Goal: Task Accomplishment & Management: Use online tool/utility

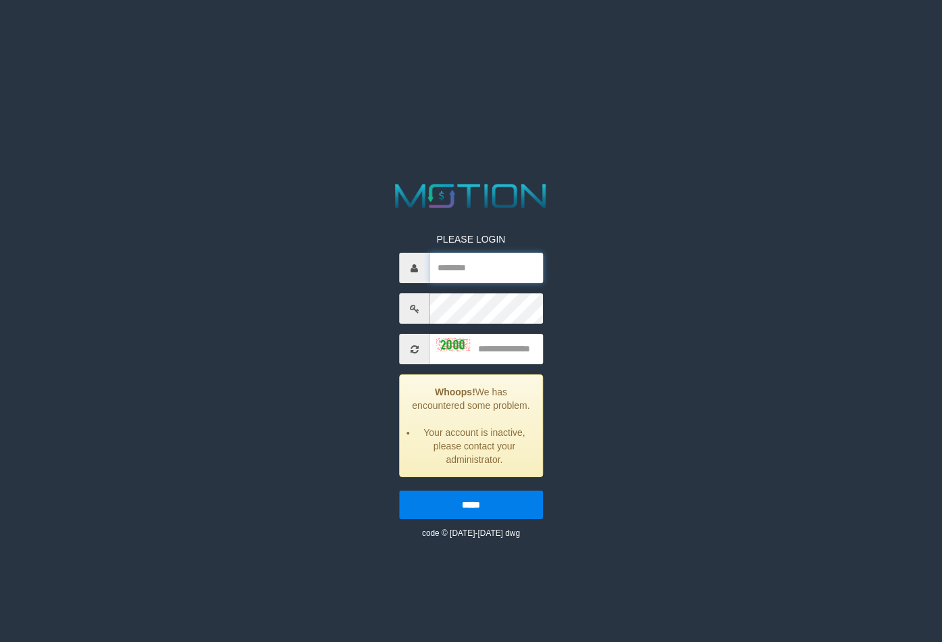
click at [497, 263] on input "text" at bounding box center [486, 268] width 113 height 30
type input "*******"
type input "****"
click at [399, 490] on input "*****" at bounding box center [471, 504] width 144 height 28
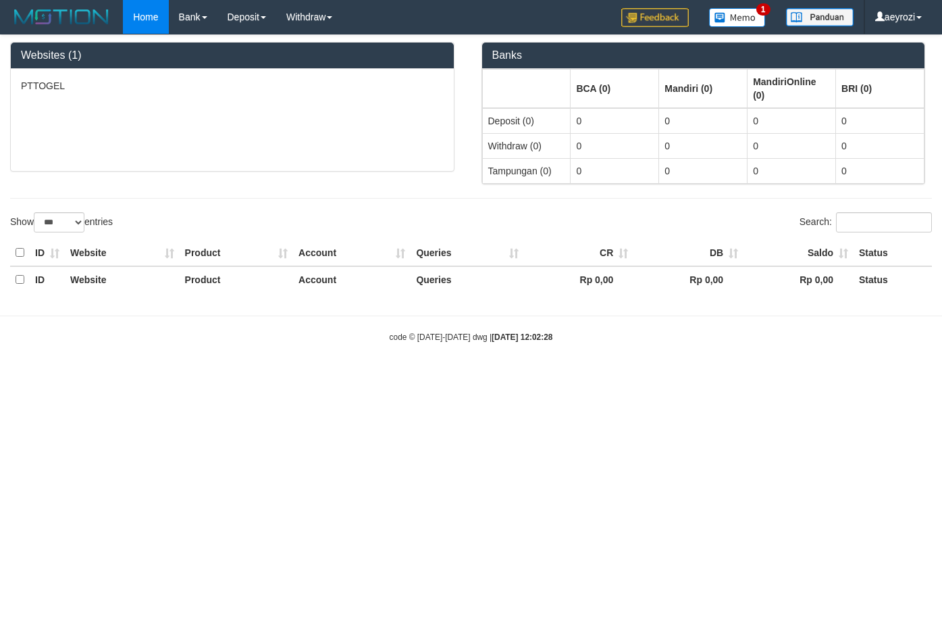
select select "***"
click at [272, 378] on html "Toggle navigation Home Bank Account List Load By Website Group [ITOTO] PTTOGEL …" at bounding box center [471, 189] width 942 height 378
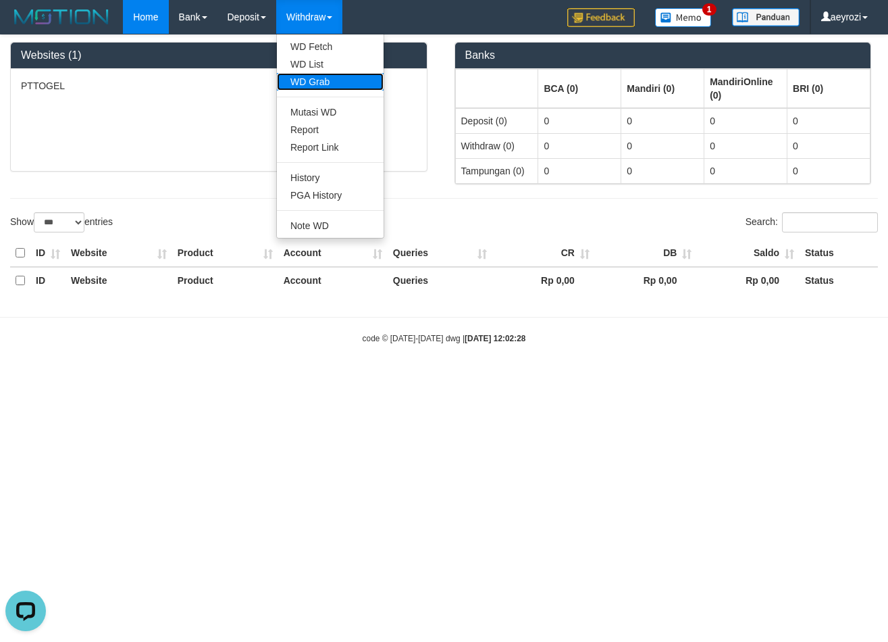
click at [305, 82] on link "WD Grab" at bounding box center [330, 82] width 107 height 18
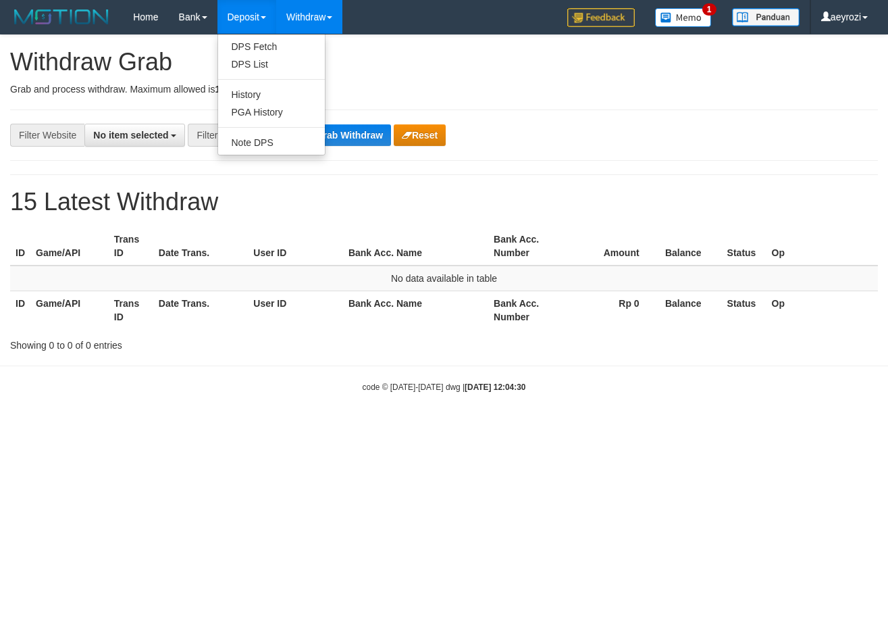
select select
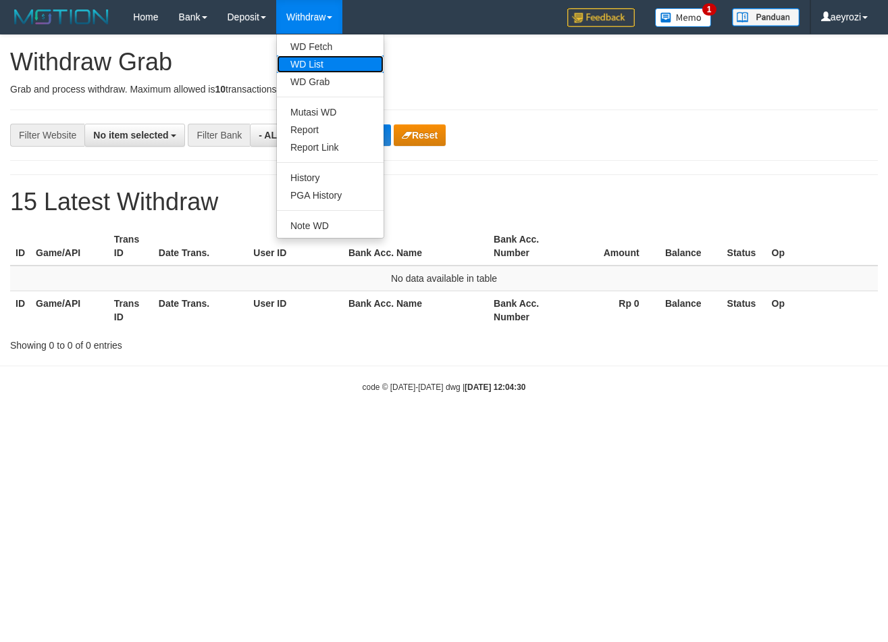
click at [322, 62] on link "WD List" at bounding box center [330, 64] width 107 height 18
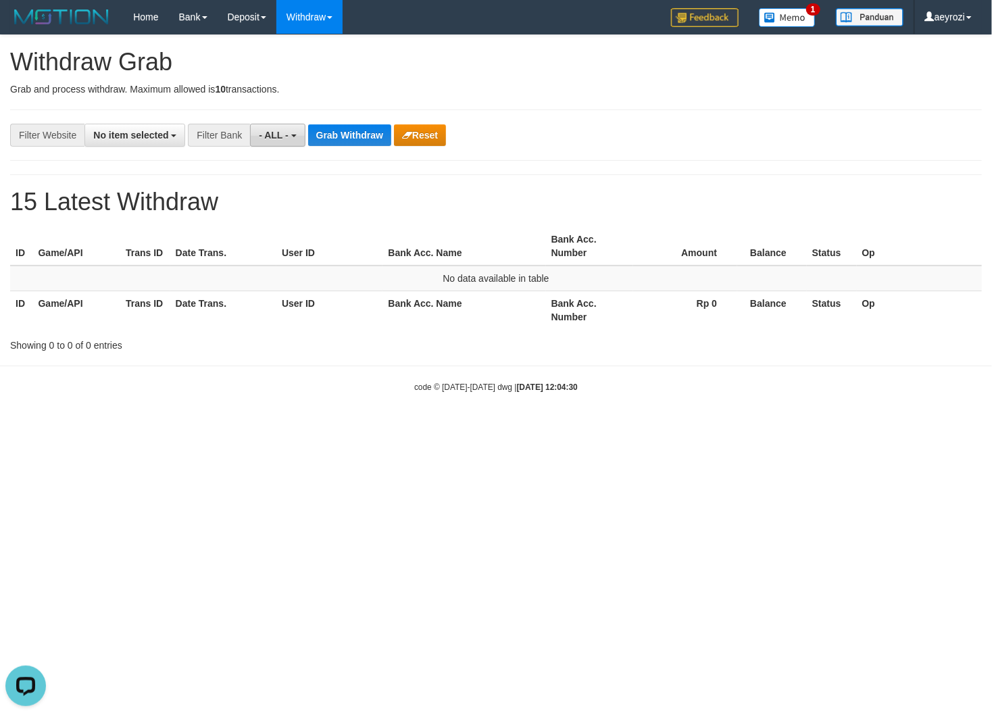
click at [280, 130] on span "- ALL -" at bounding box center [274, 135] width 30 height 11
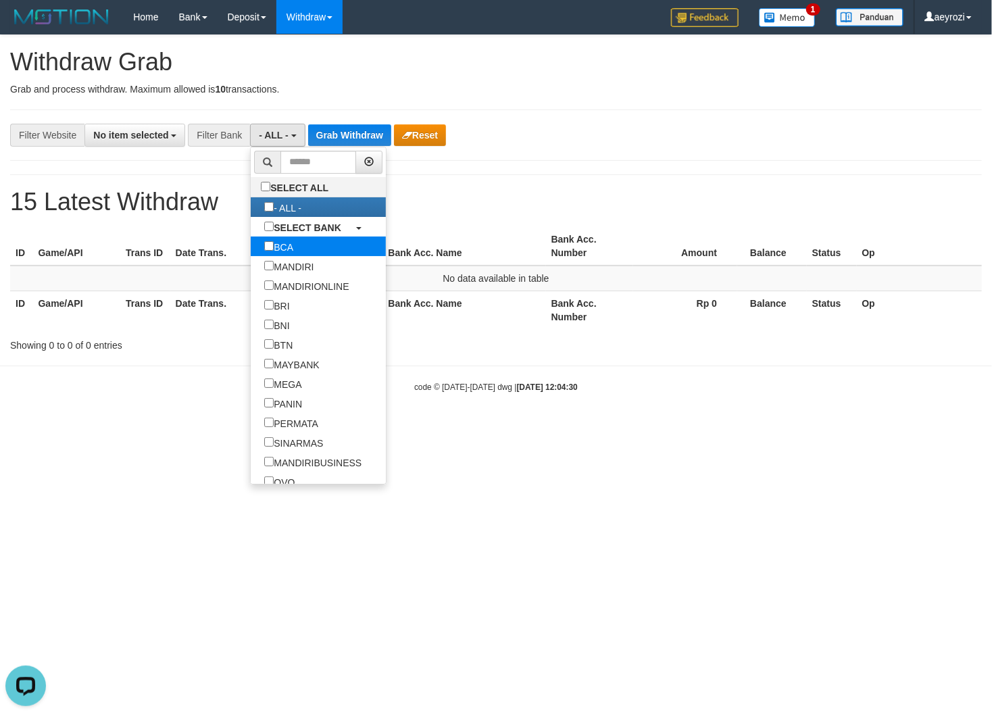
select select "***"
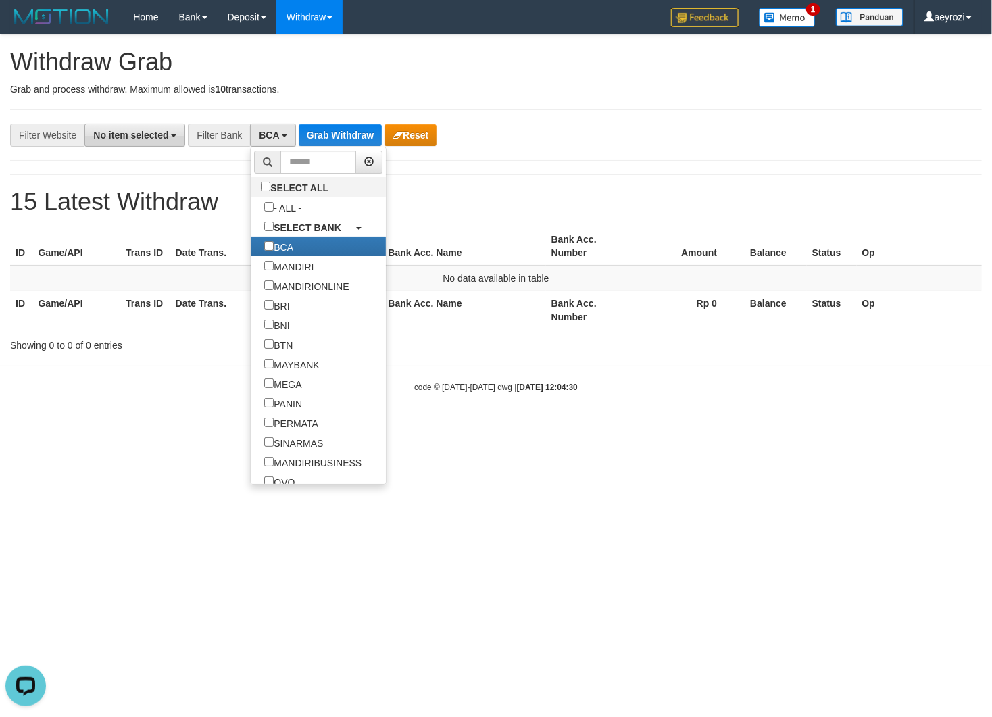
click at [134, 138] on span "No item selected" at bounding box center [130, 135] width 75 height 11
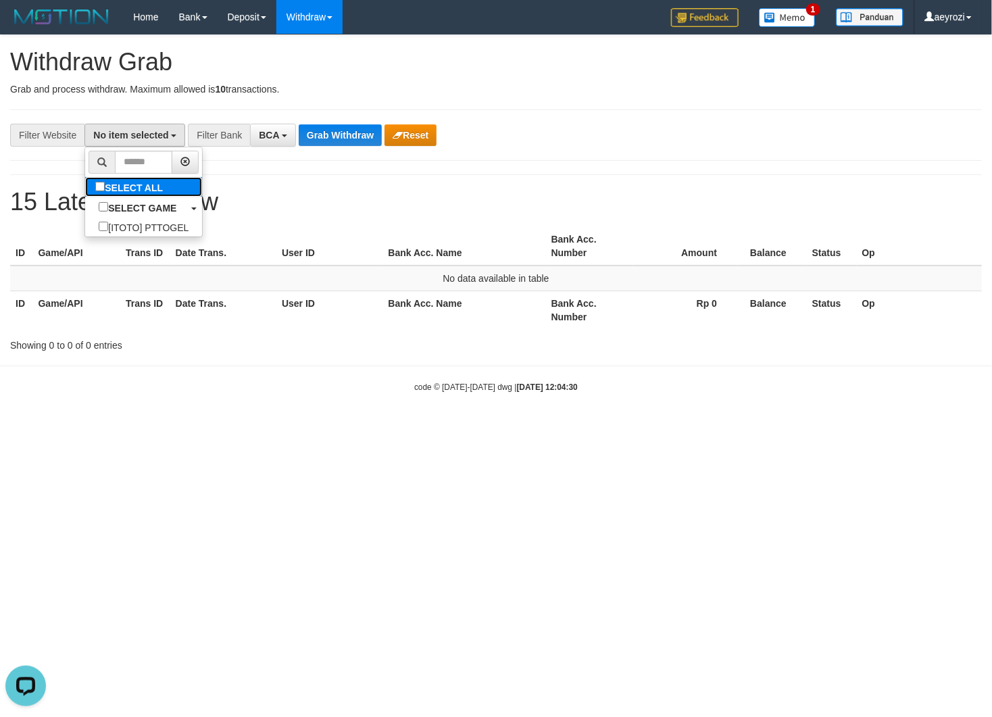
click at [85, 186] on label "SELECT ALL" at bounding box center [130, 187] width 91 height 20
select select "***"
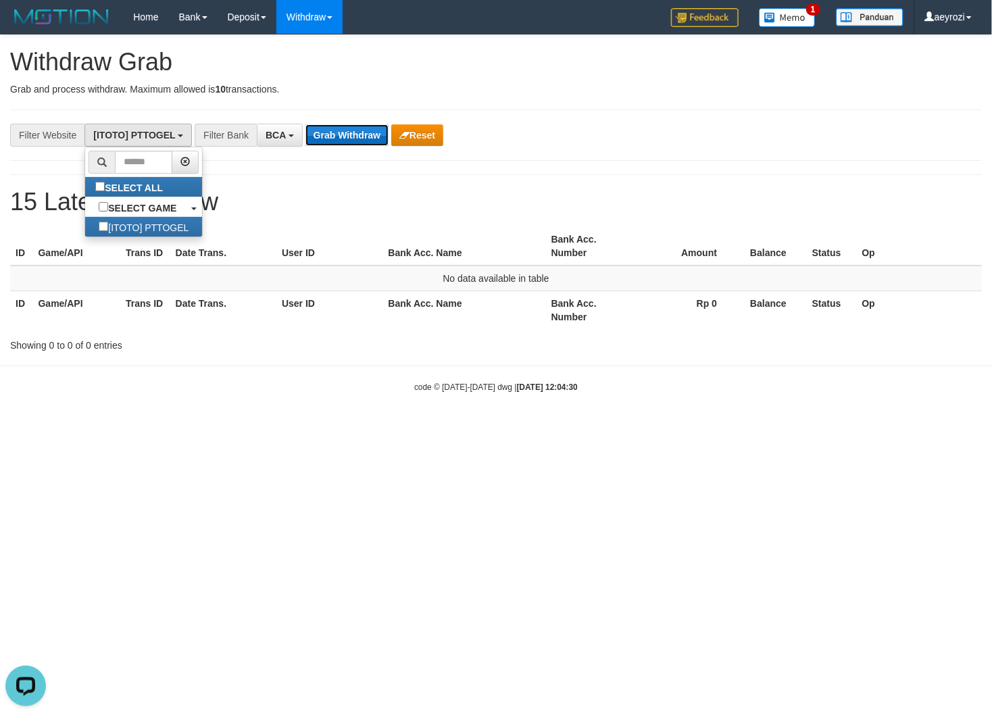
click at [345, 126] on button "Grab Withdraw" at bounding box center [346, 135] width 83 height 22
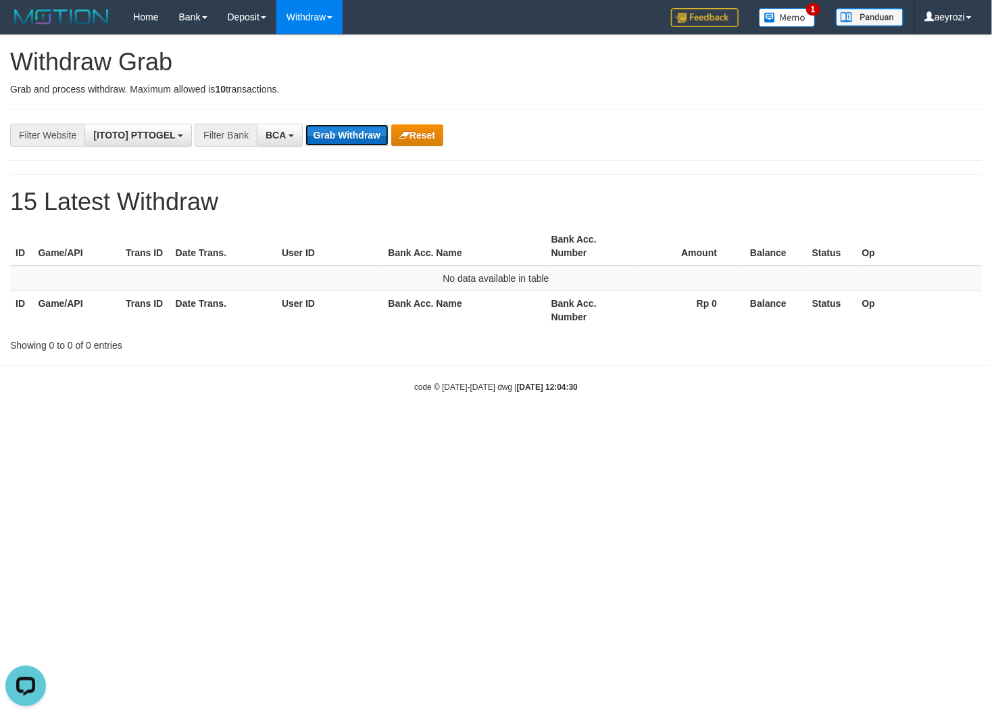
click at [345, 126] on button "Grab Withdraw" at bounding box center [346, 135] width 83 height 22
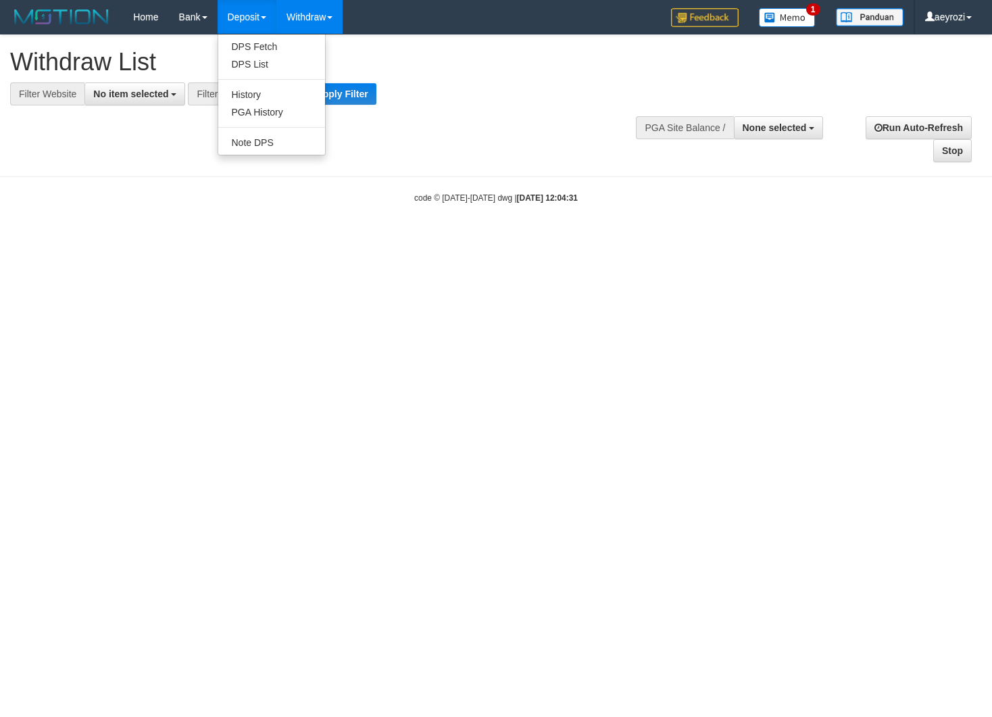
select select
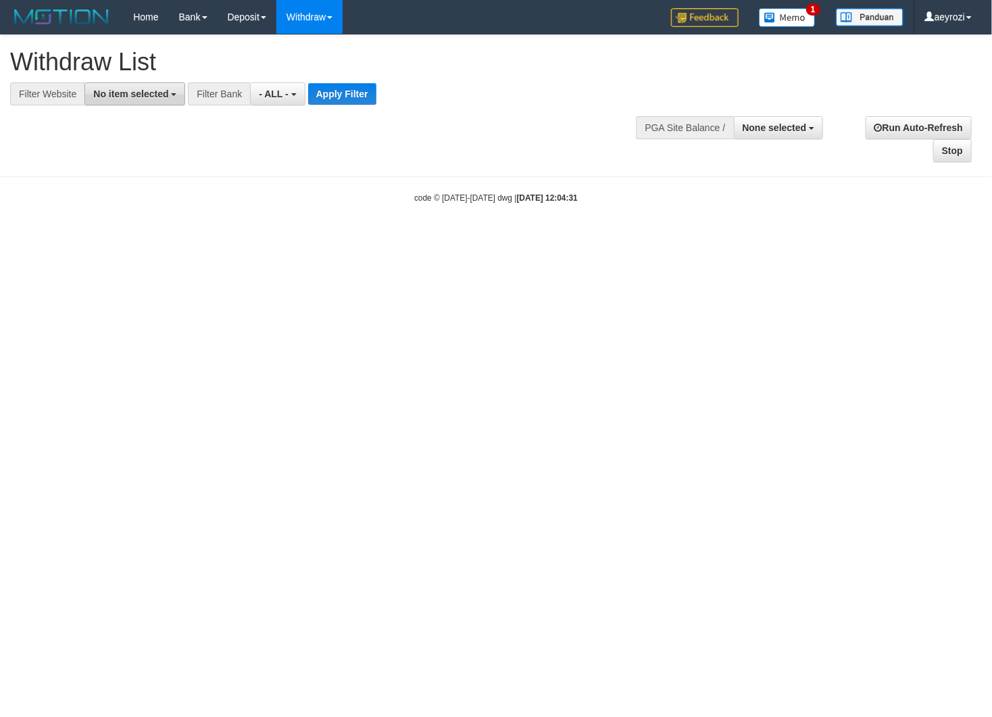
click at [122, 92] on span "No item selected" at bounding box center [130, 93] width 75 height 11
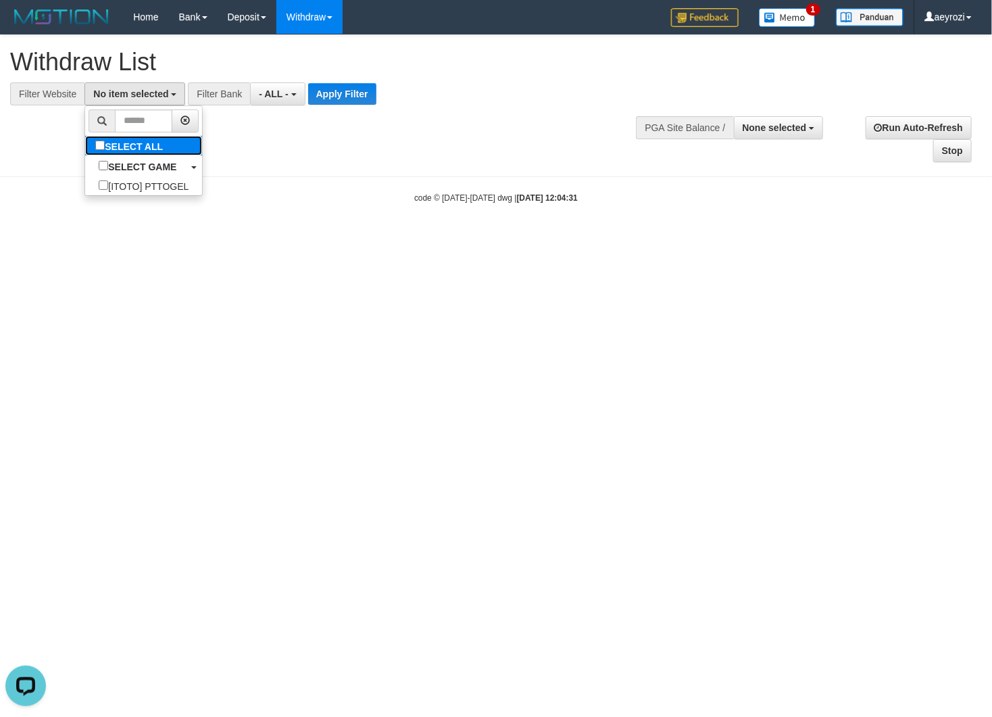
click at [85, 149] on label "SELECT ALL" at bounding box center [130, 146] width 91 height 20
select select "***"
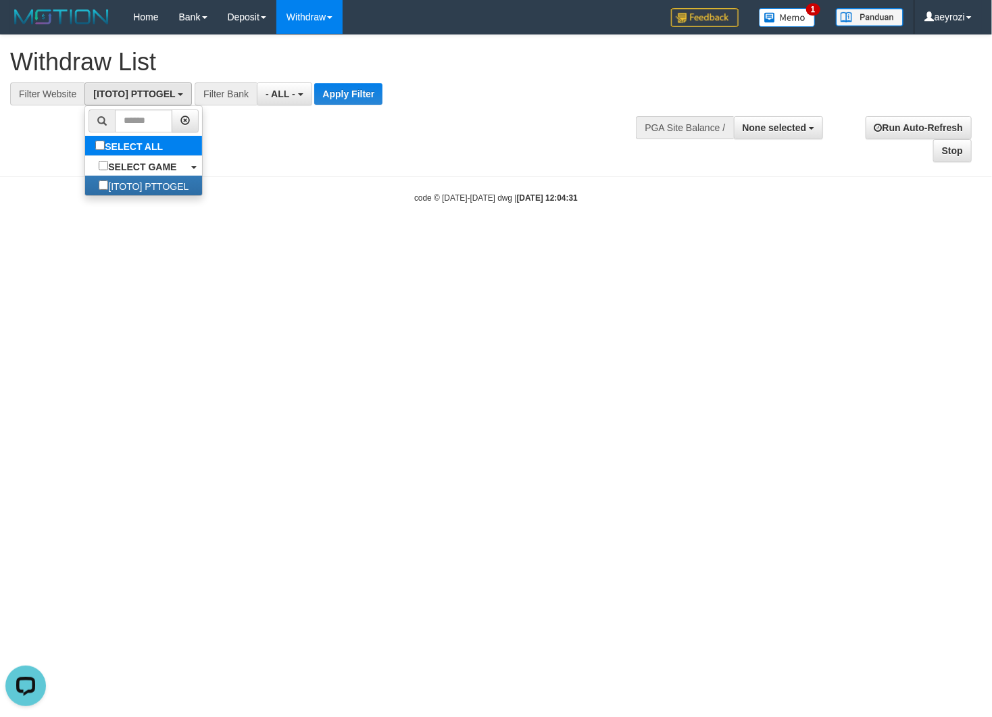
scroll to position [11, 0]
click at [293, 95] on span "- ALL -" at bounding box center [280, 93] width 30 height 11
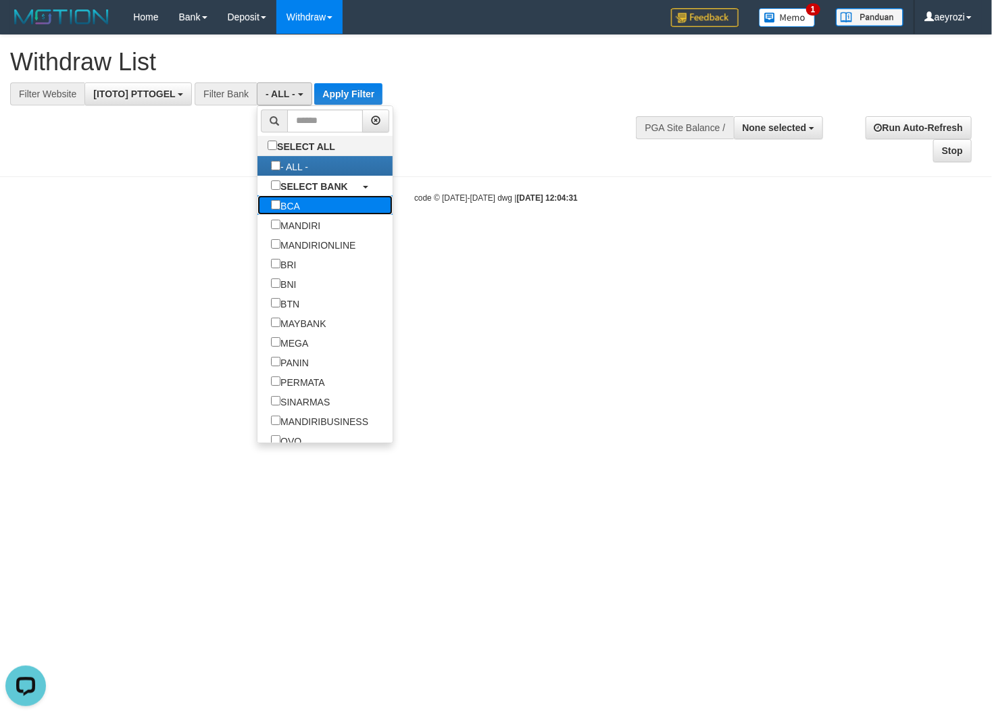
click at [257, 209] on label "BCA" at bounding box center [285, 205] width 56 height 20
select select "***"
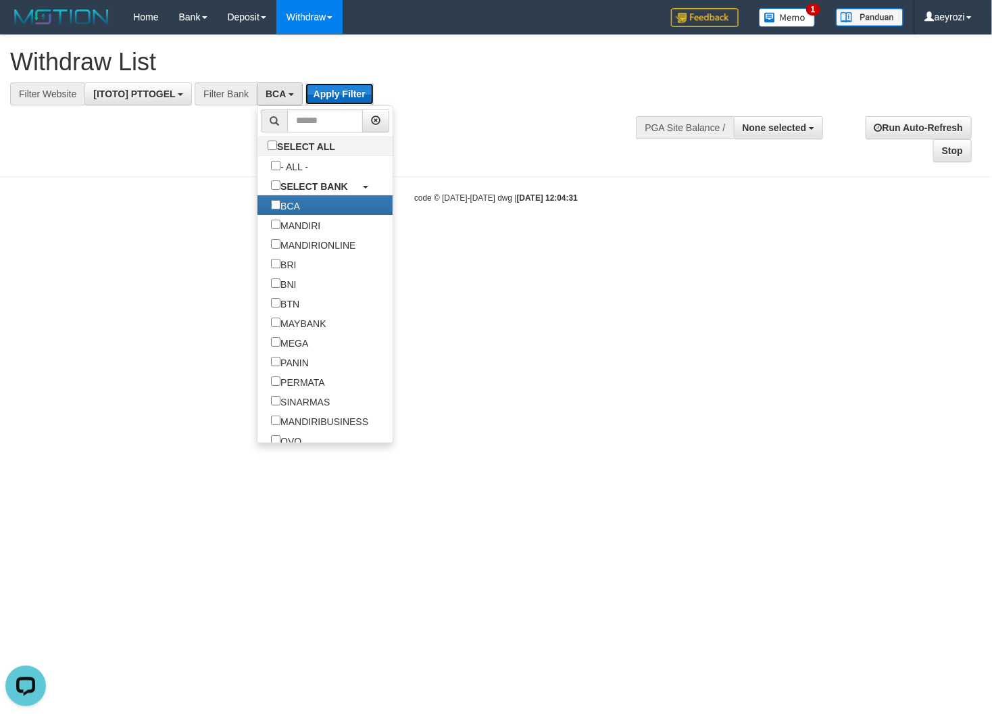
click at [351, 92] on button "Apply Filter" at bounding box center [339, 94] width 68 height 22
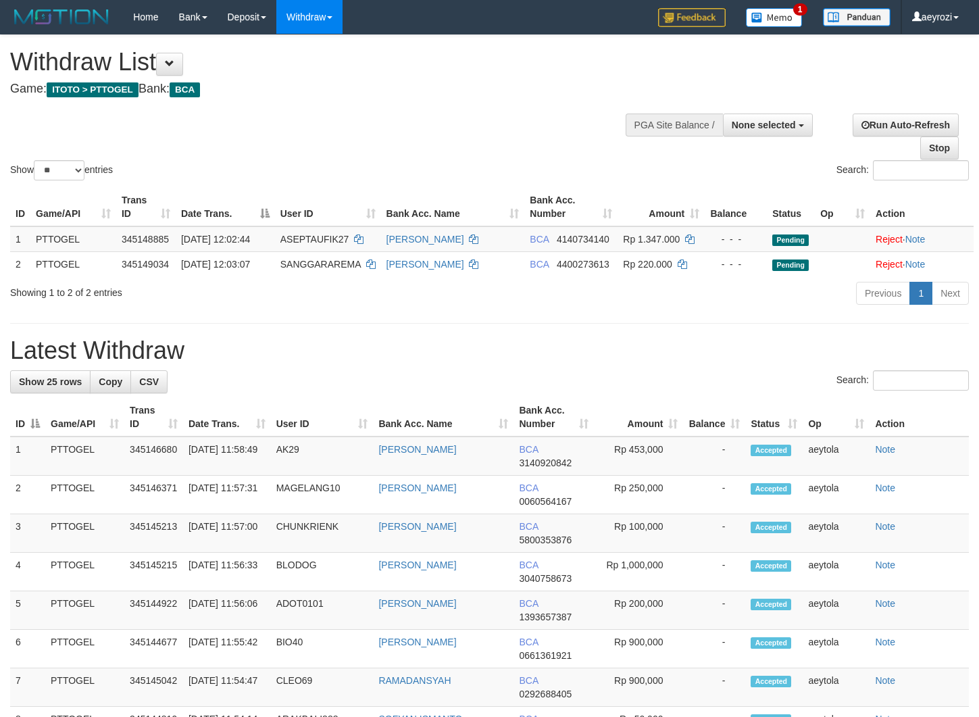
select select
select select "**"
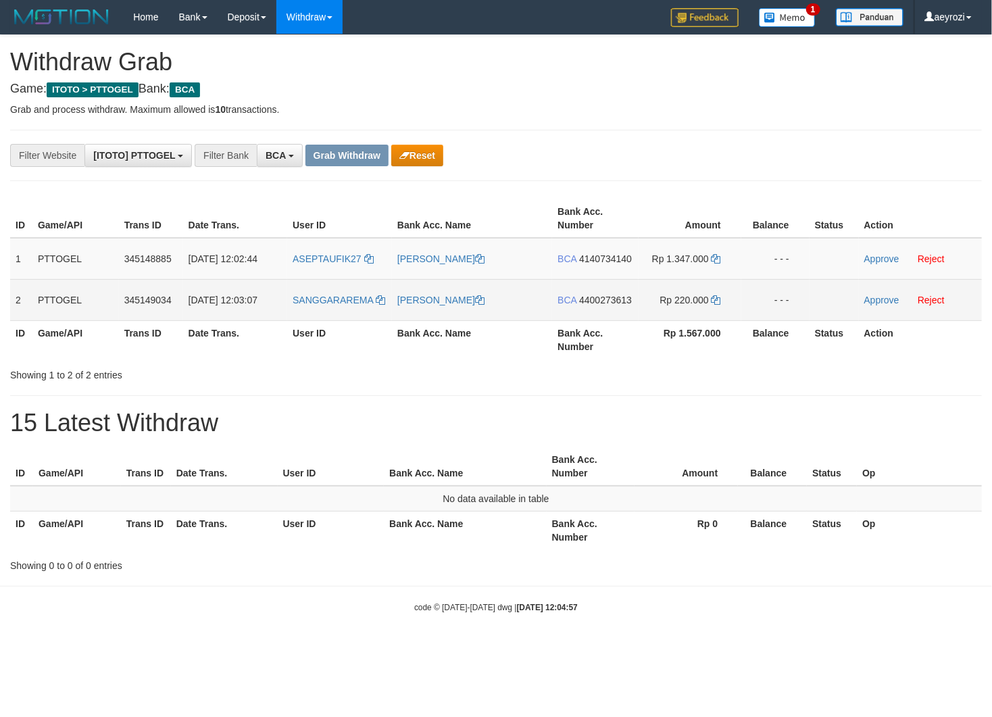
scroll to position [25, 0]
drag, startPoint x: 524, startPoint y: 289, endPoint x: 539, endPoint y: 289, distance: 15.5
click at [583, 291] on tr "2 PTTOGEL 345149034 01/10/2025 12:03:07 SANGGARAREMA EDI SUPRASTIYO BCA 4400273…" at bounding box center [495, 299] width 971 height 41
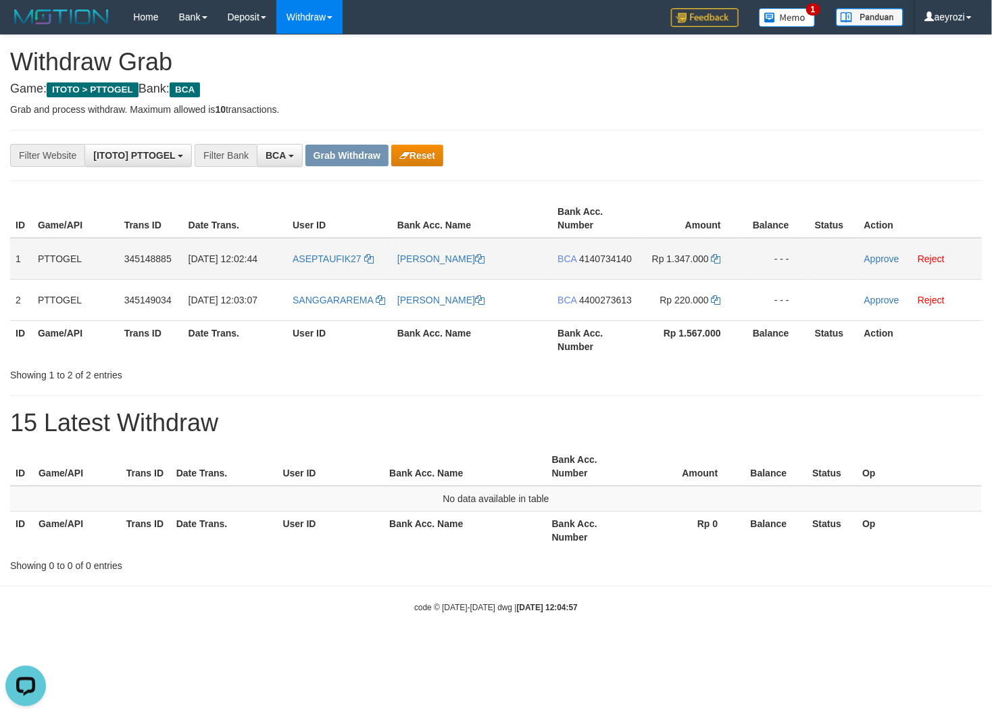
scroll to position [0, 0]
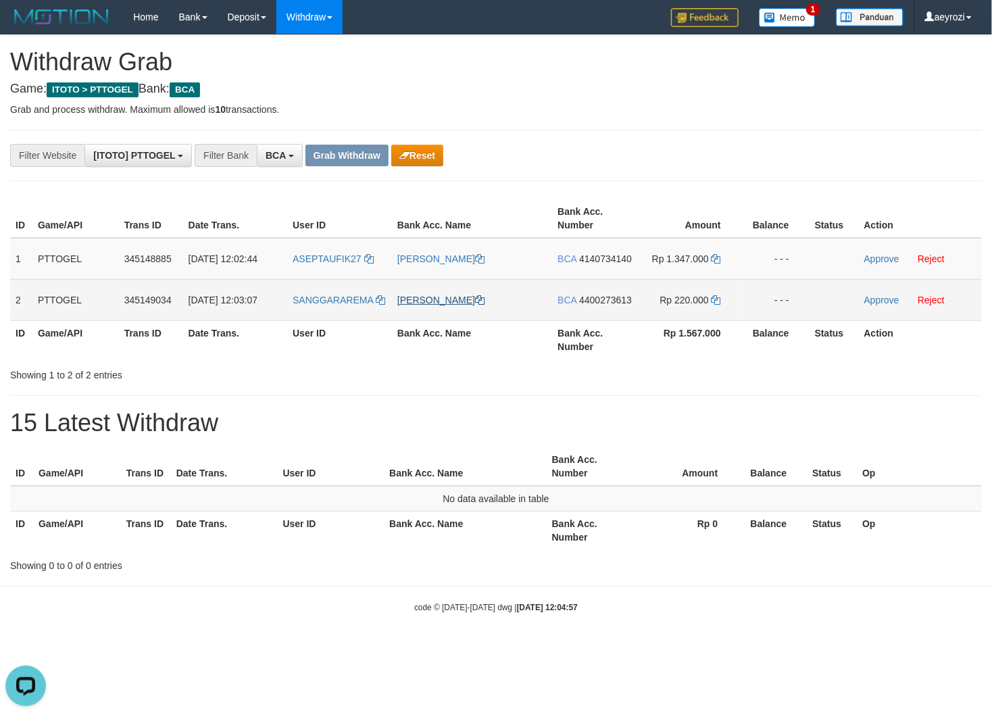
drag, startPoint x: 500, startPoint y: 301, endPoint x: 470, endPoint y: 300, distance: 29.8
click at [474, 301] on tbody "1 PTTOGEL 345148885 01/10/2025 12:02:44 ASEPTAUFIK27 ASEP TAUFIK M BCA 41407341…" at bounding box center [495, 279] width 971 height 83
drag, startPoint x: 353, startPoint y: 282, endPoint x: 588, endPoint y: 299, distance: 235.8
click at [588, 299] on tr "2 PTTOGEL 345149034 01/10/2025 12:03:07 SANGGARAREMA EDI SUPRASTIYO BCA 4400273…" at bounding box center [495, 299] width 971 height 41
drag, startPoint x: 446, startPoint y: 284, endPoint x: 660, endPoint y: 298, distance: 214.6
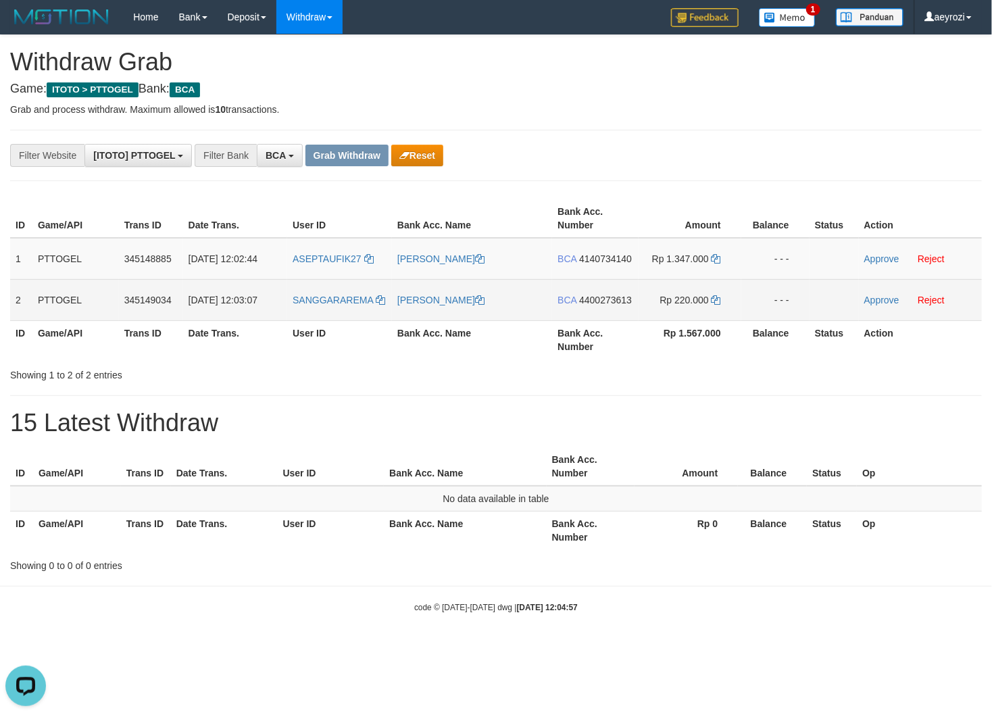
click at [660, 298] on tbody "1 PTTOGEL 345148885 01/10/2025 12:02:44 ASEPTAUFIK27 ASEP TAUFIK M BCA 41407341…" at bounding box center [495, 279] width 971 height 83
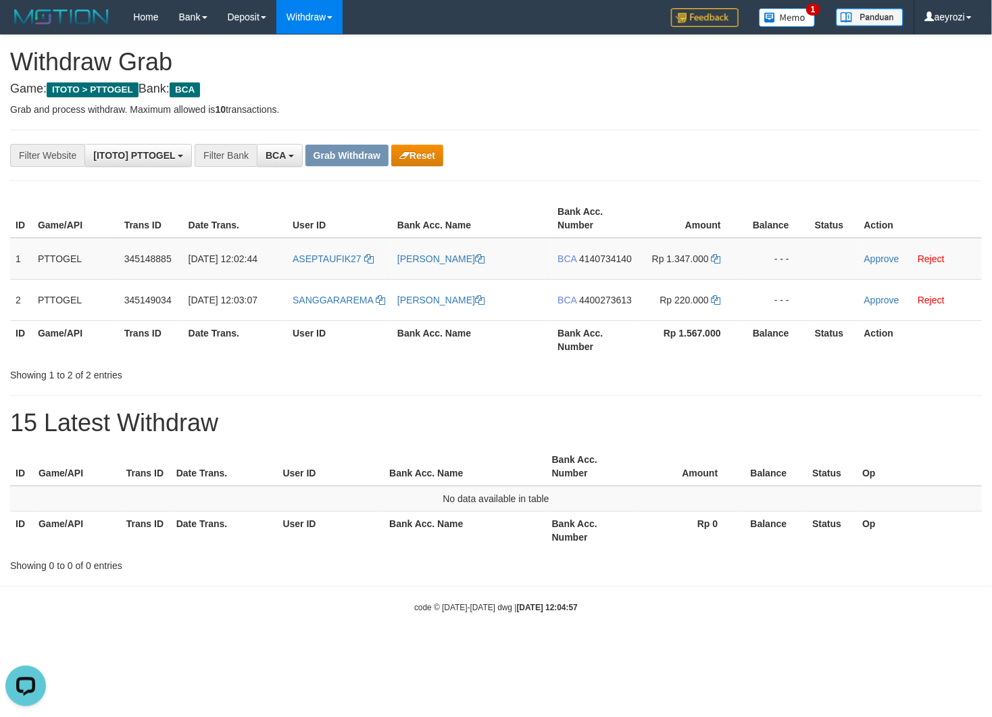
drag, startPoint x: 943, startPoint y: 581, endPoint x: 635, endPoint y: 583, distance: 308.1
click at [942, 581] on body "Toggle navigation Home Bank Account List Load By Website Group [ITOTO] PTTOGEL …" at bounding box center [496, 323] width 992 height 647
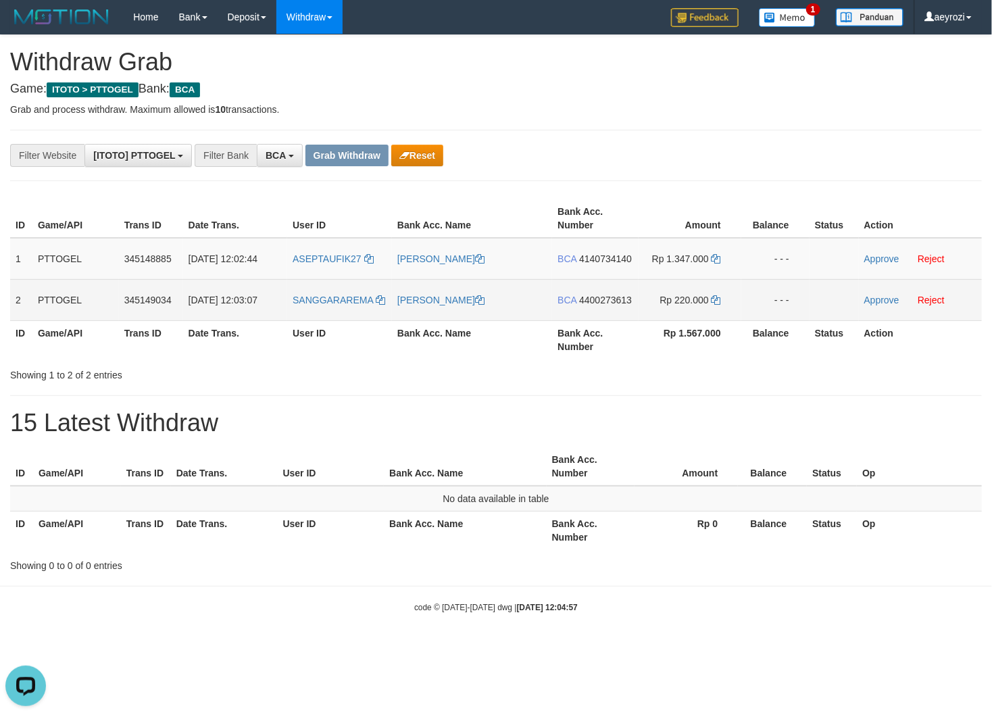
drag, startPoint x: 347, startPoint y: 274, endPoint x: 674, endPoint y: 295, distance: 328.4
click at [688, 299] on tbody "1 PTTOGEL 345148885 01/10/2025 12:02:44 ASEPTAUFIK27 ASEP TAUFIK M BCA 41407341…" at bounding box center [495, 279] width 971 height 83
copy tr
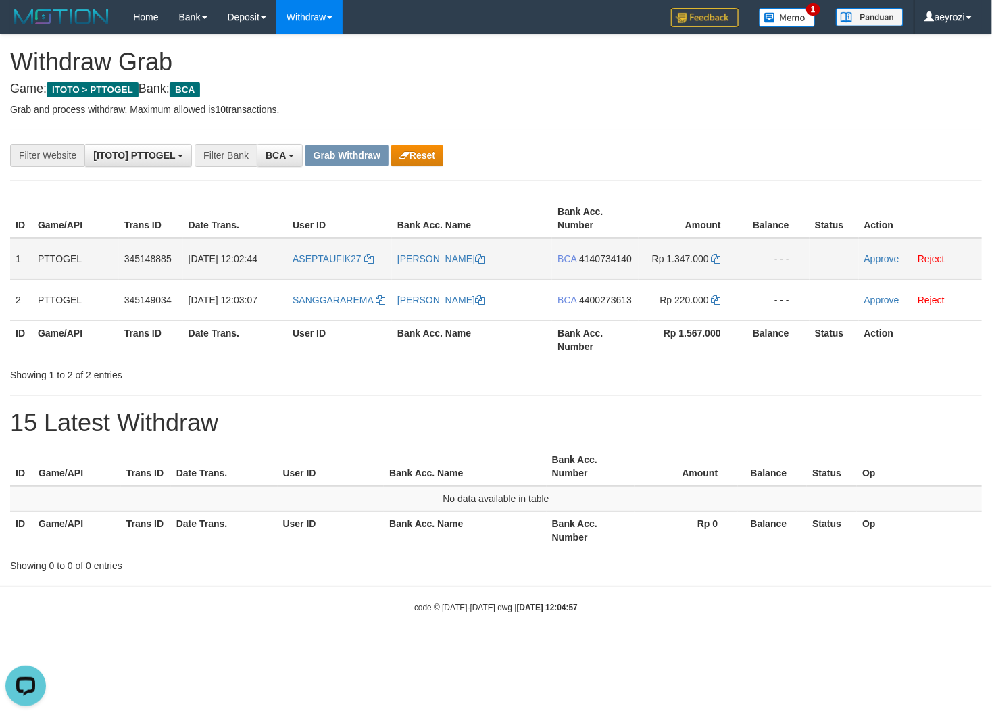
click at [591, 257] on span "4140734140" at bounding box center [605, 258] width 53 height 11
copy tr
click at [602, 260] on span "4140734140" at bounding box center [605, 258] width 53 height 11
click at [615, 256] on span "4140734140" at bounding box center [605, 258] width 53 height 11
click at [713, 259] on icon at bounding box center [715, 258] width 9 height 9
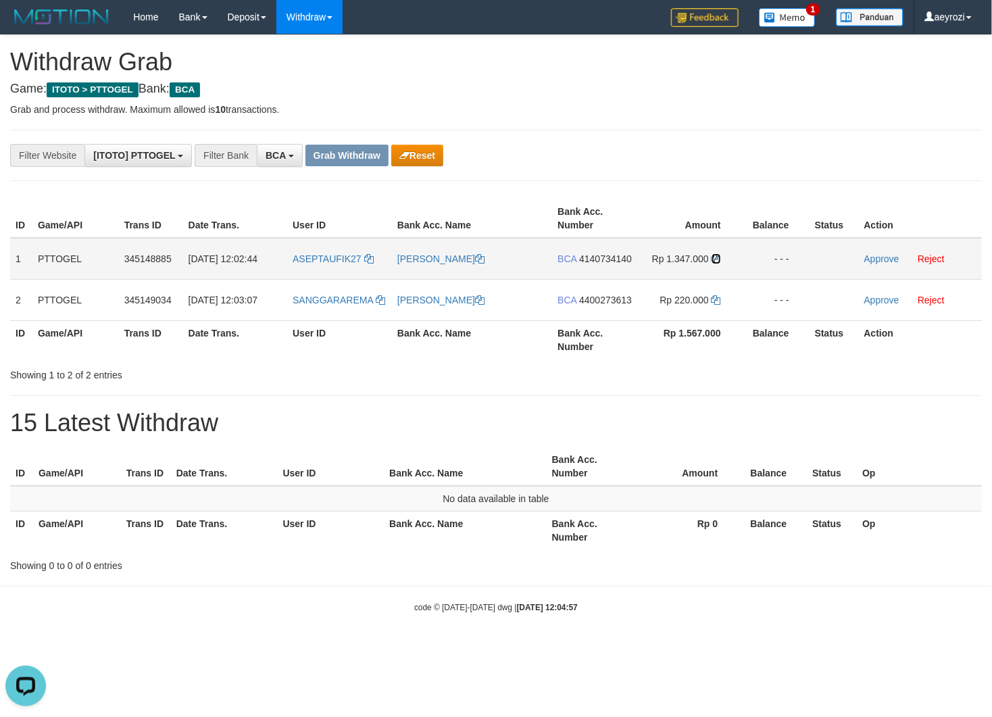
click at [713, 259] on icon at bounding box center [715, 258] width 9 height 9
click at [875, 256] on link "Approve" at bounding box center [881, 258] width 35 height 11
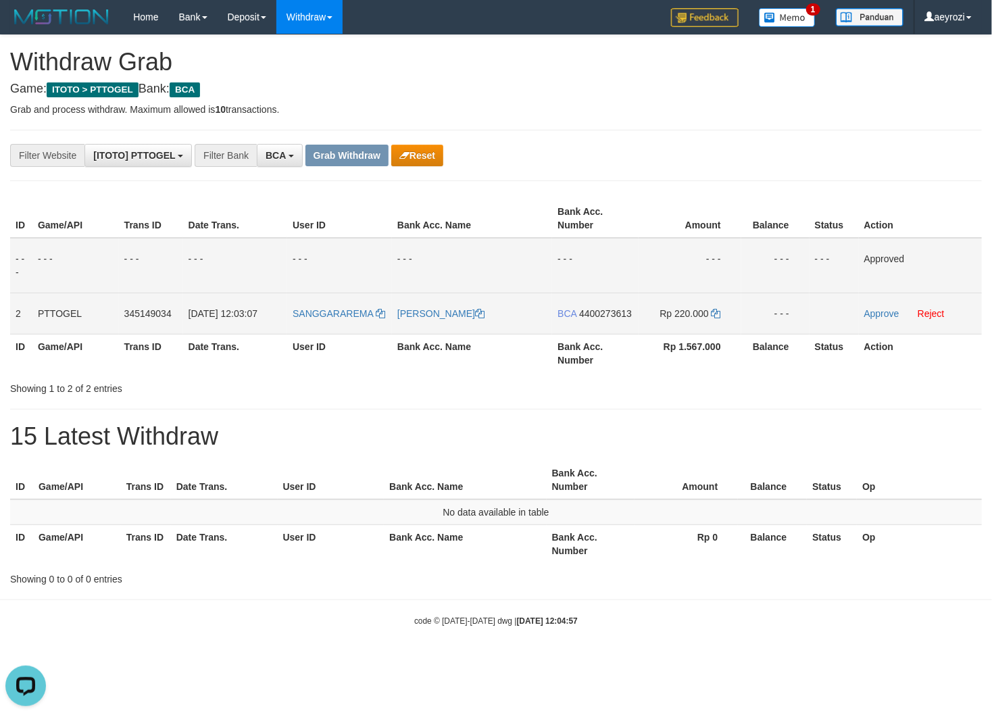
click at [622, 312] on span "4400273613" at bounding box center [605, 313] width 53 height 11
click at [613, 313] on span "4400273613" at bounding box center [605, 313] width 53 height 11
click at [715, 316] on icon at bounding box center [715, 313] width 9 height 9
click at [870, 317] on link "Approve" at bounding box center [881, 313] width 35 height 11
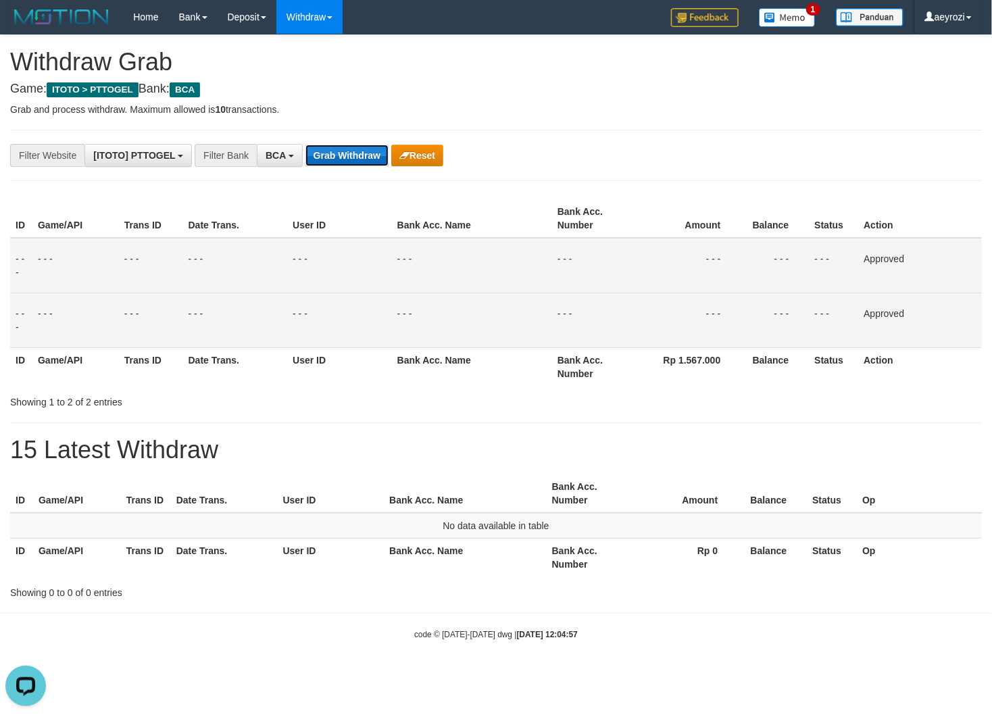
click at [361, 151] on button "Grab Withdraw" at bounding box center [346, 156] width 83 height 22
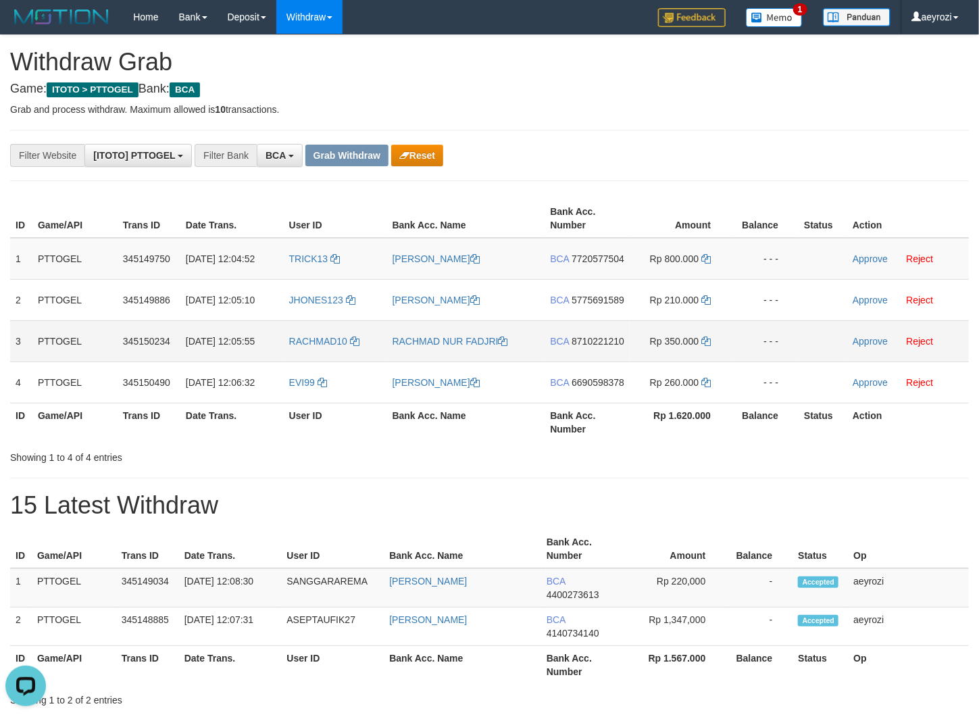
drag, startPoint x: 415, startPoint y: 303, endPoint x: 673, endPoint y: 385, distance: 270.7
click at [709, 403] on tbody "1 PTTOGEL 345149750 [DATE] 12:04:52 TRICK13 [PERSON_NAME] BCA 7720577504 Rp 800…" at bounding box center [489, 321] width 959 height 166
click at [572, 264] on span "7720577504" at bounding box center [598, 258] width 53 height 11
click at [705, 256] on icon at bounding box center [705, 258] width 9 height 9
click at [730, 147] on div "**********" at bounding box center [408, 155] width 816 height 23
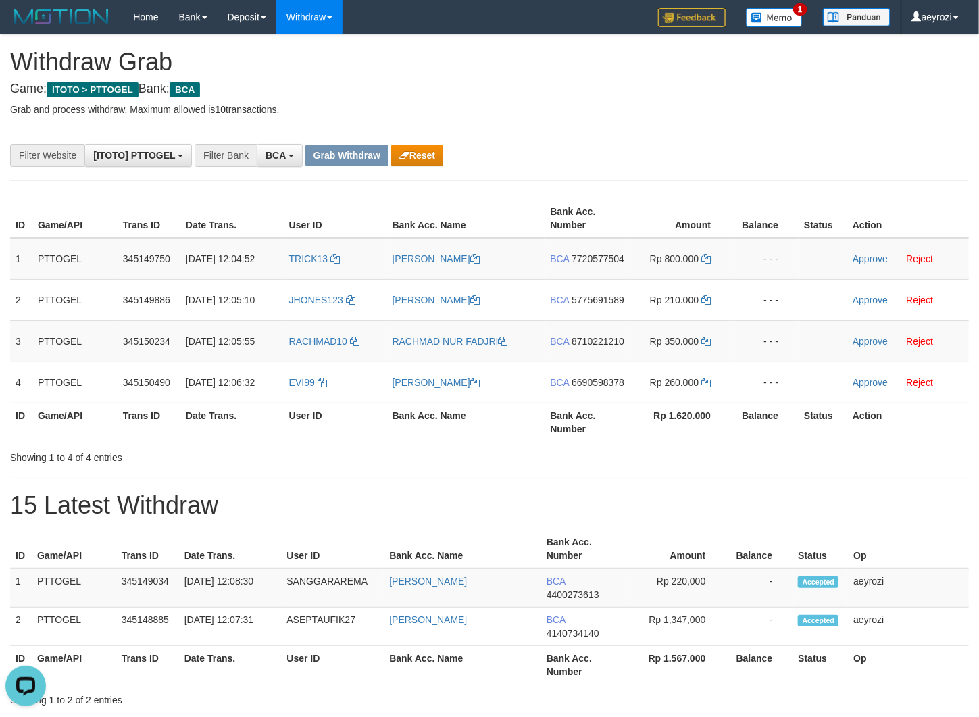
click at [724, 164] on div "**********" at bounding box center [408, 155] width 816 height 23
click at [409, 157] on button "Reset" at bounding box center [417, 156] width 52 height 22
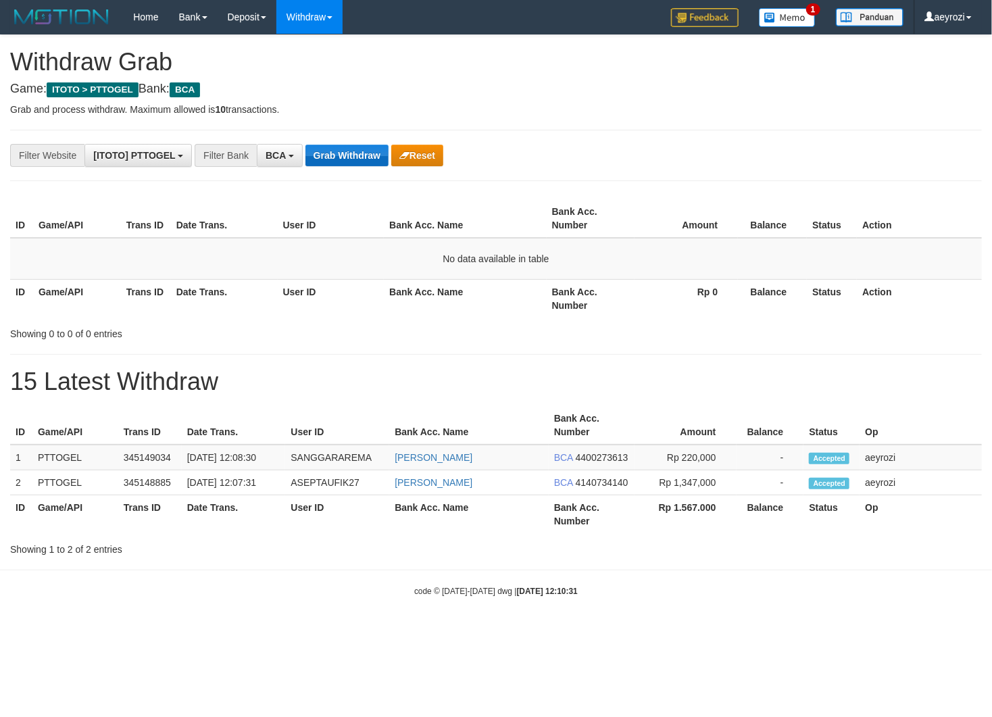
scroll to position [25, 0]
click at [354, 163] on button "Grab Withdraw" at bounding box center [346, 156] width 83 height 22
drag, startPoint x: 354, startPoint y: 163, endPoint x: 341, endPoint y: 151, distance: 17.2
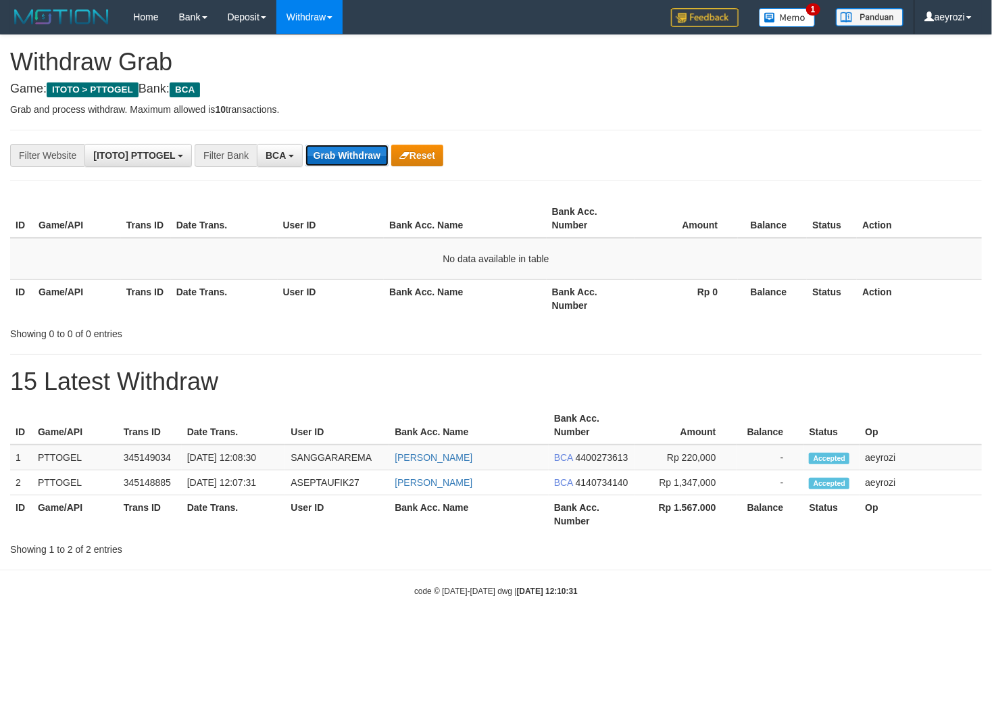
click at [353, 163] on button "Grab Withdraw" at bounding box center [346, 156] width 83 height 22
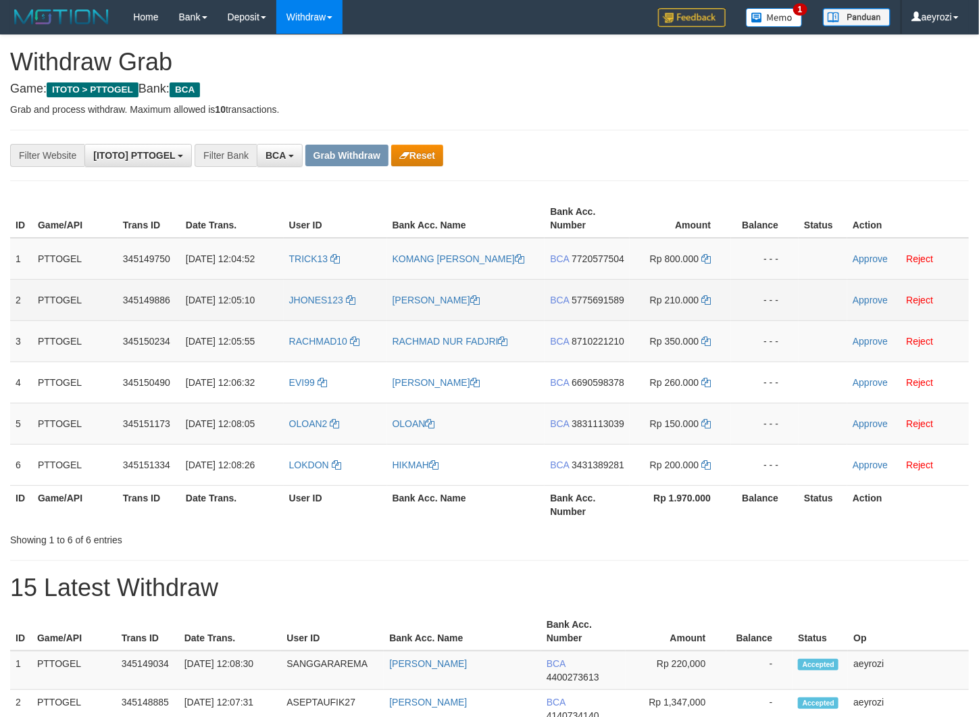
scroll to position [25, 0]
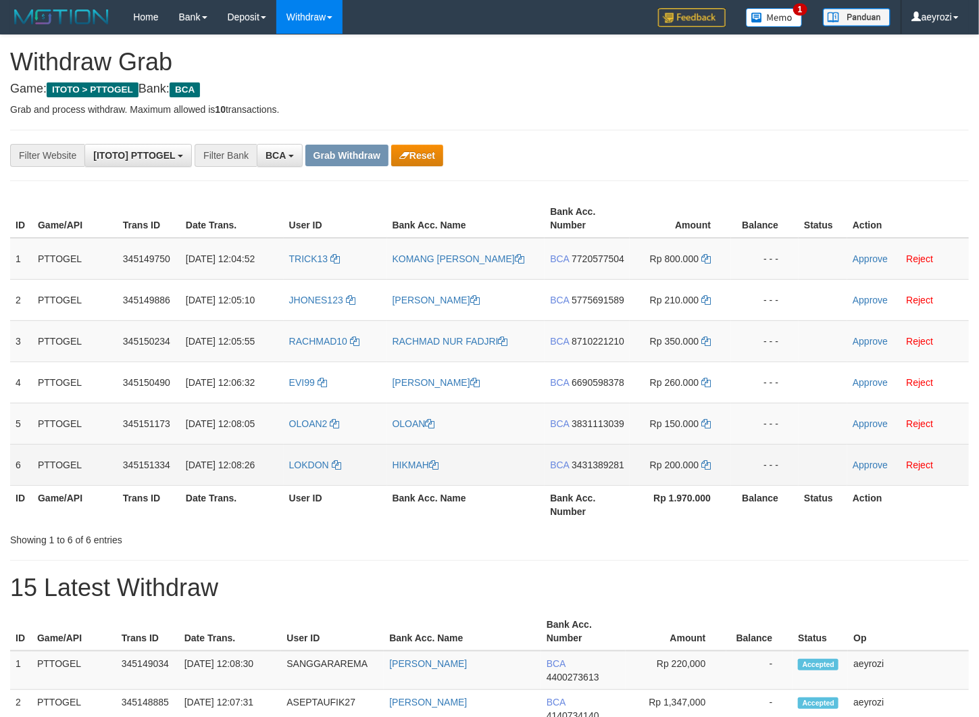
drag, startPoint x: 326, startPoint y: 286, endPoint x: 709, endPoint y: 524, distance: 450.9
click at [709, 486] on tbody "1 PTTOGEL 345149750 [DATE] 12:04:52 TRICK13 KOMANG [PERSON_NAME] BCA 7720577504…" at bounding box center [489, 362] width 959 height 248
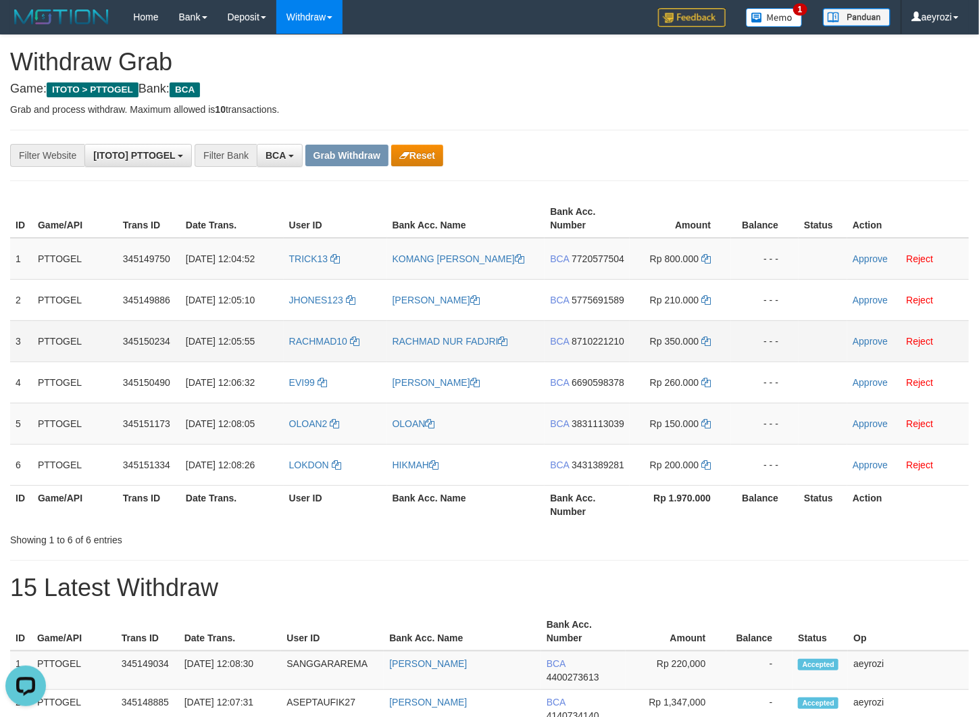
scroll to position [0, 0]
click at [688, 187] on div "**********" at bounding box center [489, 412] width 979 height 754
click at [780, 124] on div "**********" at bounding box center [489, 412] width 979 height 754
click at [427, 148] on button "Reset" at bounding box center [417, 156] width 52 height 22
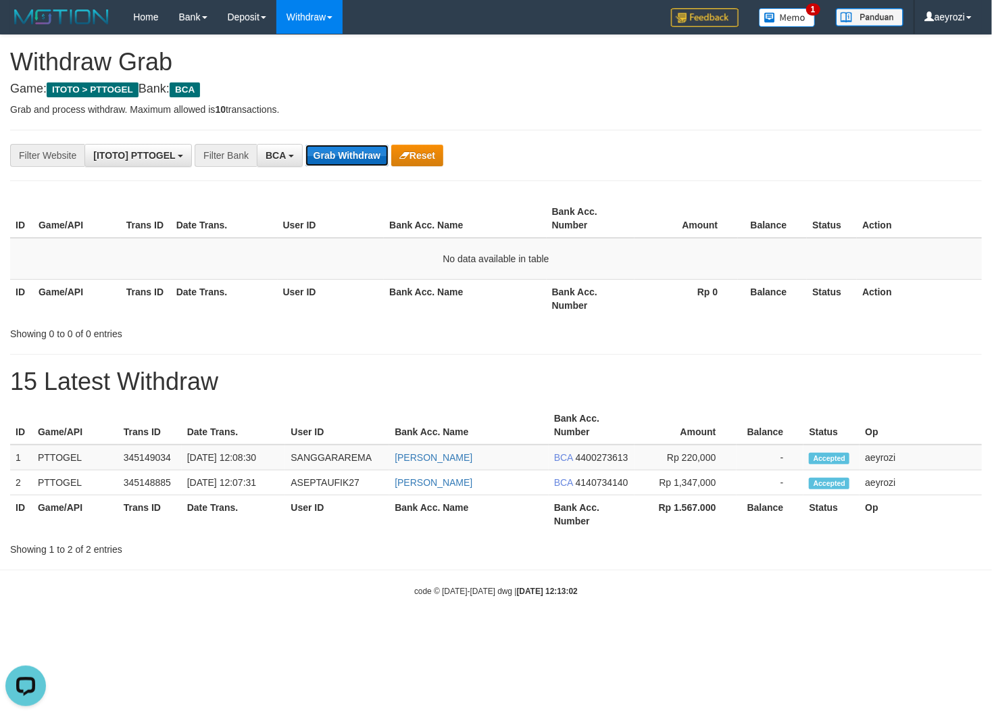
click at [354, 147] on button "Grab Withdraw" at bounding box center [346, 156] width 83 height 22
click at [355, 147] on button "Grab Withdraw" at bounding box center [346, 156] width 83 height 22
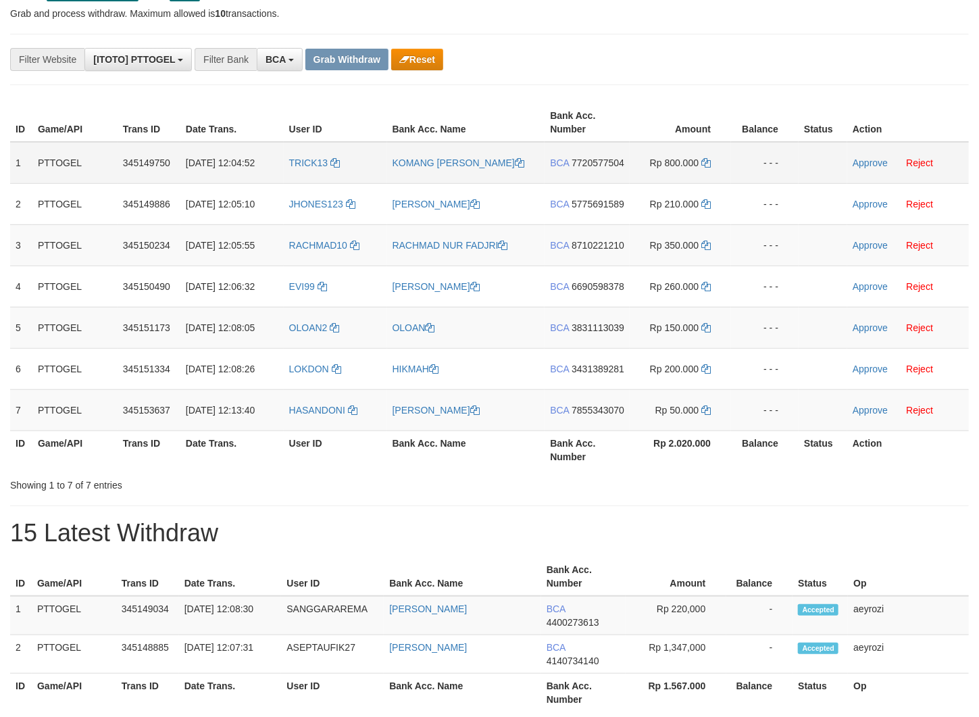
scroll to position [25, 0]
drag, startPoint x: 332, startPoint y: 193, endPoint x: 701, endPoint y: 486, distance: 471.6
click at [701, 431] on tbody "1 PTTOGEL 345149750 [DATE] 12:04:52 TRICK13 KOMANG [PERSON_NAME] BCA 7720577504…" at bounding box center [489, 286] width 959 height 289
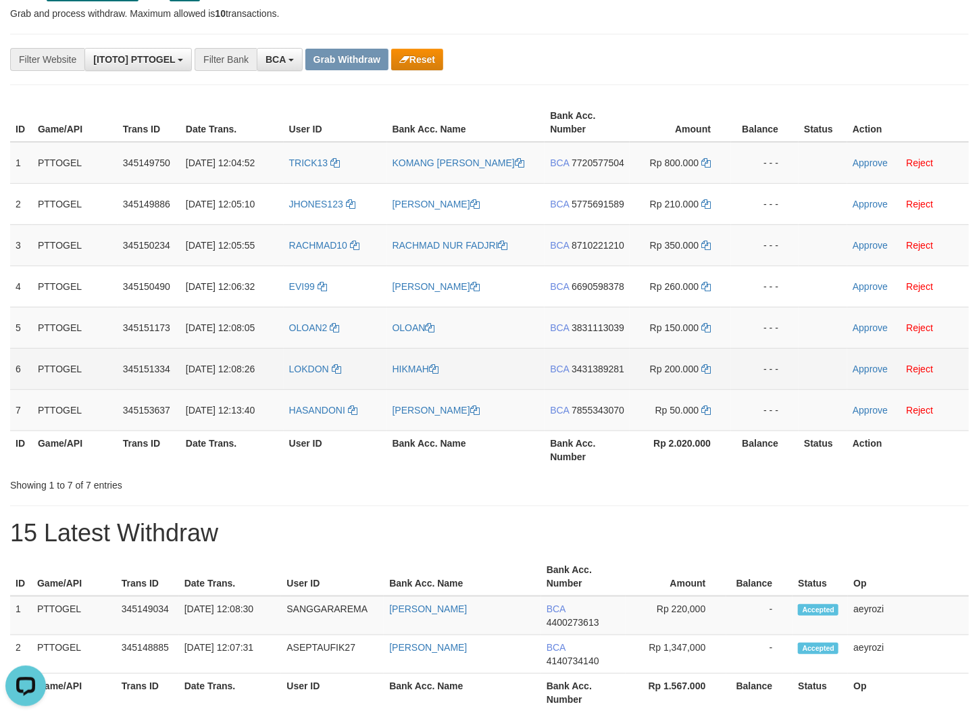
scroll to position [0, 0]
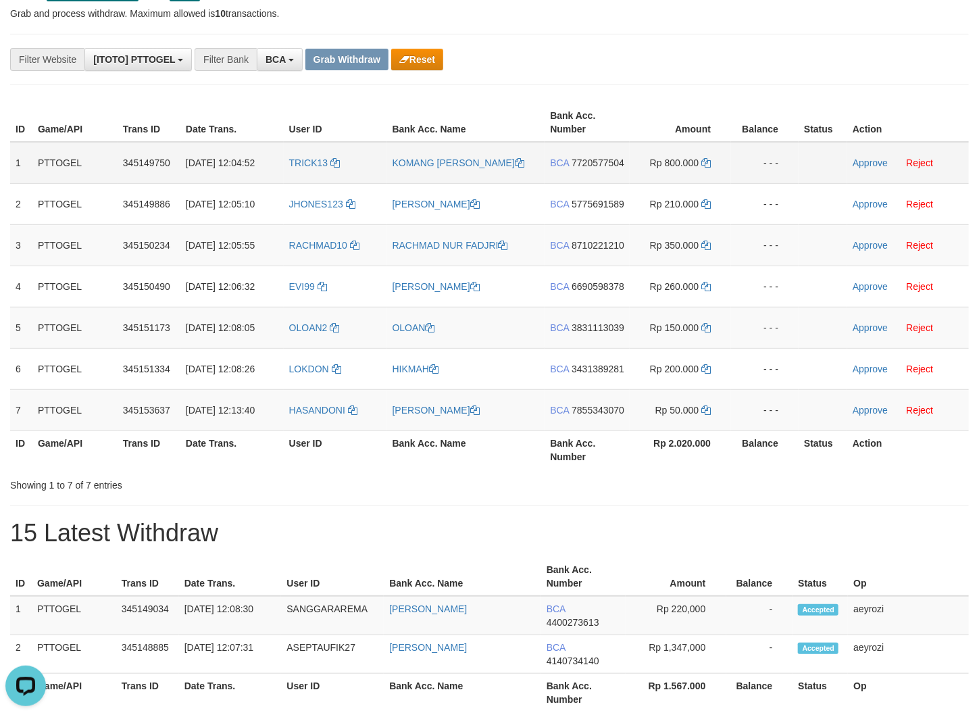
click at [572, 168] on span "7720577504" at bounding box center [598, 162] width 53 height 11
click at [711, 166] on icon at bounding box center [705, 162] width 9 height 9
click at [879, 161] on link "Approve" at bounding box center [870, 162] width 35 height 11
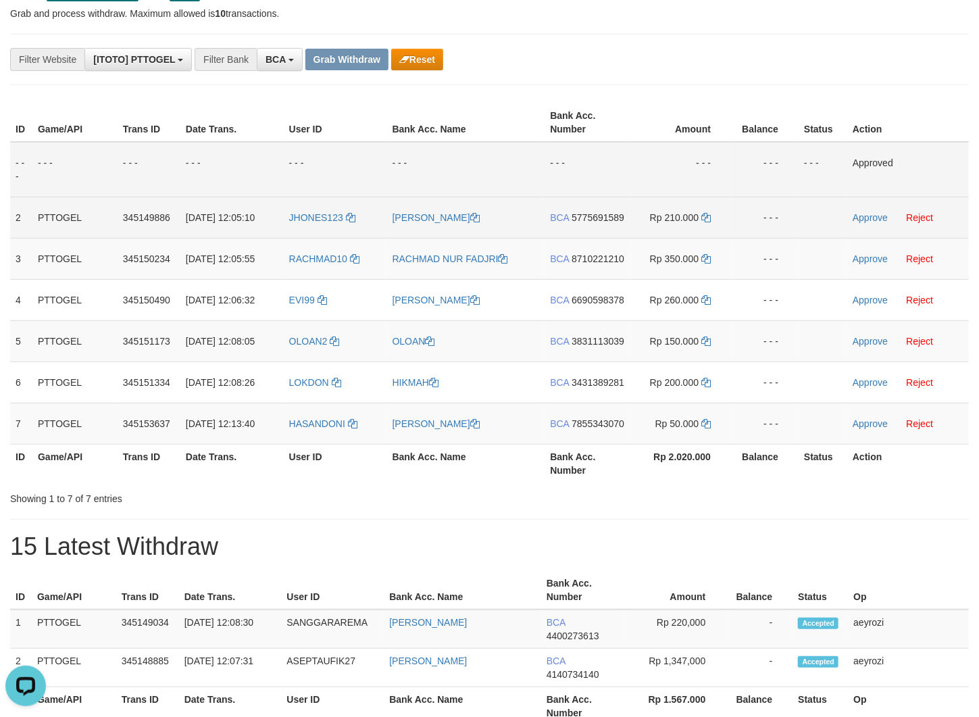
click at [572, 223] on span "5775691589" at bounding box center [598, 217] width 53 height 11
click at [705, 220] on icon at bounding box center [705, 217] width 9 height 9
click at [705, 218] on icon at bounding box center [705, 217] width 9 height 9
click at [874, 218] on link "Approve" at bounding box center [870, 217] width 35 height 11
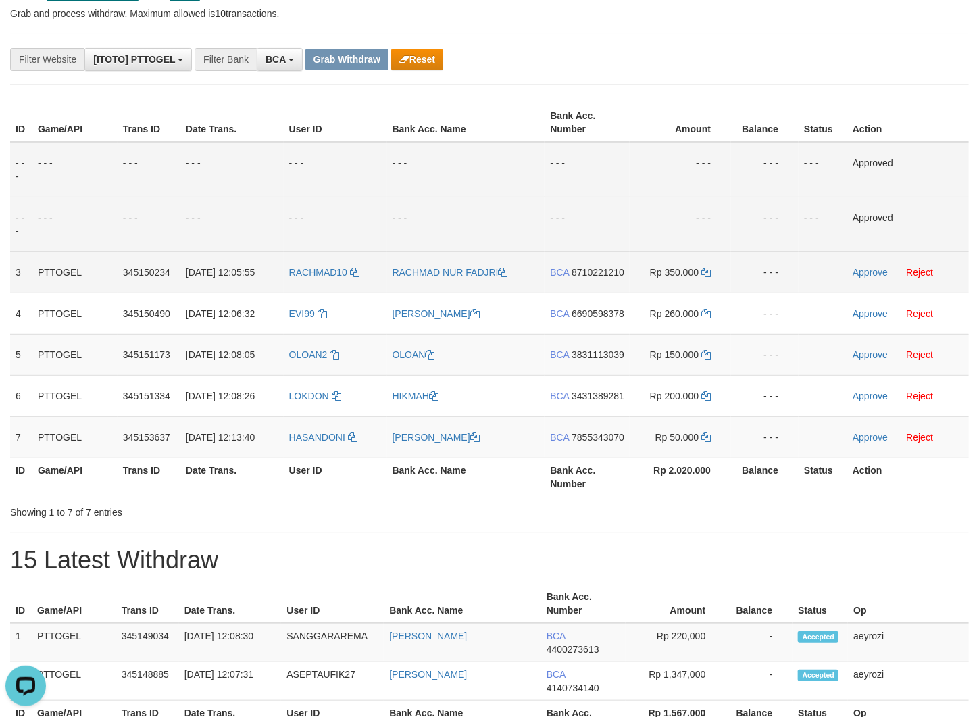
click at [597, 278] on span "8710221210" at bounding box center [598, 272] width 53 height 11
click at [703, 273] on icon at bounding box center [705, 272] width 9 height 9
click at [862, 261] on td "Approve Reject" at bounding box center [908, 271] width 122 height 41
click at [863, 267] on link "Approve" at bounding box center [870, 272] width 35 height 11
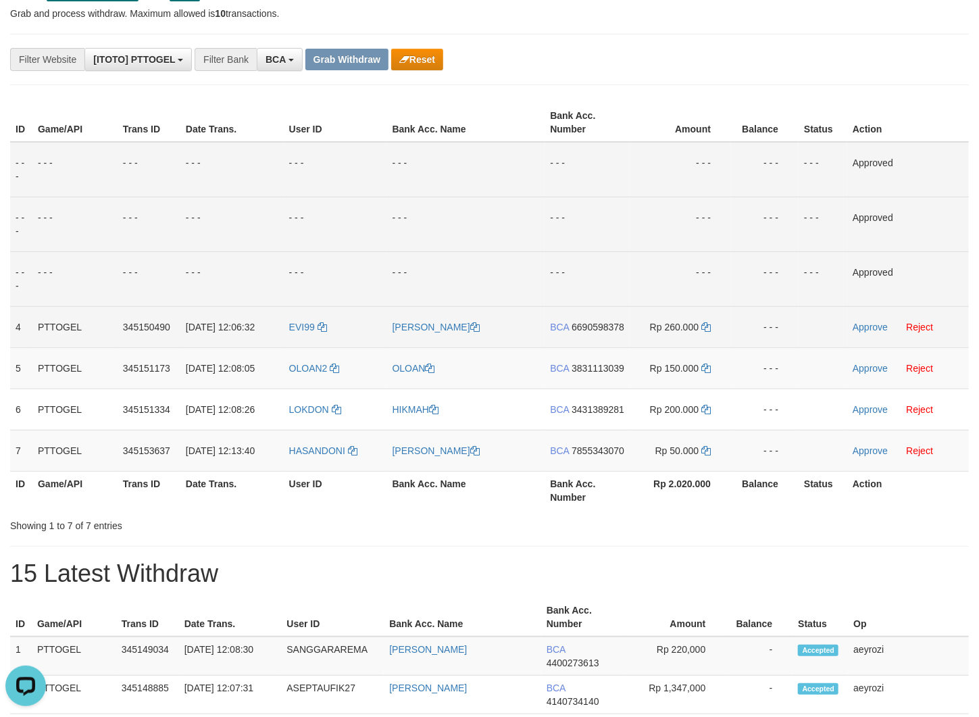
click at [573, 332] on span "6690598378" at bounding box center [598, 327] width 53 height 11
click at [707, 322] on icon at bounding box center [705, 326] width 9 height 9
click at [867, 332] on td "Approve Reject" at bounding box center [908, 326] width 122 height 41
click at [867, 324] on link "Approve" at bounding box center [870, 327] width 35 height 11
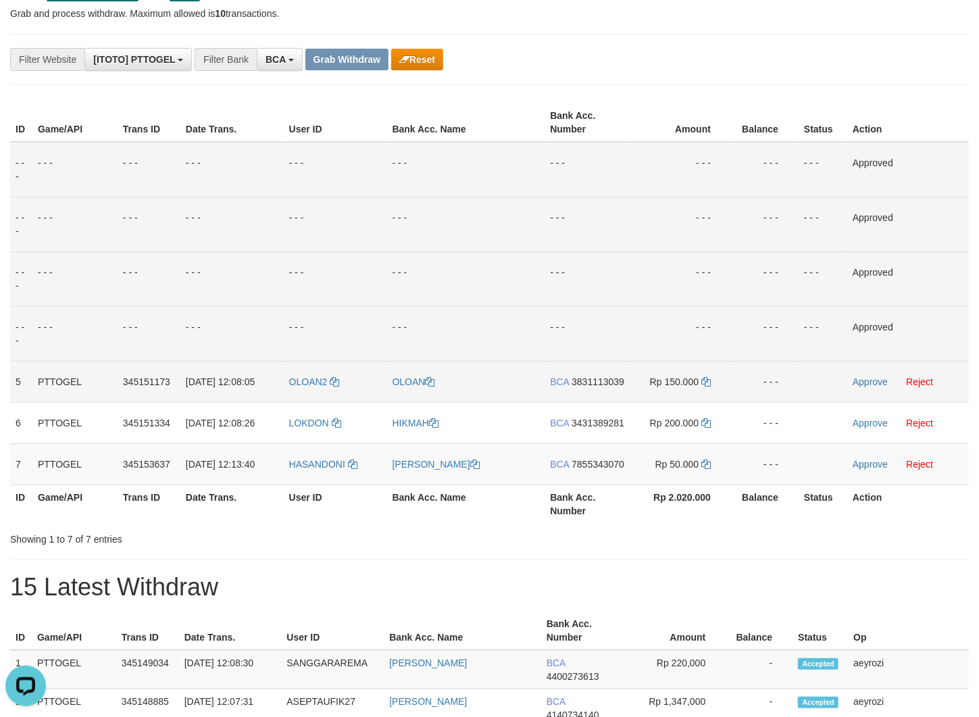
click at [607, 382] on span "3831113039" at bounding box center [598, 381] width 53 height 11
click at [711, 380] on td "Rp 150.000" at bounding box center [680, 381] width 101 height 41
click at [709, 381] on icon at bounding box center [705, 381] width 9 height 9
click at [870, 387] on td "Approve Reject" at bounding box center [908, 381] width 122 height 41
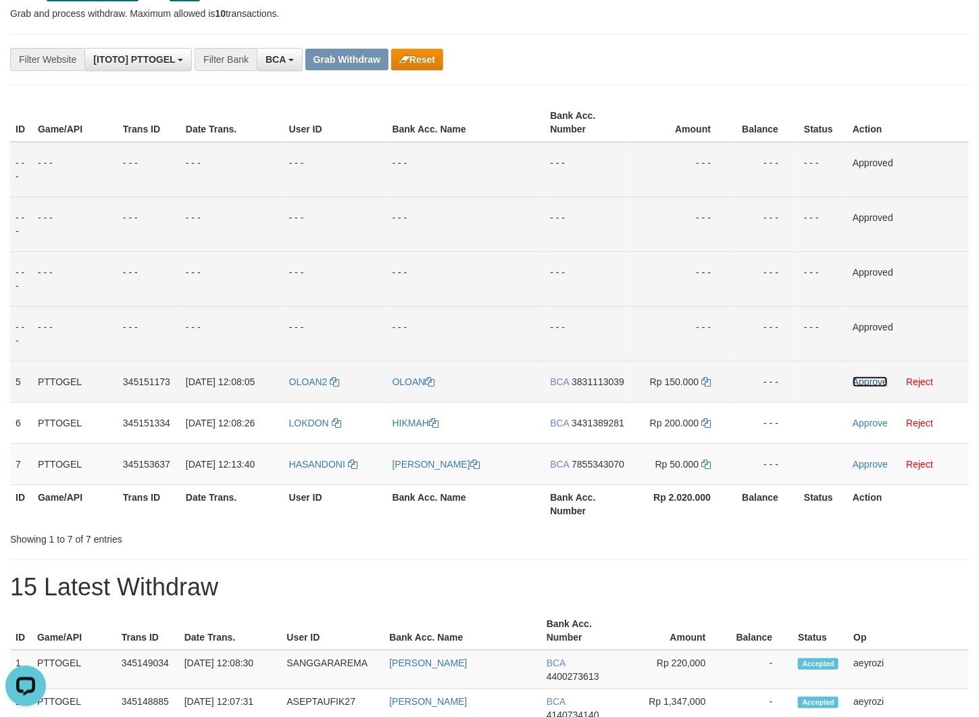
click at [870, 377] on link "Approve" at bounding box center [870, 381] width 35 height 11
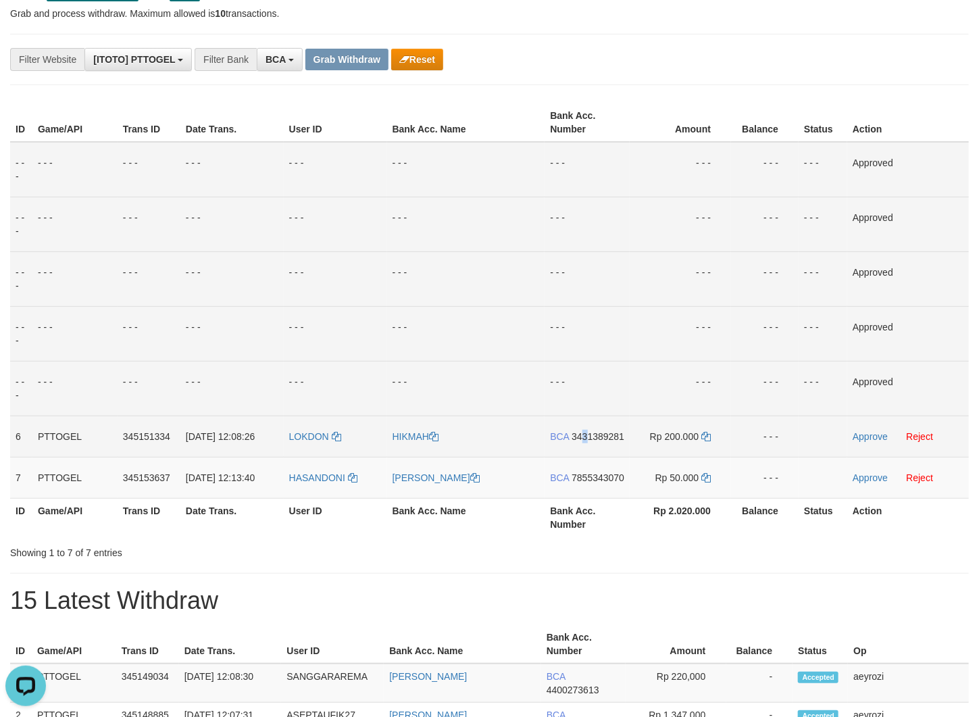
click at [572, 442] on span "3431389281" at bounding box center [598, 436] width 53 height 11
copy span "3"
click at [709, 435] on icon at bounding box center [705, 436] width 9 height 9
click at [868, 434] on link "Approve" at bounding box center [870, 436] width 35 height 11
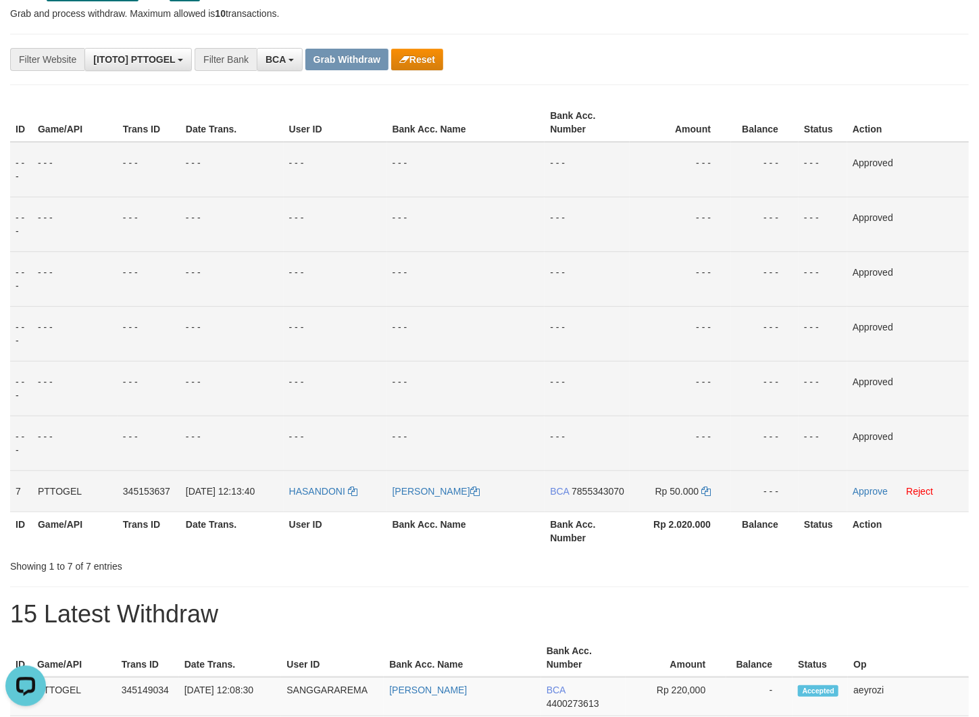
click at [572, 497] on span "7855343070" at bounding box center [598, 491] width 53 height 11
click at [707, 490] on icon at bounding box center [705, 490] width 9 height 9
click at [863, 490] on link "Approve" at bounding box center [870, 491] width 35 height 11
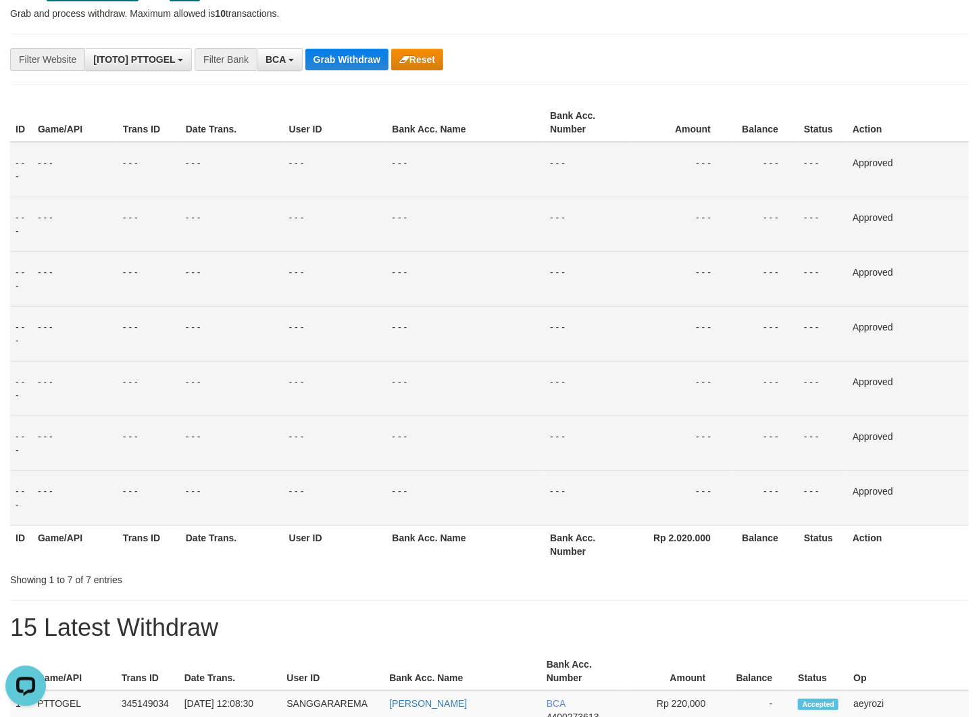
click at [241, 263] on td "- - -" at bounding box center [231, 278] width 103 height 55
click at [369, 58] on button "Grab Withdraw" at bounding box center [346, 60] width 83 height 22
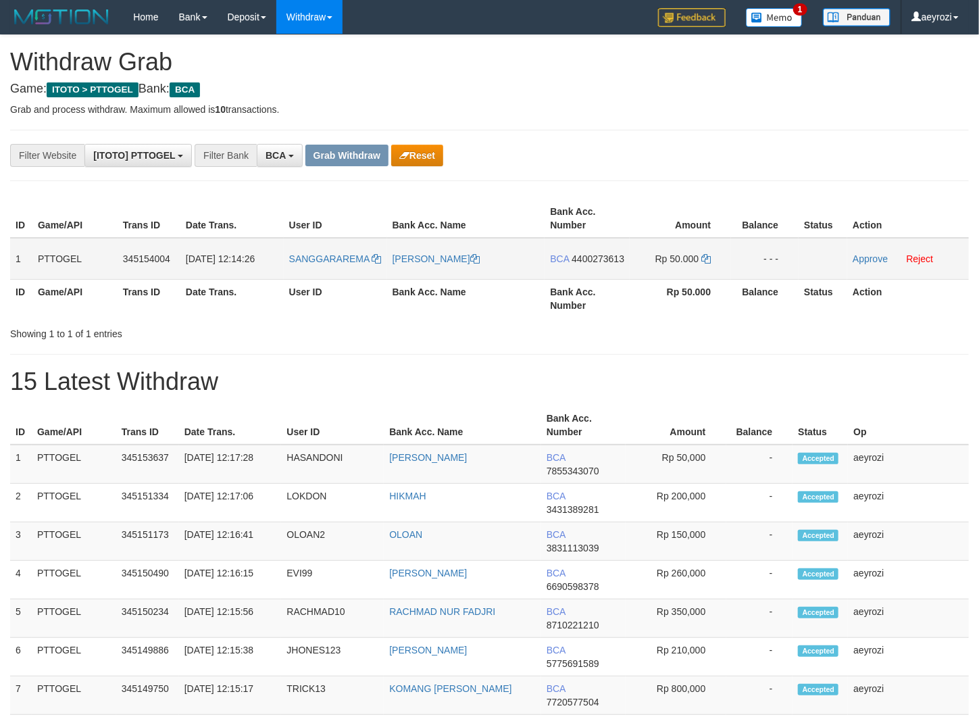
scroll to position [25, 0]
drag, startPoint x: 330, startPoint y: 279, endPoint x: 669, endPoint y: 272, distance: 339.2
click at [669, 272] on tr "1 PTTOGEL 345154004 [DATE] 12:14:26 [GEOGRAPHIC_DATA] EDI SUPRASTIYO BCA 440027…" at bounding box center [489, 259] width 959 height 42
click at [586, 265] on td "BCA 4400273613" at bounding box center [587, 259] width 85 height 42
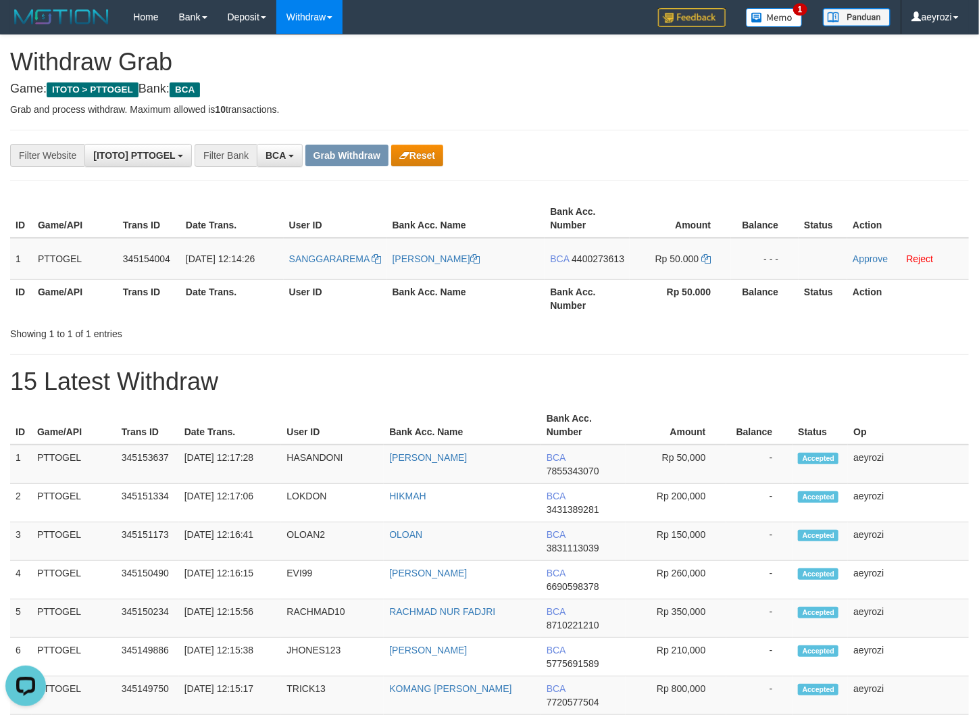
drag, startPoint x: 584, startPoint y: 270, endPoint x: 359, endPoint y: 325, distance: 231.5
click at [584, 264] on span "4400273613" at bounding box center [598, 258] width 53 height 11
click at [711, 259] on icon at bounding box center [705, 258] width 9 height 9
click at [884, 259] on link "Approve" at bounding box center [870, 258] width 35 height 11
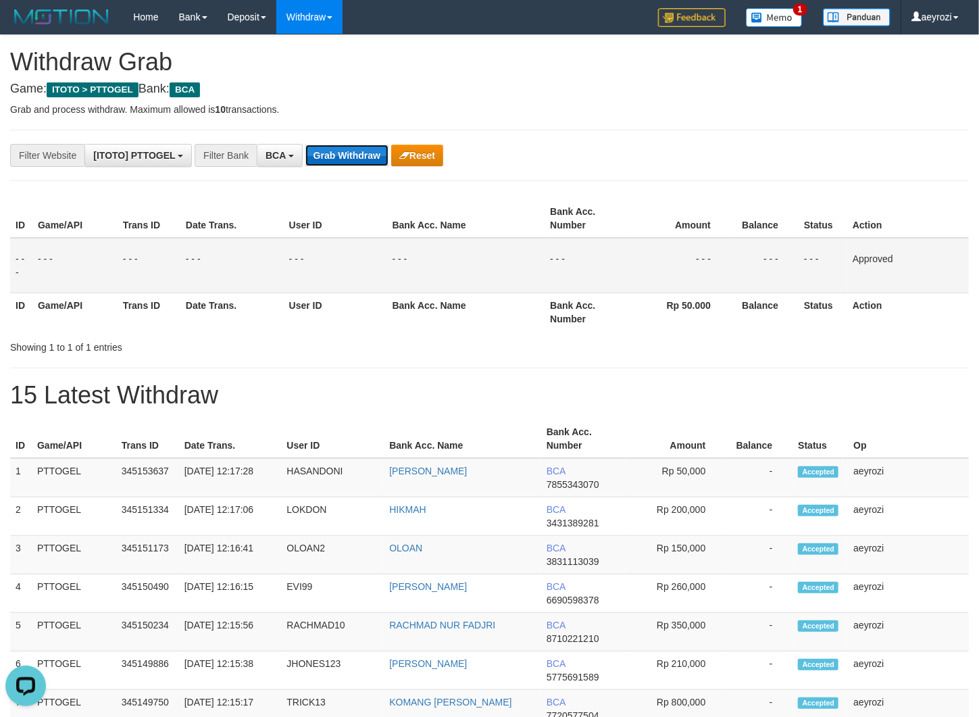
click at [351, 147] on button "Grab Withdraw" at bounding box center [346, 156] width 83 height 22
click at [351, 146] on button "Grab Withdraw" at bounding box center [346, 156] width 83 height 22
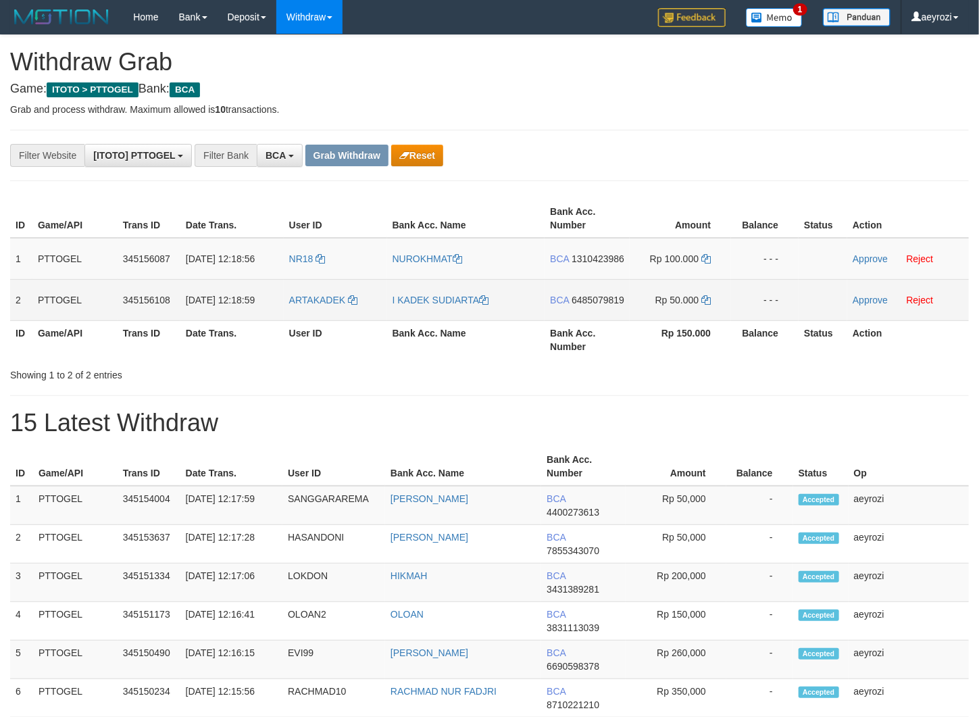
scroll to position [25, 0]
drag, startPoint x: 622, startPoint y: 319, endPoint x: 665, endPoint y: 321, distance: 42.6
click at [665, 321] on tbody "1 PTTOGEL 345156087 [DATE] 12:18:56 NR18 NUROKHMAT BCA 1310423986 Rp 100.000 - …" at bounding box center [489, 279] width 959 height 83
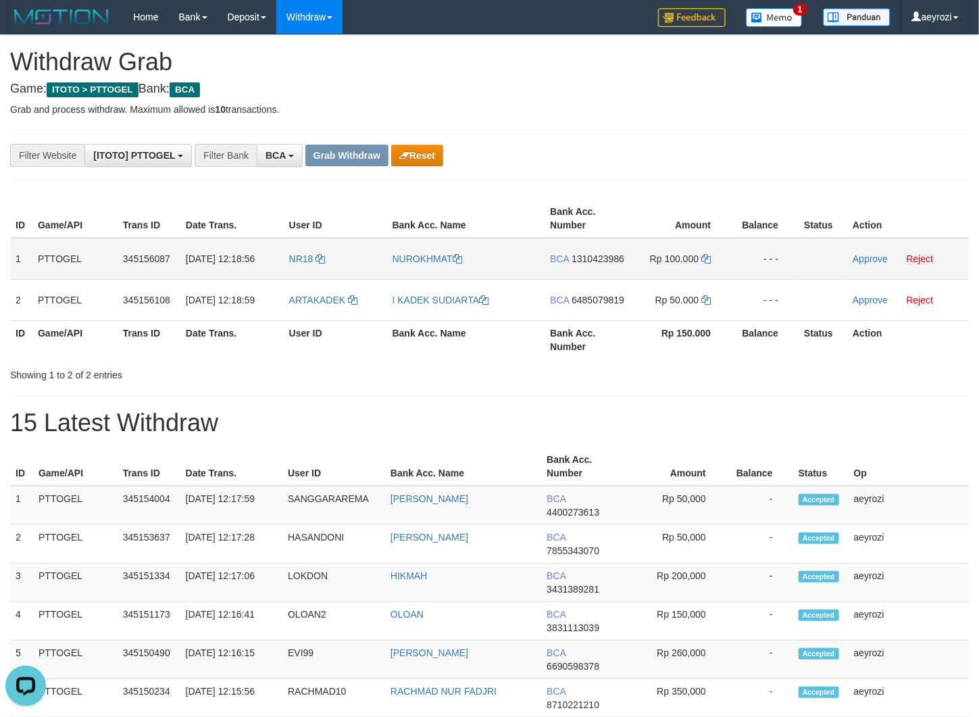
click at [572, 264] on span "1310423986" at bounding box center [598, 258] width 53 height 11
click at [707, 261] on icon at bounding box center [705, 258] width 9 height 9
click at [865, 265] on td "Approve Reject" at bounding box center [908, 259] width 122 height 42
click at [862, 258] on link "Approve" at bounding box center [870, 258] width 35 height 11
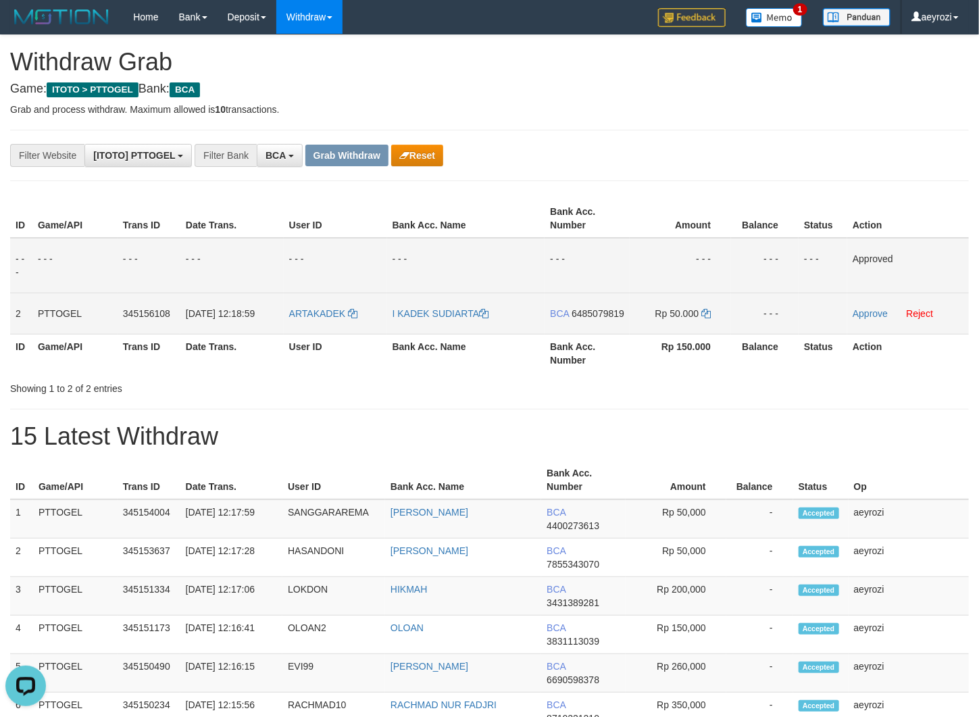
click at [572, 319] on span "6485079819" at bounding box center [598, 313] width 53 height 11
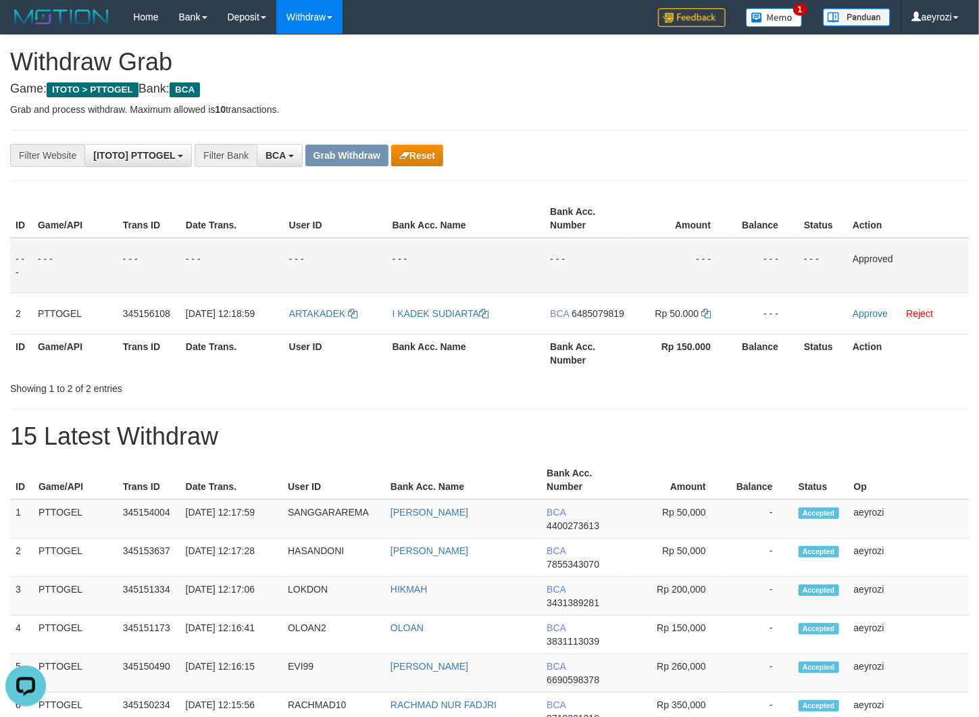
click at [207, 289] on td "- - -" at bounding box center [231, 265] width 103 height 55
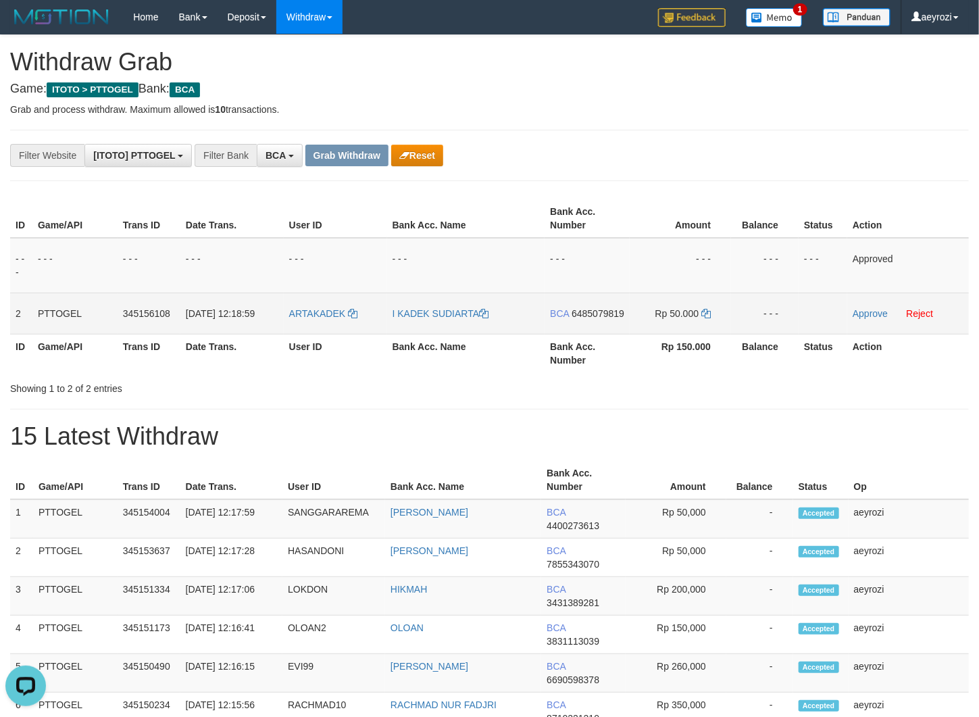
click at [591, 319] on span "6485079819" at bounding box center [598, 313] width 53 height 11
click at [705, 313] on icon at bounding box center [705, 313] width 9 height 9
click at [864, 313] on link "Approve" at bounding box center [870, 313] width 35 height 11
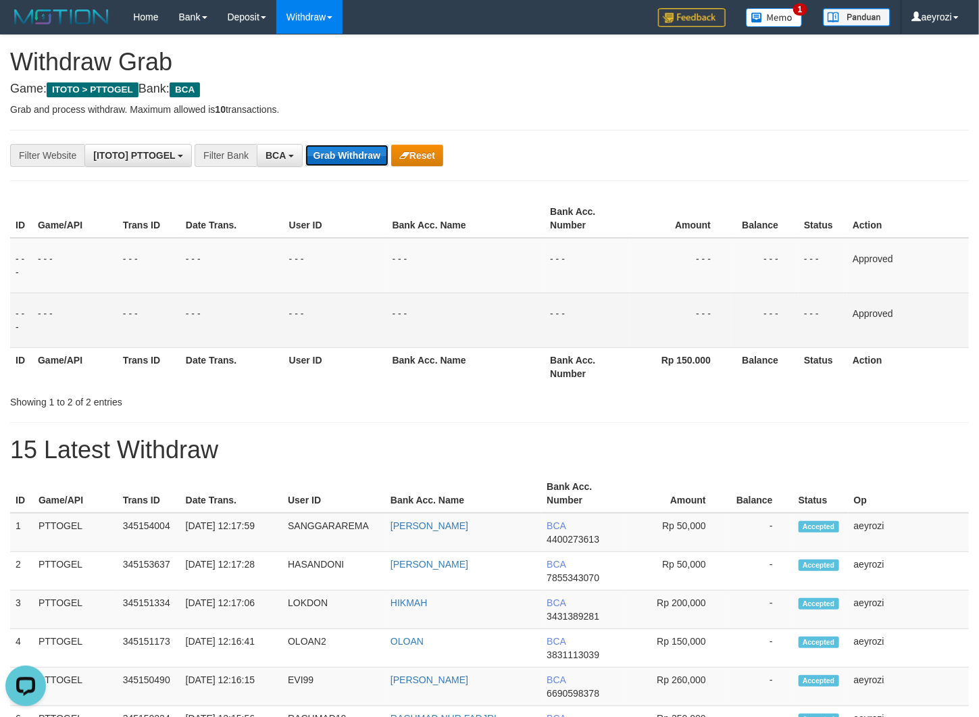
click at [334, 155] on button "Grab Withdraw" at bounding box center [346, 156] width 83 height 22
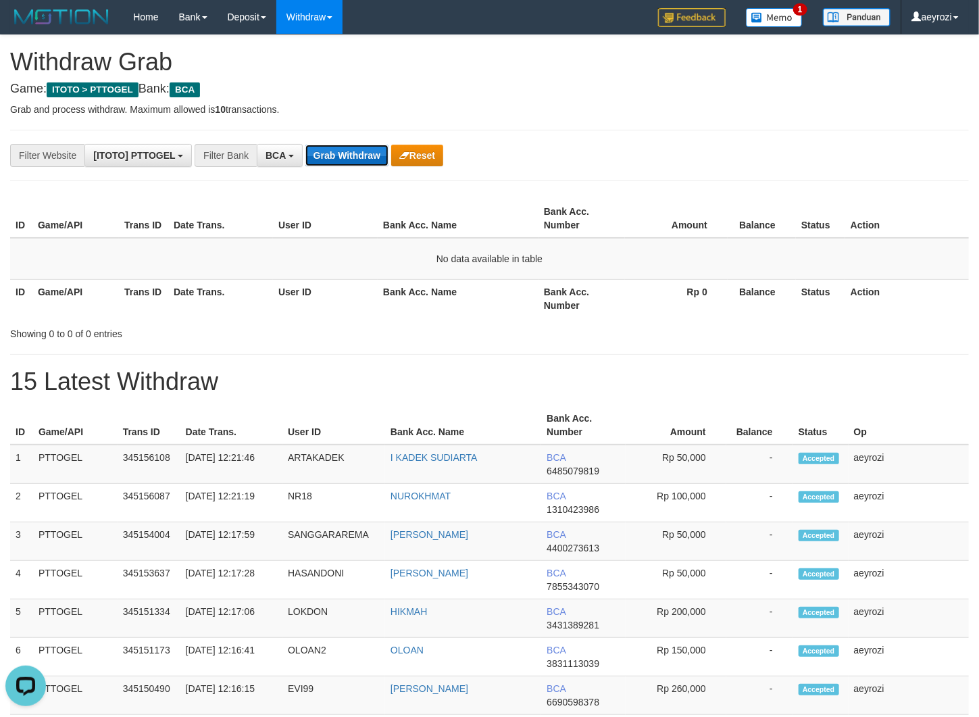
click at [383, 157] on button "Grab Withdraw" at bounding box center [346, 156] width 83 height 22
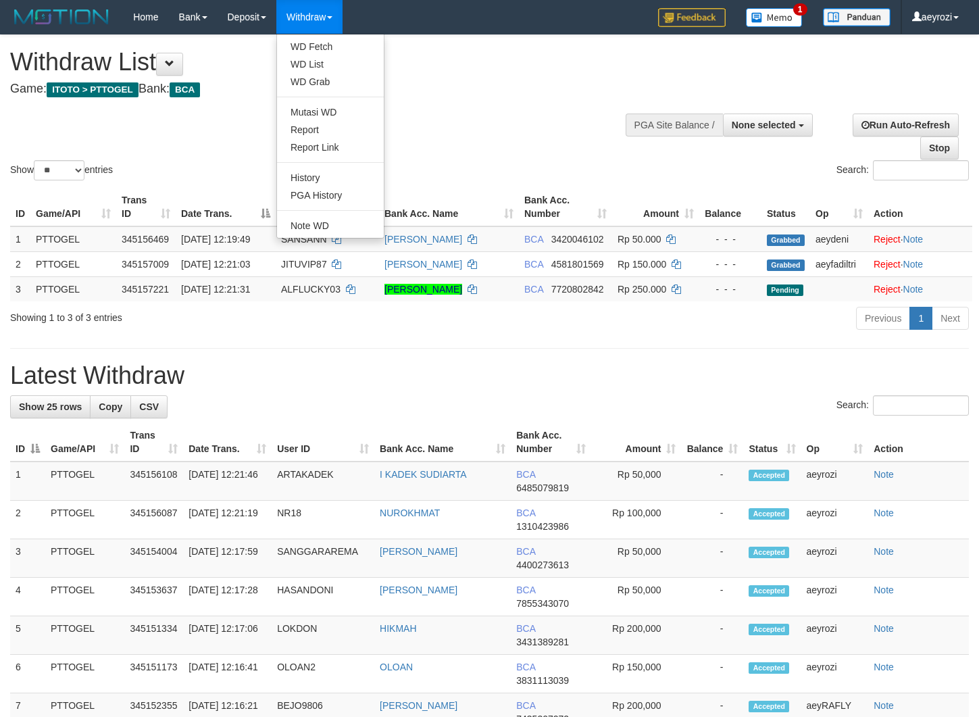
select select
select select "**"
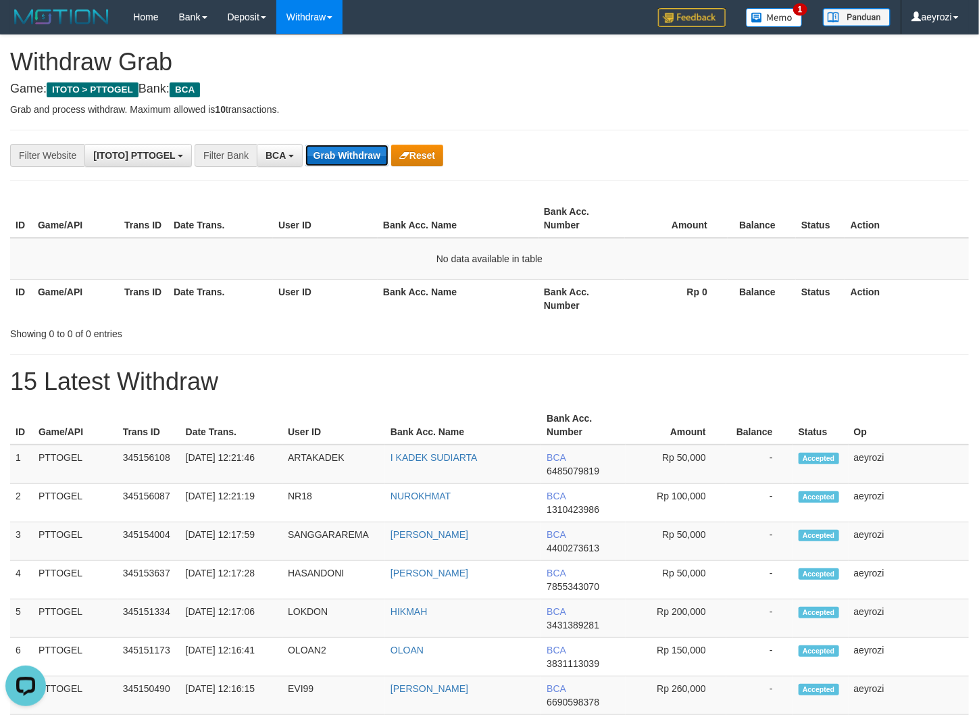
click at [324, 151] on button "Grab Withdraw" at bounding box center [346, 156] width 83 height 22
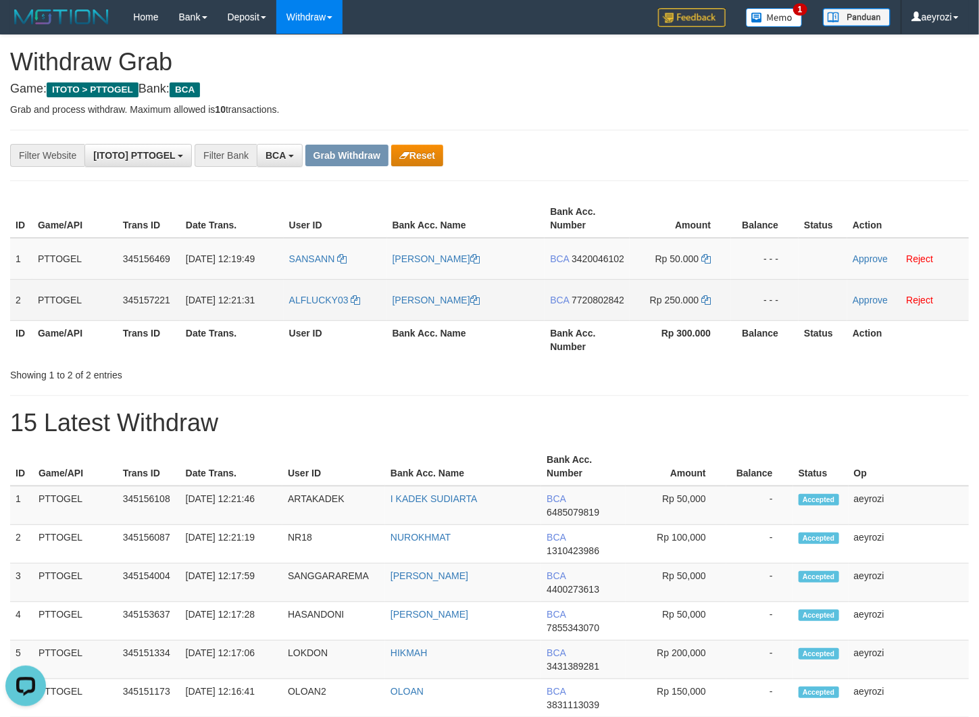
drag, startPoint x: 371, startPoint y: 273, endPoint x: 674, endPoint y: 322, distance: 306.6
click at [674, 321] on tbody "1 PTTOGEL 345156469 01/10/2025 12:19:49 SANSANN VISKY YULIANDRA BCA 3420046102 …" at bounding box center [489, 279] width 959 height 83
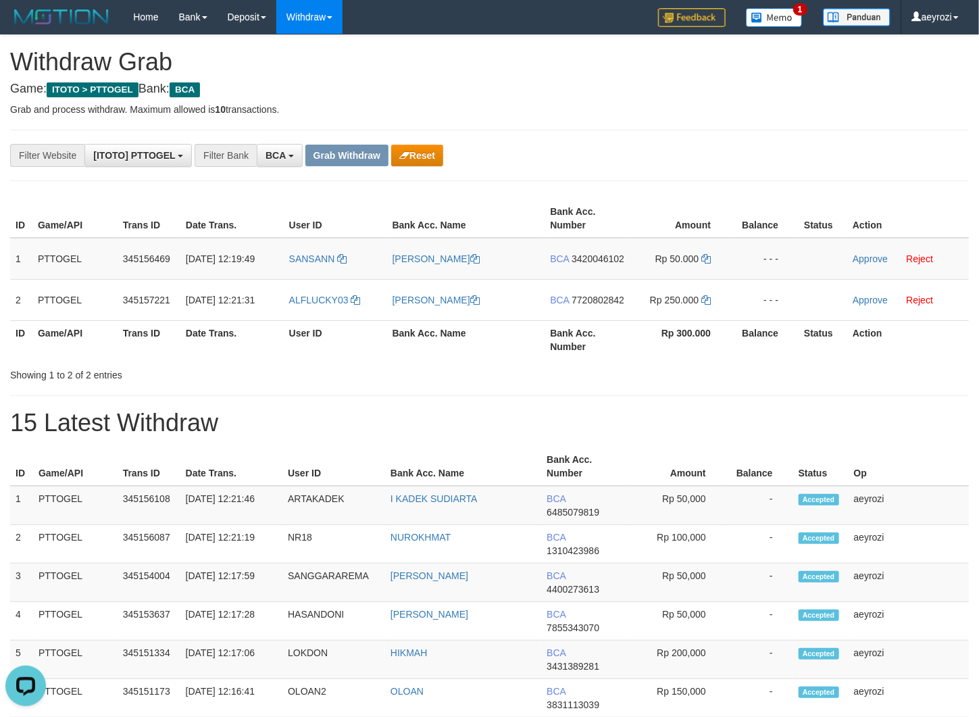
click at [753, 132] on div "**********" at bounding box center [489, 522] width 979 height 974
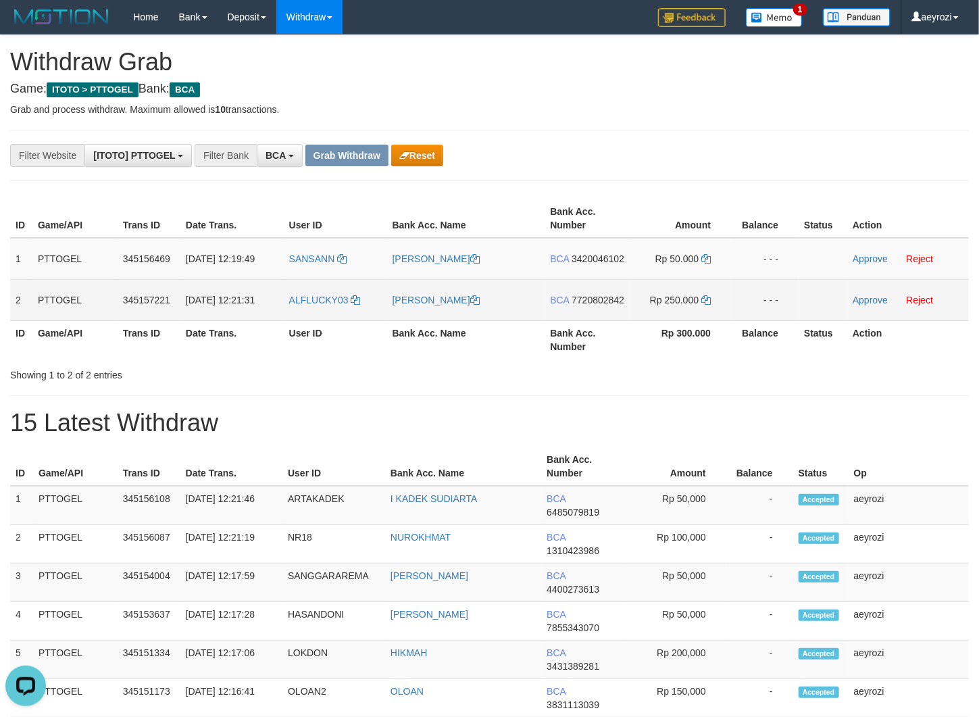
drag, startPoint x: 384, startPoint y: 274, endPoint x: 652, endPoint y: 334, distance: 274.9
click at [652, 321] on tbody "1 PTTOGEL 345156469 01/10/2025 12:19:49 SANSANN VISKY YULIANDRA BCA 3420046102 …" at bounding box center [489, 279] width 959 height 83
copy tr
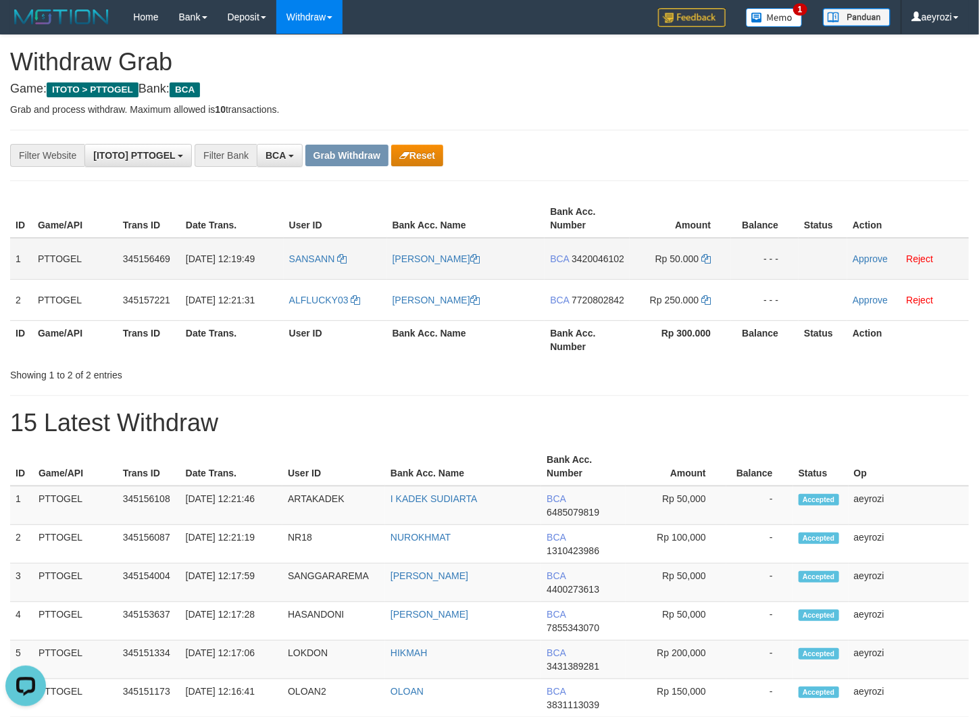
click at [572, 264] on span "3420046102" at bounding box center [598, 258] width 53 height 11
copy tr
click at [706, 252] on td "Rp 50.000" at bounding box center [680, 259] width 101 height 42
click at [710, 261] on icon at bounding box center [705, 258] width 9 height 9
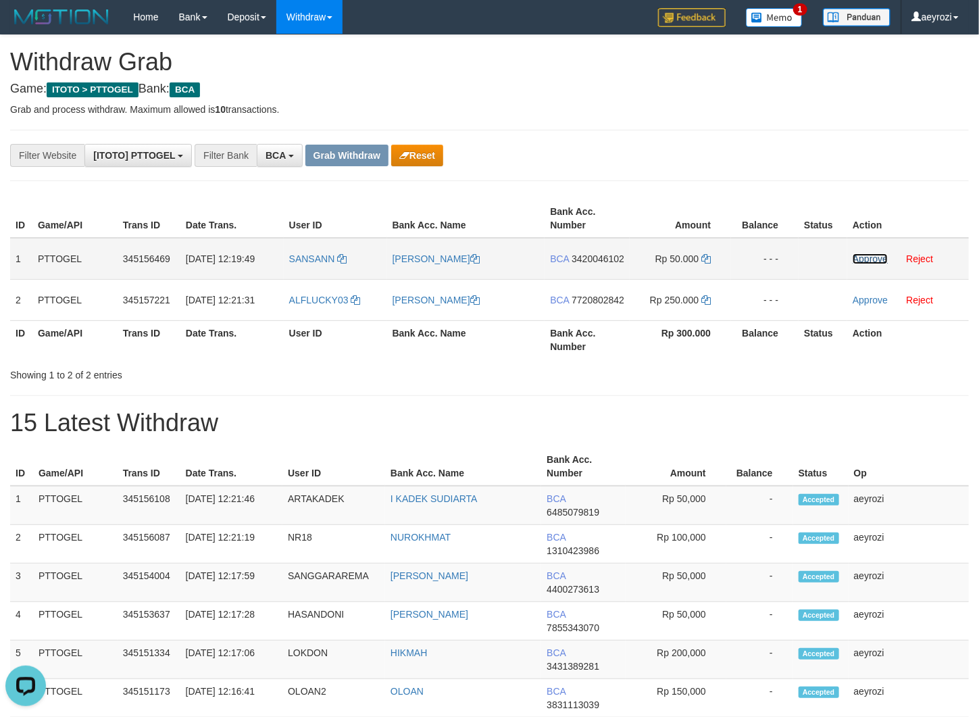
click at [859, 263] on link "Approve" at bounding box center [870, 258] width 35 height 11
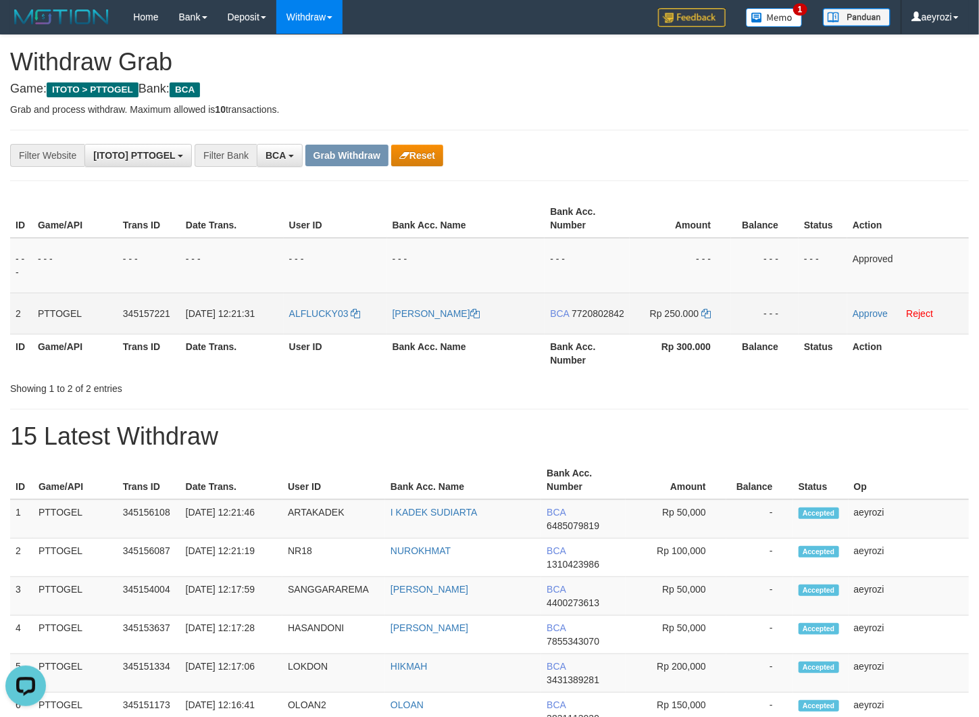
click at [572, 319] on span "7720802842" at bounding box center [598, 313] width 53 height 11
click at [709, 312] on icon at bounding box center [705, 313] width 9 height 9
click at [878, 316] on link "Approve" at bounding box center [870, 313] width 35 height 11
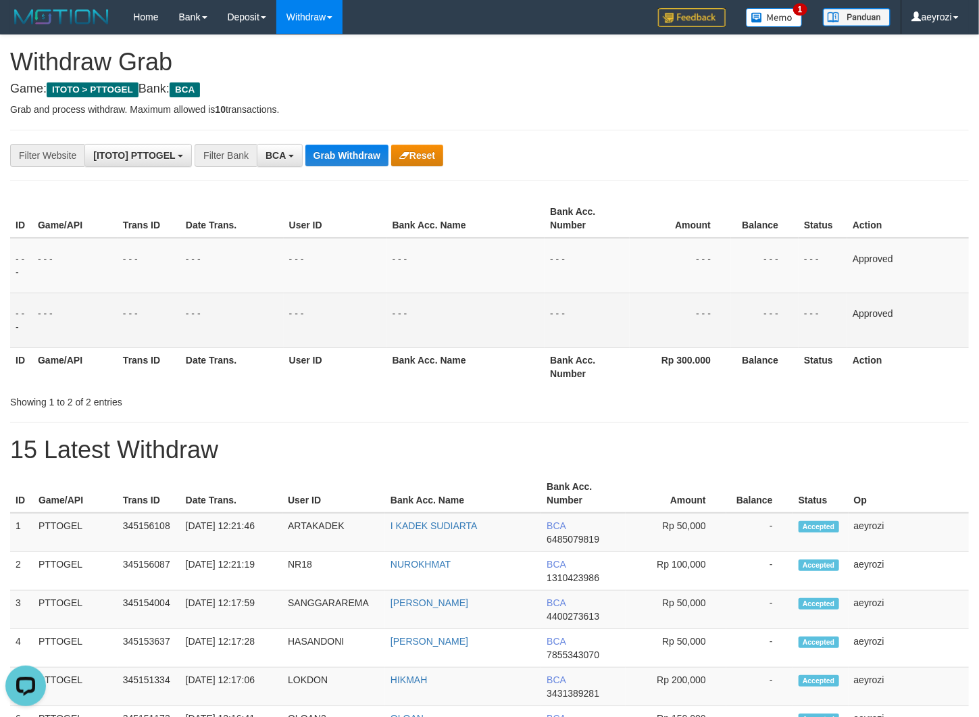
click at [227, 365] on th "Date Trans." at bounding box center [231, 366] width 103 height 39
click at [352, 154] on button "Grab Withdraw" at bounding box center [346, 156] width 83 height 22
click at [352, 155] on button "Grab Withdraw" at bounding box center [346, 156] width 83 height 22
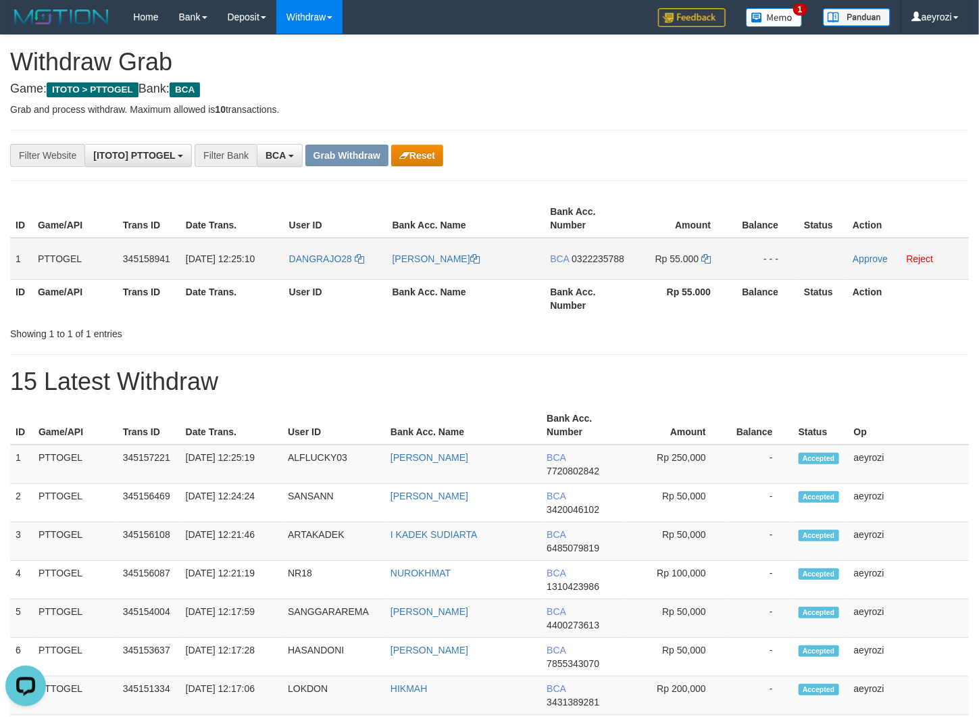
drag, startPoint x: 325, startPoint y: 272, endPoint x: 707, endPoint y: 276, distance: 382.4
click at [709, 276] on tr "1 PTTOGEL 345158941 [DATE] 12:25:10 DANGRAJO28 [PERSON_NAME] BCA 0322235788 Rp …" at bounding box center [489, 259] width 959 height 42
click at [572, 264] on span "0322235788" at bounding box center [598, 258] width 53 height 11
click at [707, 257] on icon at bounding box center [705, 258] width 9 height 9
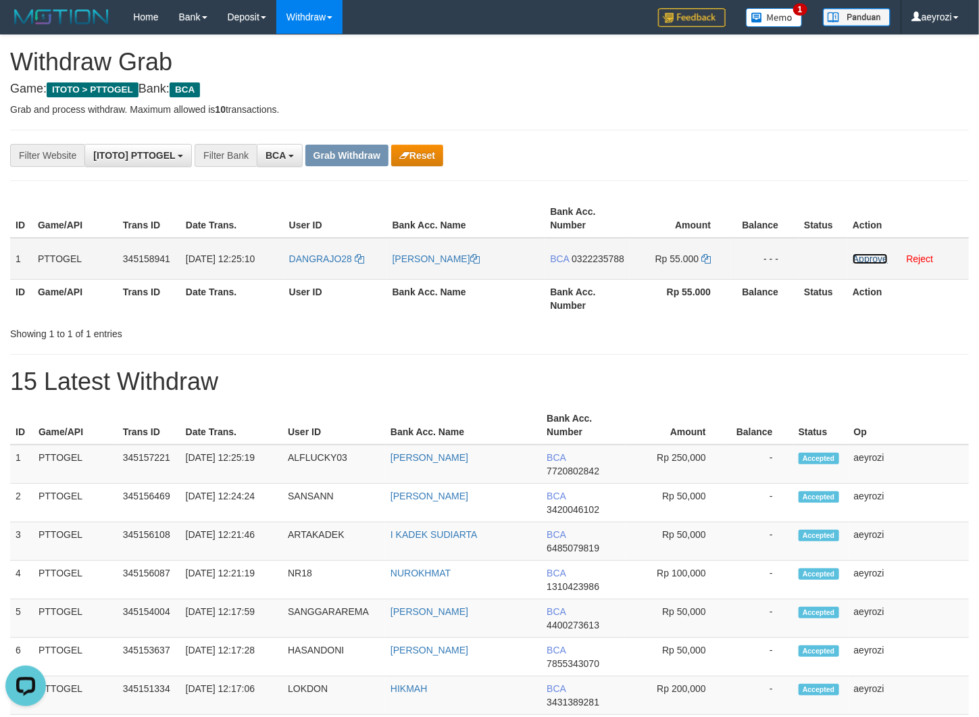
click at [884, 257] on link "Approve" at bounding box center [870, 258] width 35 height 11
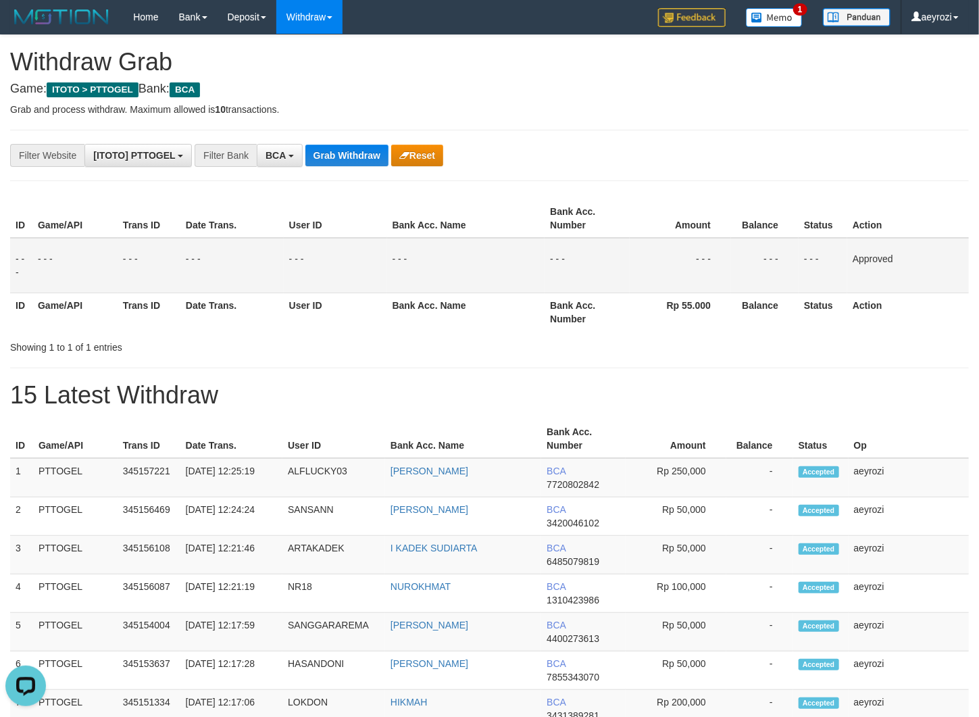
click at [302, 195] on div "**********" at bounding box center [489, 546] width 979 height 1023
click at [361, 157] on button "Grab Withdraw" at bounding box center [346, 156] width 83 height 22
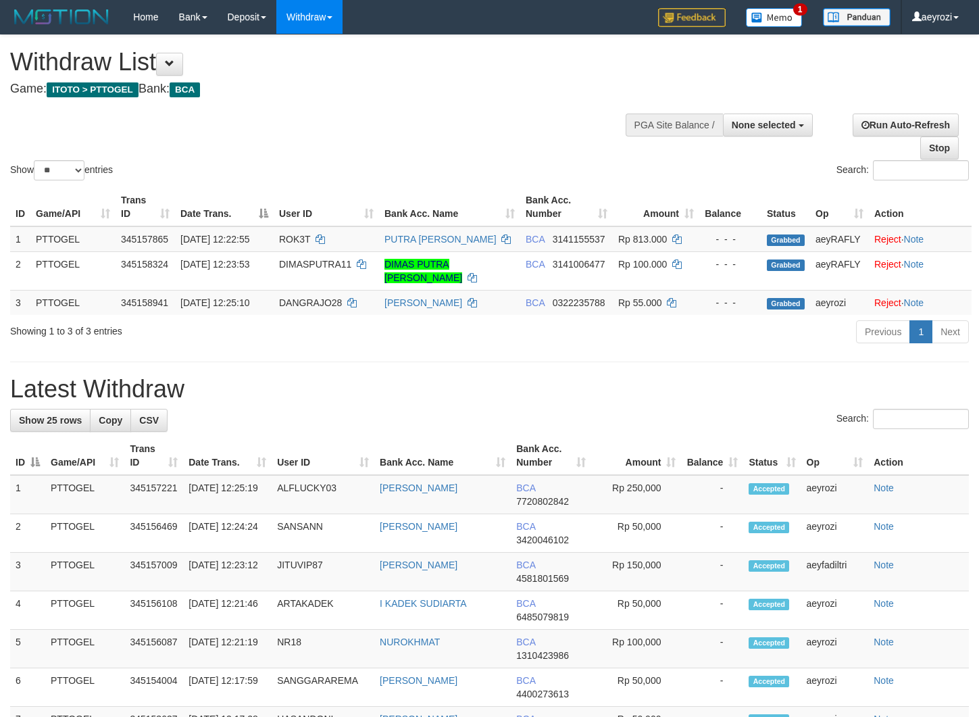
select select
select select "**"
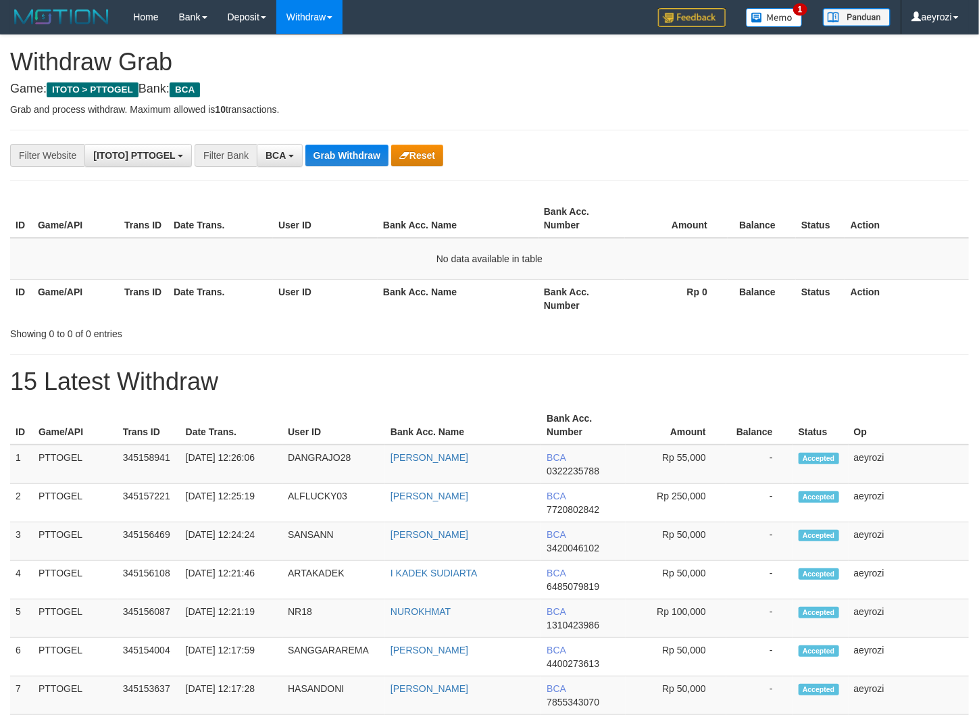
scroll to position [25, 0]
click at [343, 161] on button "Grab Withdraw" at bounding box center [346, 156] width 83 height 22
click at [335, 153] on button "Grab Withdraw" at bounding box center [346, 156] width 83 height 22
click at [370, 148] on button "Grab Withdraw" at bounding box center [346, 156] width 83 height 22
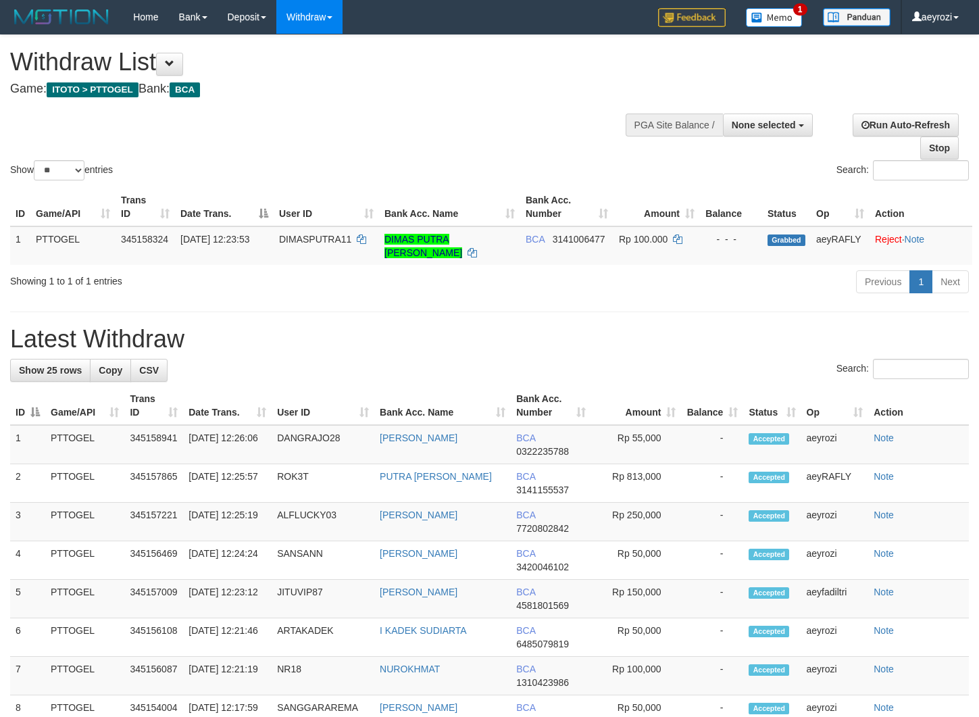
select select
select select "**"
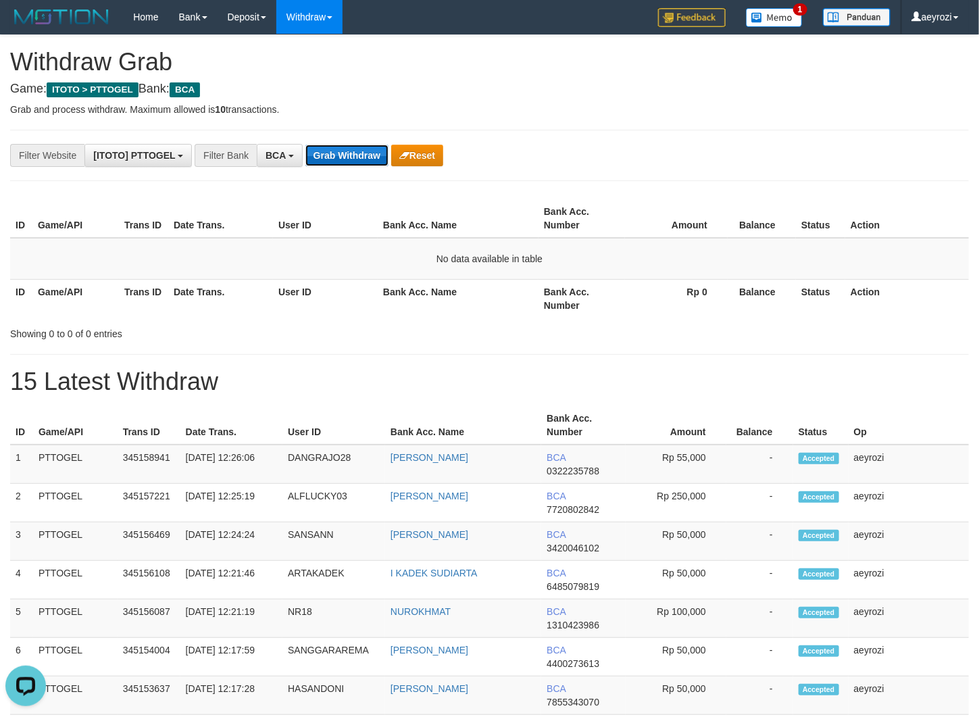
click at [351, 159] on button "Grab Withdraw" at bounding box center [346, 156] width 83 height 22
click at [351, 156] on button "Grab Withdraw" at bounding box center [346, 156] width 83 height 22
drag, startPoint x: 351, startPoint y: 156, endPoint x: 271, endPoint y: 113, distance: 90.4
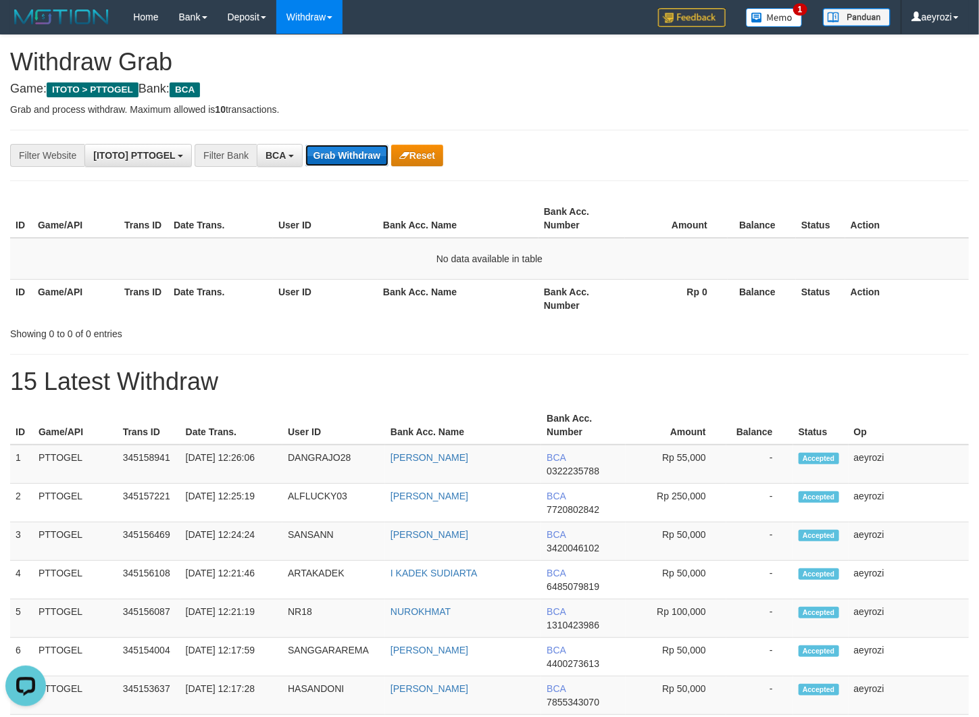
click at [351, 155] on button "Grab Withdraw" at bounding box center [346, 156] width 83 height 22
click at [376, 161] on button "Grab Withdraw" at bounding box center [346, 156] width 83 height 22
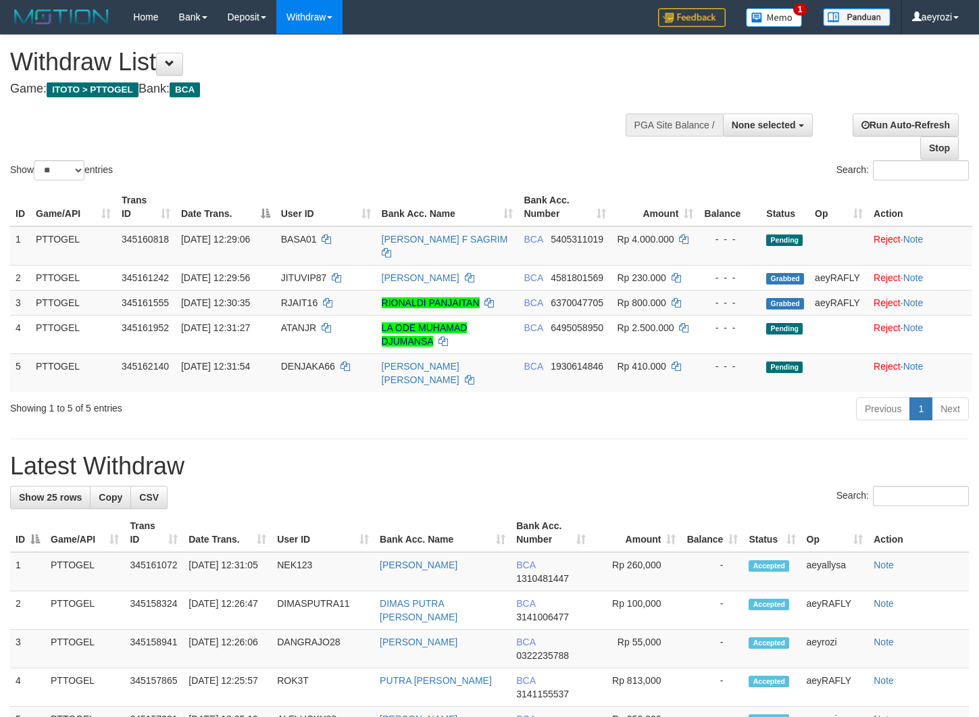
select select
select select "**"
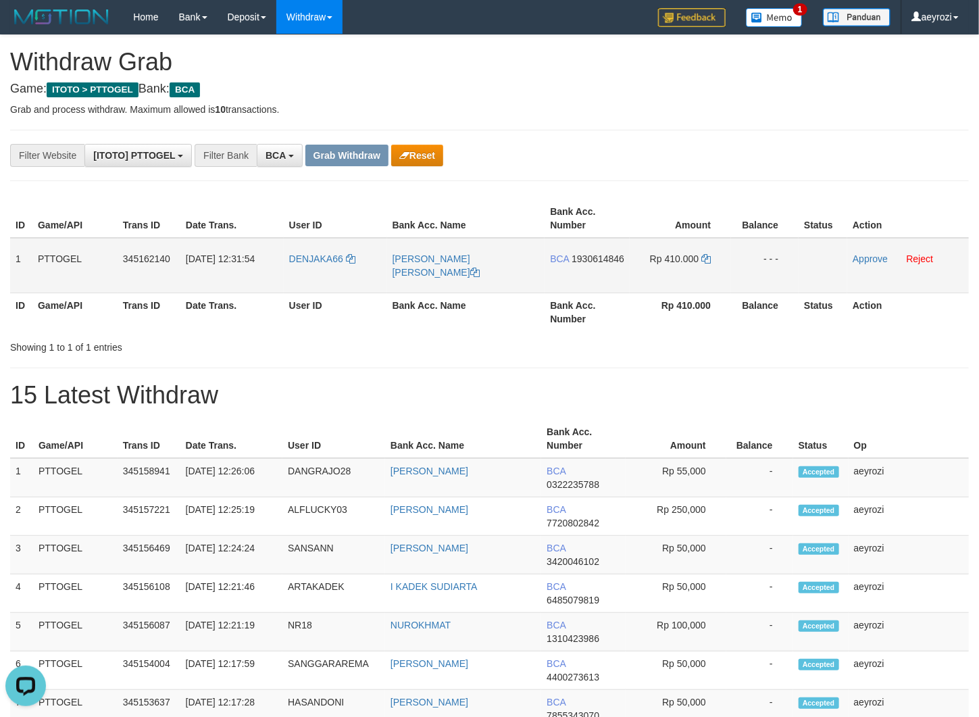
click at [572, 264] on span "1930614846" at bounding box center [598, 258] width 53 height 11
click at [590, 264] on span "1930614846" at bounding box center [598, 258] width 53 height 11
click at [582, 264] on span "1930614846" at bounding box center [598, 258] width 53 height 11
click at [581, 264] on span "1930614846" at bounding box center [598, 258] width 53 height 11
click at [574, 264] on span "1930614846" at bounding box center [598, 258] width 53 height 11
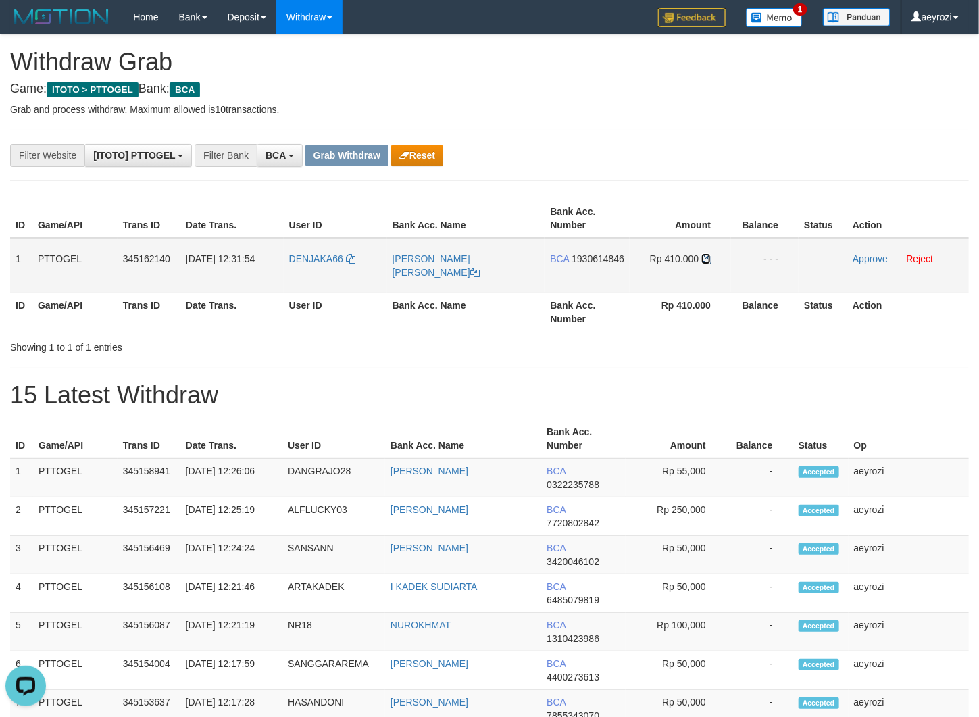
click at [709, 260] on icon at bounding box center [705, 258] width 9 height 9
click at [863, 256] on link "Approve" at bounding box center [870, 258] width 35 height 11
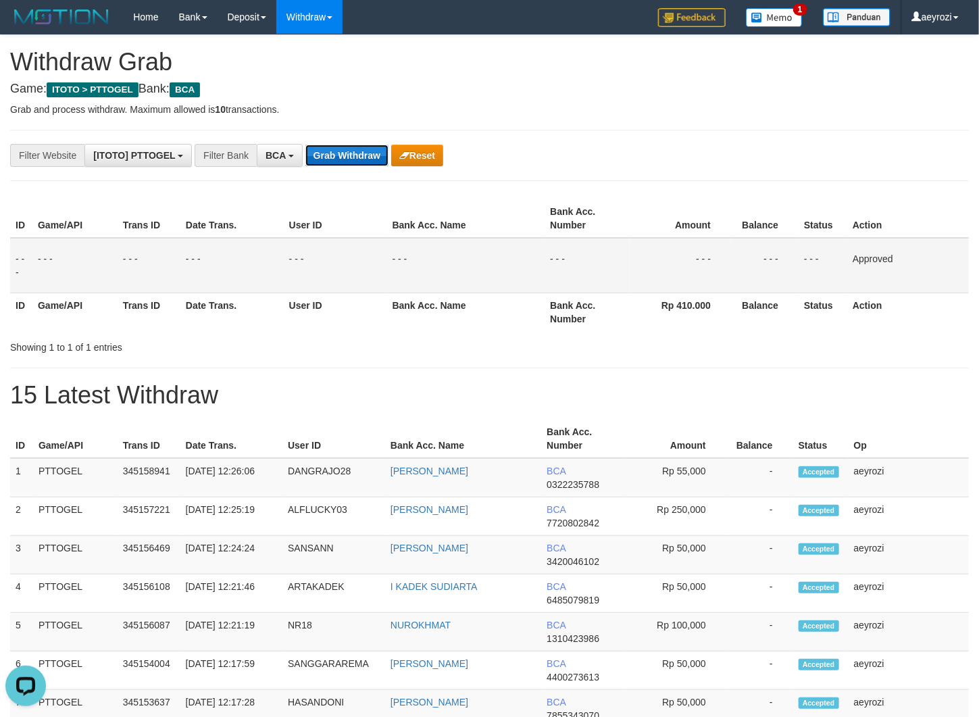
click at [363, 159] on button "Grab Withdraw" at bounding box center [346, 156] width 83 height 22
click at [363, 161] on button "Grab Withdraw" at bounding box center [346, 156] width 83 height 22
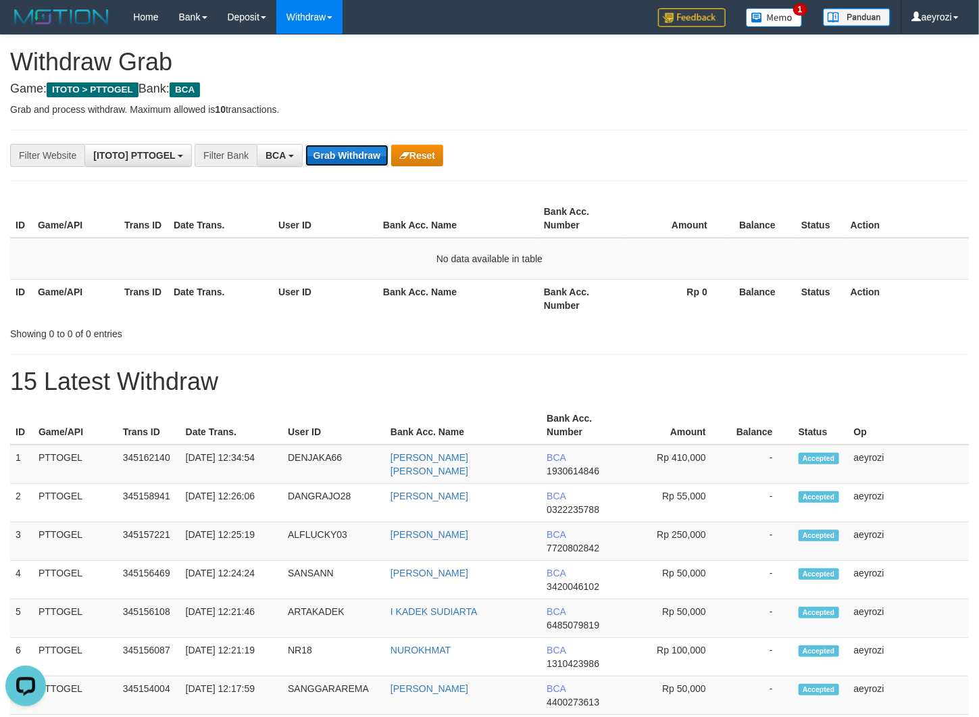
click at [335, 162] on button "Grab Withdraw" at bounding box center [346, 156] width 83 height 22
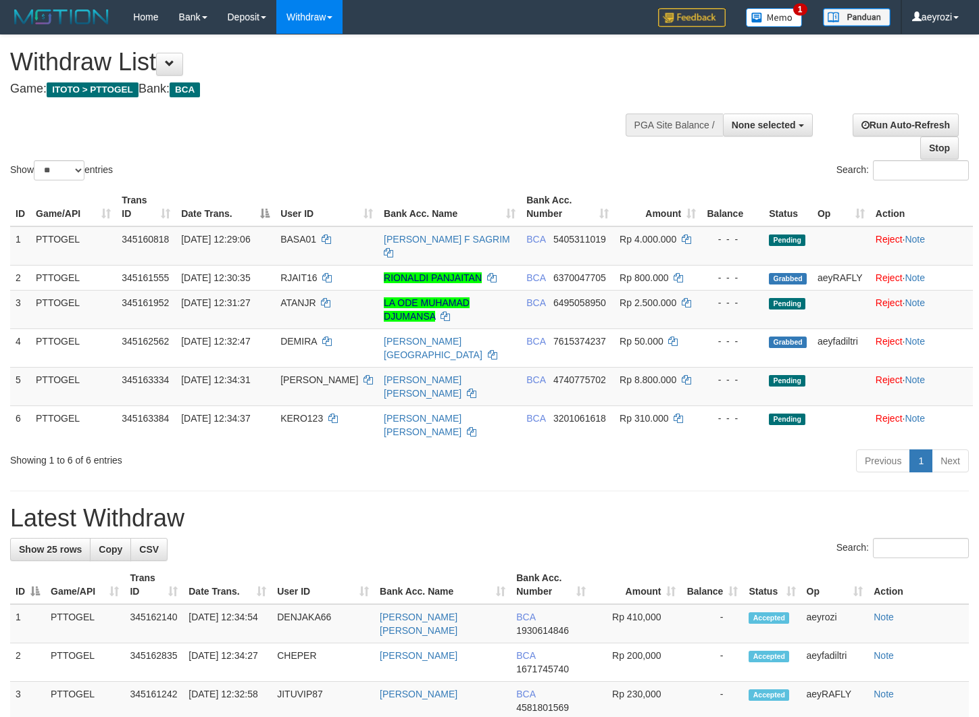
select select
select select "**"
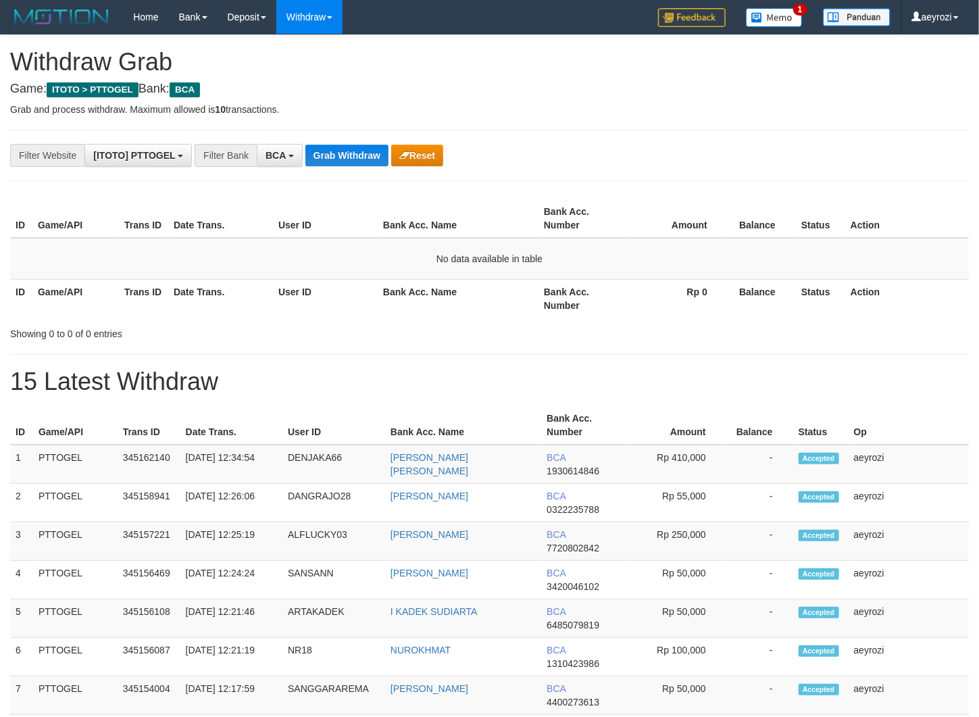
scroll to position [25, 0]
click at [376, 153] on button "Grab Withdraw" at bounding box center [346, 156] width 83 height 22
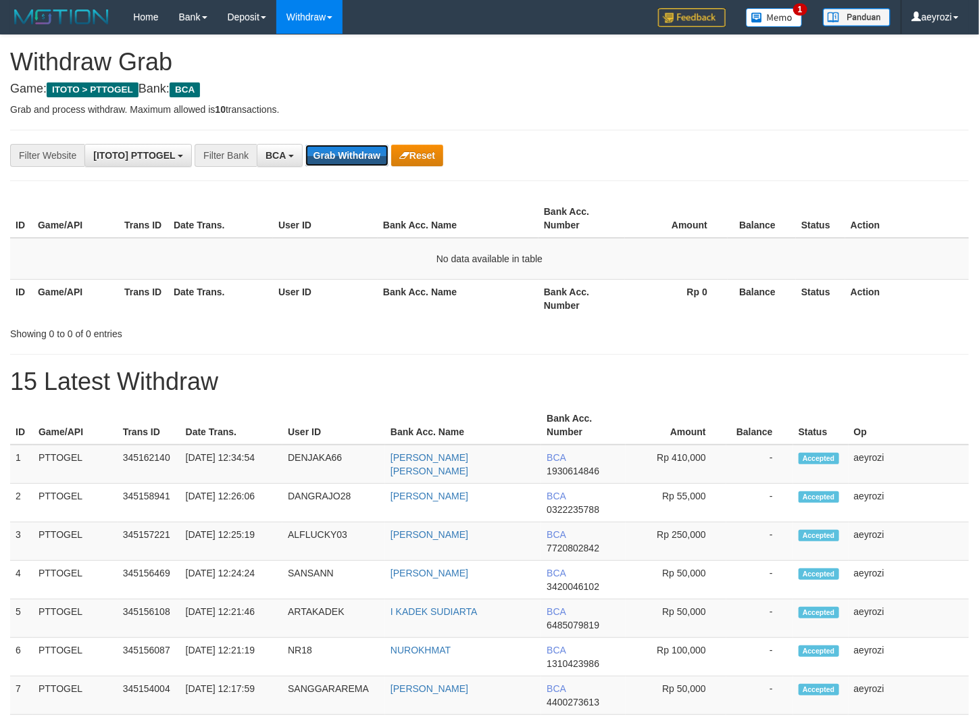
click at [376, 153] on button "Grab Withdraw" at bounding box center [346, 156] width 83 height 22
click at [343, 159] on button "Grab Withdraw" at bounding box center [346, 156] width 83 height 22
click at [644, 189] on div "**********" at bounding box center [489, 578] width 979 height 1087
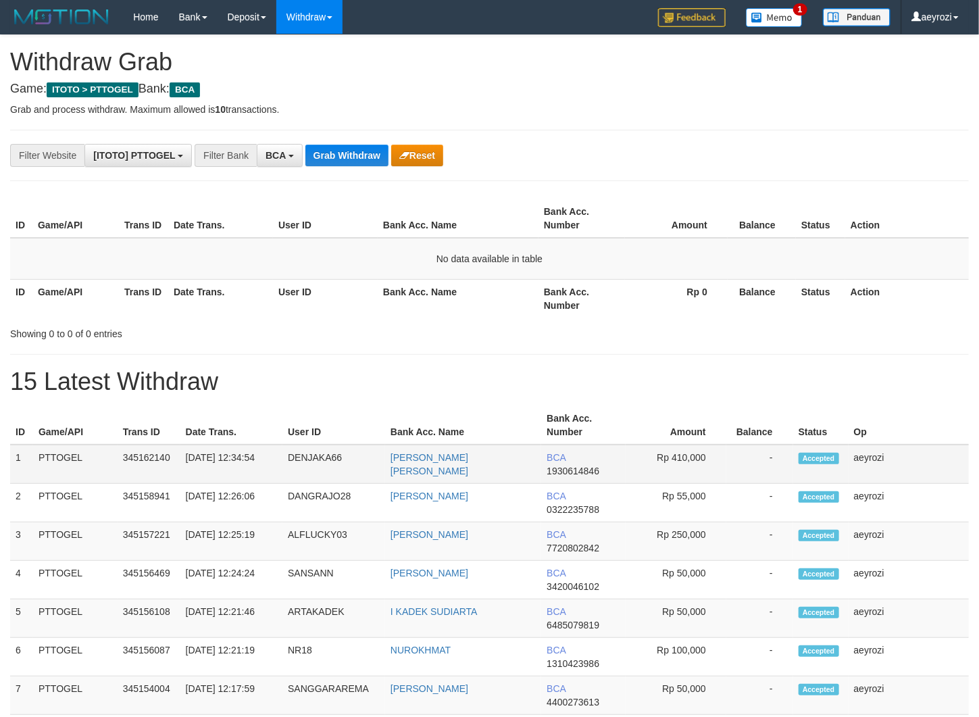
click at [315, 472] on td "DENJAKA66" at bounding box center [333, 464] width 103 height 39
click at [316, 472] on td "DENJAKA66" at bounding box center [333, 464] width 103 height 39
copy td "DENJAKA66"
click at [410, 467] on td "[PERSON_NAME] [PERSON_NAME]" at bounding box center [463, 464] width 156 height 39
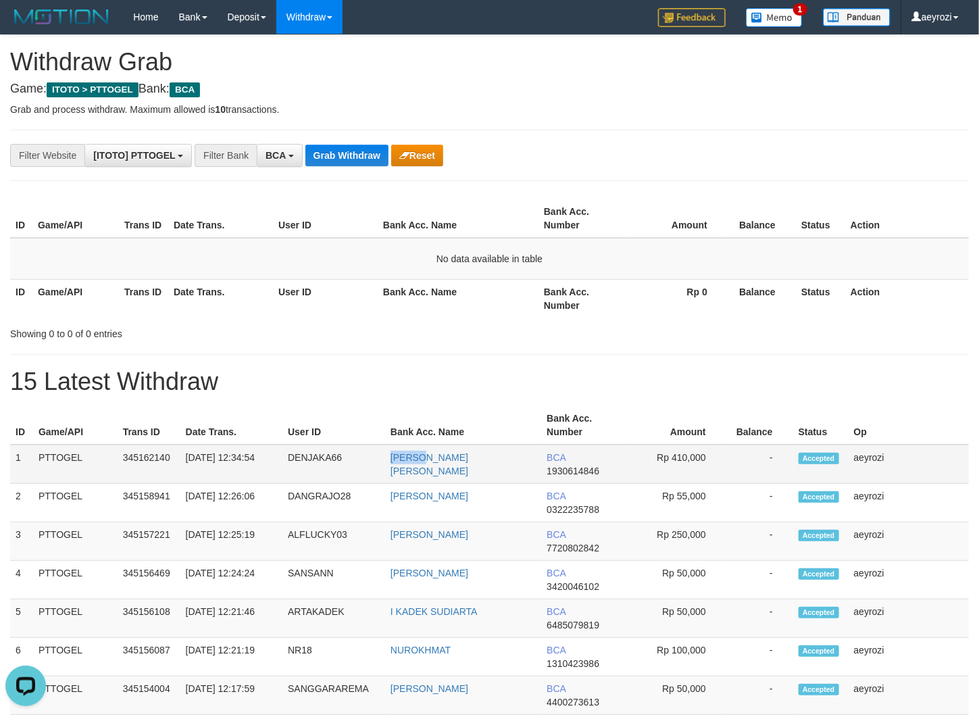
click at [410, 467] on td "[PERSON_NAME] [PERSON_NAME]" at bounding box center [463, 464] width 156 height 39
drag, startPoint x: 478, startPoint y: 463, endPoint x: 493, endPoint y: 470, distance: 16.7
click at [493, 470] on td "[PERSON_NAME] [PERSON_NAME]" at bounding box center [463, 464] width 156 height 39
copy link "[PERSON_NAME] [PERSON_NAME]"
click at [337, 162] on button "Grab Withdraw" at bounding box center [346, 156] width 83 height 22
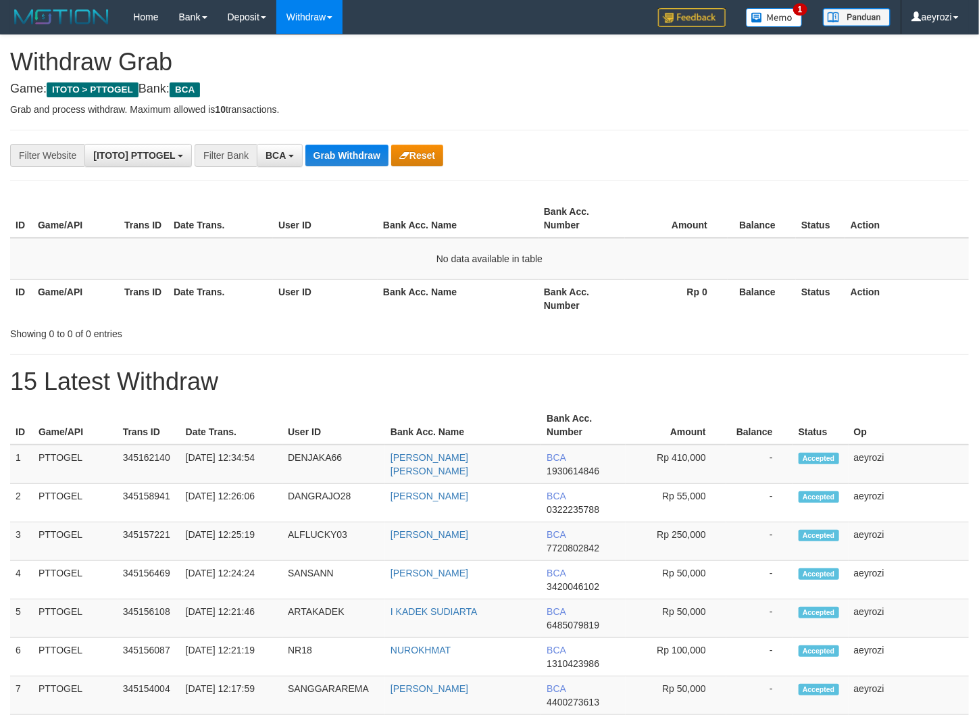
scroll to position [25, 0]
click at [353, 148] on button "Grab Withdraw" at bounding box center [346, 156] width 83 height 22
click at [353, 147] on button "Grab Withdraw" at bounding box center [346, 156] width 83 height 22
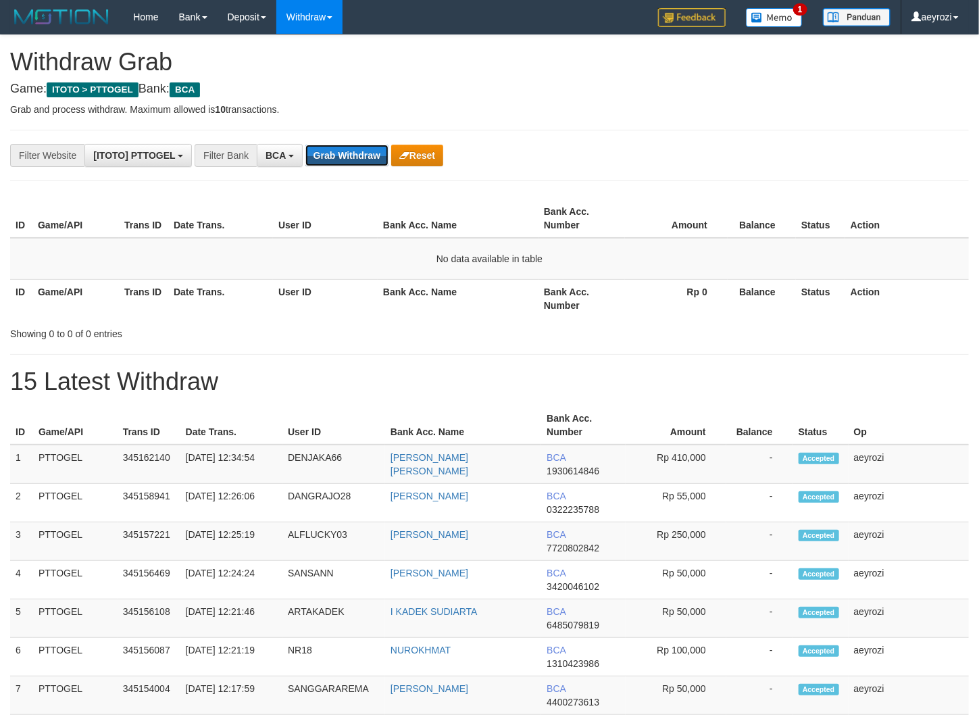
click at [353, 147] on button "Grab Withdraw" at bounding box center [346, 156] width 83 height 22
click at [354, 148] on button "Grab Withdraw" at bounding box center [346, 156] width 83 height 22
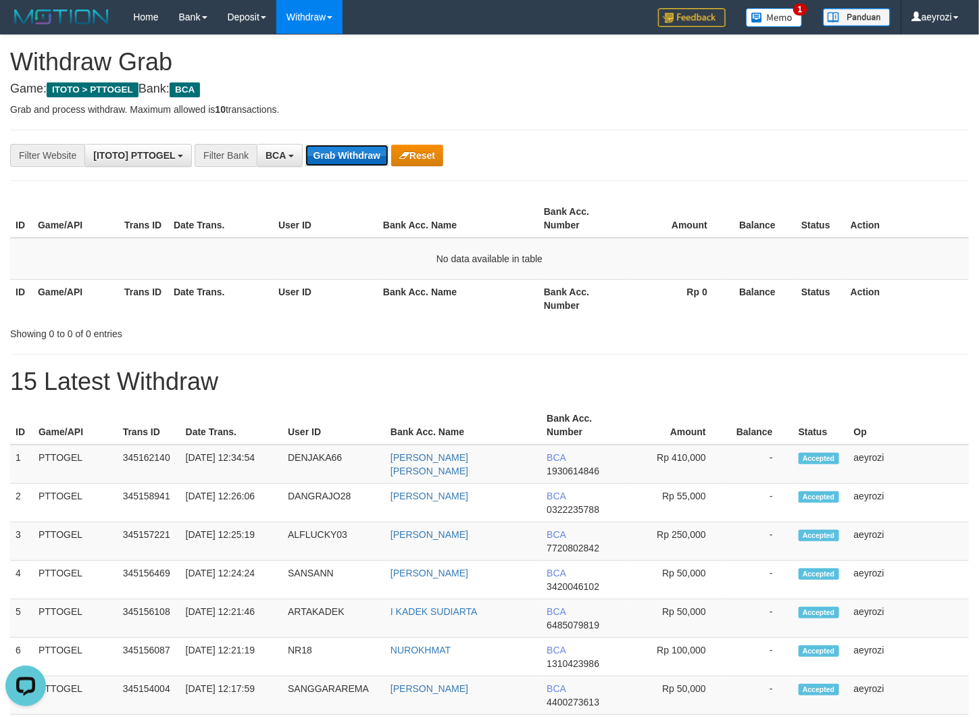
click at [359, 157] on button "Grab Withdraw" at bounding box center [346, 156] width 83 height 22
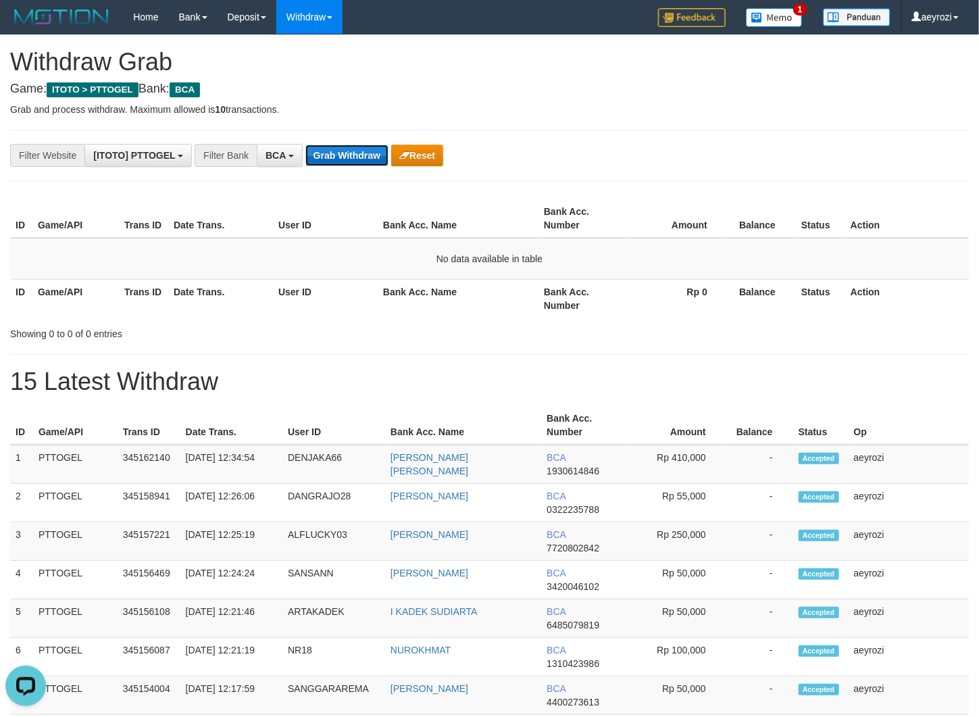
click at [369, 159] on button "Grab Withdraw" at bounding box center [346, 156] width 83 height 22
click at [369, 161] on button "Grab Withdraw" at bounding box center [346, 156] width 83 height 22
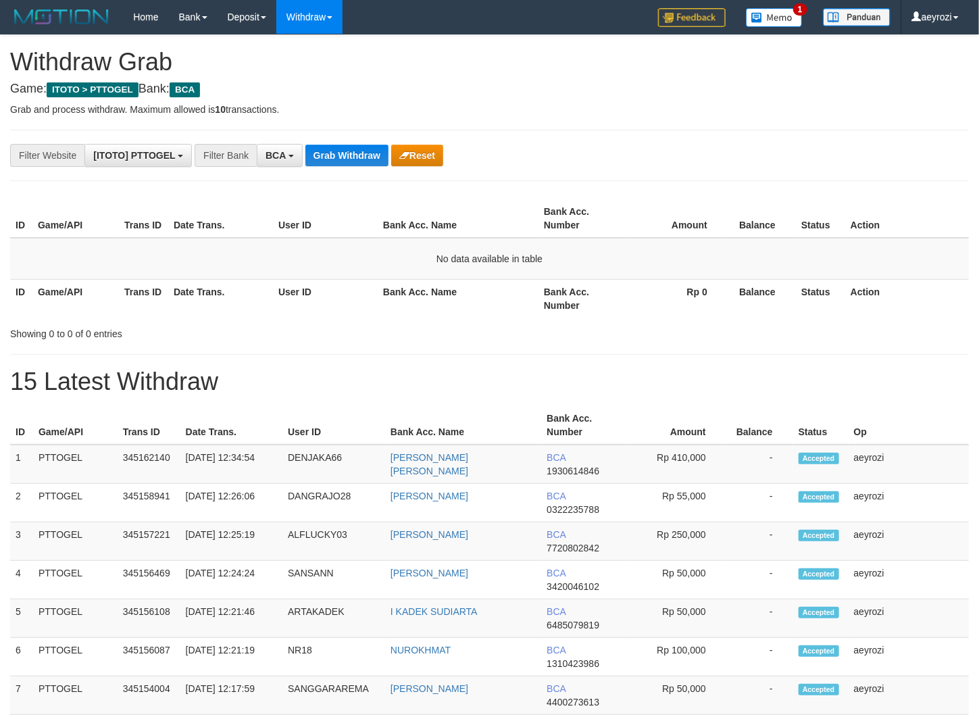
scroll to position [25, 0]
click at [369, 161] on button "Grab Withdraw" at bounding box center [346, 156] width 83 height 22
click at [201, 362] on div "**********" at bounding box center [489, 578] width 979 height 1087
click at [362, 147] on button "Grab Withdraw" at bounding box center [346, 156] width 83 height 22
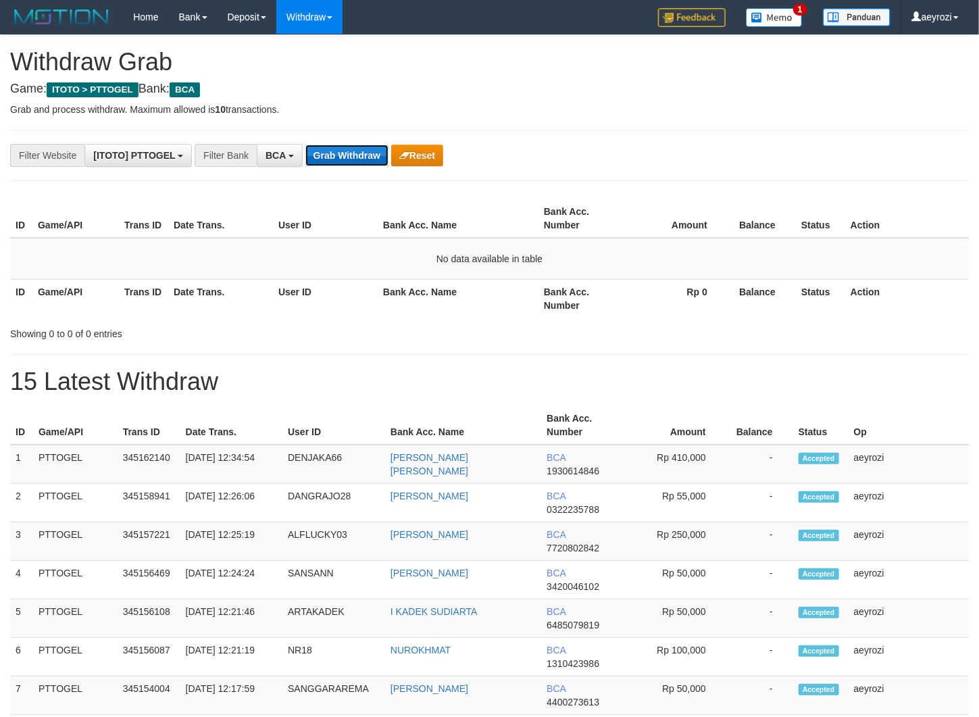
click at [360, 149] on button "Grab Withdraw" at bounding box center [346, 156] width 83 height 22
click at [332, 154] on button "Grab Withdraw" at bounding box center [346, 156] width 83 height 22
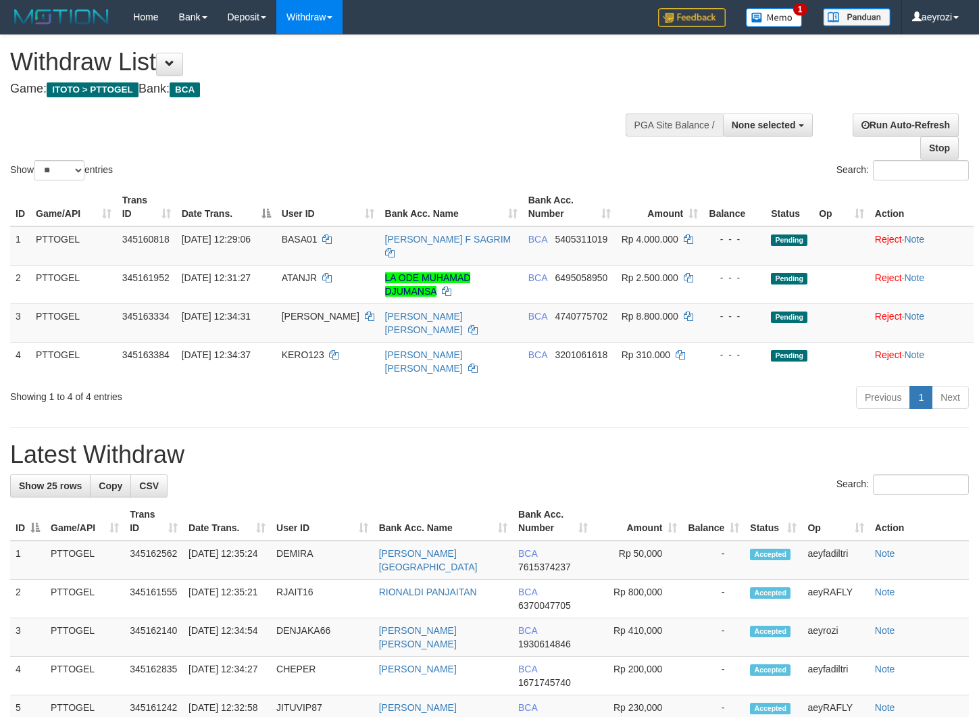
select select
select select "**"
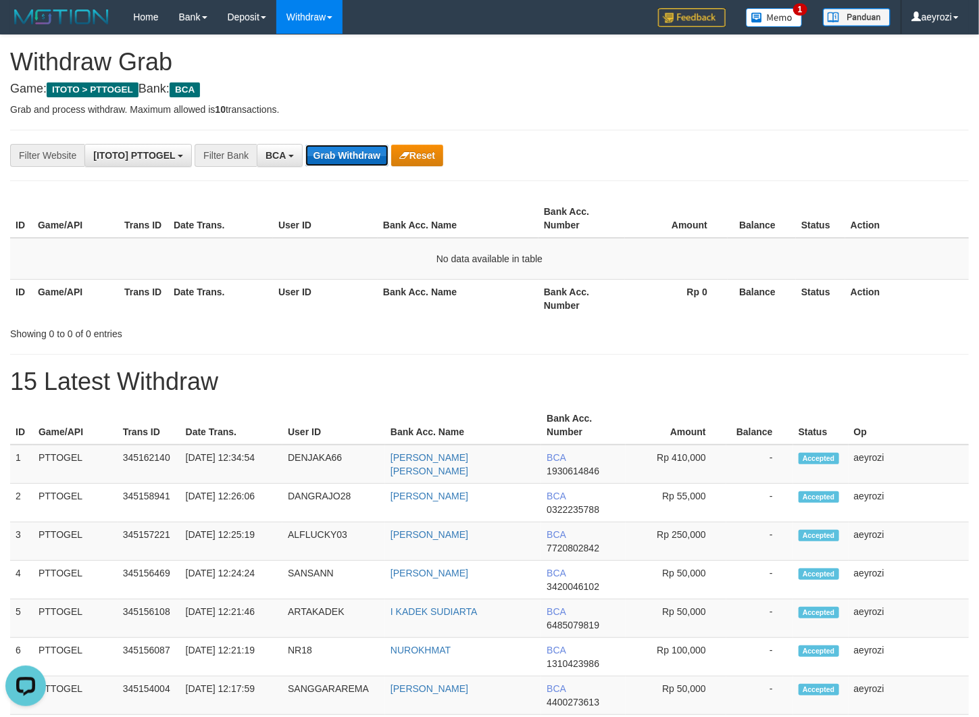
click at [352, 153] on button "Grab Withdraw" at bounding box center [346, 156] width 83 height 22
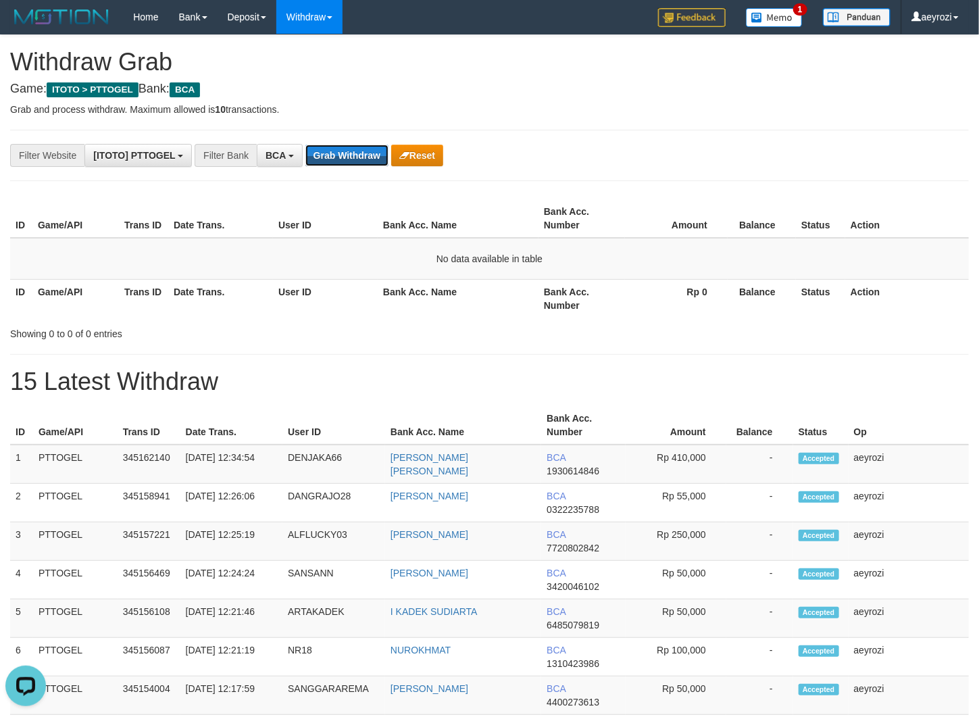
scroll to position [0, 0]
click at [345, 151] on button "Grab Withdraw" at bounding box center [346, 156] width 83 height 22
click at [363, 147] on button "Grab Withdraw" at bounding box center [346, 156] width 83 height 22
click at [363, 163] on button "Grab Withdraw" at bounding box center [346, 156] width 83 height 22
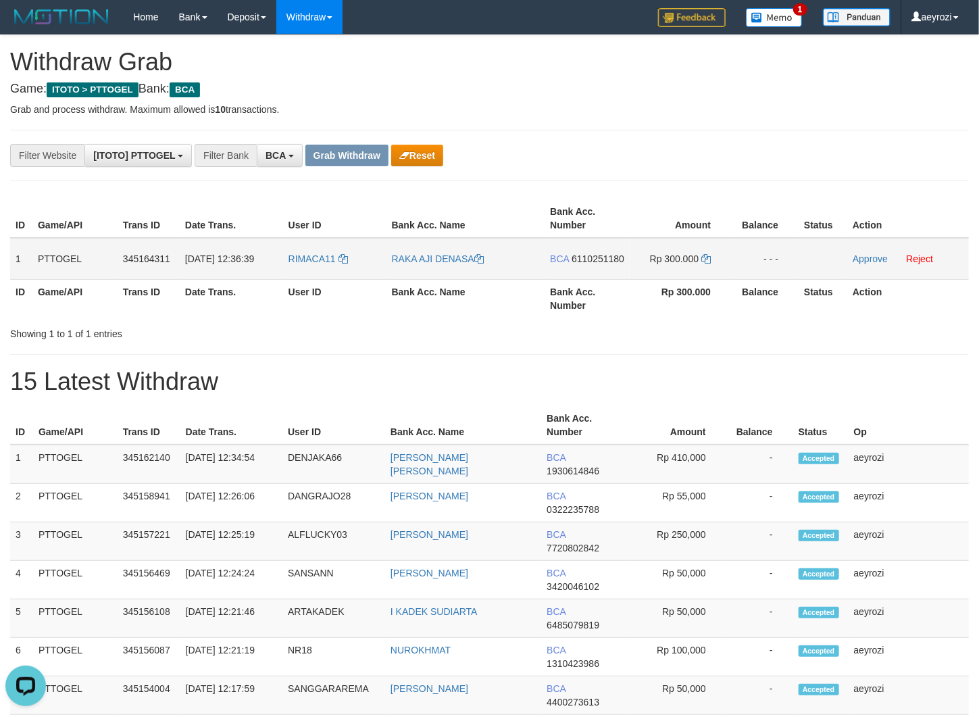
drag, startPoint x: 353, startPoint y: 271, endPoint x: 658, endPoint y: 271, distance: 304.7
click at [658, 271] on tr "1 PTTOGEL 345164311 01/10/2025 12:36:39 RIMACA11 RAKA AJI DENASA BCA 6110251180…" at bounding box center [489, 259] width 959 height 42
drag, startPoint x: 341, startPoint y: 271, endPoint x: 661, endPoint y: 245, distance: 321.2
click at [661, 245] on tr "1 PTTOGEL 345164311 01/10/2025 12:36:39 RIMACA11 RAKA AJI DENASA BCA 6110251180…" at bounding box center [489, 259] width 959 height 42
click at [590, 261] on span "6110251180" at bounding box center [598, 258] width 53 height 11
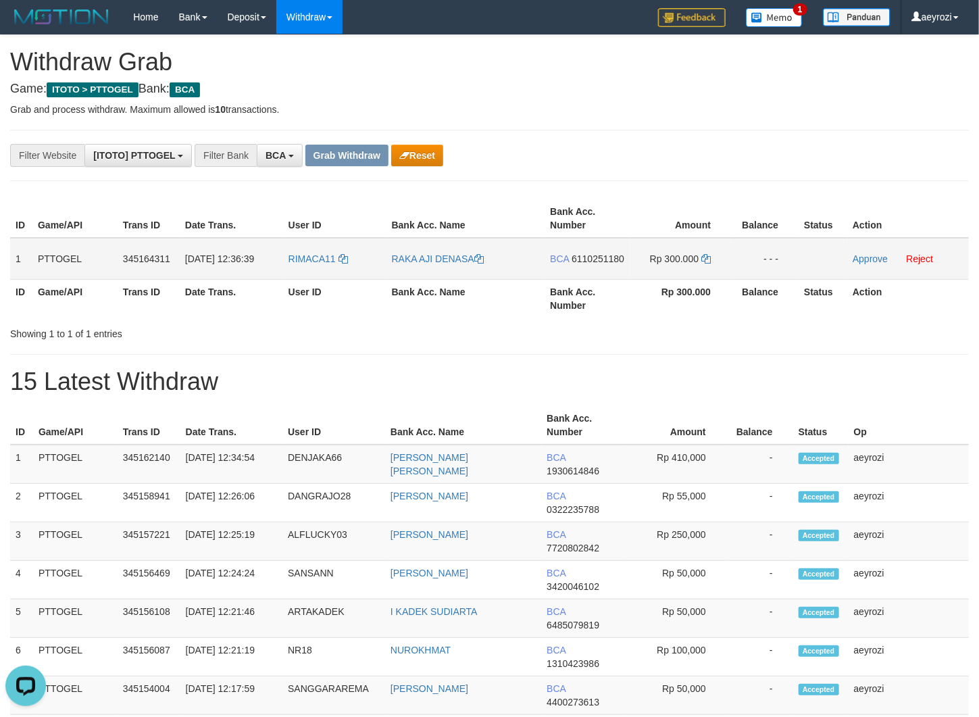
click at [582, 254] on span "6110251180" at bounding box center [598, 258] width 53 height 11
click at [705, 254] on icon at bounding box center [705, 258] width 9 height 9
click at [885, 264] on td "Approve Reject" at bounding box center [908, 259] width 122 height 42
click at [885, 261] on link "Approve" at bounding box center [870, 258] width 35 height 11
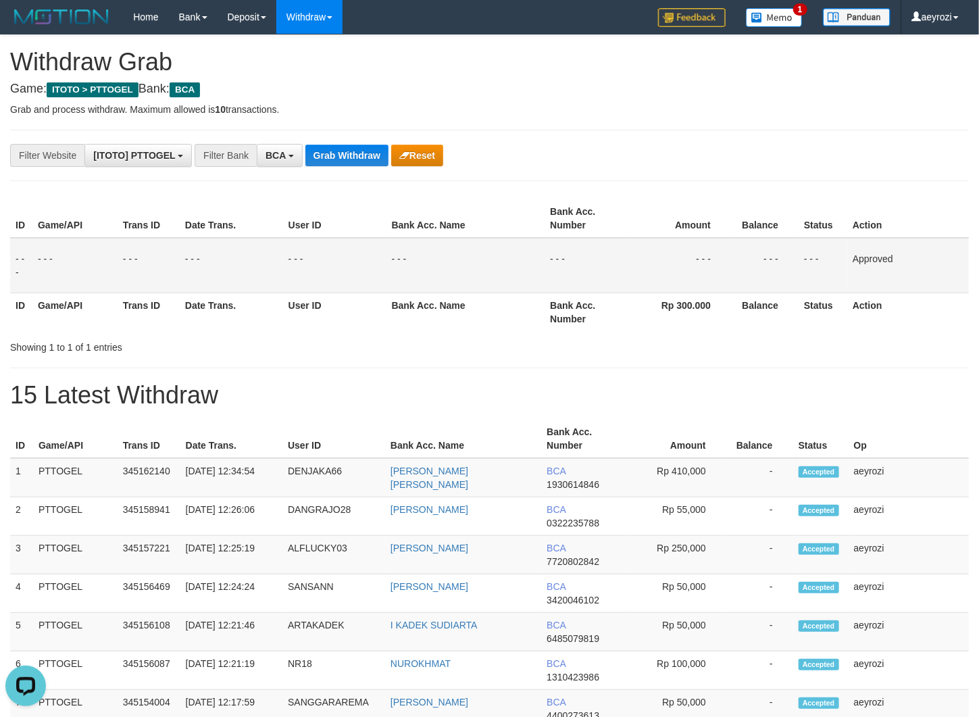
click at [263, 373] on div "**********" at bounding box center [489, 585] width 979 height 1100
click at [349, 157] on button "Grab Withdraw" at bounding box center [346, 156] width 83 height 22
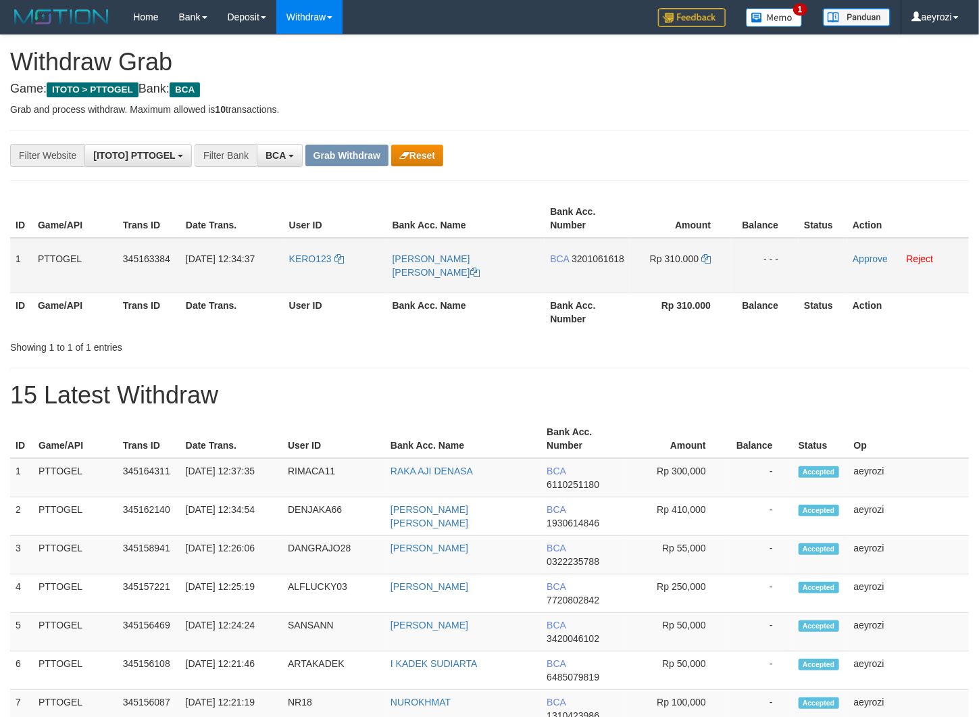
scroll to position [25, 0]
drag, startPoint x: 334, startPoint y: 271, endPoint x: 666, endPoint y: 259, distance: 332.6
click at [666, 259] on tr "1 PTTOGEL 345163384 [DATE] 12:34:37 KERO123 [PERSON_NAME] [PERSON_NAME] BCA 320…" at bounding box center [489, 265] width 959 height 55
copy tr
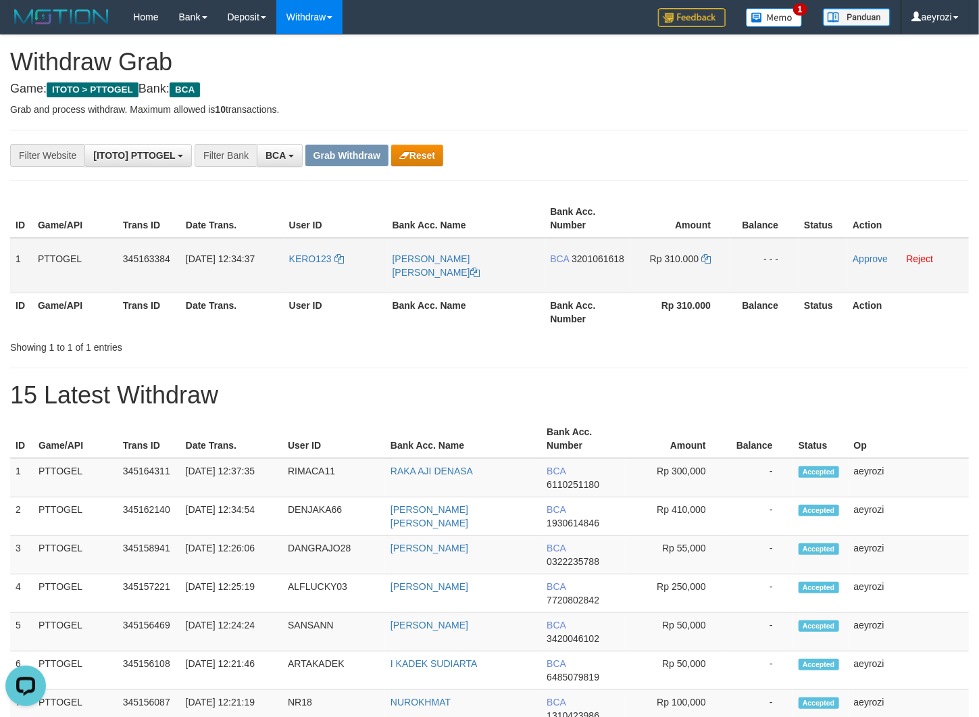
click at [572, 264] on span "3201061618" at bounding box center [598, 258] width 53 height 11
copy tr
click at [580, 264] on span "3201061618" at bounding box center [598, 258] width 53 height 11
click at [706, 258] on icon at bounding box center [705, 258] width 9 height 9
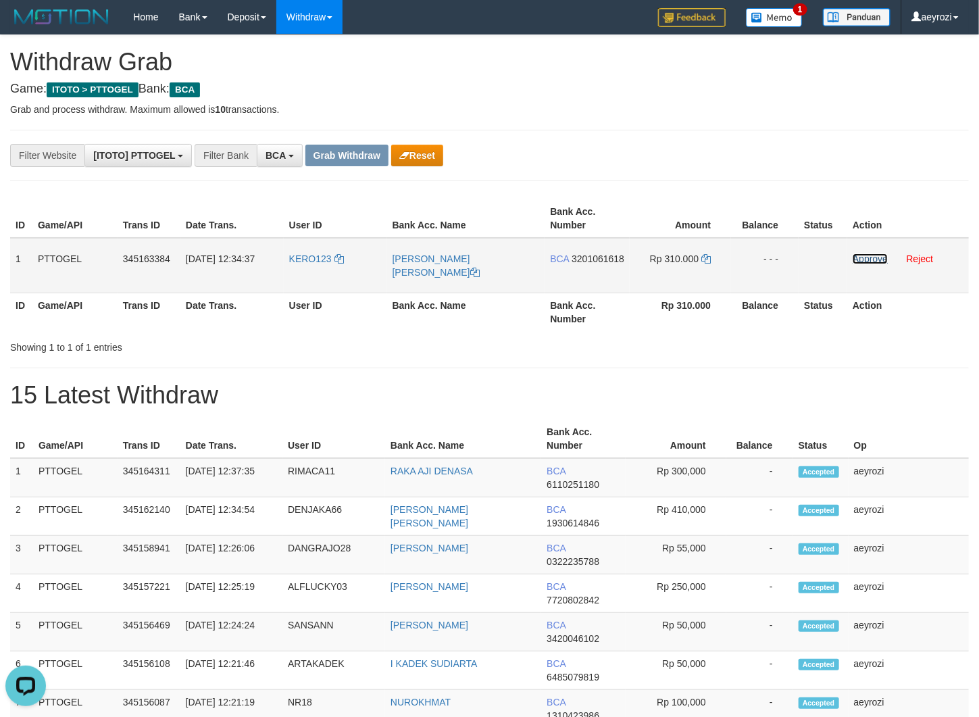
click at [880, 256] on link "Approve" at bounding box center [870, 258] width 35 height 11
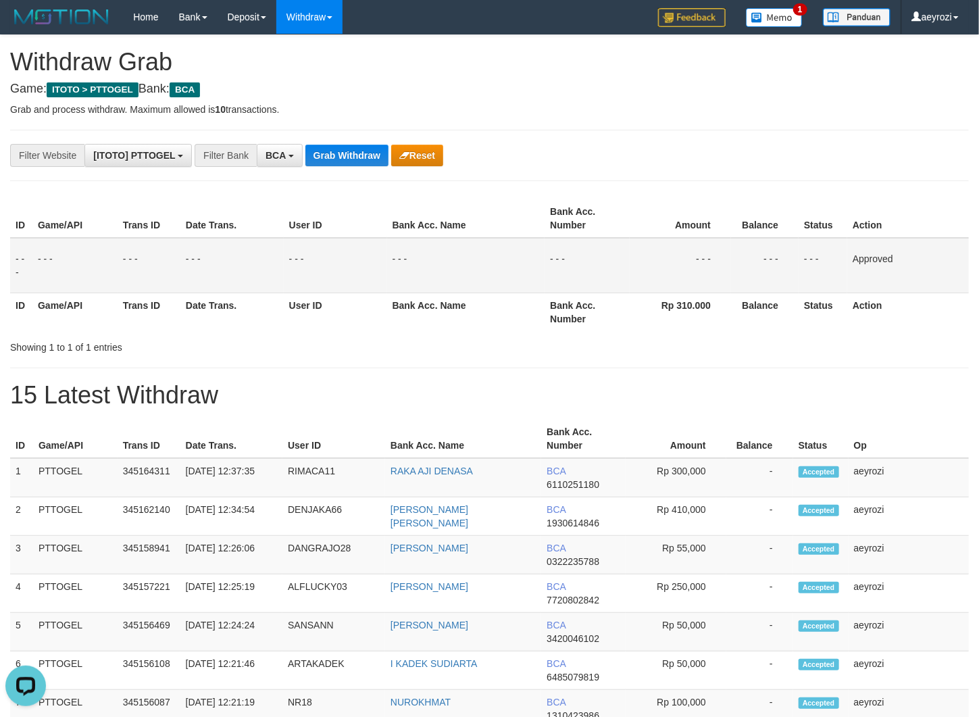
drag, startPoint x: 283, startPoint y: 324, endPoint x: 321, endPoint y: 254, distance: 79.2
click at [284, 318] on tr "ID Game/API Trans ID Date Trans. User ID Bank Acc. Name Bank Acc. Number Rp 310…" at bounding box center [489, 312] width 959 height 39
click at [355, 150] on button "Grab Withdraw" at bounding box center [346, 156] width 83 height 22
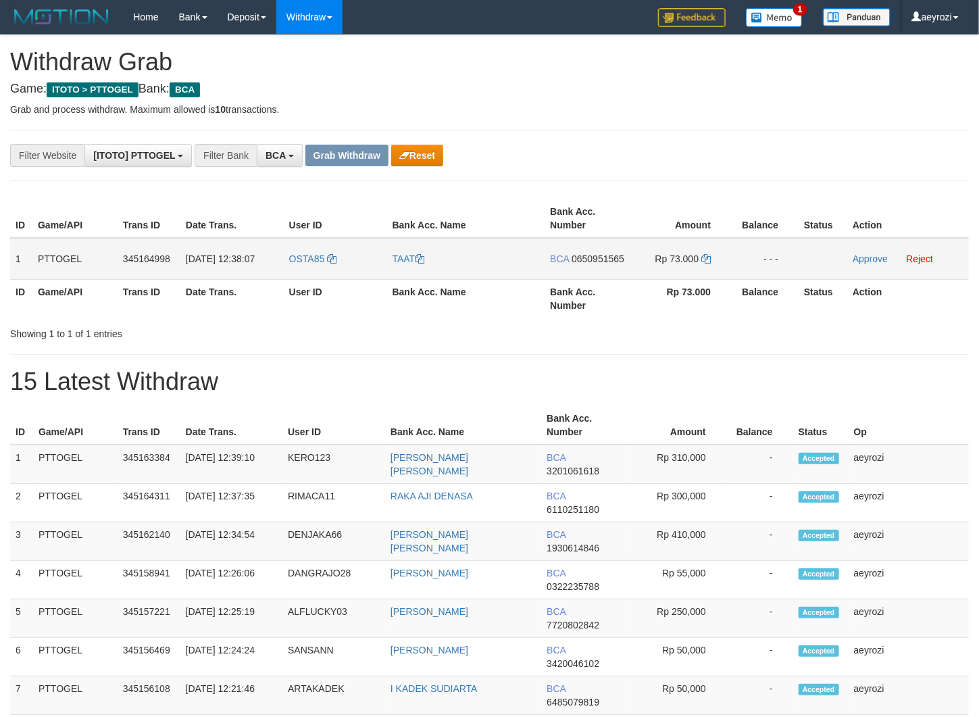
scroll to position [25, 0]
drag, startPoint x: 370, startPoint y: 286, endPoint x: 689, endPoint y: 272, distance: 319.2
click at [689, 272] on tr "1 PTTOGEL 345164998 01/10/2025 12:38:07 OSTA85 TAAT BCA 0650951565 Rp 73.000 - …" at bounding box center [489, 259] width 959 height 42
click at [583, 264] on span "0650951565" at bounding box center [598, 258] width 53 height 11
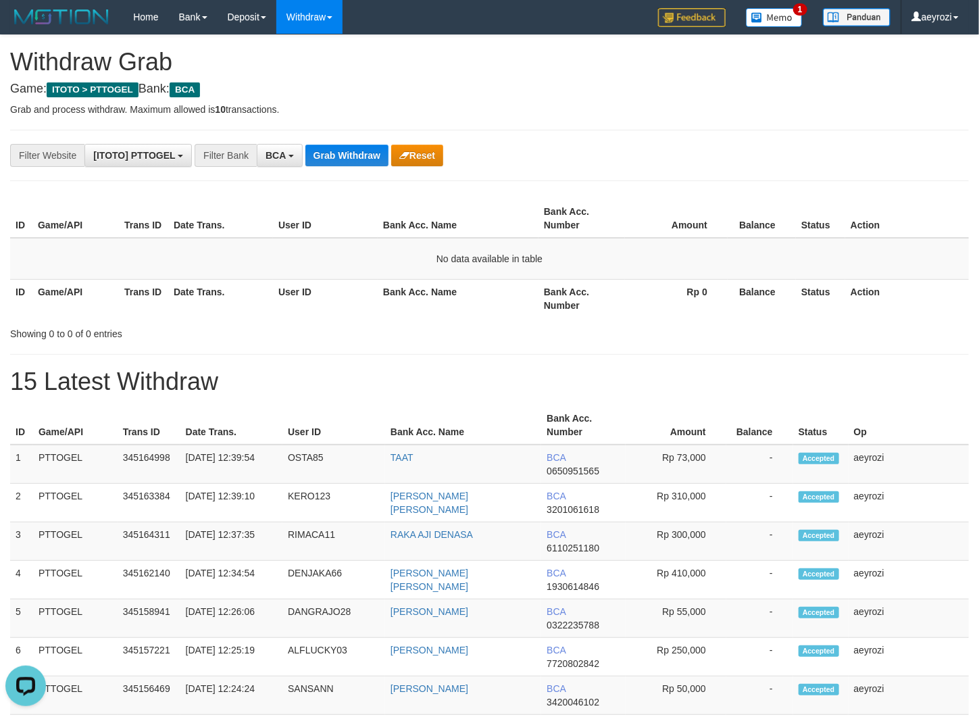
click at [293, 263] on td "No data available in table" at bounding box center [489, 259] width 959 height 42
click at [349, 151] on button "Grab Withdraw" at bounding box center [346, 156] width 83 height 22
click at [353, 168] on div "**********" at bounding box center [489, 636] width 979 height 1203
click at [352, 155] on button "Grab Withdraw" at bounding box center [346, 156] width 83 height 22
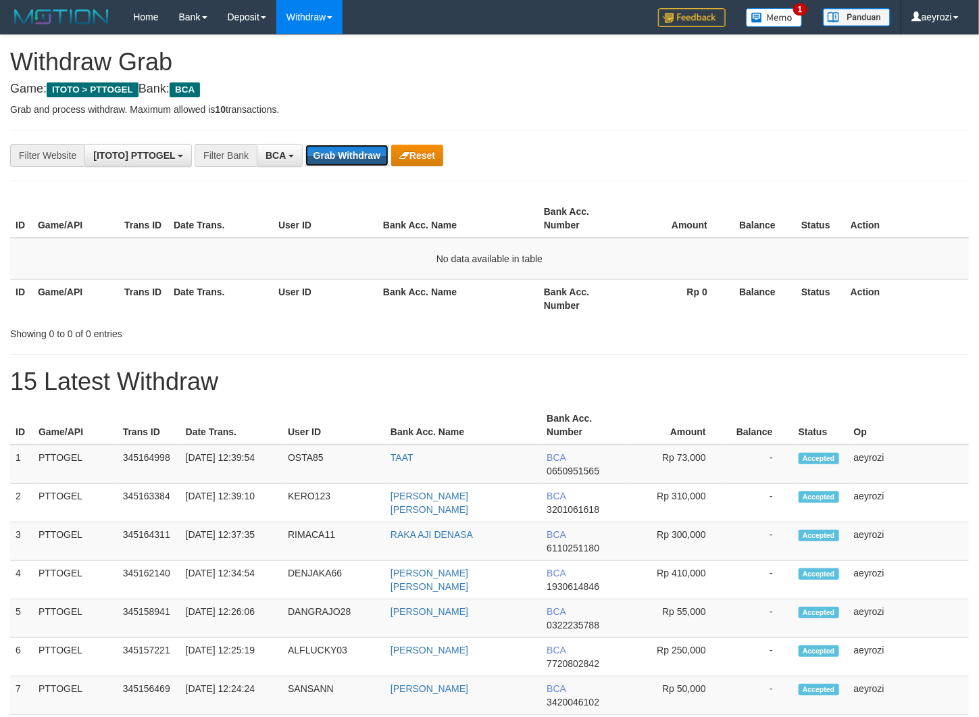
scroll to position [25, 0]
click at [352, 155] on button "Grab Withdraw" at bounding box center [346, 156] width 83 height 22
click at [349, 161] on button "Grab Withdraw" at bounding box center [346, 156] width 83 height 22
click at [347, 141] on div "**********" at bounding box center [489, 636] width 979 height 1203
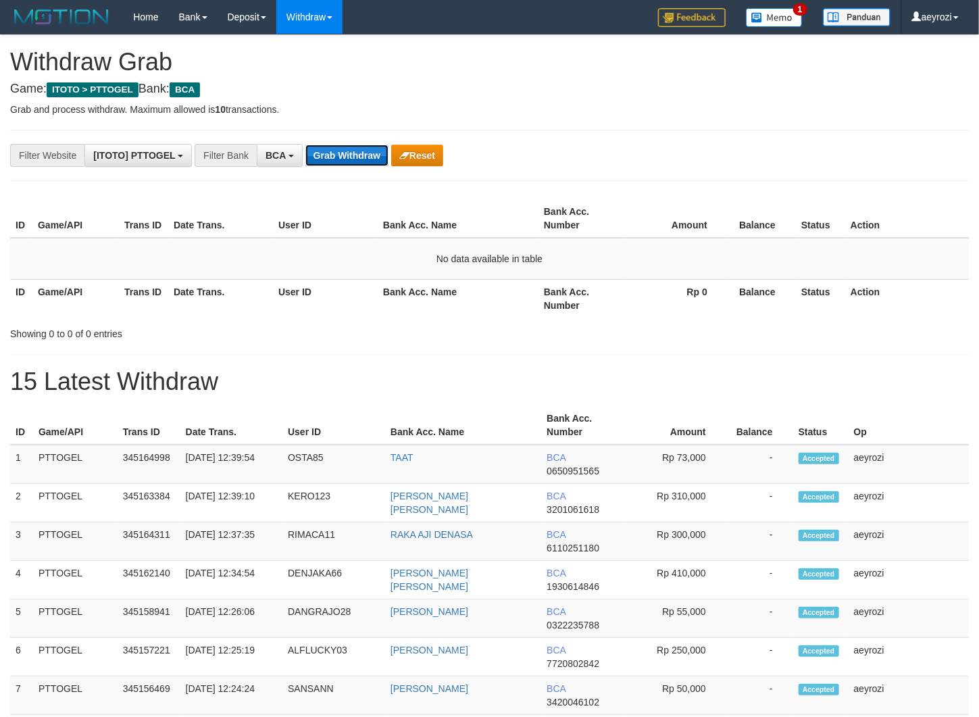
click at [359, 159] on button "Grab Withdraw" at bounding box center [346, 156] width 83 height 22
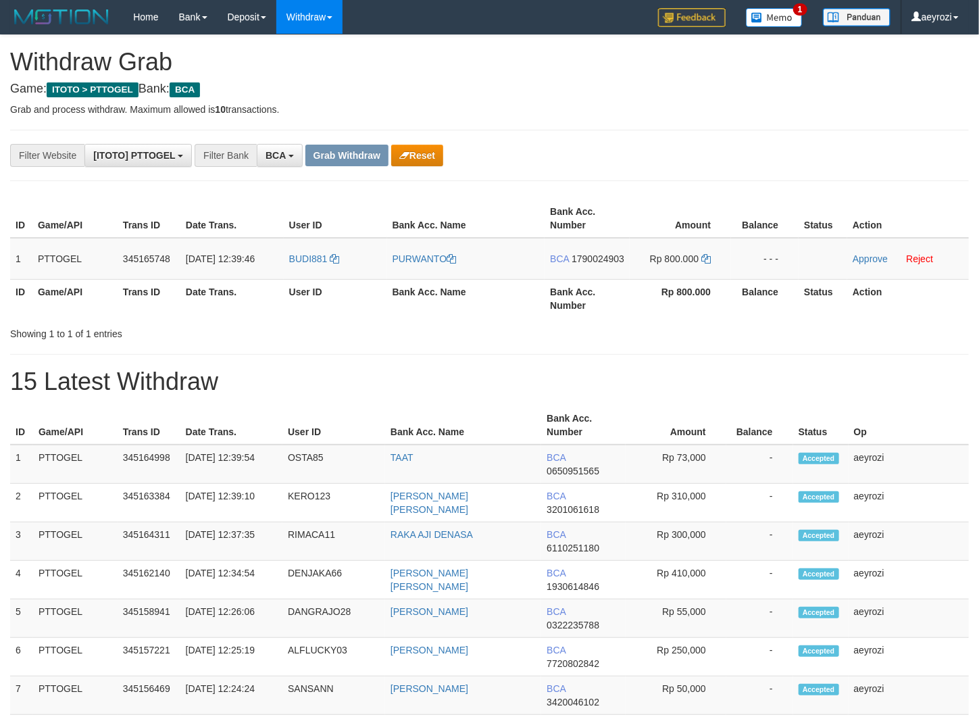
scroll to position [25, 0]
drag, startPoint x: 357, startPoint y: 251, endPoint x: 727, endPoint y: 265, distance: 370.5
click at [727, 265] on tr "1 PTTOGEL 345165748 [DATE] 12:39:46 BUDI881 PURWANTO BCA 1790024903 Rp 800.000 …" at bounding box center [489, 259] width 959 height 42
click at [594, 264] on span "1790024903" at bounding box center [598, 258] width 53 height 11
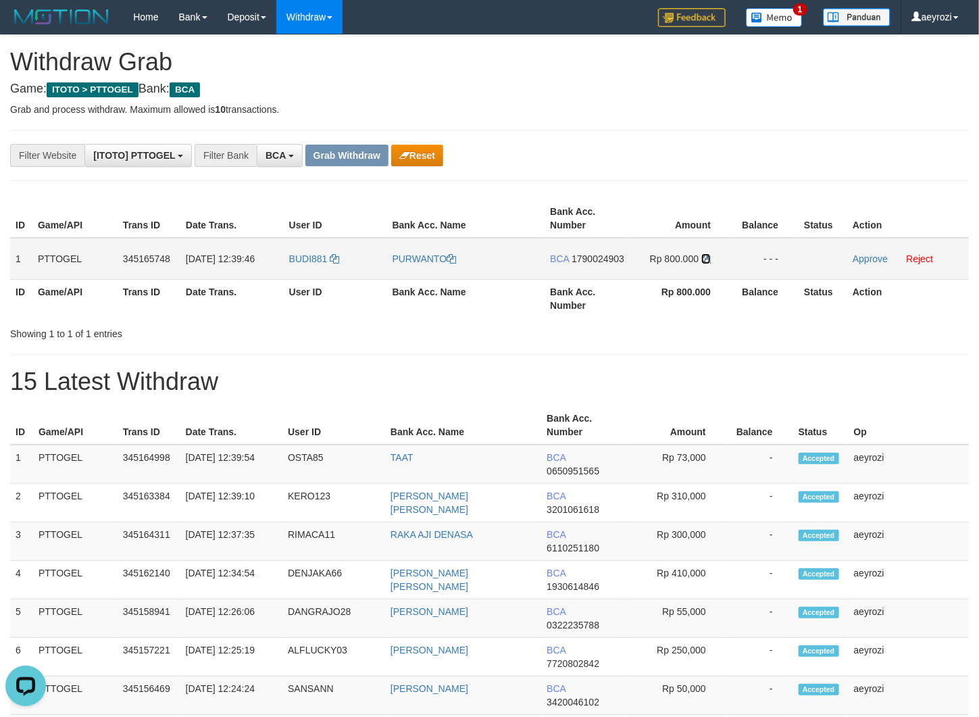
click at [710, 261] on icon at bounding box center [705, 258] width 9 height 9
click at [884, 263] on link "Approve" at bounding box center [870, 258] width 35 height 11
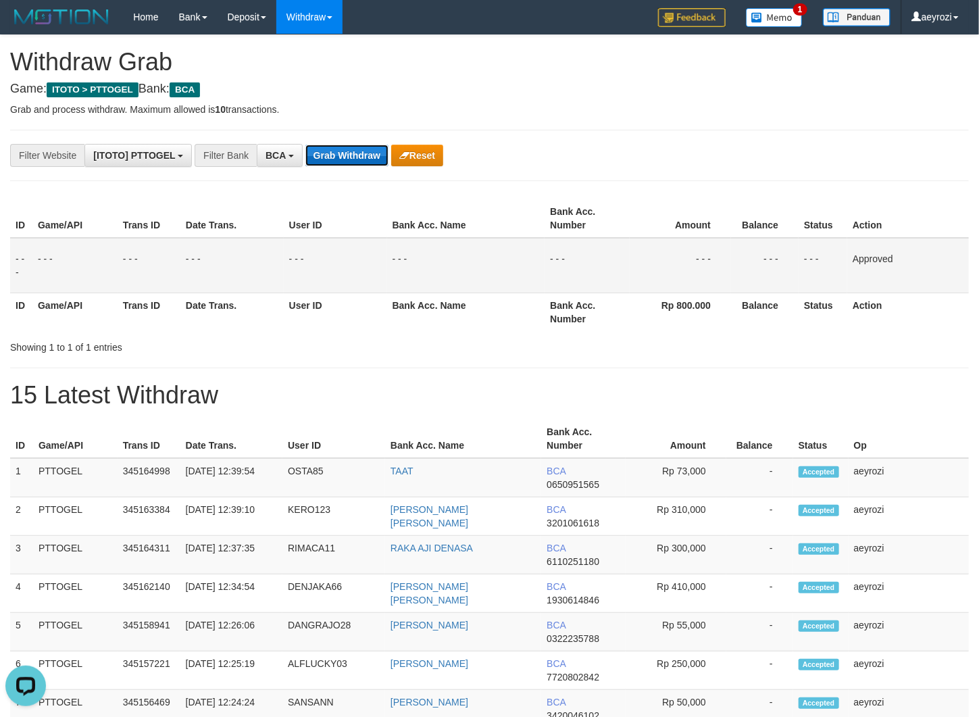
click at [359, 157] on button "Grab Withdraw" at bounding box center [346, 156] width 83 height 22
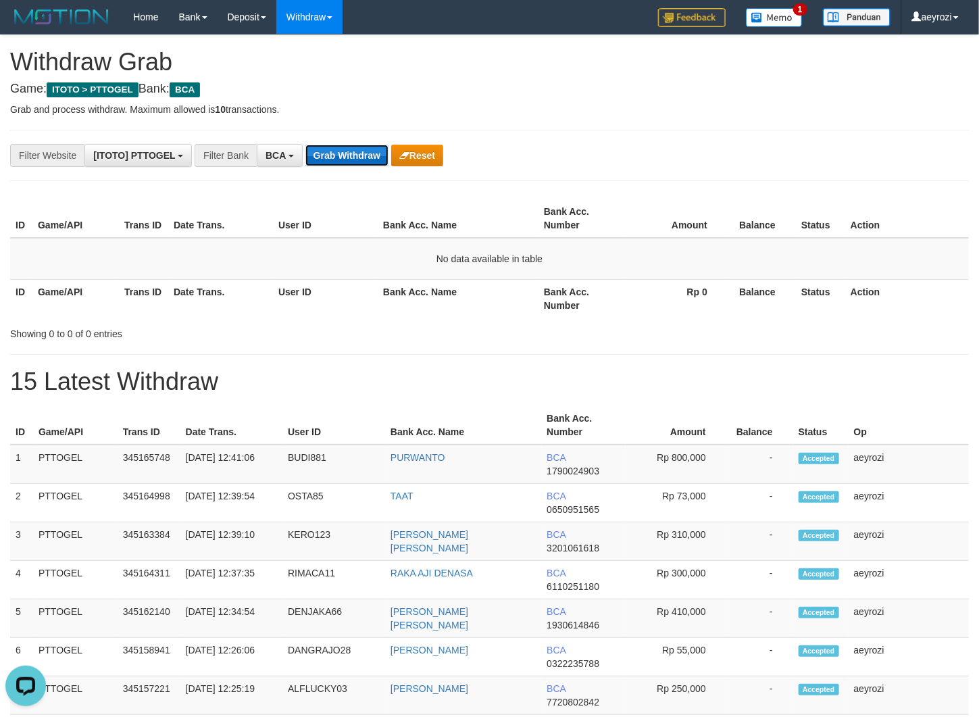
click at [321, 153] on button "Grab Withdraw" at bounding box center [346, 156] width 83 height 22
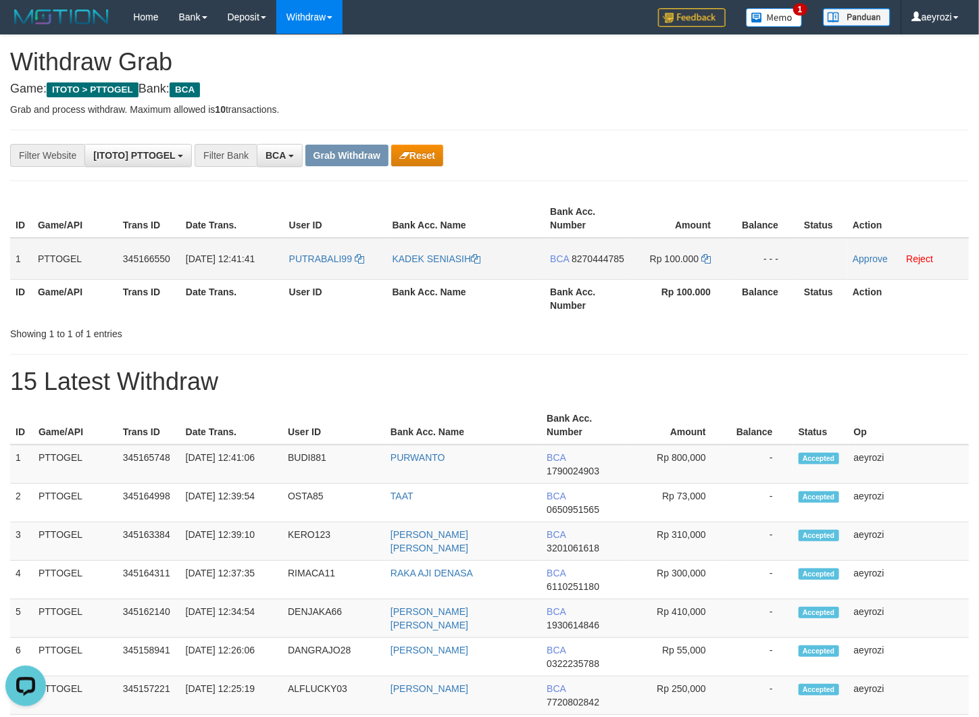
drag, startPoint x: 363, startPoint y: 284, endPoint x: 651, endPoint y: 272, distance: 288.7
click at [651, 272] on tr "1 PTTOGEL 345166550 01/10/2025 12:41:41 PUTRABALI99 KADEK SENIASIH BCA 82704447…" at bounding box center [489, 259] width 959 height 42
drag, startPoint x: 580, startPoint y: 270, endPoint x: 557, endPoint y: 266, distance: 23.3
click at [578, 264] on span "8270444785" at bounding box center [598, 258] width 53 height 11
click at [572, 264] on span "8270444785" at bounding box center [598, 258] width 53 height 11
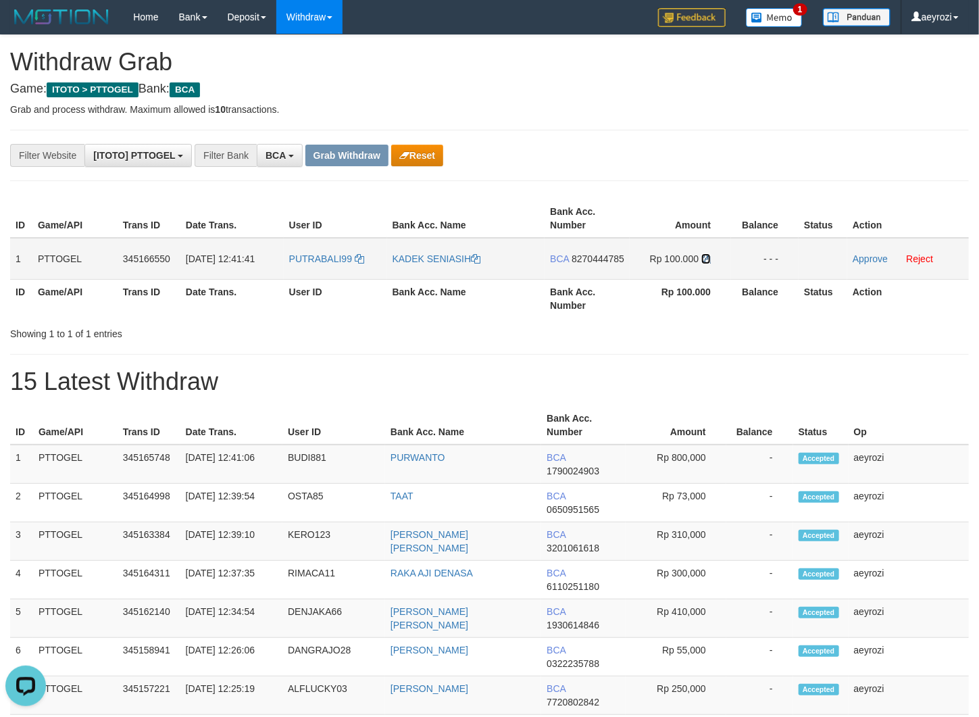
click at [705, 260] on icon at bounding box center [705, 258] width 9 height 9
click at [879, 260] on link "Approve" at bounding box center [870, 258] width 35 height 11
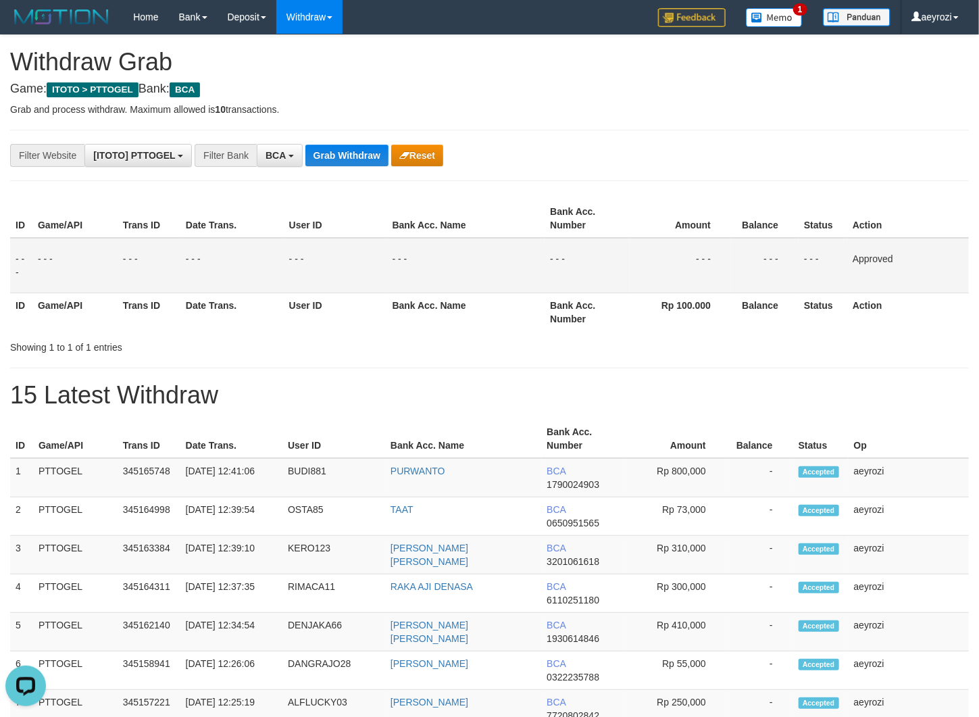
click at [175, 324] on th "Trans ID" at bounding box center [149, 312] width 63 height 39
click at [323, 159] on button "Grab Withdraw" at bounding box center [346, 156] width 83 height 22
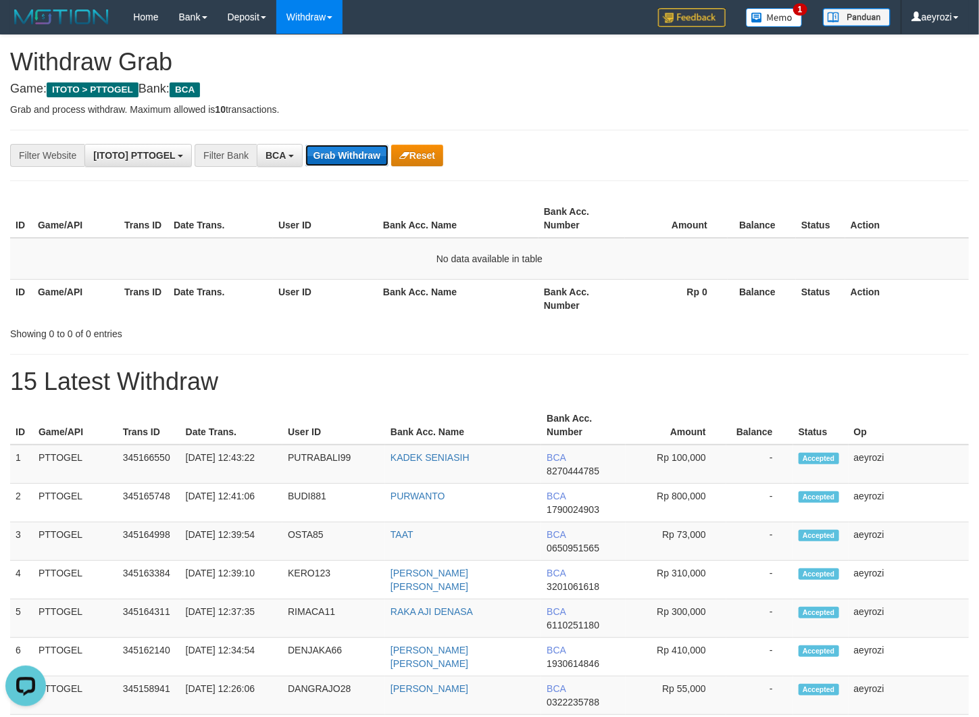
click at [345, 153] on button "Grab Withdraw" at bounding box center [346, 156] width 83 height 22
click at [334, 157] on button "Grab Withdraw" at bounding box center [346, 156] width 83 height 22
click at [328, 157] on button "Grab Withdraw" at bounding box center [346, 156] width 83 height 22
click at [671, 155] on div "**********" at bounding box center [408, 155] width 816 height 23
click at [340, 150] on button "Grab Withdraw" at bounding box center [346, 156] width 83 height 22
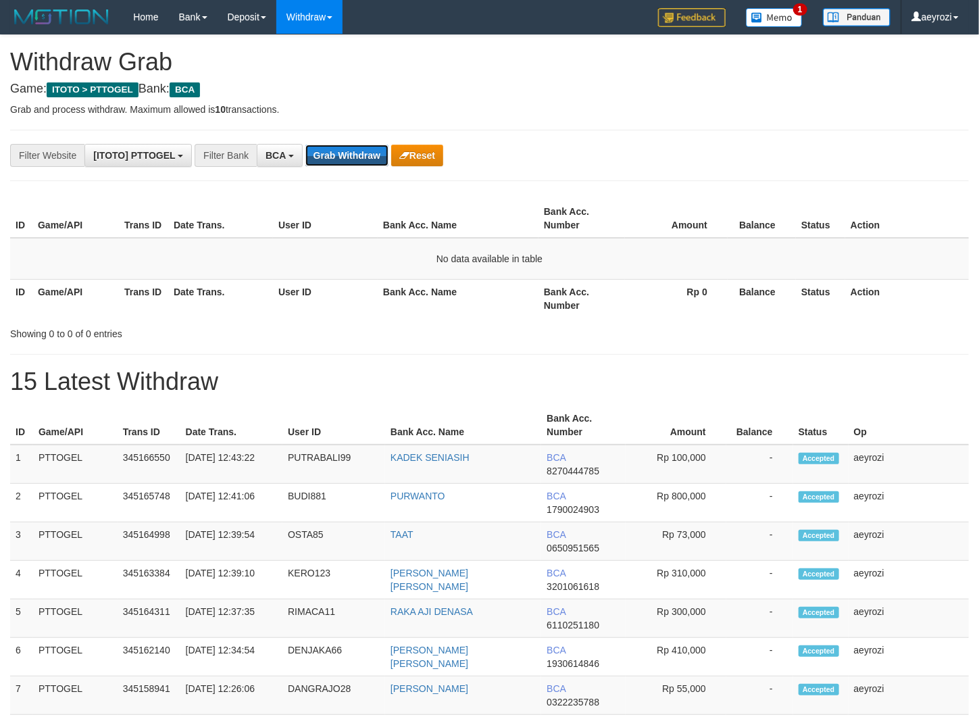
scroll to position [25, 0]
click at [340, 150] on button "Grab Withdraw" at bounding box center [346, 156] width 83 height 22
click at [326, 154] on button "Grab Withdraw" at bounding box center [346, 156] width 83 height 22
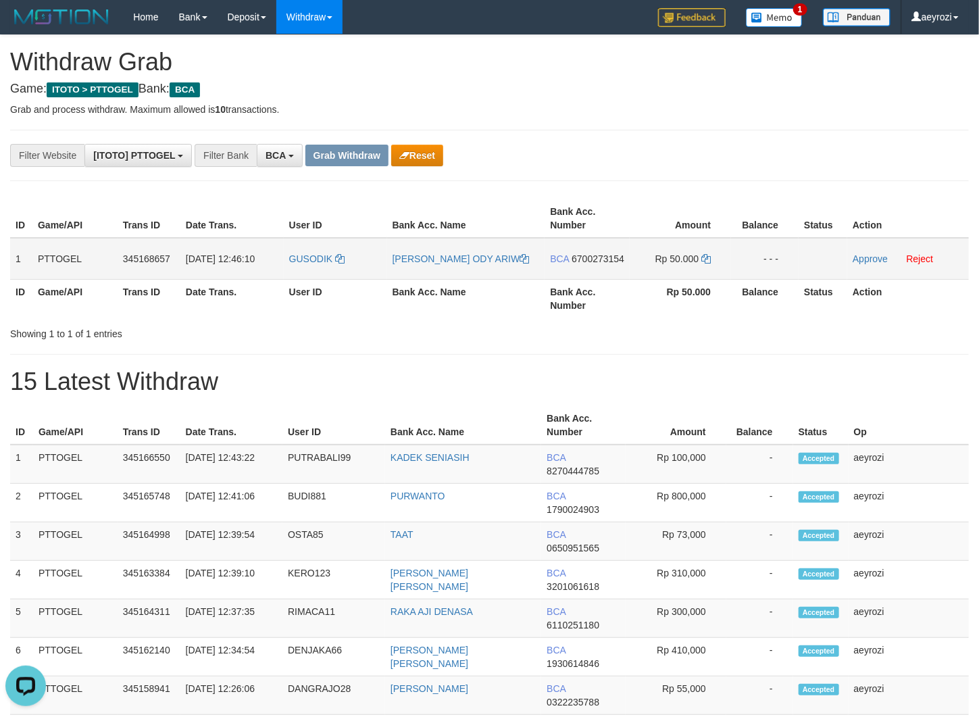
copy tr
drag, startPoint x: 362, startPoint y: 272, endPoint x: 694, endPoint y: 286, distance: 332.0
click at [697, 280] on tr "1 PTTOGEL 345168657 [DATE] 12:46:10 GUSODIK [PERSON_NAME] ODY ARIW BCA 67002731…" at bounding box center [489, 259] width 959 height 42
click at [575, 264] on span "6700273154" at bounding box center [598, 258] width 53 height 11
copy tr
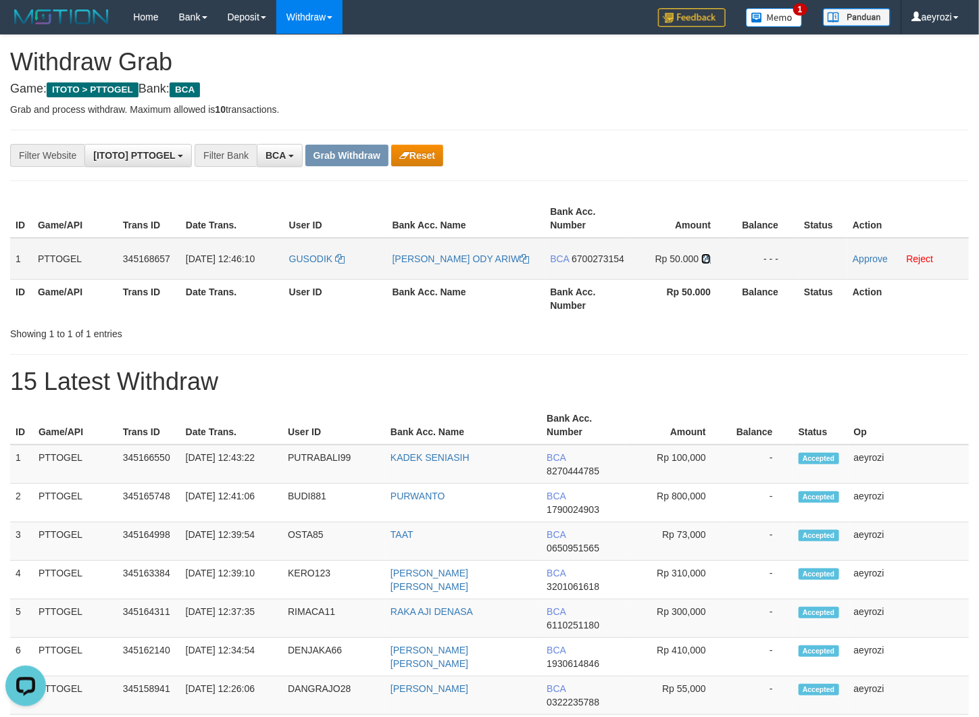
click at [705, 257] on icon at bounding box center [705, 258] width 9 height 9
click at [878, 261] on link "Approve" at bounding box center [870, 258] width 35 height 11
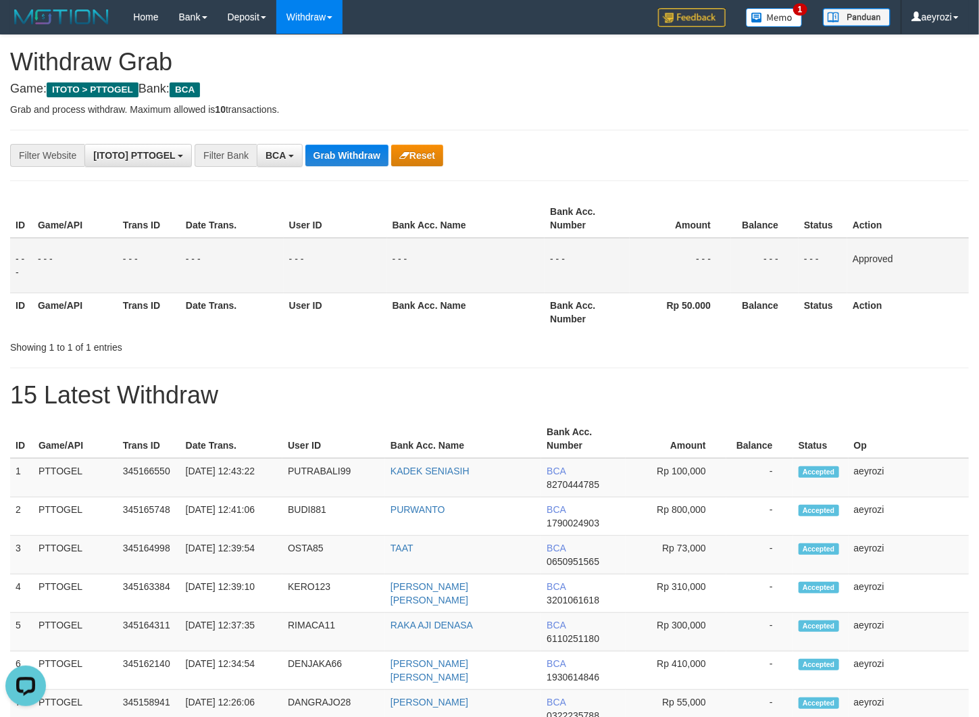
click at [93, 326] on th "Game/API" at bounding box center [74, 312] width 85 height 39
click at [331, 154] on button "Grab Withdraw" at bounding box center [346, 156] width 83 height 22
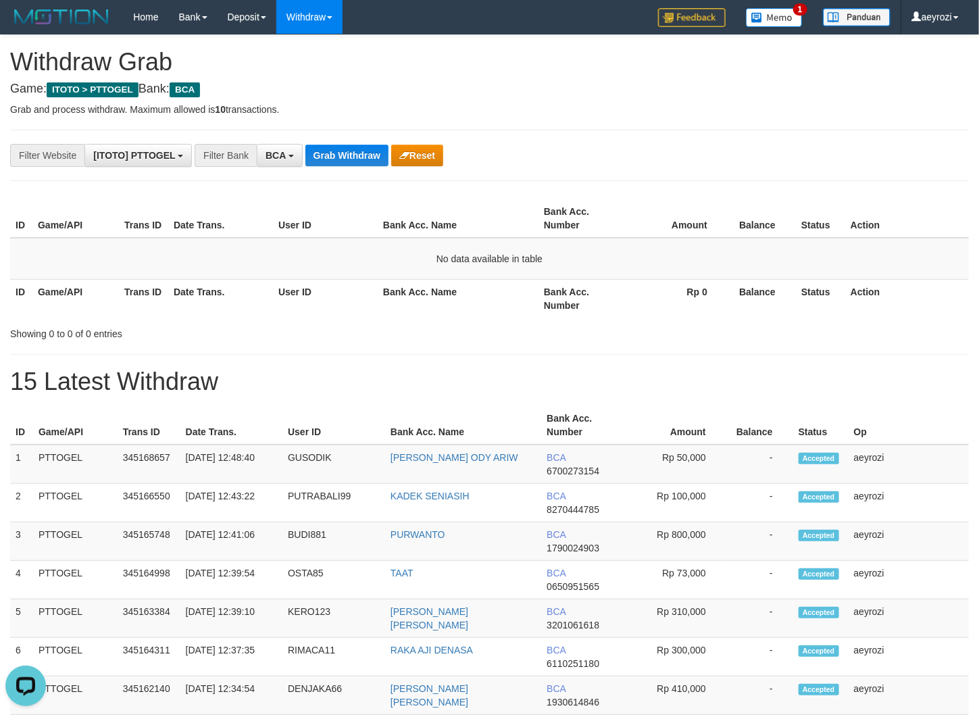
click at [354, 170] on div "**********" at bounding box center [489, 694] width 979 height 1318
click at [354, 155] on button "Grab Withdraw" at bounding box center [346, 156] width 83 height 22
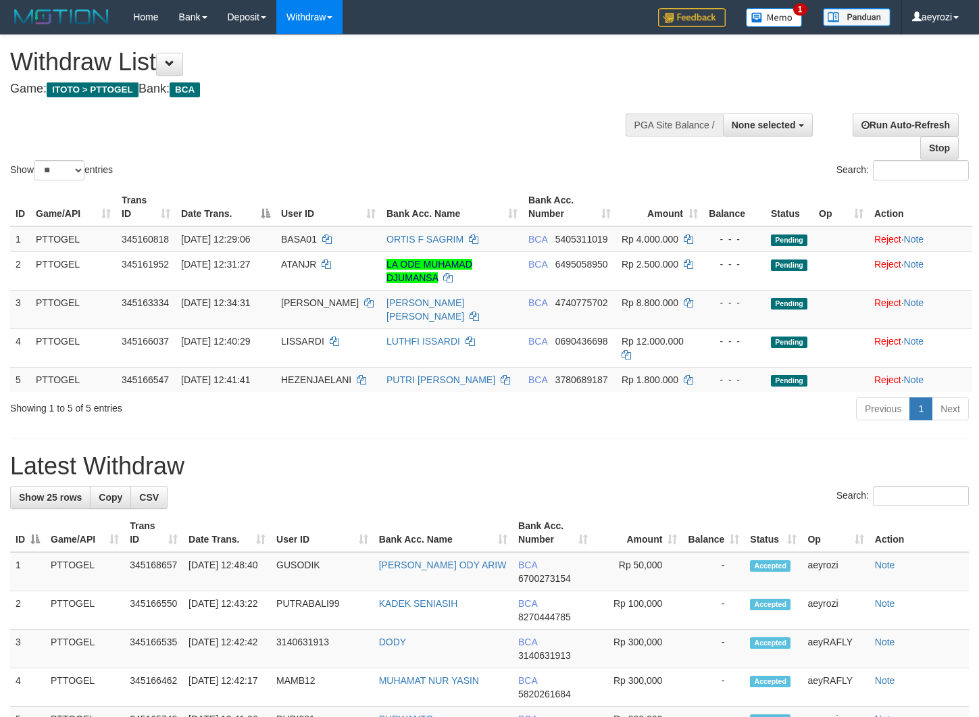
select select
select select "**"
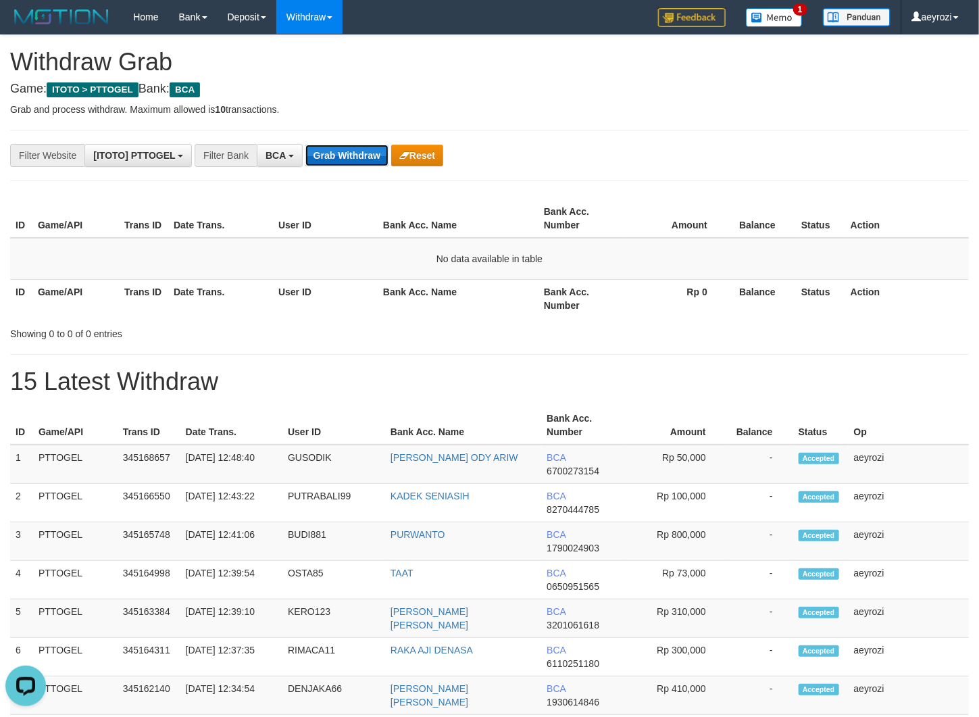
click at [373, 149] on button "Grab Withdraw" at bounding box center [346, 156] width 83 height 22
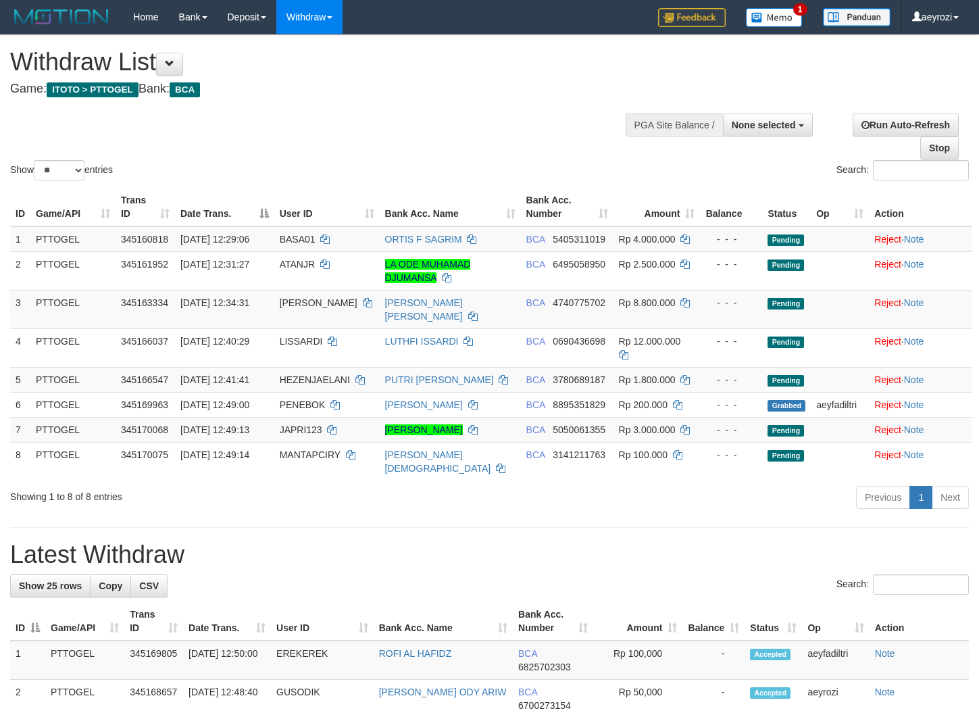
select select
select select "**"
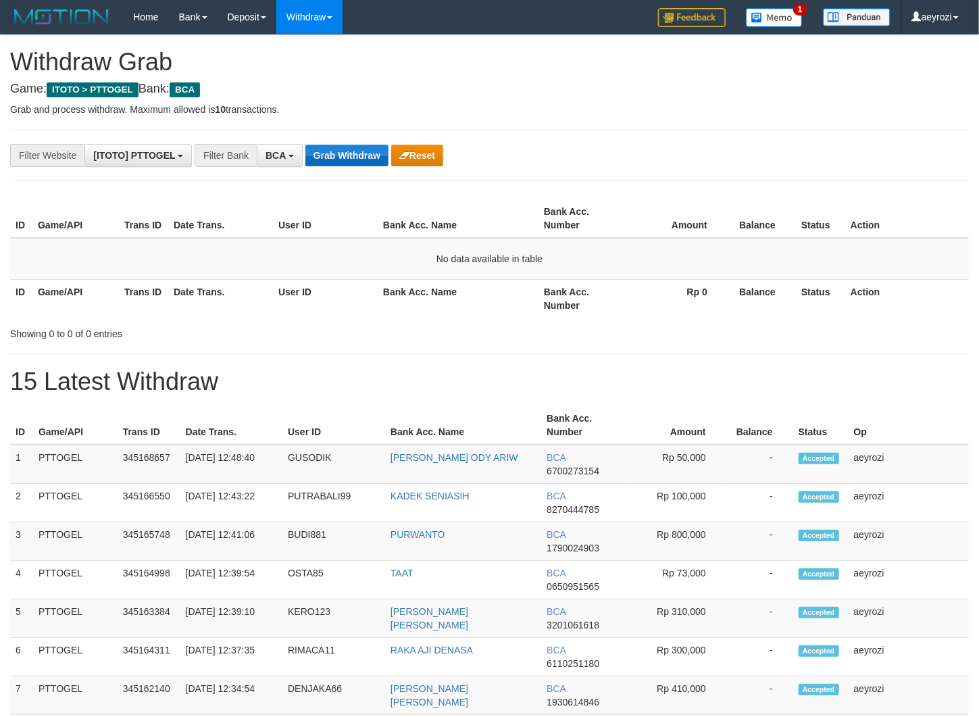
scroll to position [25, 0]
click at [372, 149] on button "Grab Withdraw" at bounding box center [346, 156] width 83 height 22
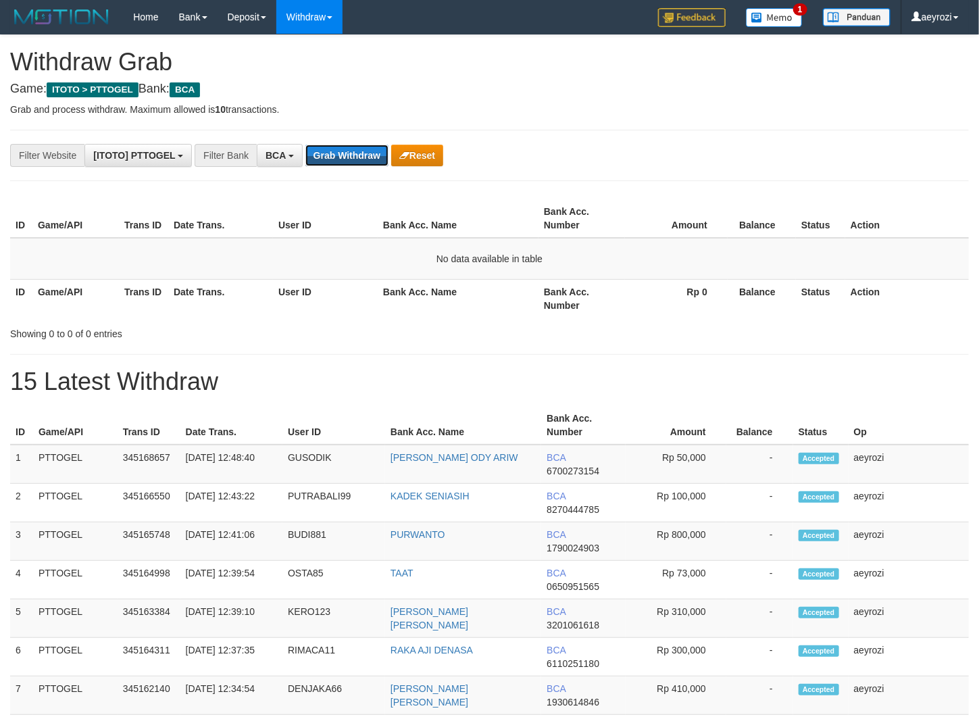
scroll to position [0, 0]
click at [372, 149] on button "Grab Withdraw" at bounding box center [346, 156] width 83 height 22
drag, startPoint x: 698, startPoint y: 172, endPoint x: 690, endPoint y: 172, distance: 8.1
click at [697, 172] on div "**********" at bounding box center [489, 694] width 979 height 1318
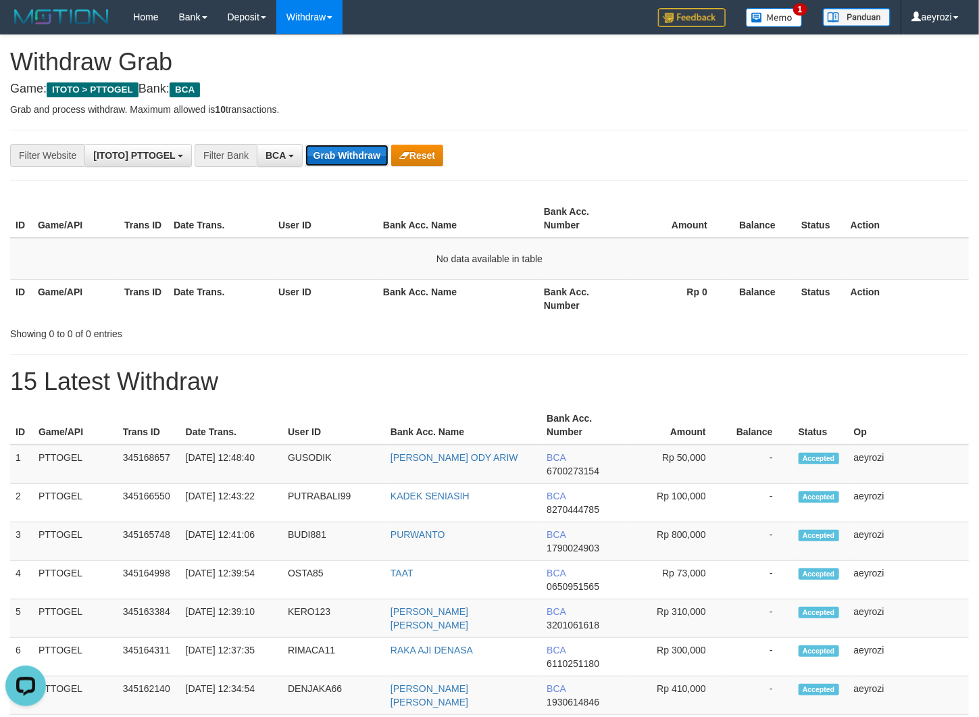
click at [343, 153] on button "Grab Withdraw" at bounding box center [346, 156] width 83 height 22
drag, startPoint x: 0, startPoint y: 0, endPoint x: 343, endPoint y: 154, distance: 375.6
click at [343, 154] on button "Grab Withdraw" at bounding box center [346, 156] width 83 height 22
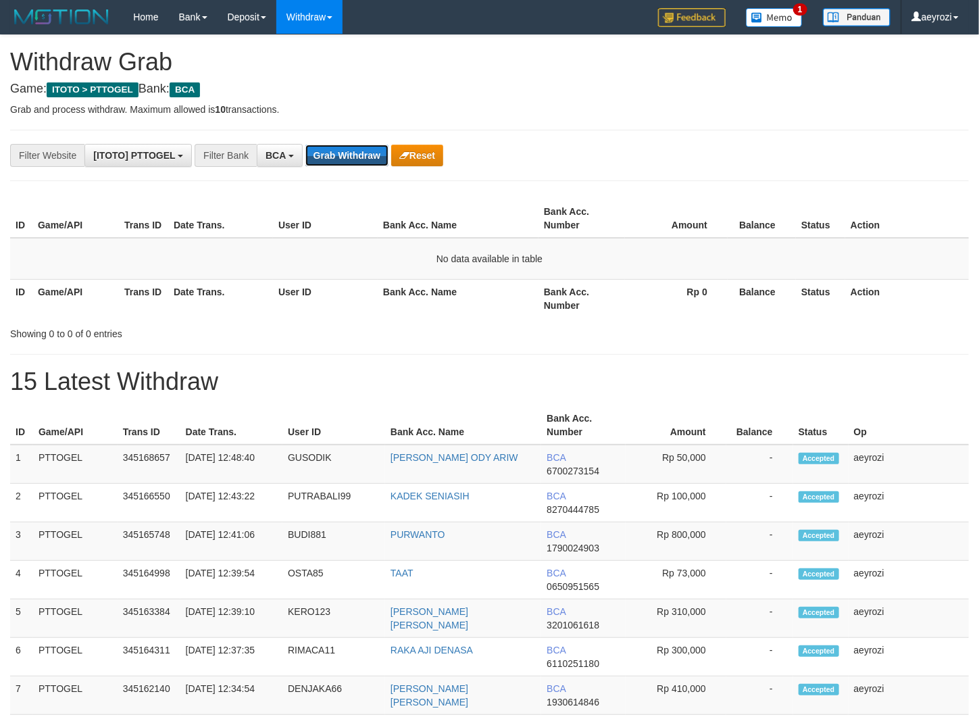
click at [343, 155] on button "Grab Withdraw" at bounding box center [346, 156] width 83 height 22
click at [317, 161] on button "Grab Withdraw" at bounding box center [346, 156] width 83 height 22
click at [317, 159] on button "Grab Withdraw" at bounding box center [346, 156] width 83 height 22
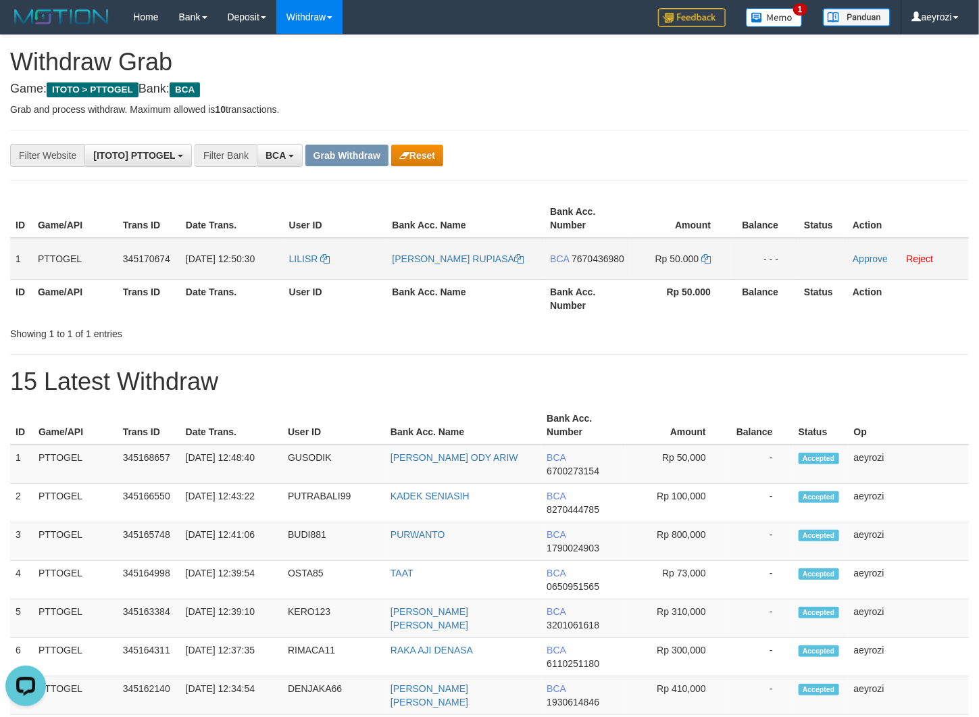
drag, startPoint x: 374, startPoint y: 265, endPoint x: 645, endPoint y: 279, distance: 271.9
click at [645, 279] on tr "1 PTTOGEL 345170674 [DATE] 12:50:30 LILISR LILIS ARYANTI RUPIASA BCA 7670436980…" at bounding box center [489, 259] width 959 height 42
click at [582, 264] on span "7670436980" at bounding box center [598, 258] width 53 height 11
click at [572, 264] on span "7670436980" at bounding box center [598, 258] width 53 height 11
click at [583, 264] on span "7670436980" at bounding box center [598, 258] width 53 height 11
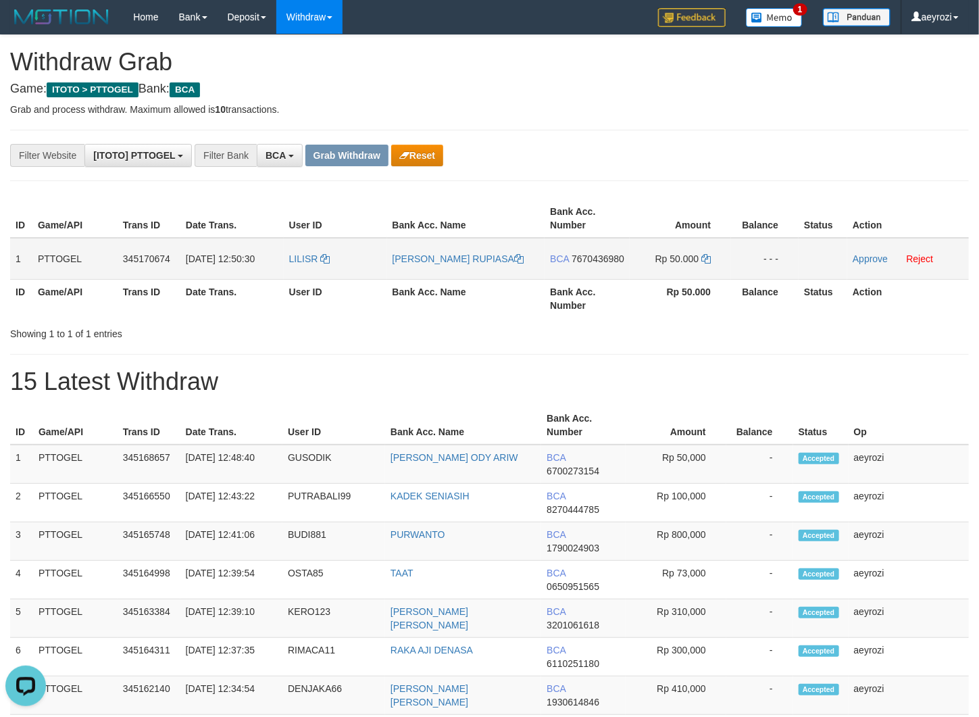
click at [711, 251] on td "Rp 50.000" at bounding box center [680, 259] width 101 height 42
click at [709, 251] on td "Rp 50.000" at bounding box center [680, 259] width 101 height 42
click at [709, 263] on link at bounding box center [705, 258] width 9 height 11
click at [709, 264] on td "Rp 50.000" at bounding box center [680, 259] width 101 height 42
click at [707, 261] on icon at bounding box center [705, 258] width 9 height 9
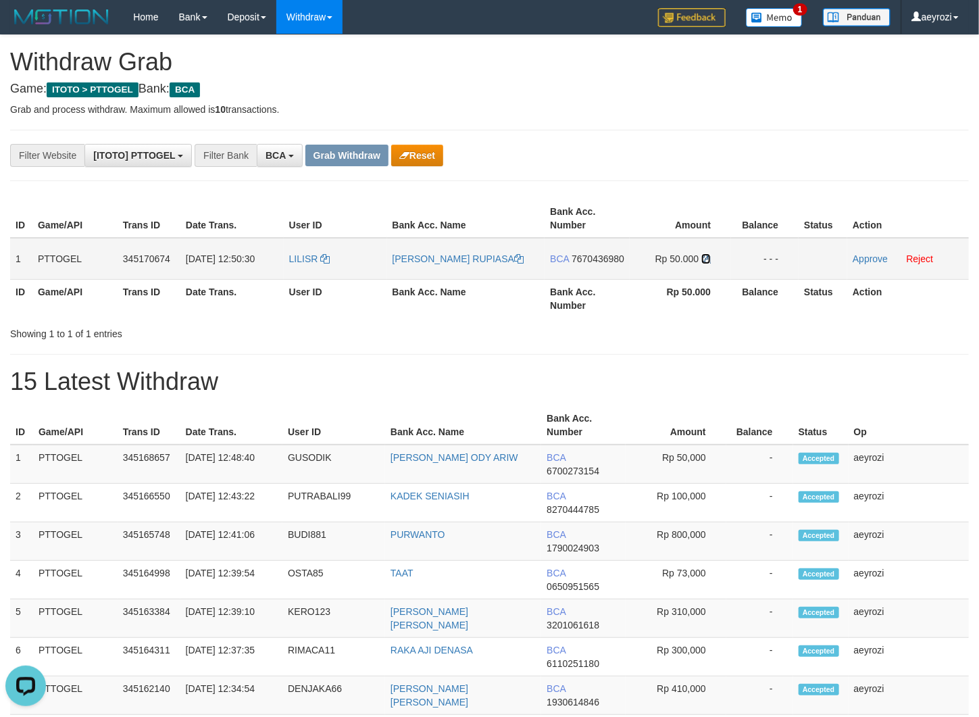
click at [707, 261] on icon at bounding box center [705, 258] width 9 height 9
drag, startPoint x: 707, startPoint y: 261, endPoint x: 442, endPoint y: 261, distance: 265.5
click at [706, 260] on icon at bounding box center [705, 258] width 9 height 9
click at [879, 258] on link "Approve" at bounding box center [870, 258] width 35 height 11
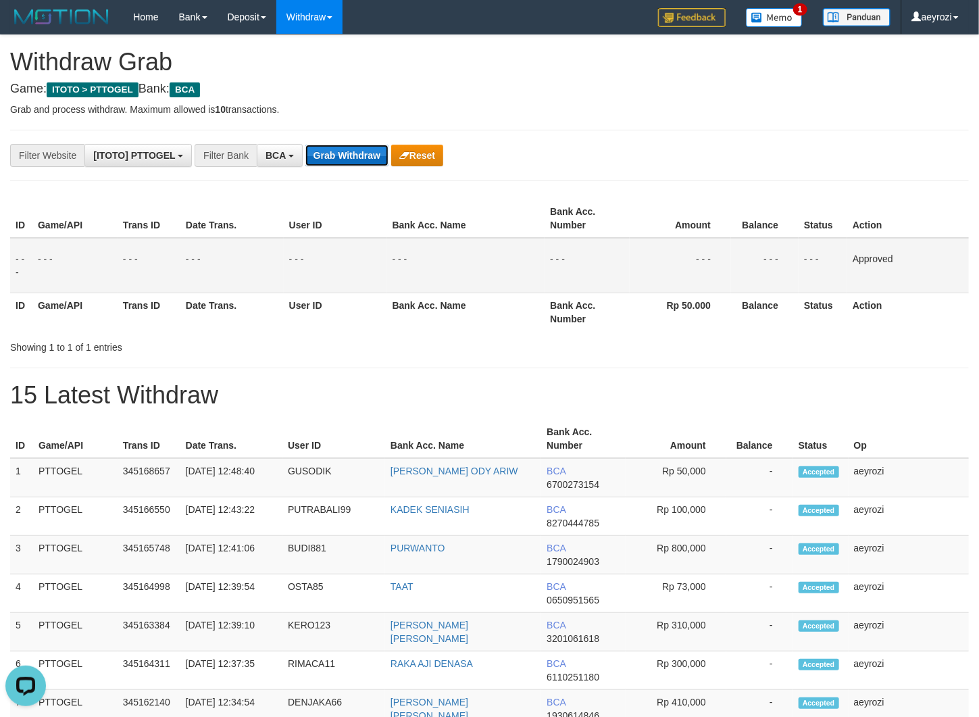
click at [370, 156] on button "Grab Withdraw" at bounding box center [346, 156] width 83 height 22
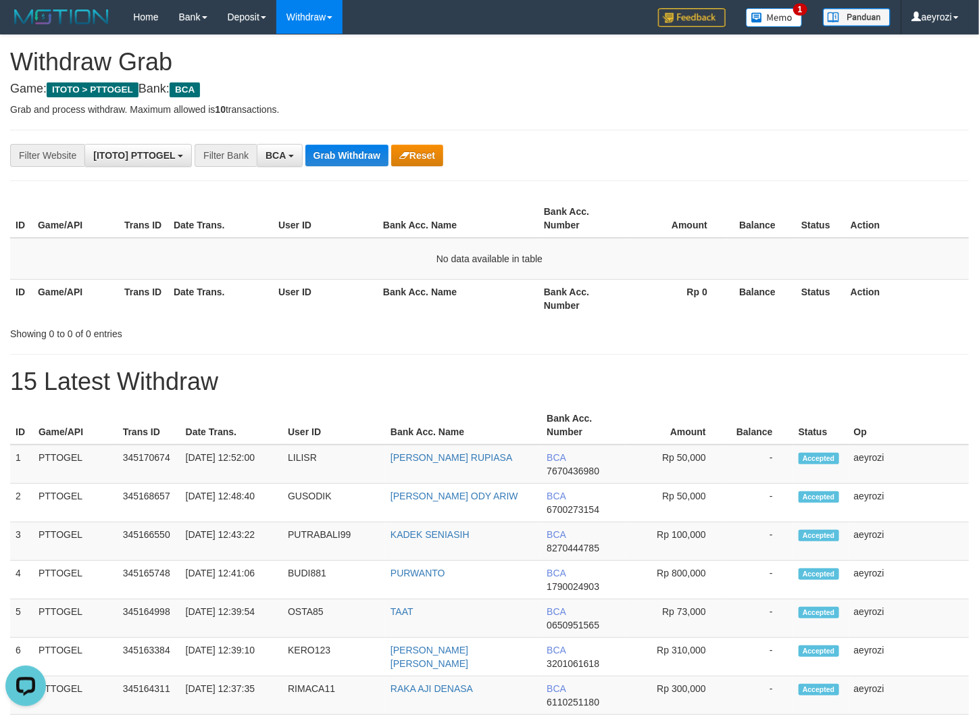
drag, startPoint x: 661, startPoint y: 143, endPoint x: 490, endPoint y: 156, distance: 171.4
click at [660, 143] on div "**********" at bounding box center [489, 713] width 979 height 1357
click at [355, 146] on button "Grab Withdraw" at bounding box center [346, 156] width 83 height 22
drag, startPoint x: 265, startPoint y: 287, endPoint x: 306, endPoint y: 218, distance: 80.5
click at [265, 286] on th "Date Trans." at bounding box center [220, 298] width 105 height 39
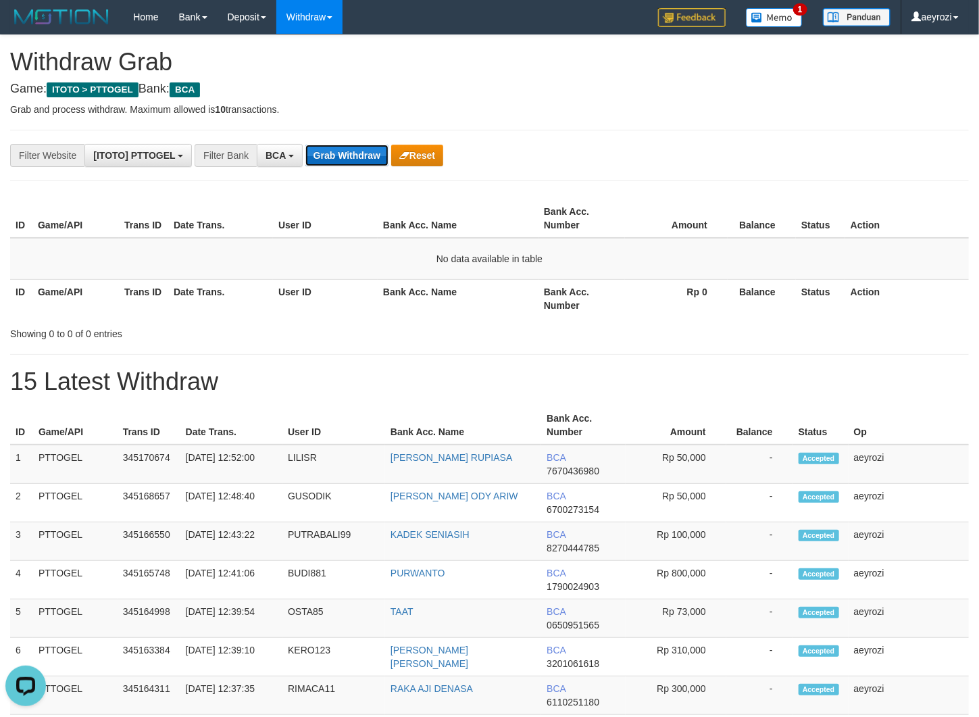
click at [341, 153] on button "Grab Withdraw" at bounding box center [346, 156] width 83 height 22
click at [326, 155] on button "Grab Withdraw" at bounding box center [346, 156] width 83 height 22
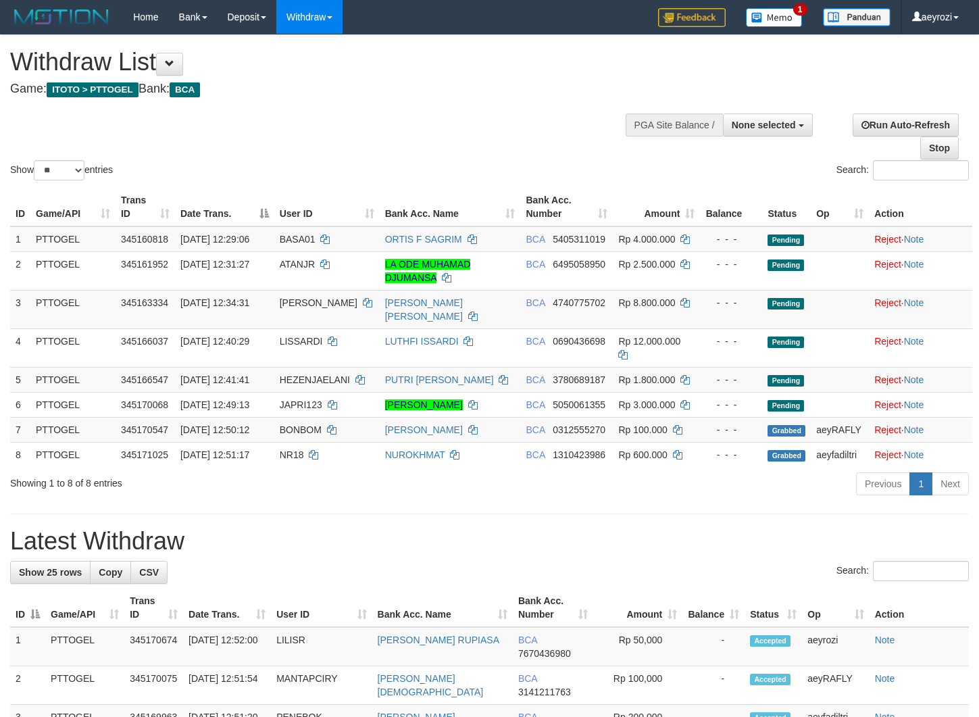
select select
select select "**"
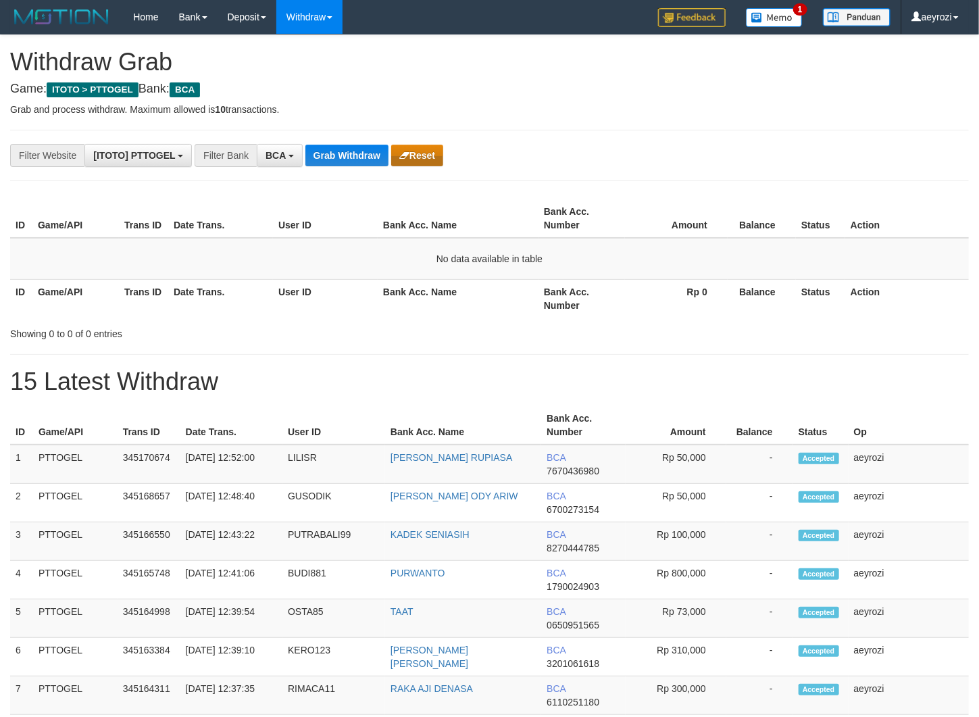
scroll to position [25, 0]
click at [379, 151] on button "Grab Withdraw" at bounding box center [346, 156] width 83 height 22
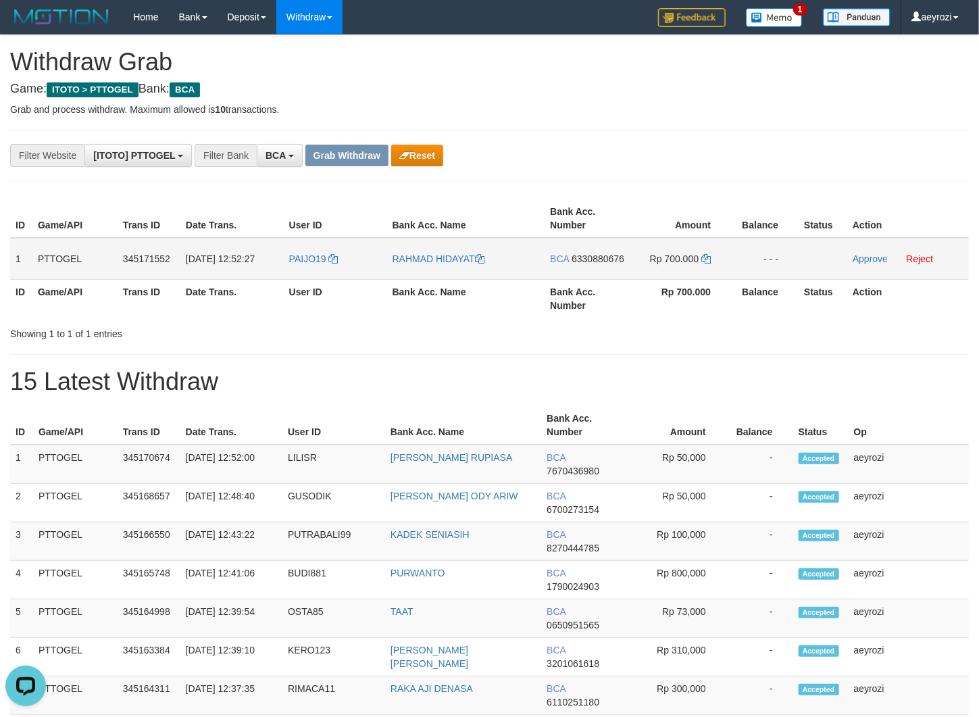
drag, startPoint x: 343, startPoint y: 273, endPoint x: 644, endPoint y: 270, distance: 300.6
click at [644, 270] on tr "1 PTTOGEL 345171552 01/10/2025 12:52:27 PAIJO19 RAHMAD HIDAYAT BCA 6330880676 R…" at bounding box center [489, 259] width 959 height 42
click at [572, 264] on span "6330880676" at bounding box center [598, 258] width 53 height 11
click at [577, 264] on span "6330880676" at bounding box center [598, 258] width 53 height 11
click at [707, 255] on icon at bounding box center [705, 258] width 9 height 9
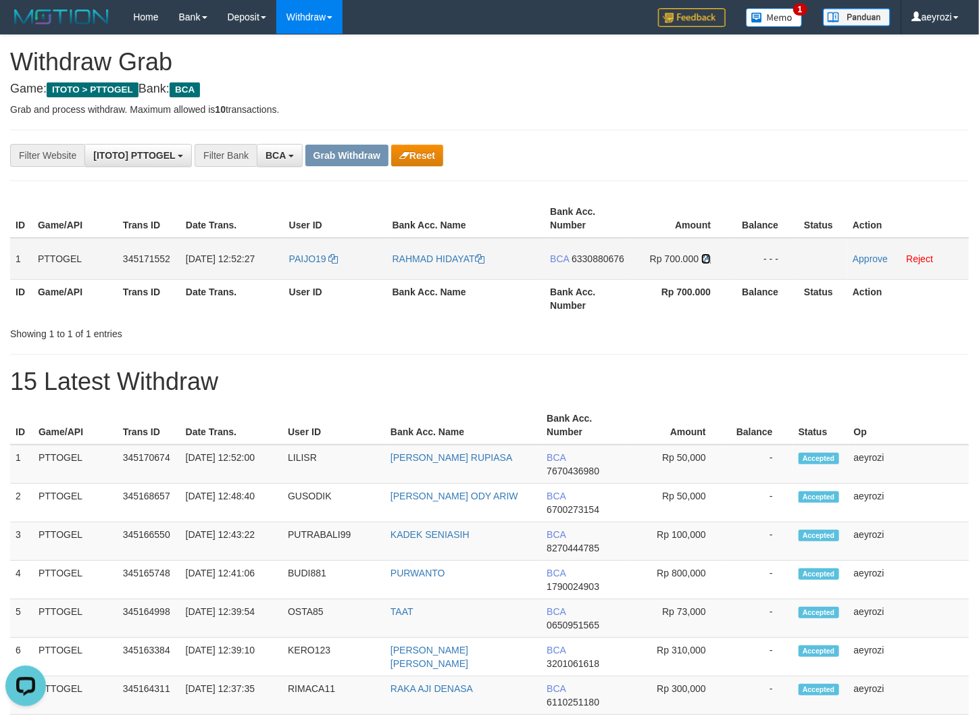
click at [707, 255] on icon at bounding box center [705, 258] width 9 height 9
click at [878, 257] on link "Approve" at bounding box center [870, 258] width 35 height 11
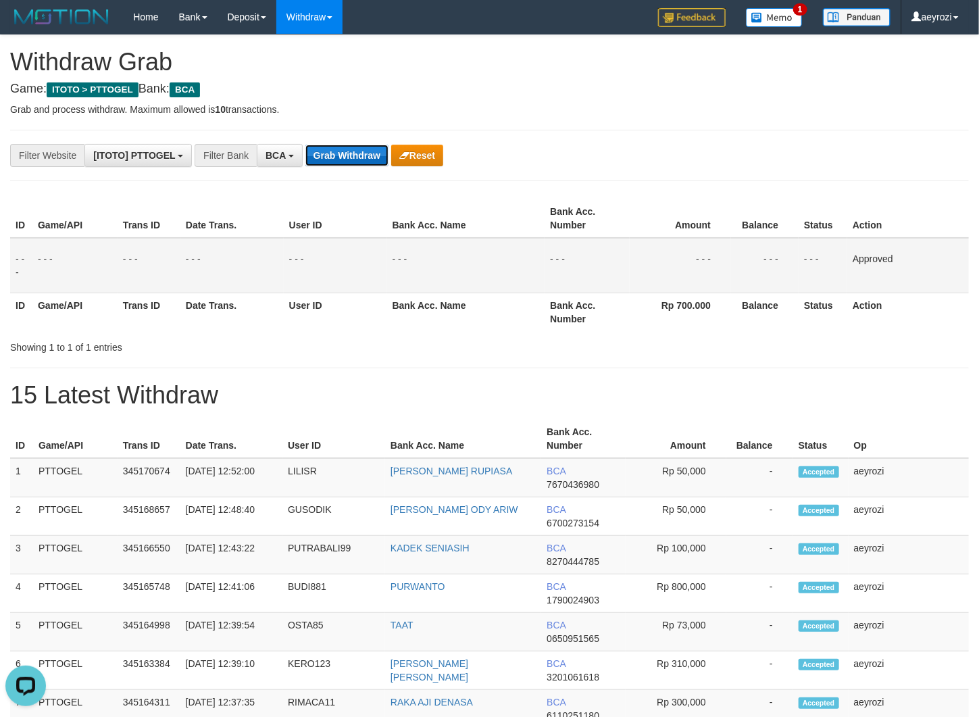
click at [355, 151] on button "Grab Withdraw" at bounding box center [346, 156] width 83 height 22
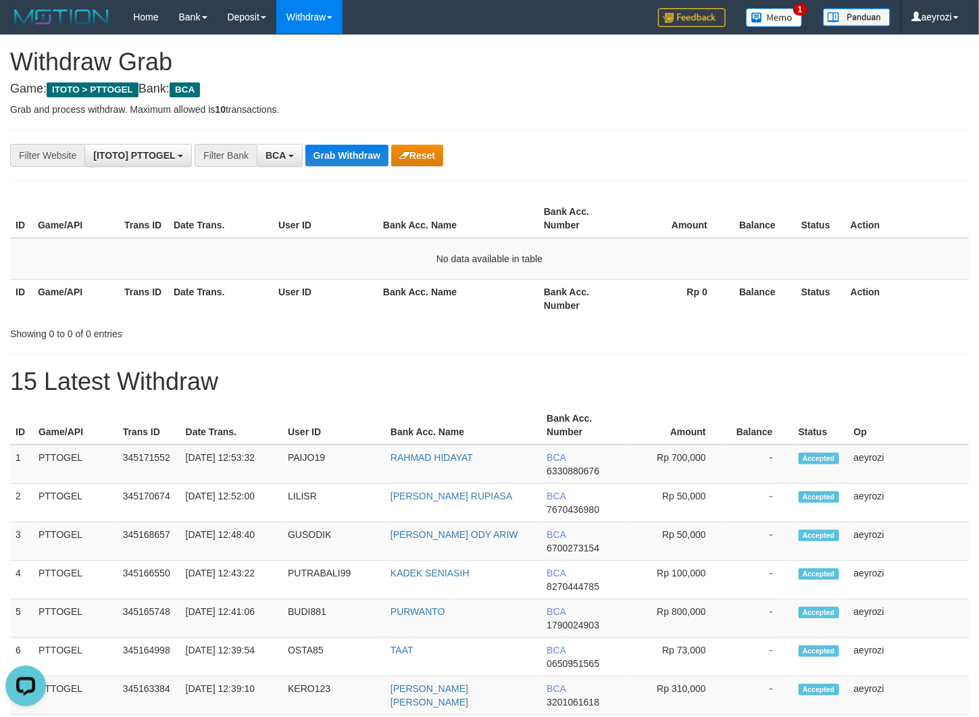
drag, startPoint x: 179, startPoint y: 290, endPoint x: 277, endPoint y: 196, distance: 135.7
click at [181, 282] on th "Date Trans." at bounding box center [220, 298] width 105 height 39
click at [348, 146] on button "Grab Withdraw" at bounding box center [346, 156] width 83 height 22
drag, startPoint x: 348, startPoint y: 153, endPoint x: 320, endPoint y: 113, distance: 48.9
click at [348, 153] on button "Grab Withdraw" at bounding box center [346, 156] width 83 height 22
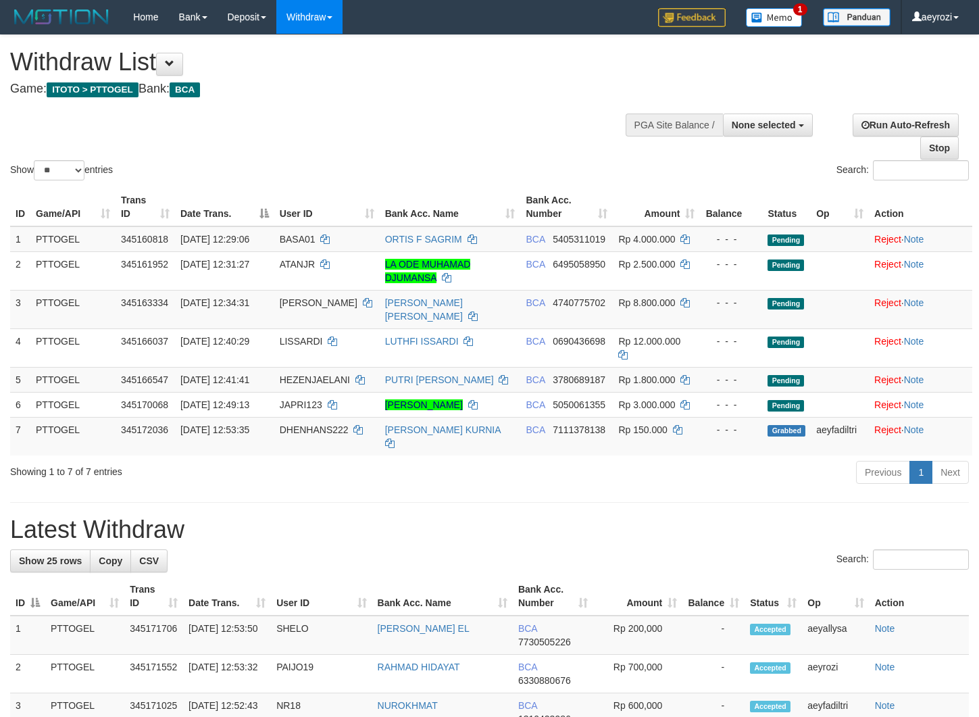
select select
select select "**"
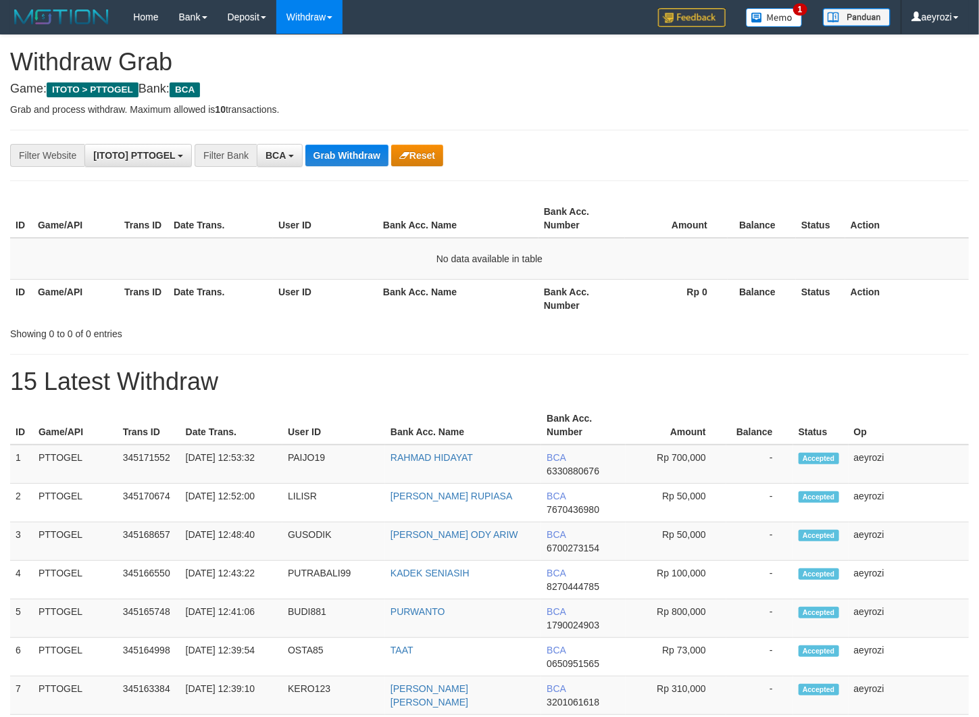
scroll to position [25, 0]
click at [383, 147] on button "Grab Withdraw" at bounding box center [346, 156] width 83 height 22
click at [383, 148] on button "Grab Withdraw" at bounding box center [346, 156] width 83 height 22
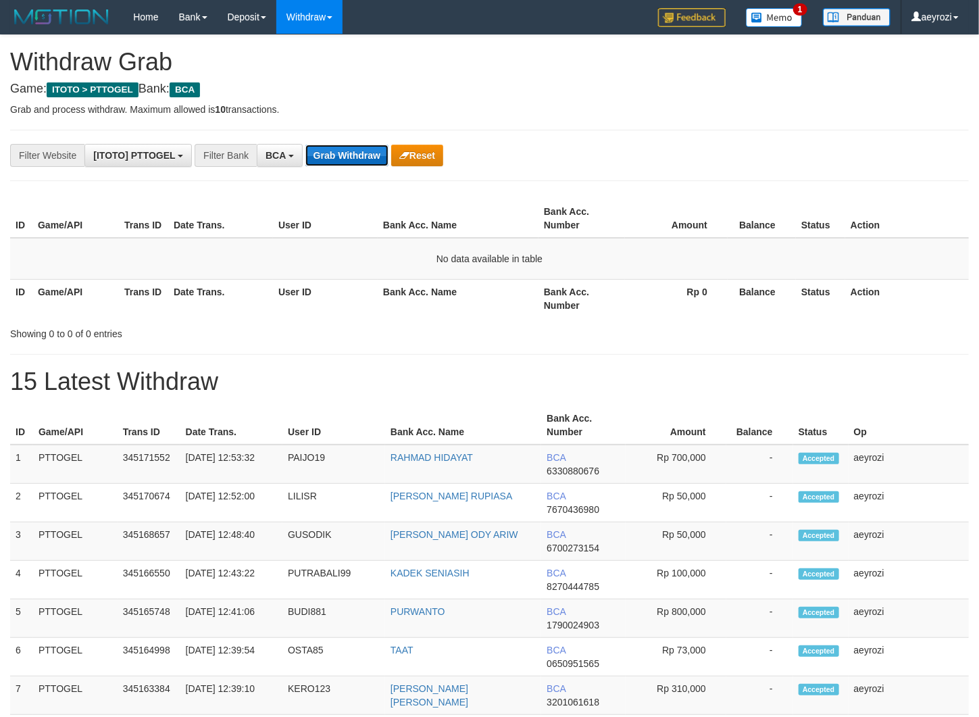
scroll to position [25, 0]
click at [360, 150] on button "Grab Withdraw" at bounding box center [346, 156] width 83 height 22
click at [359, 151] on button "Grab Withdraw" at bounding box center [346, 156] width 83 height 22
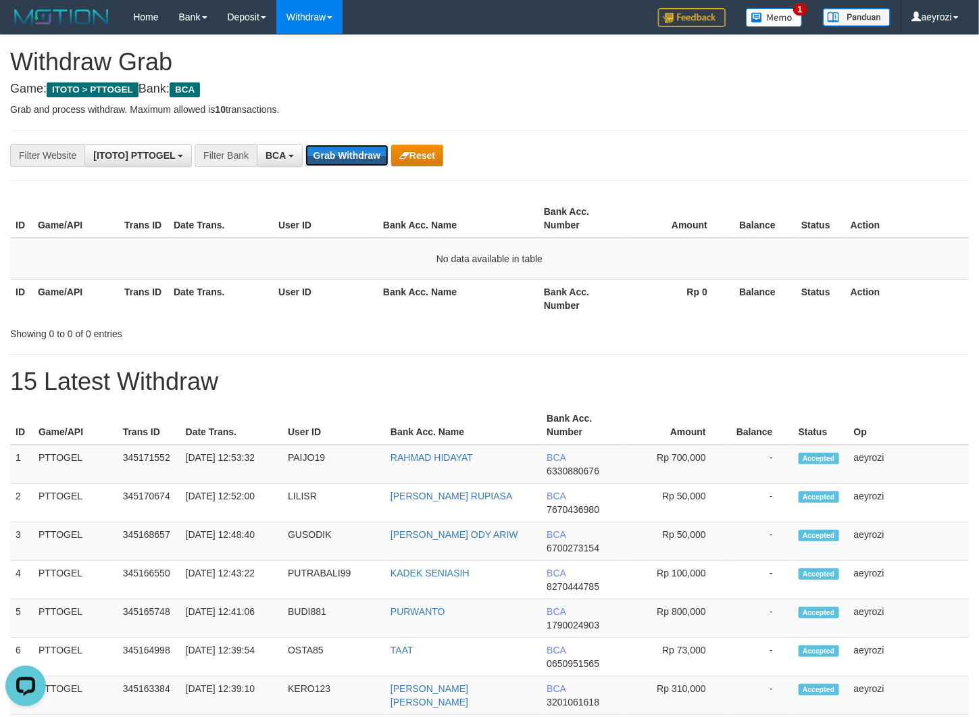
click at [359, 151] on button "Grab Withdraw" at bounding box center [346, 156] width 83 height 22
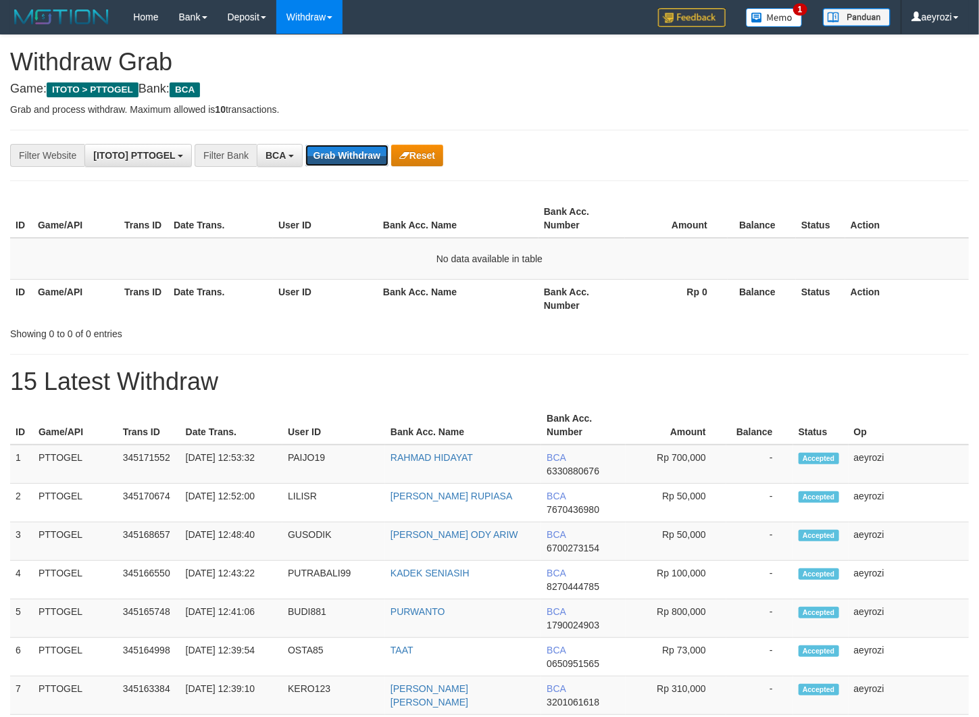
click at [359, 150] on button "Grab Withdraw" at bounding box center [346, 156] width 83 height 22
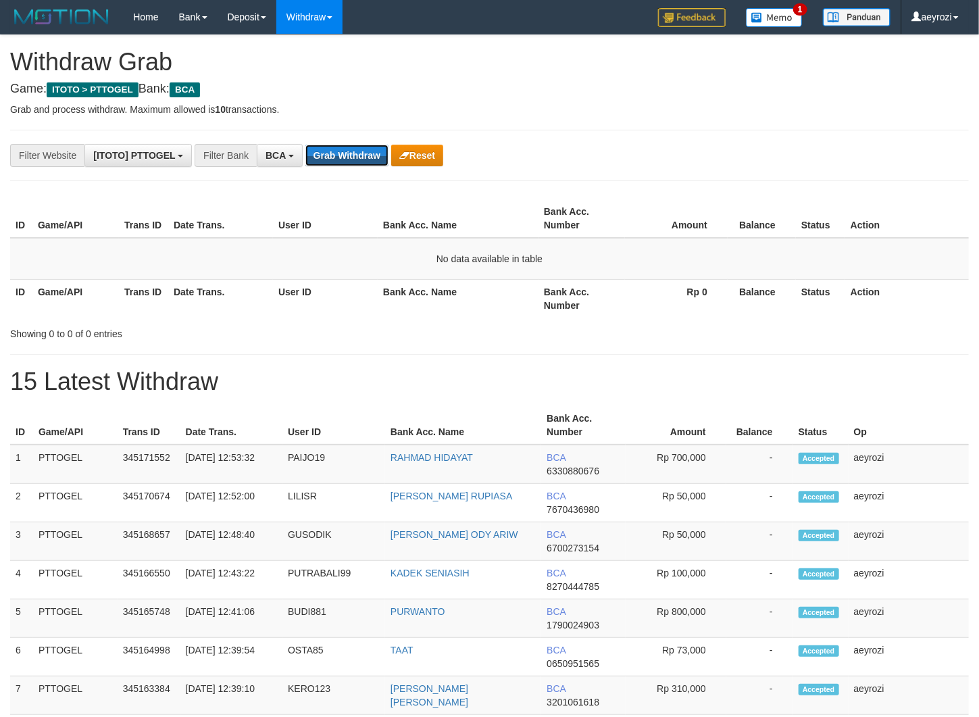
scroll to position [25, 0]
click at [359, 150] on button "Grab Withdraw" at bounding box center [346, 156] width 83 height 22
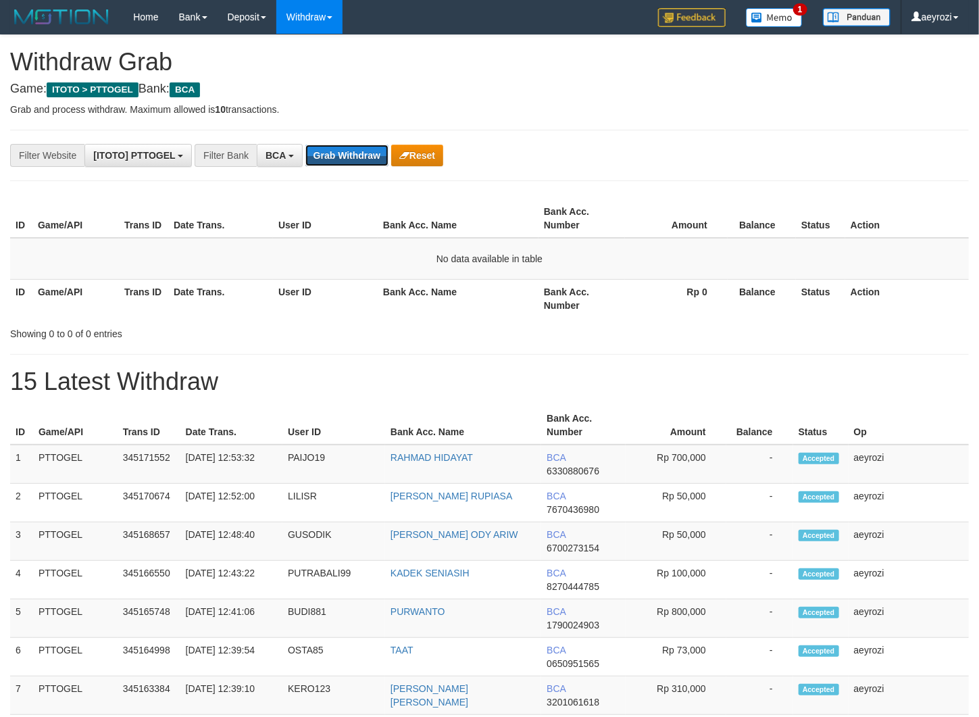
scroll to position [25, 0]
click at [359, 150] on button "Grab Withdraw" at bounding box center [346, 156] width 83 height 22
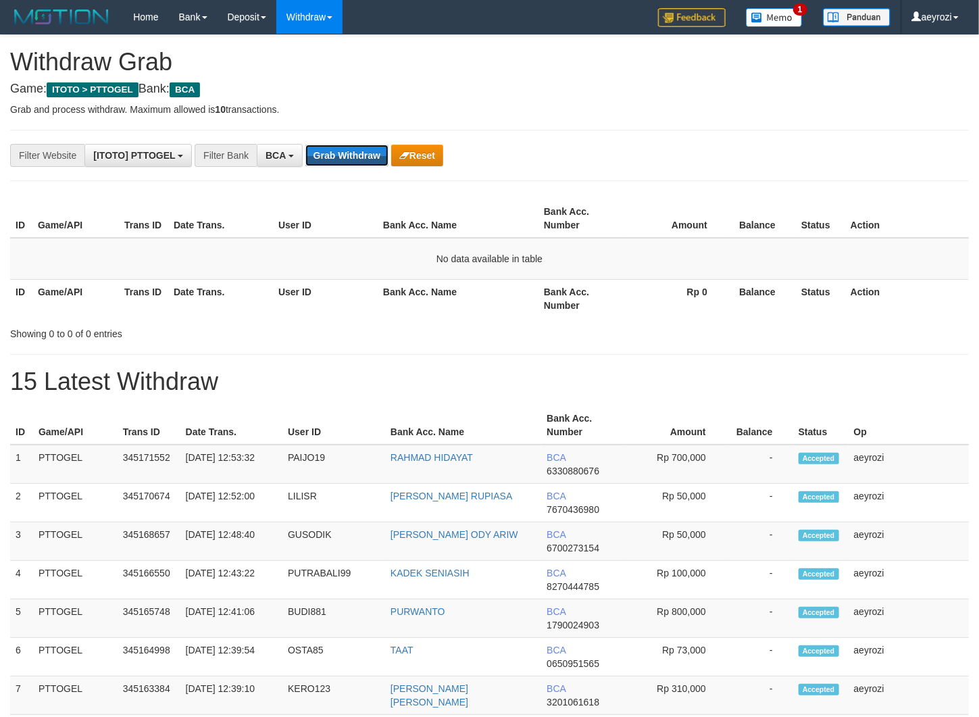
click at [359, 150] on button "Grab Withdraw" at bounding box center [346, 156] width 83 height 22
click at [364, 154] on button "Grab Withdraw" at bounding box center [346, 156] width 83 height 22
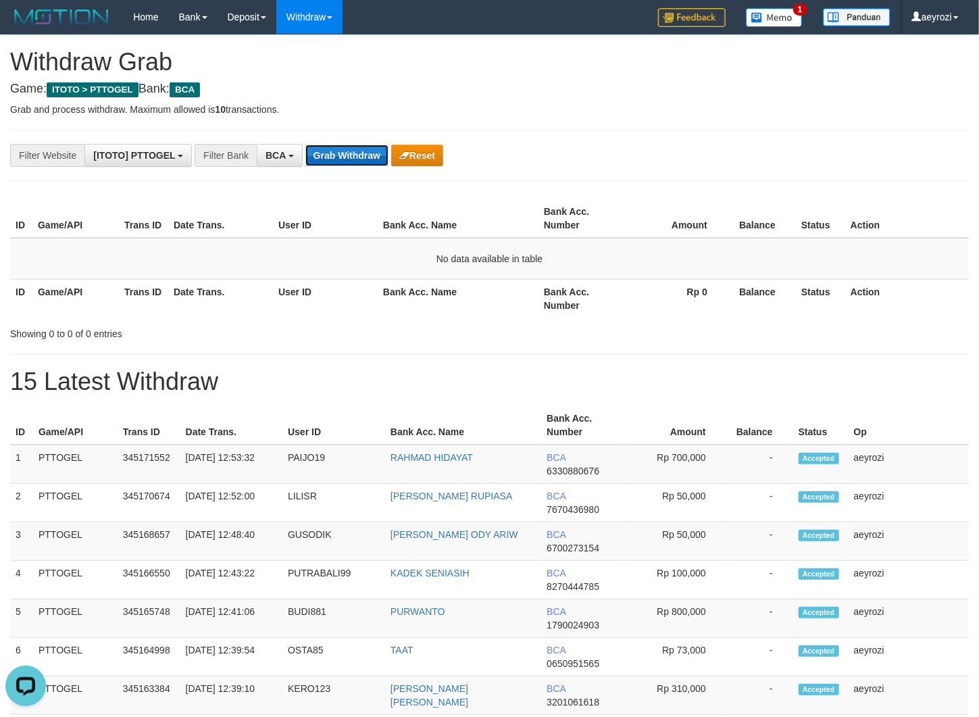
scroll to position [0, 0]
click at [366, 149] on button "Grab Withdraw" at bounding box center [346, 156] width 83 height 22
click at [337, 162] on button "Grab Withdraw" at bounding box center [346, 156] width 83 height 22
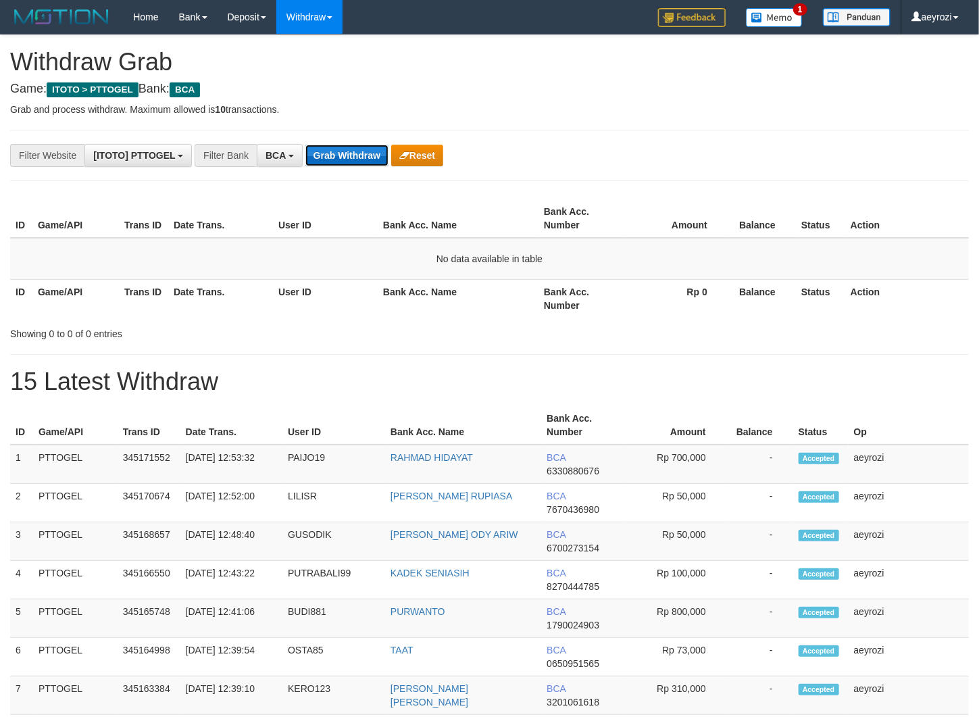
click at [343, 153] on button "Grab Withdraw" at bounding box center [346, 156] width 83 height 22
drag, startPoint x: 343, startPoint y: 149, endPoint x: 343, endPoint y: 141, distance: 8.1
click at [343, 144] on div "**********" at bounding box center [408, 155] width 816 height 23
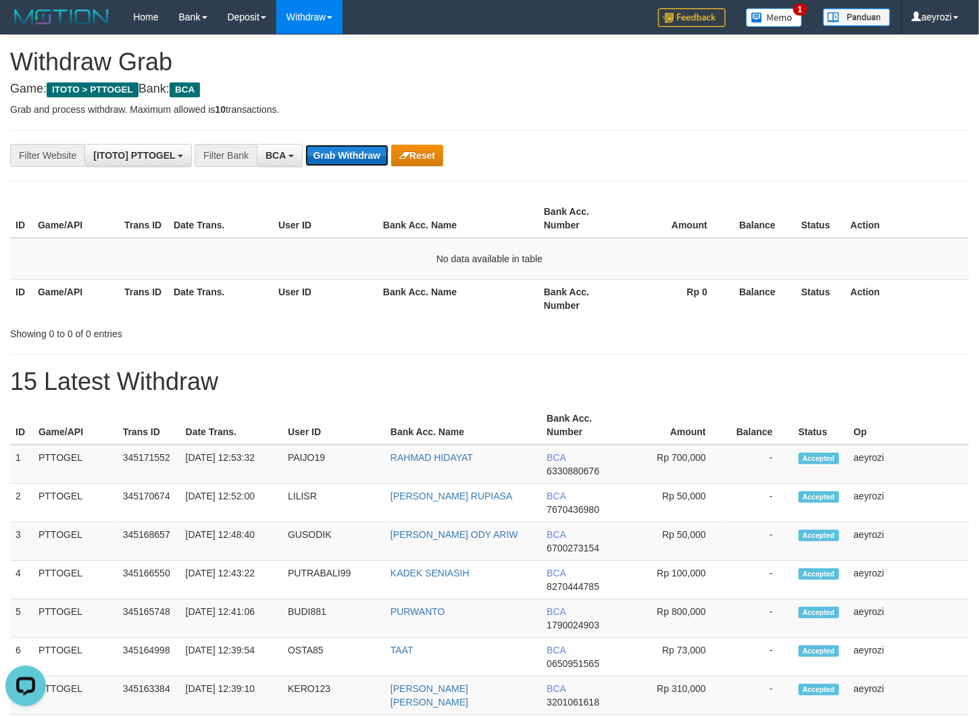
click at [347, 151] on button "Grab Withdraw" at bounding box center [346, 156] width 83 height 22
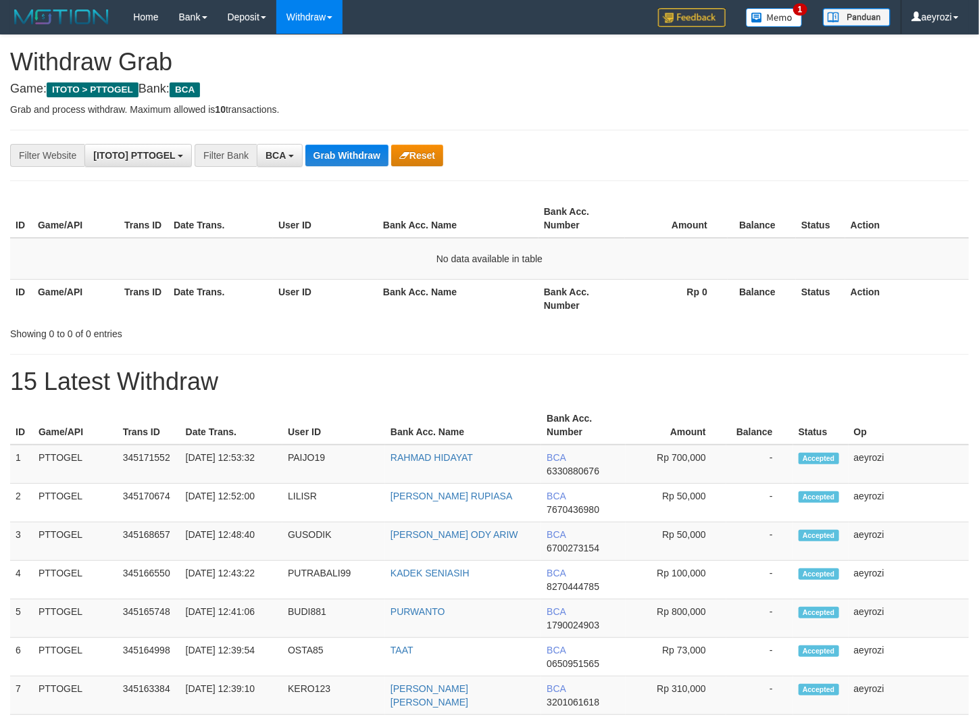
scroll to position [25, 0]
click at [347, 153] on button "Grab Withdraw" at bounding box center [346, 156] width 83 height 22
click at [347, 155] on button "Grab Withdraw" at bounding box center [346, 156] width 83 height 22
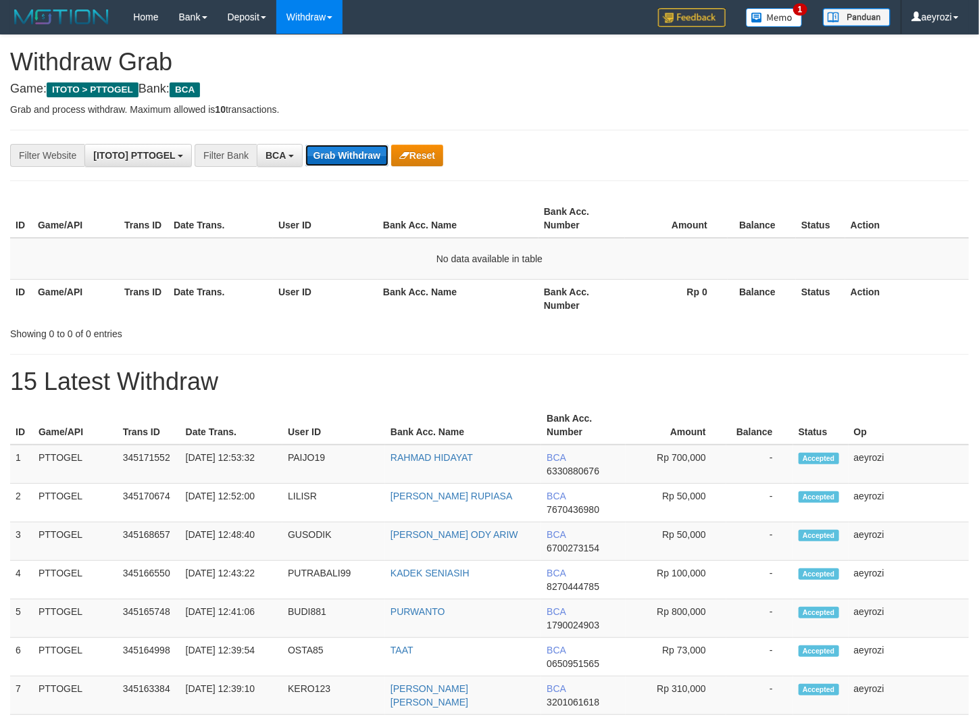
click at [343, 166] on button "Grab Withdraw" at bounding box center [346, 156] width 83 height 22
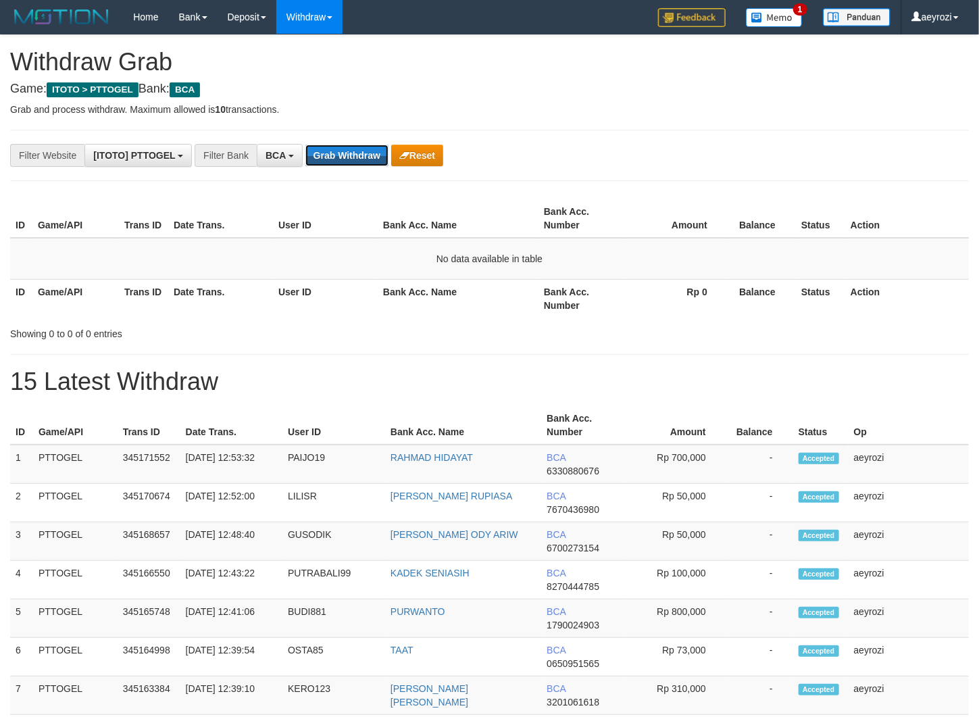
click at [343, 153] on button "Grab Withdraw" at bounding box center [346, 156] width 83 height 22
click at [343, 151] on button "Grab Withdraw" at bounding box center [346, 156] width 83 height 22
click at [343, 150] on button "Grab Withdraw" at bounding box center [346, 156] width 83 height 22
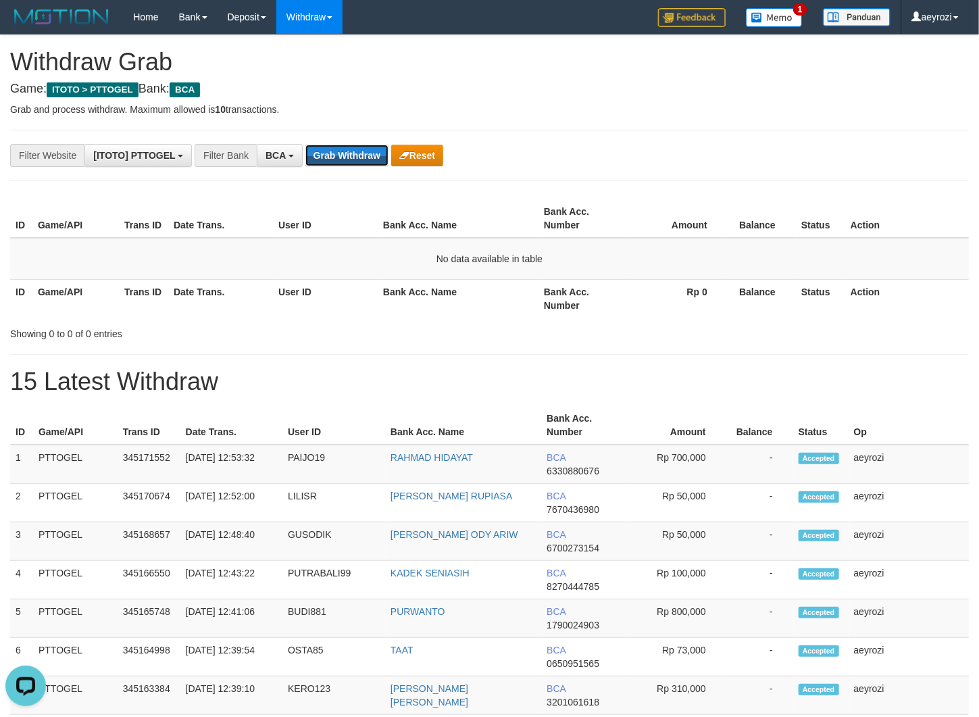
click at [343, 150] on button "Grab Withdraw" at bounding box center [346, 156] width 83 height 22
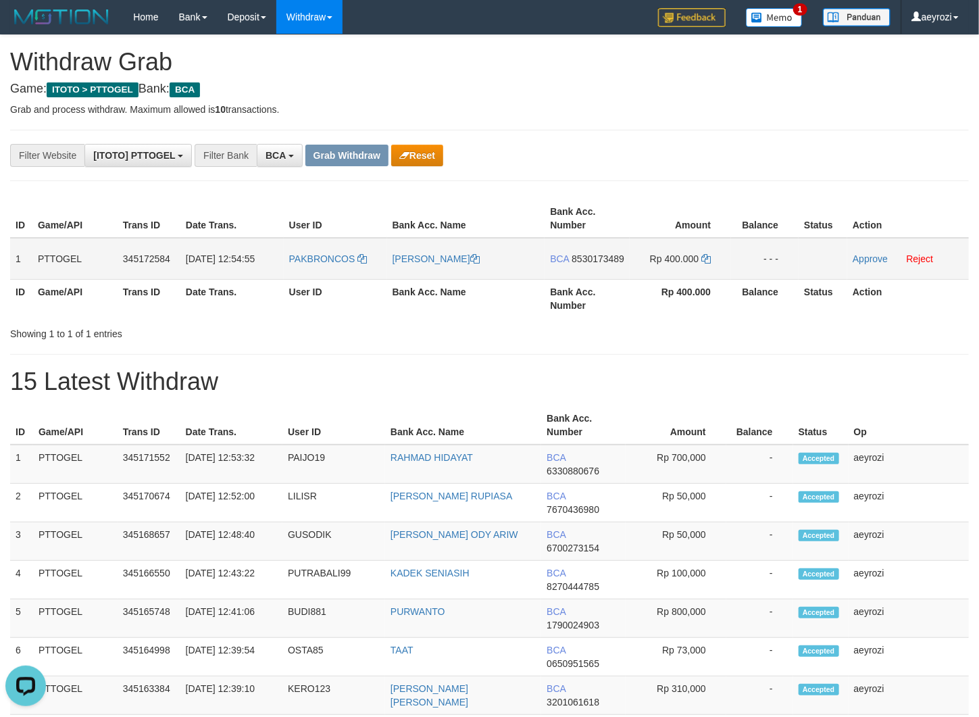
drag, startPoint x: 344, startPoint y: 265, endPoint x: 705, endPoint y: 282, distance: 361.8
click at [705, 280] on tr "1 PTTOGEL 345172584 [DATE] 12:54:55 [GEOGRAPHIC_DATA] [PERSON_NAME] BCA 8530173…" at bounding box center [489, 259] width 959 height 42
click at [578, 264] on span "8530173489" at bounding box center [598, 258] width 53 height 11
click at [705, 259] on icon at bounding box center [705, 258] width 9 height 9
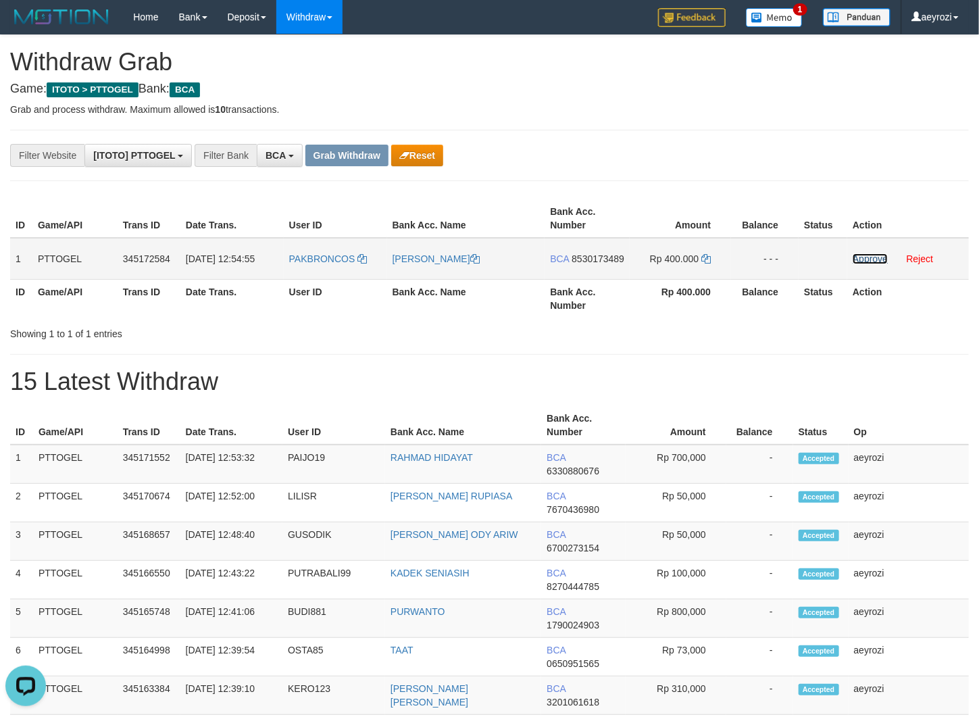
click at [880, 260] on link "Approve" at bounding box center [870, 258] width 35 height 11
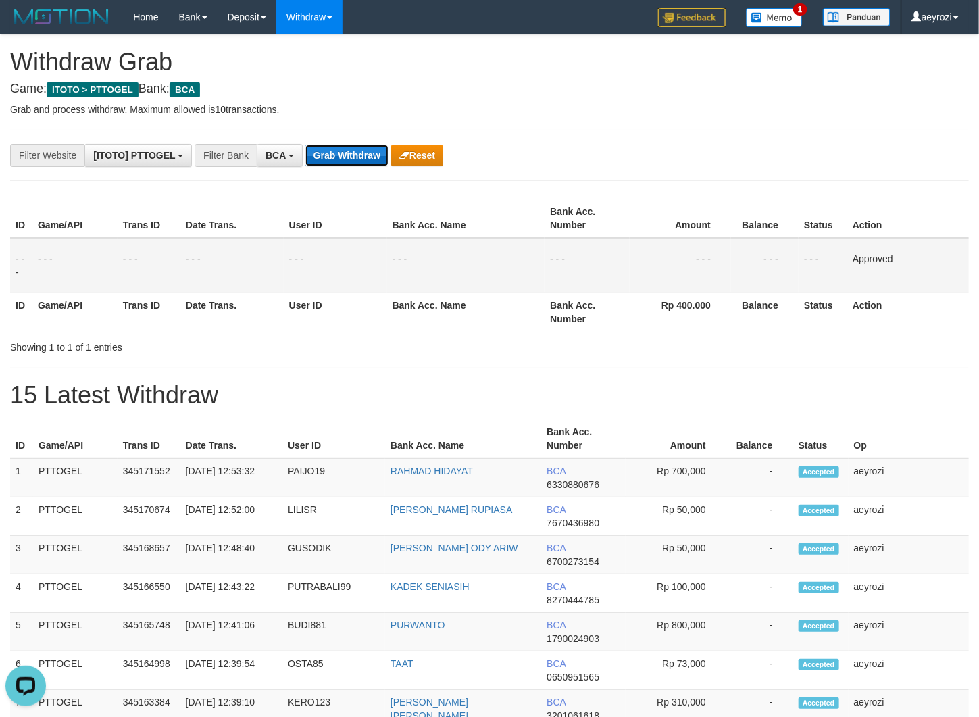
click at [363, 157] on button "Grab Withdraw" at bounding box center [346, 156] width 83 height 22
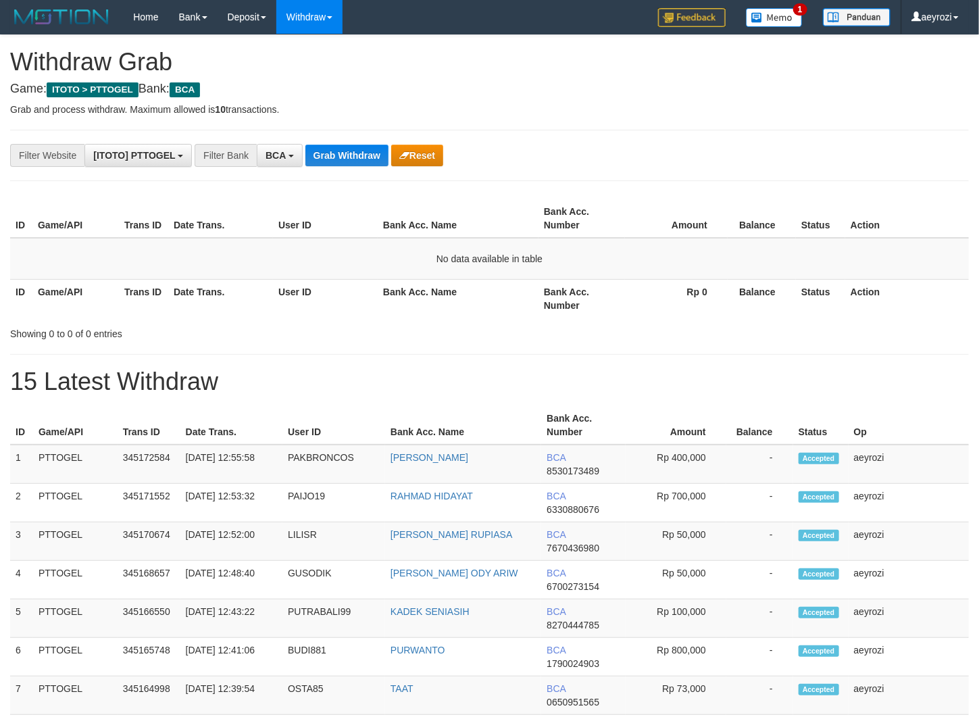
scroll to position [25, 0]
drag, startPoint x: 0, startPoint y: 0, endPoint x: 364, endPoint y: 156, distance: 396.2
click at [363, 157] on button "Grab Withdraw" at bounding box center [346, 156] width 83 height 22
click at [311, 288] on th "User ID" at bounding box center [325, 298] width 105 height 39
click at [357, 161] on button "Grab Withdraw" at bounding box center [346, 156] width 83 height 22
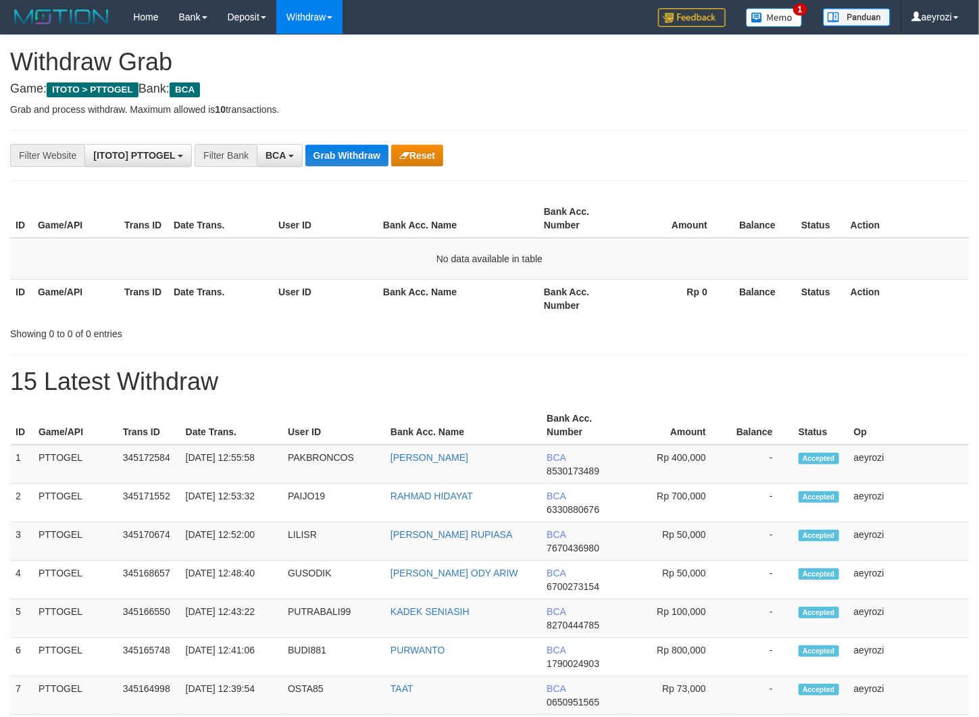
scroll to position [25, 0]
click at [357, 161] on button "Grab Withdraw" at bounding box center [346, 156] width 83 height 22
click at [357, 163] on button "Grab Withdraw" at bounding box center [346, 156] width 83 height 22
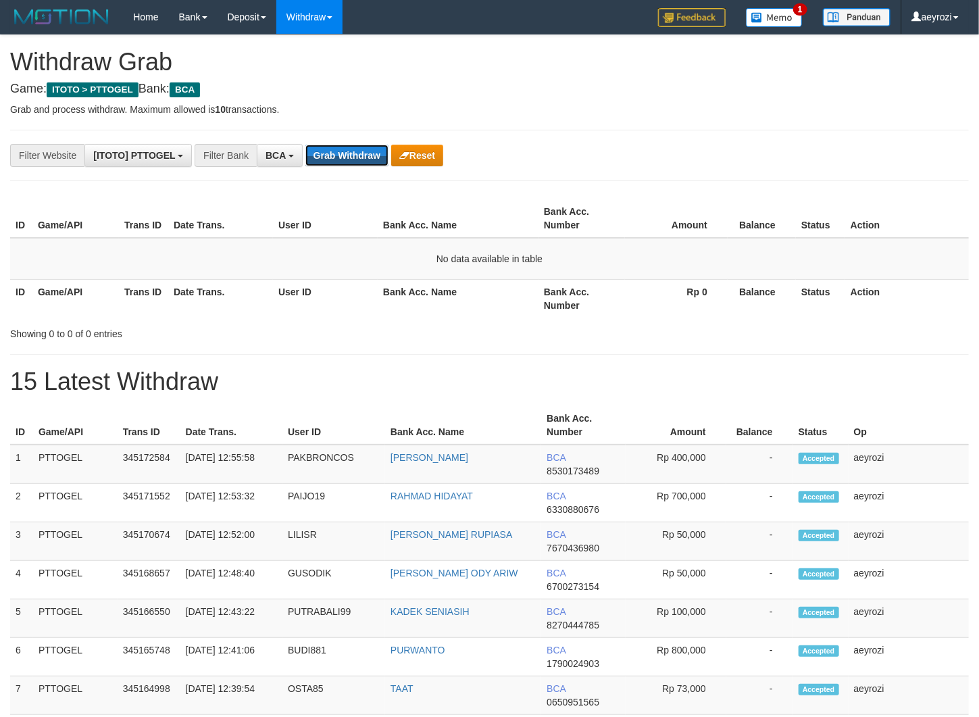
click at [357, 163] on button "Grab Withdraw" at bounding box center [346, 156] width 83 height 22
click at [365, 159] on button "Grab Withdraw" at bounding box center [346, 156] width 83 height 22
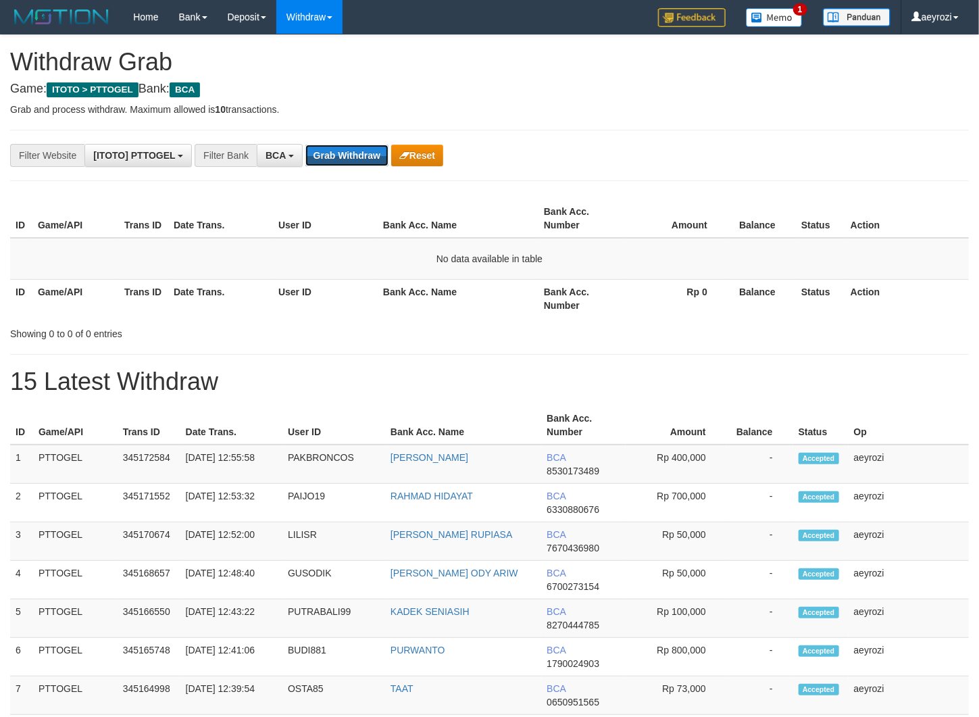
click at [366, 157] on button "Grab Withdraw" at bounding box center [346, 156] width 83 height 22
click at [368, 157] on button "Grab Withdraw" at bounding box center [346, 156] width 83 height 22
click at [369, 155] on button "Grab Withdraw" at bounding box center [346, 156] width 83 height 22
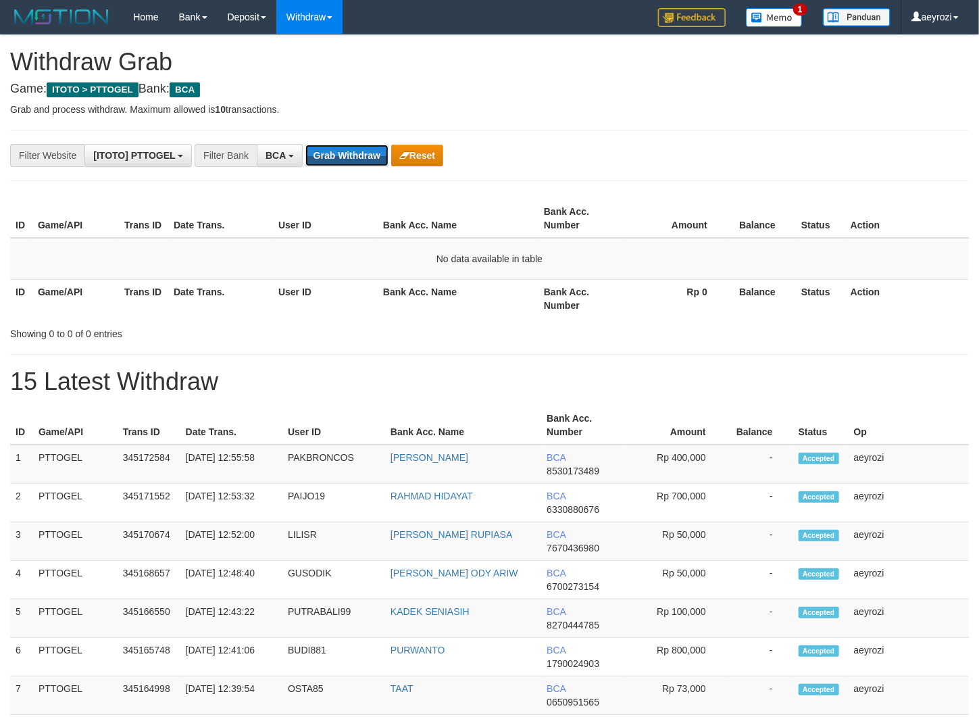
scroll to position [25, 0]
click at [327, 155] on button "Grab Withdraw" at bounding box center [346, 156] width 83 height 22
click at [366, 154] on button "Grab Withdraw" at bounding box center [346, 156] width 83 height 22
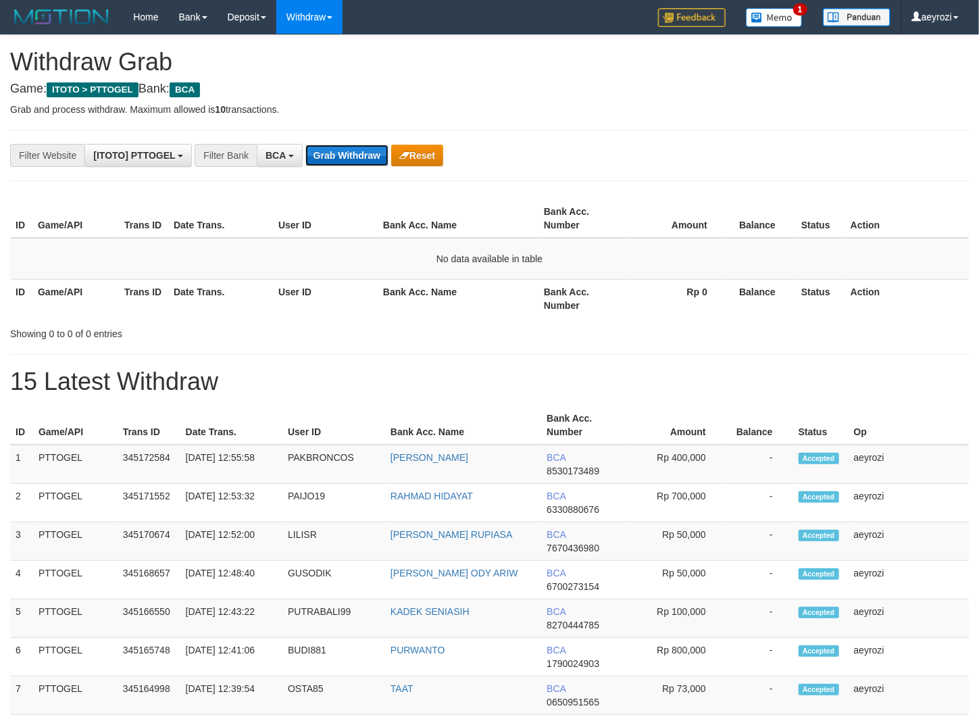
click at [366, 155] on button "Grab Withdraw" at bounding box center [346, 156] width 83 height 22
click at [376, 151] on button "Grab Withdraw" at bounding box center [346, 156] width 83 height 22
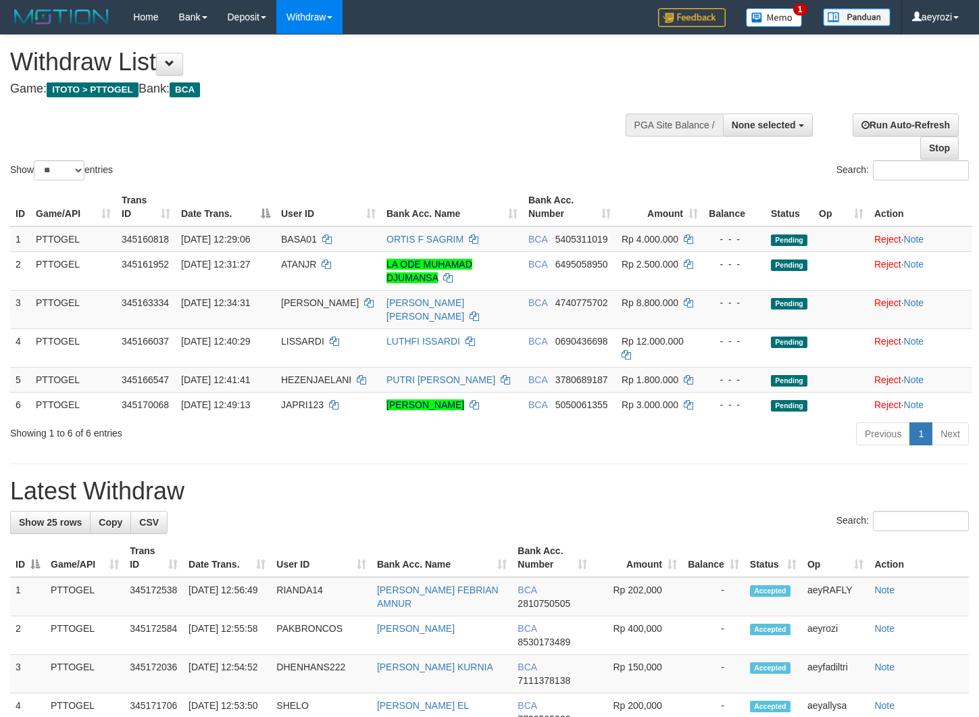
select select
select select "**"
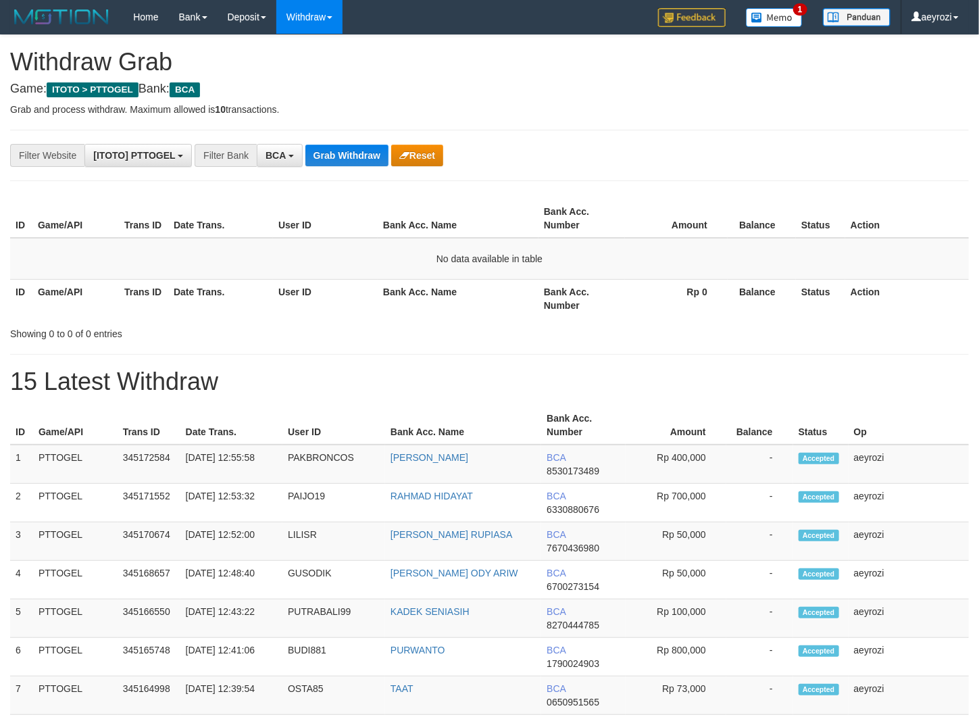
scroll to position [25, 0]
click at [353, 156] on button "Grab Withdraw" at bounding box center [346, 156] width 83 height 22
click at [353, 157] on button "Grab Withdraw" at bounding box center [346, 156] width 83 height 22
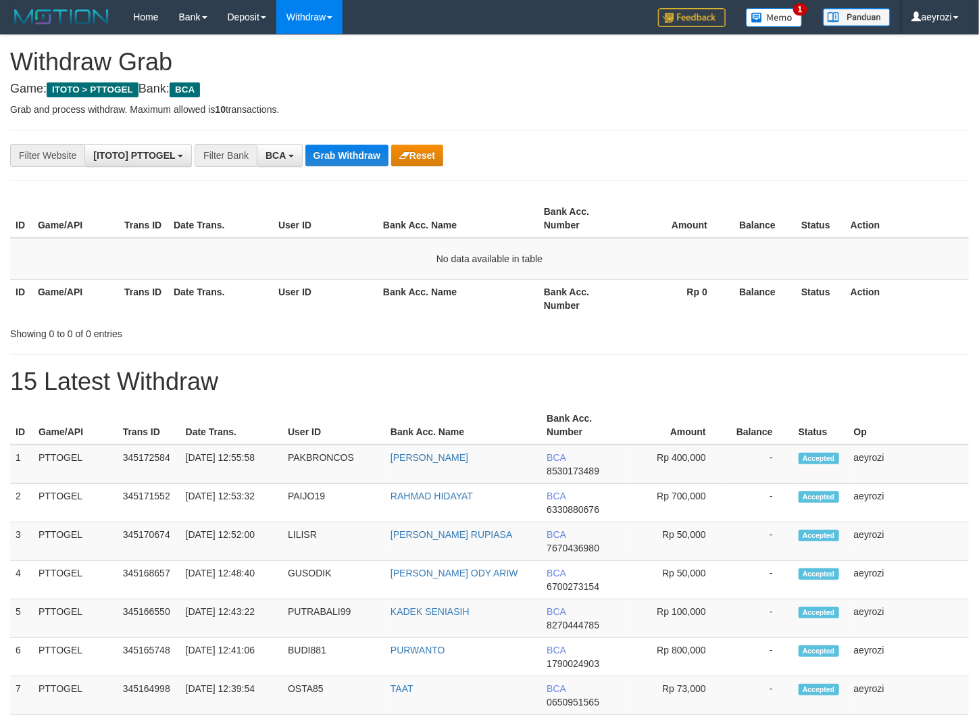
scroll to position [25, 0]
click at [353, 157] on button "Grab Withdraw" at bounding box center [346, 156] width 83 height 22
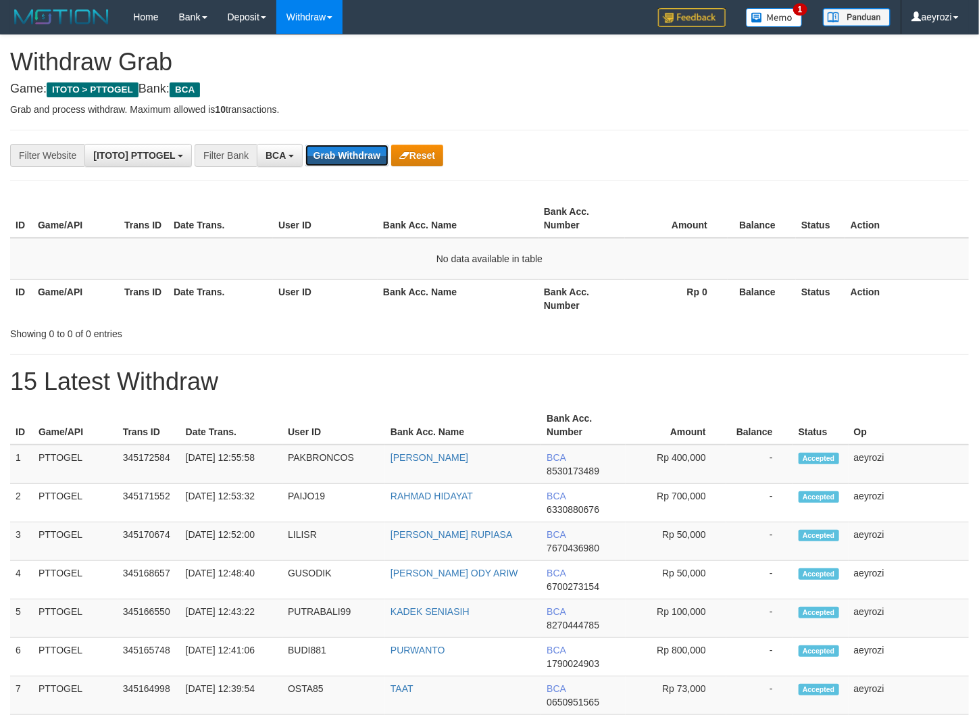
click at [353, 157] on button "Grab Withdraw" at bounding box center [346, 156] width 83 height 22
click at [345, 150] on button "Grab Withdraw" at bounding box center [346, 156] width 83 height 22
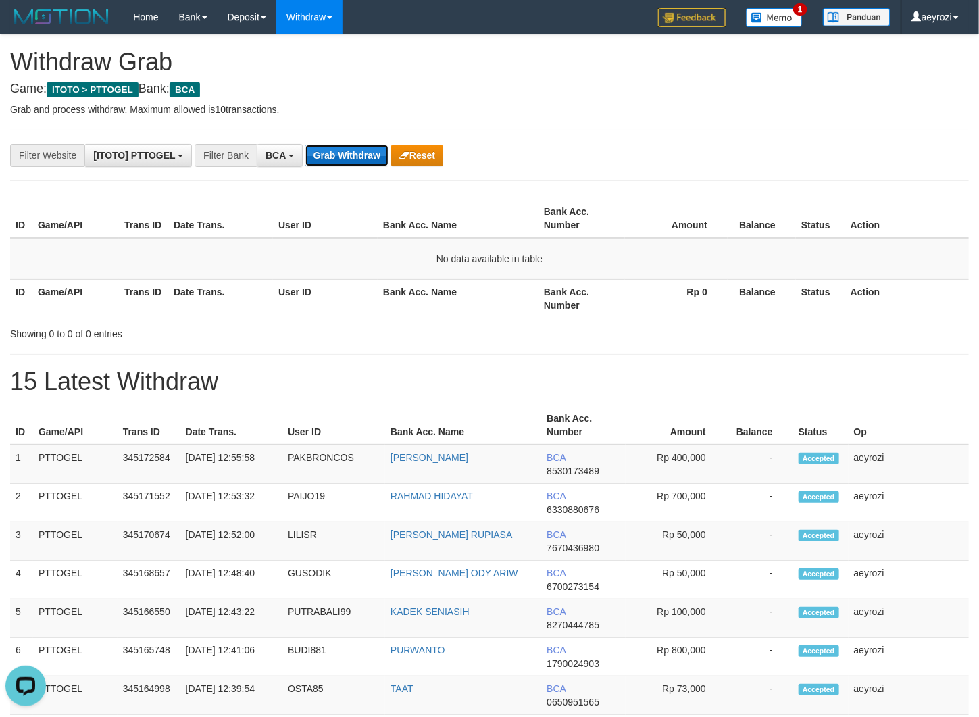
scroll to position [0, 0]
click at [345, 150] on button "Grab Withdraw" at bounding box center [346, 156] width 83 height 22
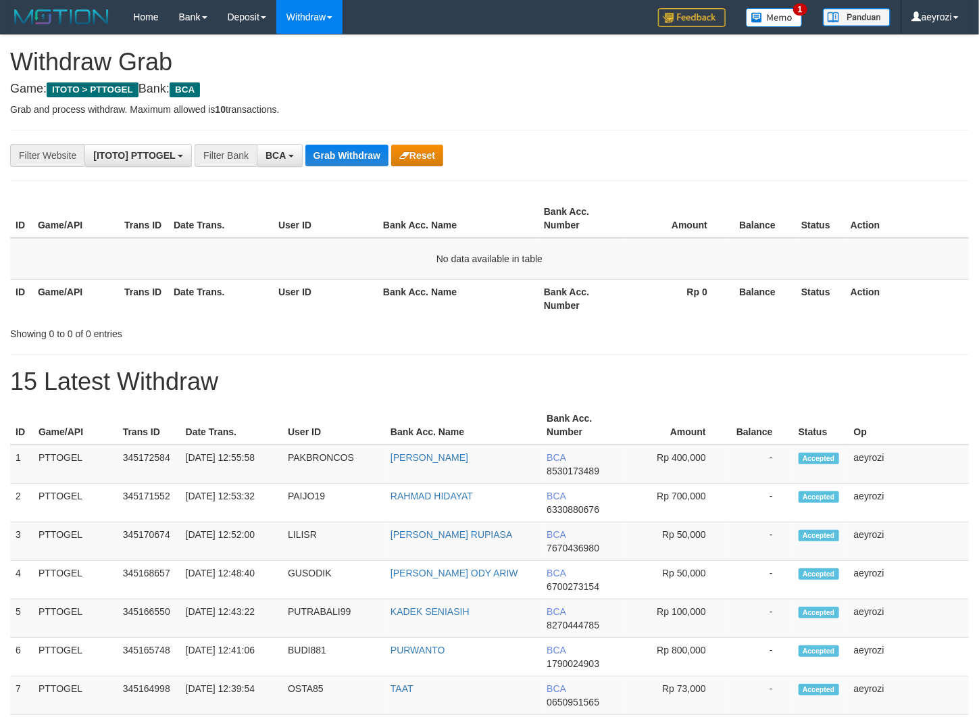
scroll to position [25, 0]
click at [345, 150] on button "Grab Withdraw" at bounding box center [346, 156] width 83 height 22
click at [305, 148] on button "Grab Withdraw" at bounding box center [346, 156] width 83 height 22
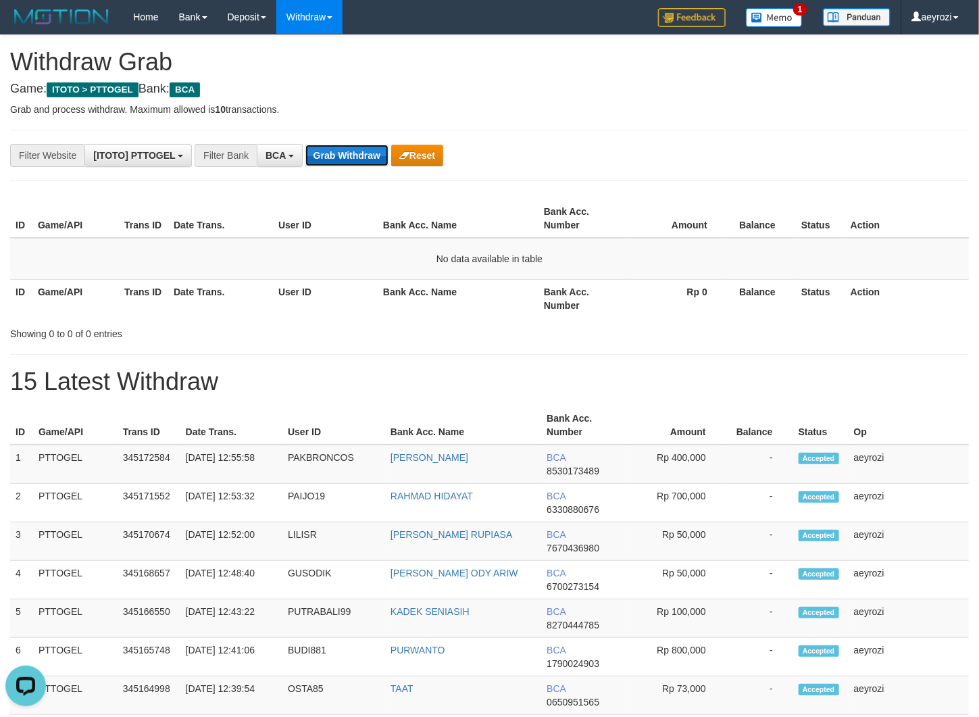
click at [310, 155] on button "Grab Withdraw" at bounding box center [346, 156] width 83 height 22
click at [382, 159] on button "Grab Withdraw" at bounding box center [346, 156] width 83 height 22
click at [328, 151] on button "Grab Withdraw" at bounding box center [346, 156] width 83 height 22
click at [325, 153] on button "Grab Withdraw" at bounding box center [346, 156] width 83 height 22
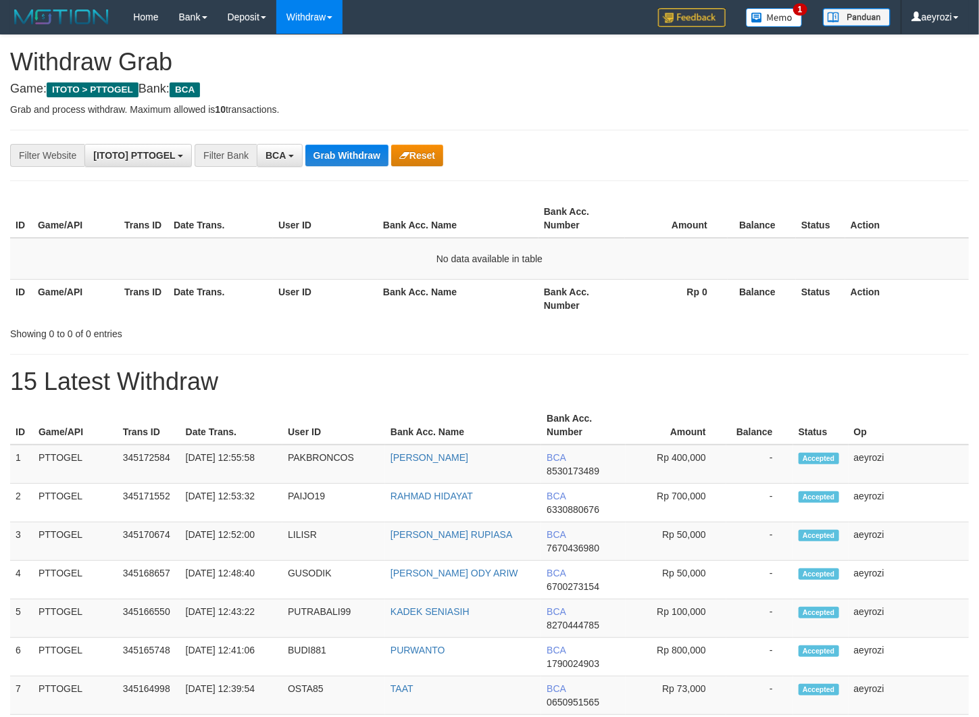
scroll to position [25, 0]
click at [324, 153] on button "Grab Withdraw" at bounding box center [346, 156] width 83 height 22
click at [336, 162] on button "Grab Withdraw" at bounding box center [346, 156] width 83 height 22
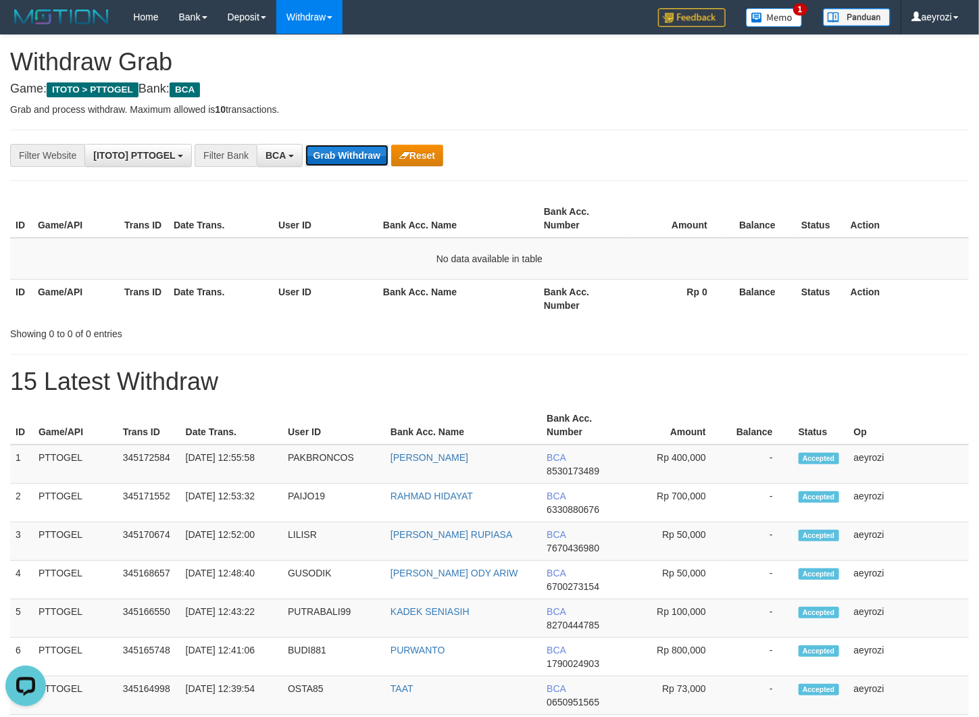
click at [309, 163] on button "Grab Withdraw" at bounding box center [346, 156] width 83 height 22
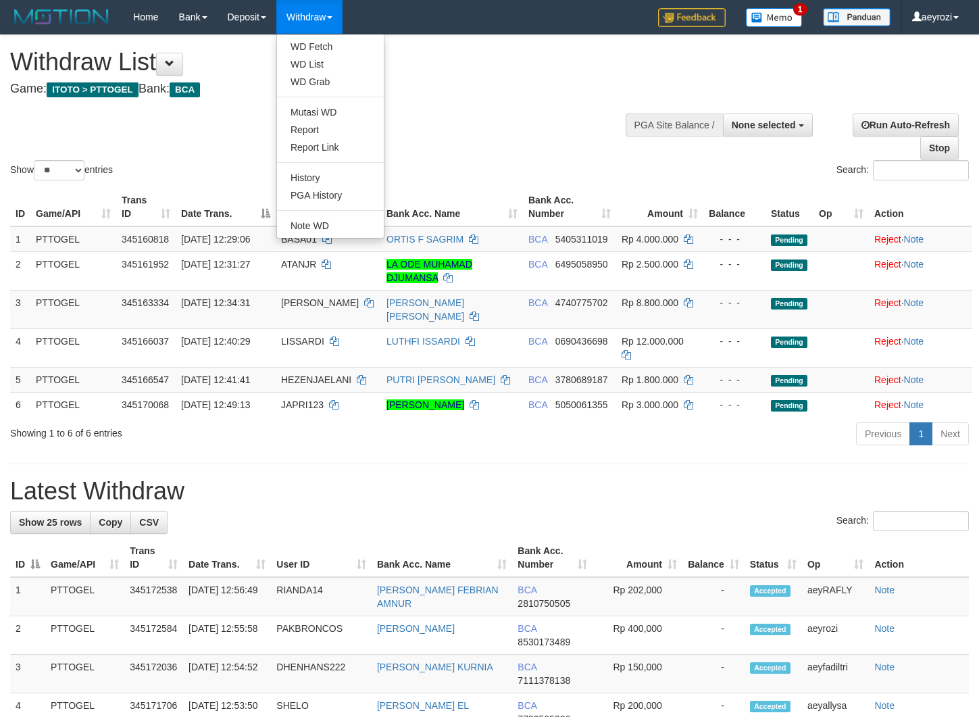
select select
select select "**"
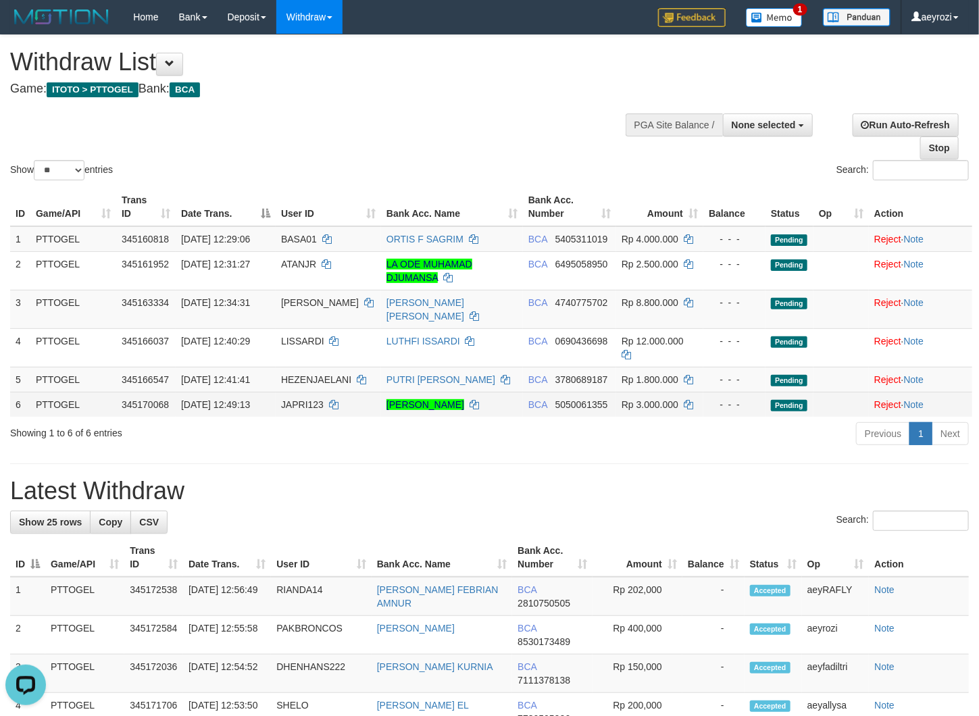
click at [259, 400] on td "01/10/2025 12:49:13" at bounding box center [226, 404] width 100 height 25
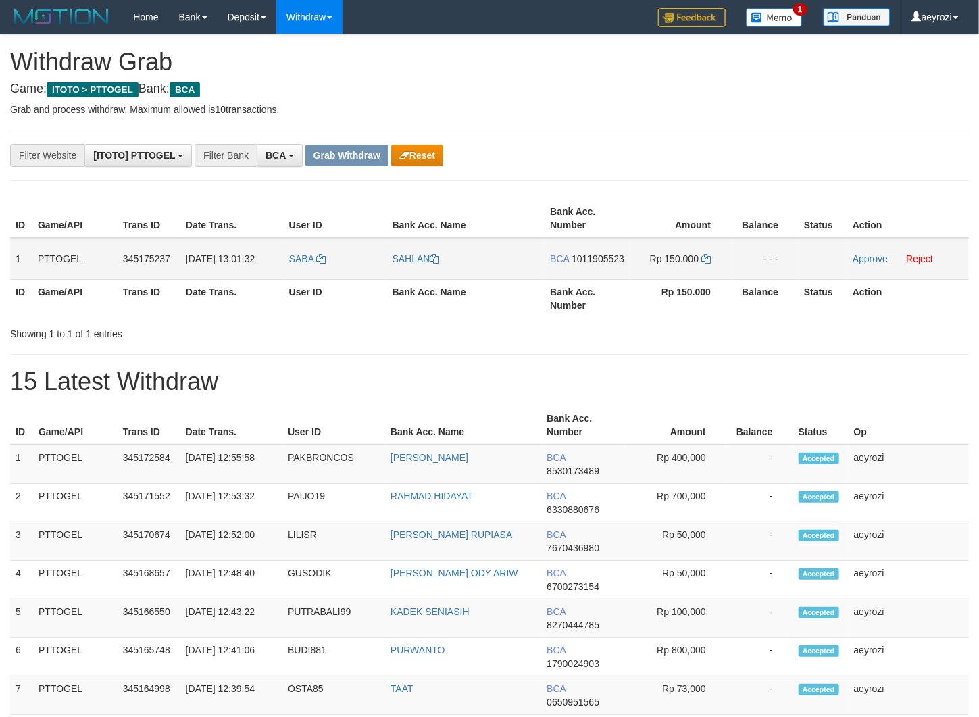
scroll to position [25, 0]
drag, startPoint x: 388, startPoint y: 274, endPoint x: 464, endPoint y: 264, distance: 76.9
click at [662, 274] on tr "1 PTTOGEL 345175237 01/10/2025 13:01:32 SABA SAHLAN BCA 1011905523 Rp 150.000 -…" at bounding box center [489, 259] width 959 height 42
click at [590, 257] on span "1011905523" at bounding box center [598, 258] width 53 height 11
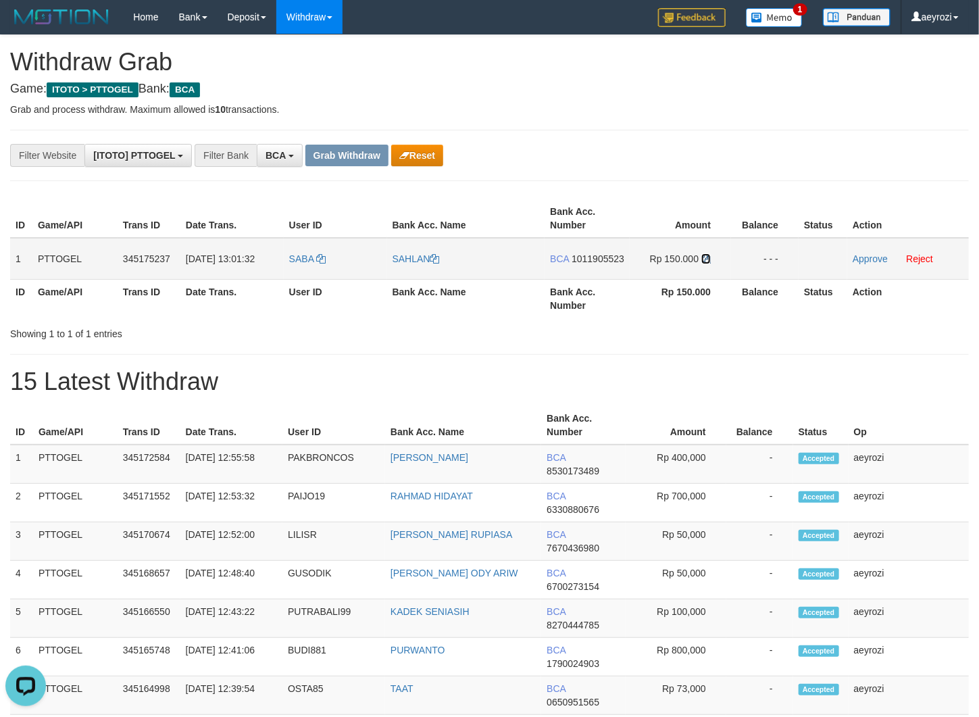
click at [706, 258] on icon at bounding box center [705, 258] width 9 height 9
click at [858, 260] on link "Approve" at bounding box center [870, 258] width 35 height 11
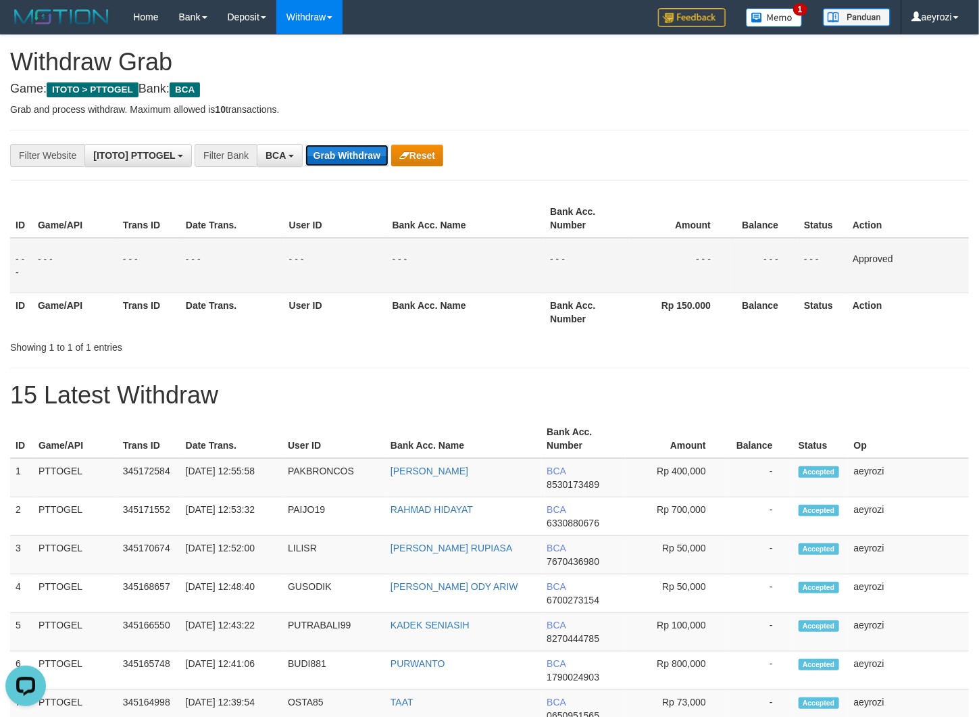
click at [320, 151] on button "Grab Withdraw" at bounding box center [346, 156] width 83 height 22
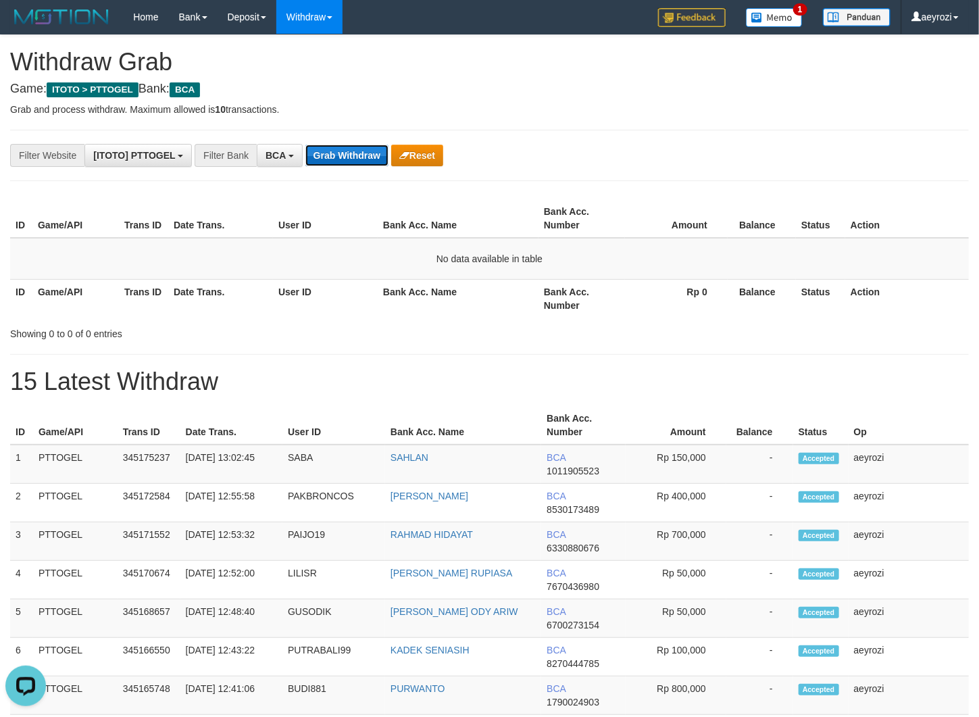
click at [356, 155] on button "Grab Withdraw" at bounding box center [346, 156] width 83 height 22
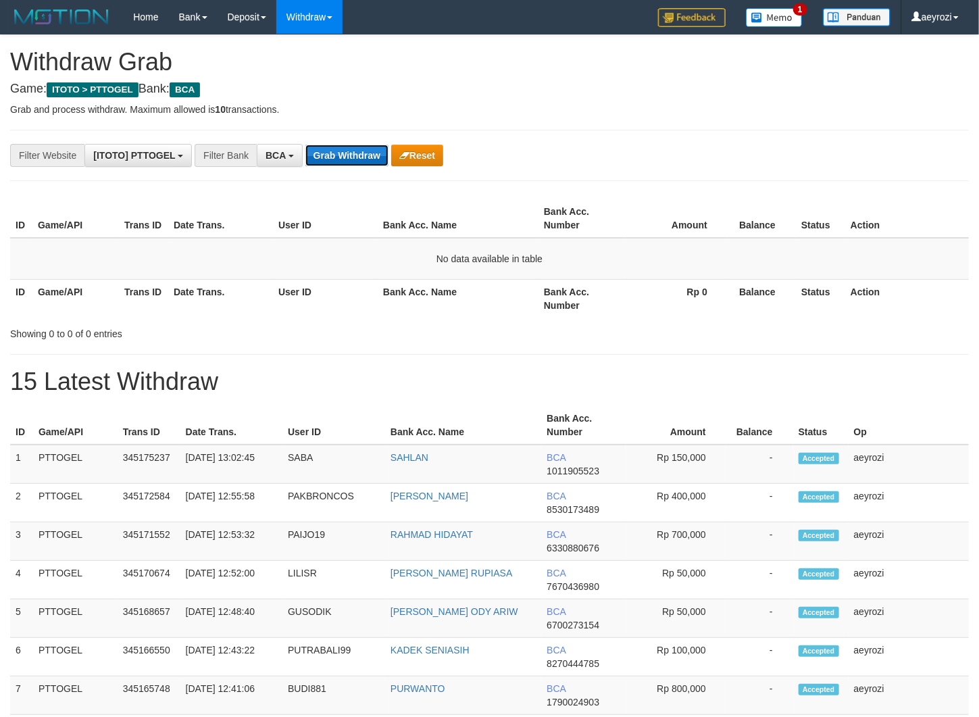
click at [356, 155] on button "Grab Withdraw" at bounding box center [346, 156] width 83 height 22
click at [335, 160] on button "Grab Withdraw" at bounding box center [346, 156] width 83 height 22
click at [341, 153] on button "Grab Withdraw" at bounding box center [346, 156] width 83 height 22
click at [342, 150] on button "Grab Withdraw" at bounding box center [346, 156] width 83 height 22
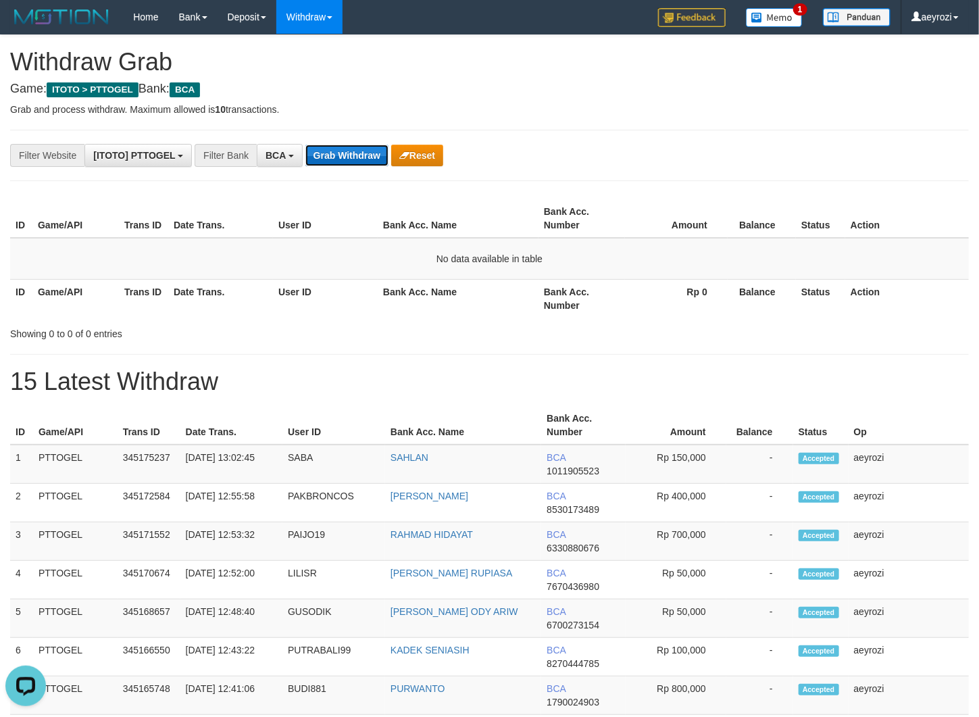
click at [315, 159] on button "Grab Withdraw" at bounding box center [346, 156] width 83 height 22
click at [315, 160] on button "Grab Withdraw" at bounding box center [346, 156] width 83 height 22
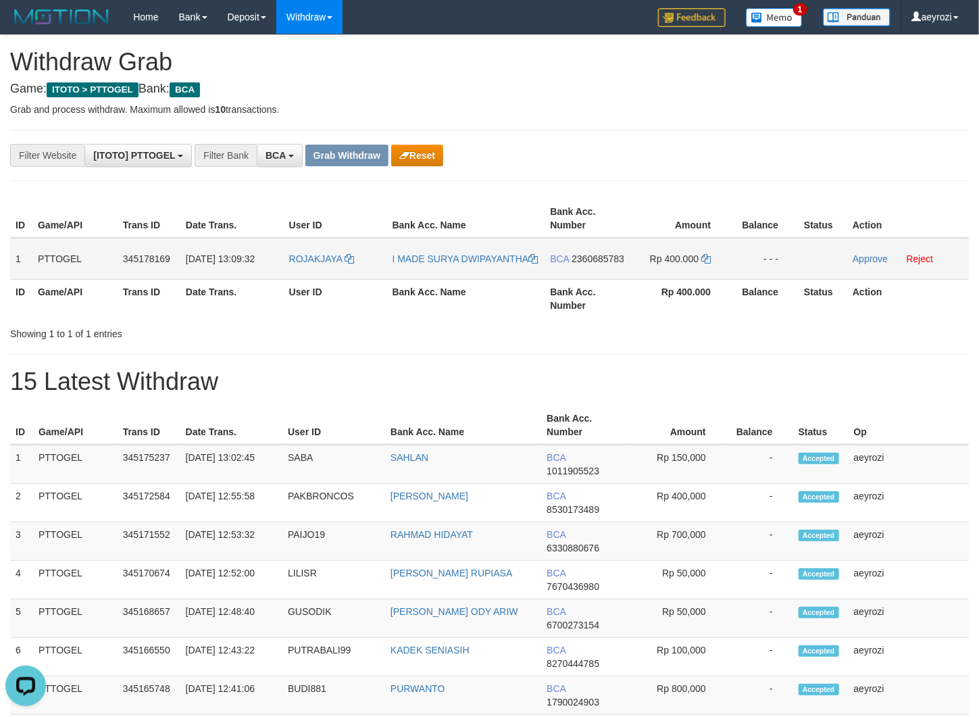
drag, startPoint x: 353, startPoint y: 273, endPoint x: 639, endPoint y: 273, distance: 285.8
click at [642, 278] on tr "1 PTTOGEL 345178169 01/10/2025 13:09:32 ROJAKJAYA I MADE SURYA DWIPAYANTHA BCA …" at bounding box center [489, 259] width 959 height 42
click at [572, 264] on span "2360685783" at bounding box center [598, 258] width 53 height 11
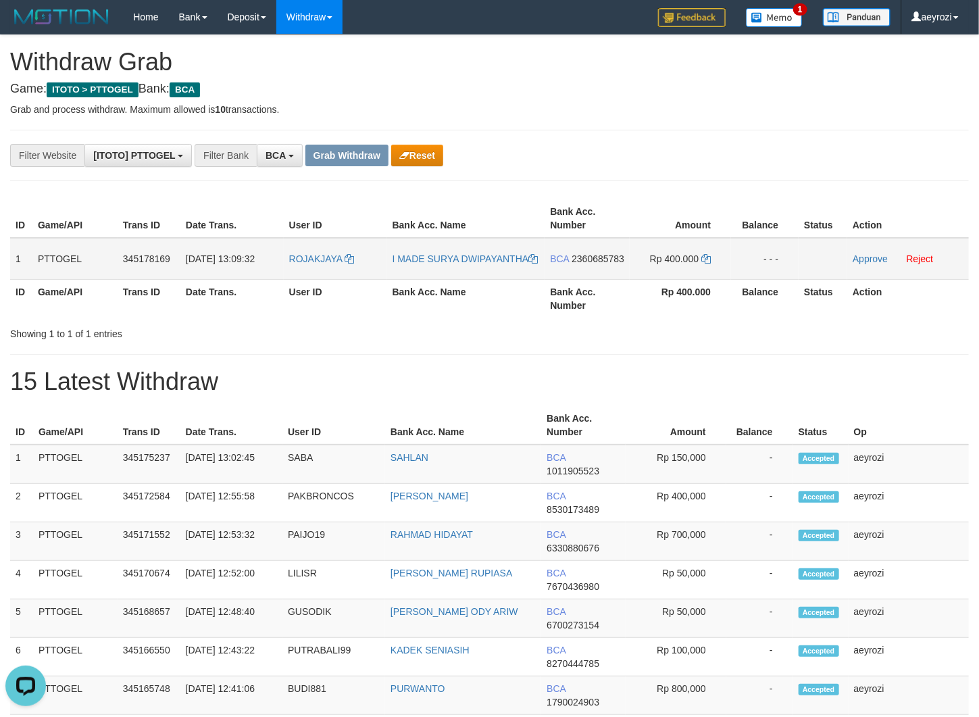
click at [575, 264] on span "2360685783" at bounding box center [598, 258] width 53 height 11
click at [709, 257] on icon at bounding box center [705, 258] width 9 height 9
click at [869, 257] on link "Approve" at bounding box center [870, 258] width 35 height 11
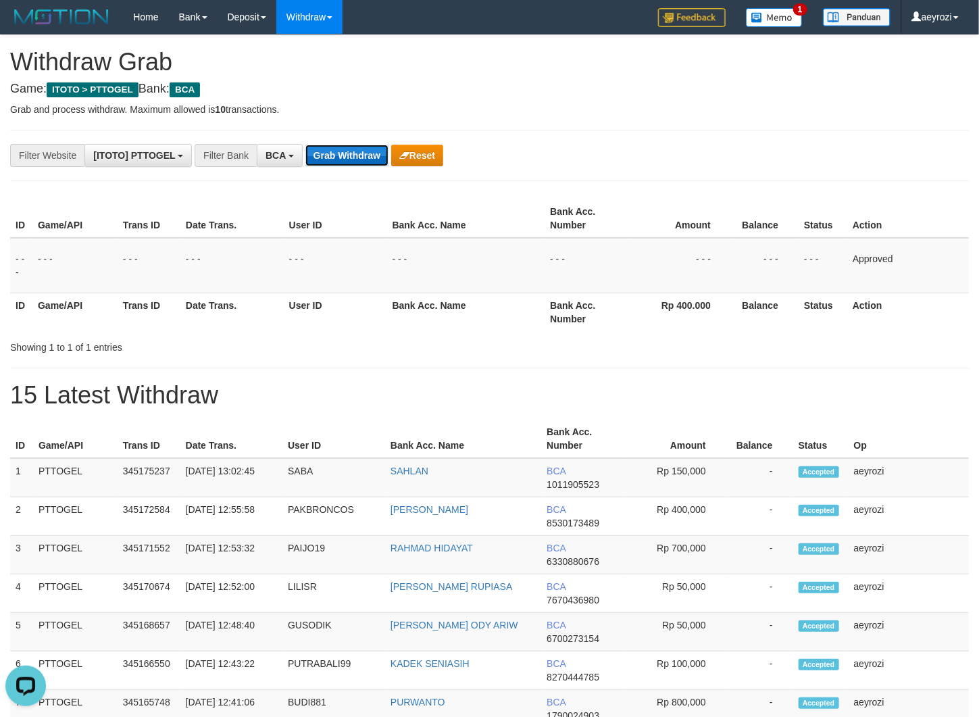
click at [331, 154] on button "Grab Withdraw" at bounding box center [346, 156] width 83 height 22
drag, startPoint x: 331, startPoint y: 154, endPoint x: 57, endPoint y: 316, distance: 318.6
click at [327, 159] on button "Grab Withdraw" at bounding box center [346, 156] width 83 height 22
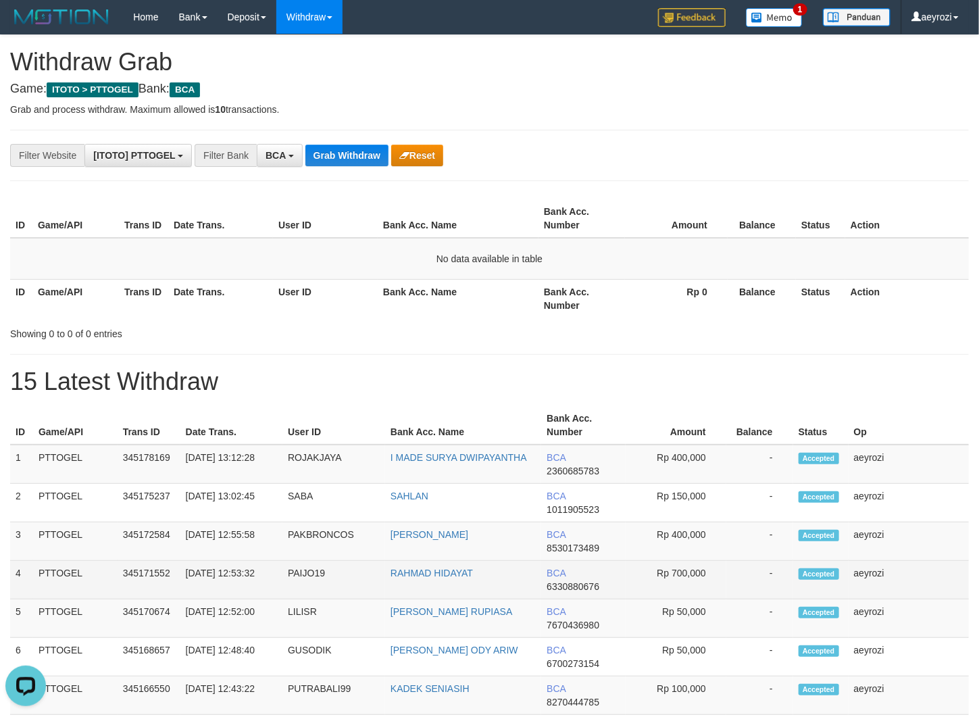
click at [742, 563] on td "-" at bounding box center [759, 580] width 67 height 39
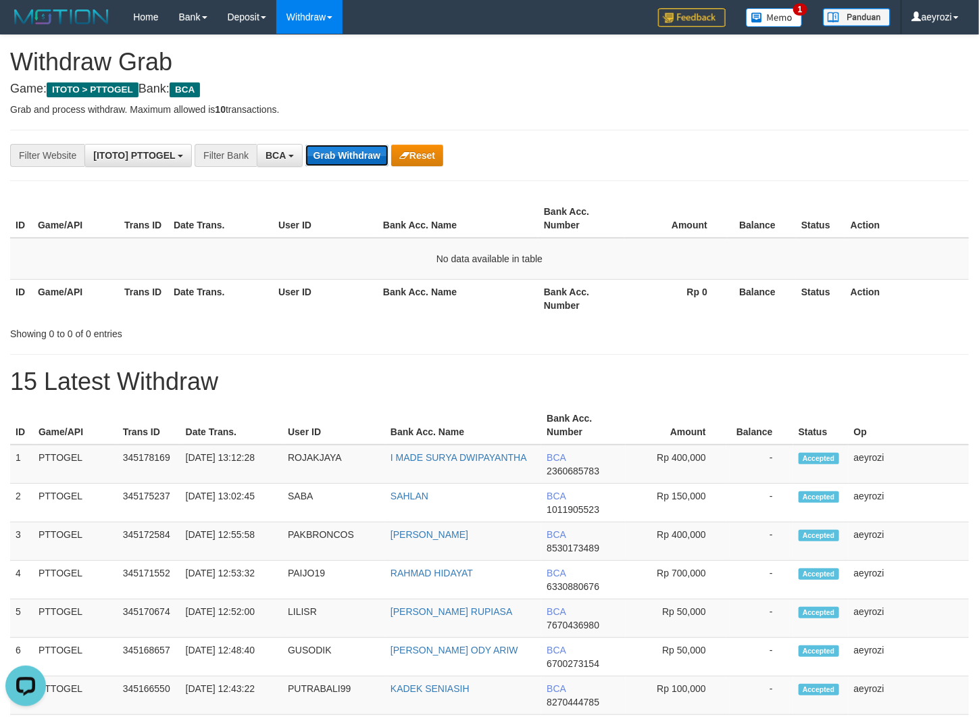
click at [366, 151] on button "Grab Withdraw" at bounding box center [346, 156] width 83 height 22
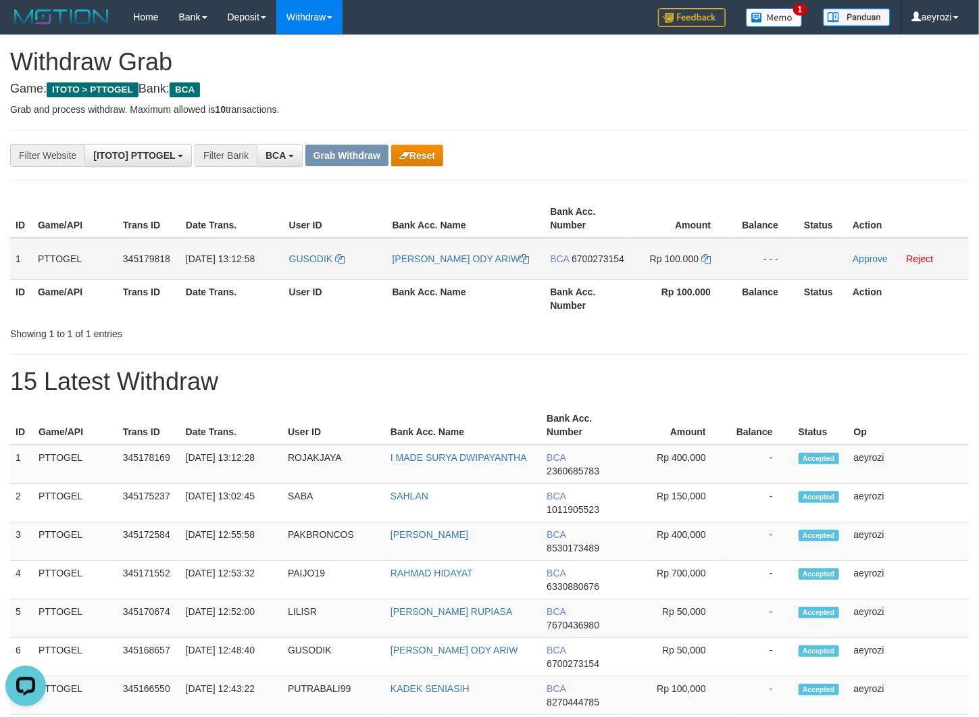
drag, startPoint x: 311, startPoint y: 280, endPoint x: 116, endPoint y: 265, distance: 195.8
click at [665, 276] on tr "1 PTTOGEL 345179818 01/10/2025 13:12:58 GUSODIK IDA BAGUS ODY ARIW BCA 67002731…" at bounding box center [489, 259] width 959 height 42
click at [712, 549] on td "Rp 400,000" at bounding box center [676, 541] width 101 height 39
click at [586, 264] on span "6700273154" at bounding box center [598, 258] width 53 height 11
click at [574, 264] on span "6700273154" at bounding box center [598, 258] width 53 height 11
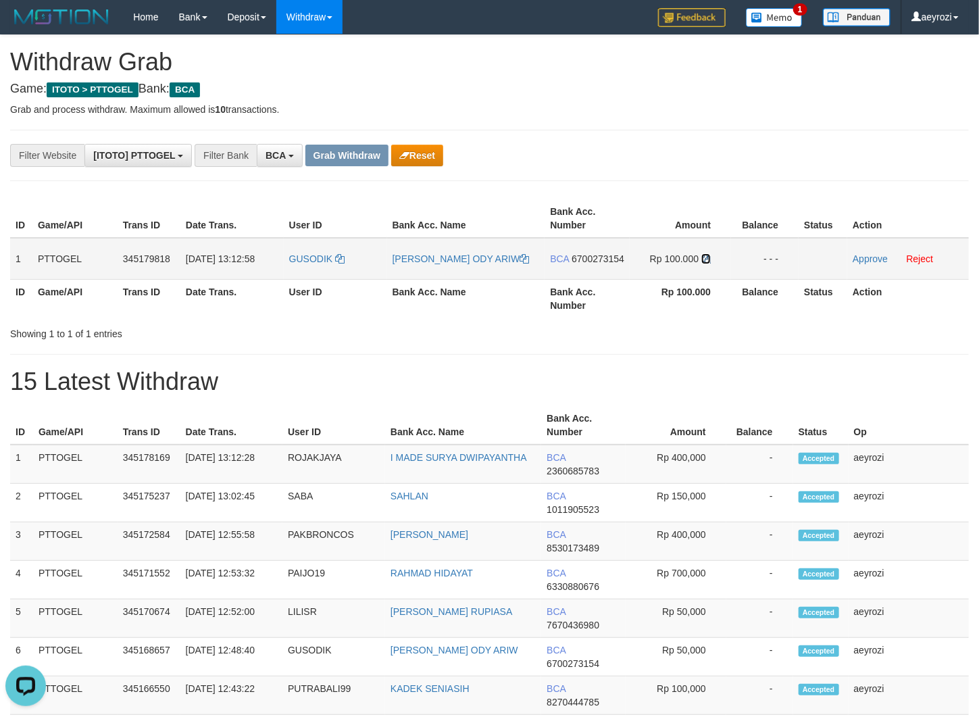
click at [705, 259] on icon at bounding box center [705, 258] width 9 height 9
click at [878, 253] on td "Approve Reject" at bounding box center [908, 259] width 122 height 42
click at [867, 259] on link "Approve" at bounding box center [870, 258] width 35 height 11
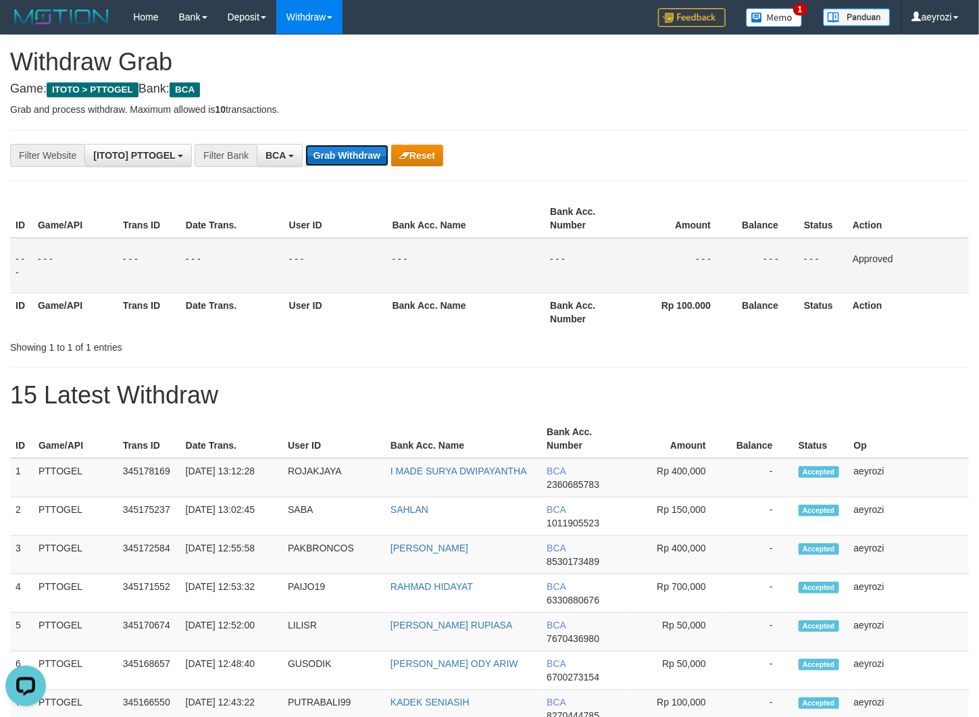
click at [352, 151] on button "Grab Withdraw" at bounding box center [346, 156] width 83 height 22
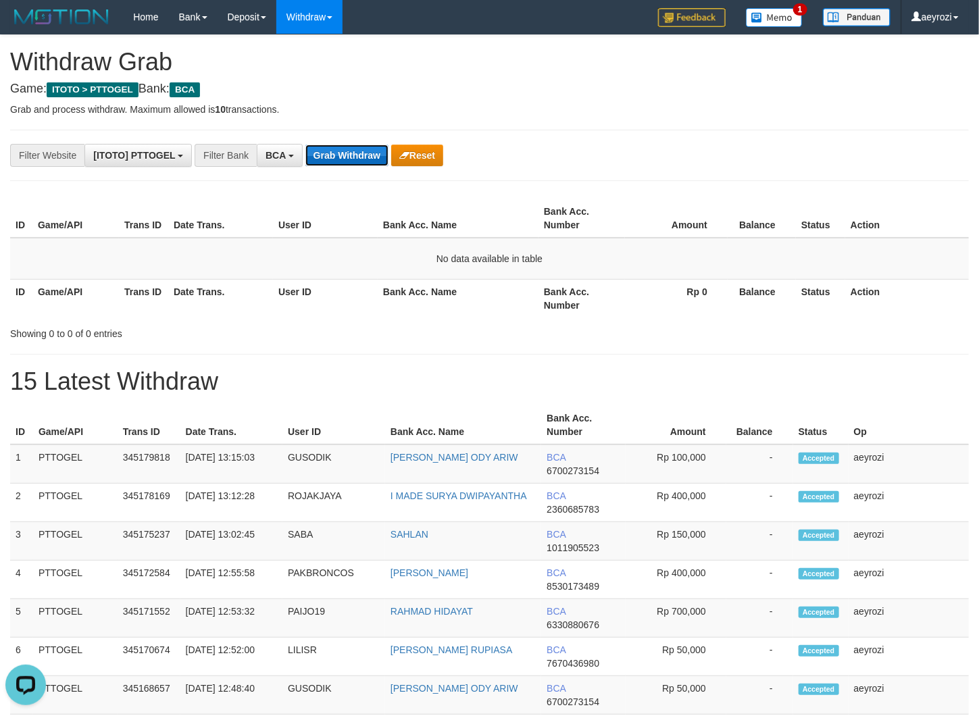
click at [330, 166] on button "Grab Withdraw" at bounding box center [346, 156] width 83 height 22
click at [313, 162] on button "Grab Withdraw" at bounding box center [346, 156] width 83 height 22
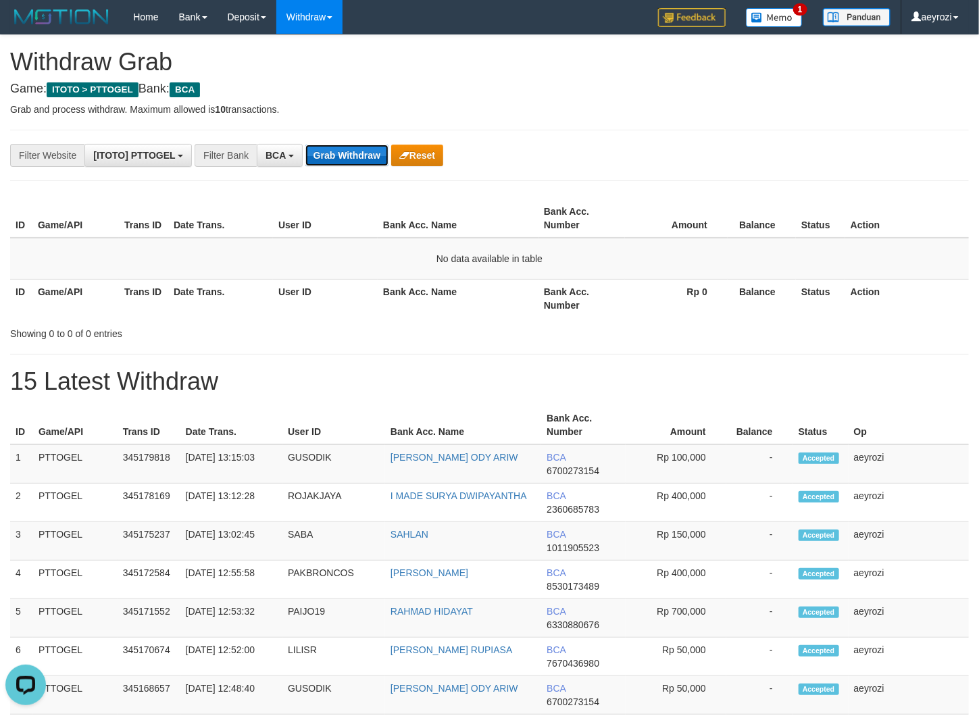
scroll to position [0, 0]
click at [363, 151] on button "Grab Withdraw" at bounding box center [346, 156] width 83 height 22
click at [323, 150] on button "Grab Withdraw" at bounding box center [346, 156] width 83 height 22
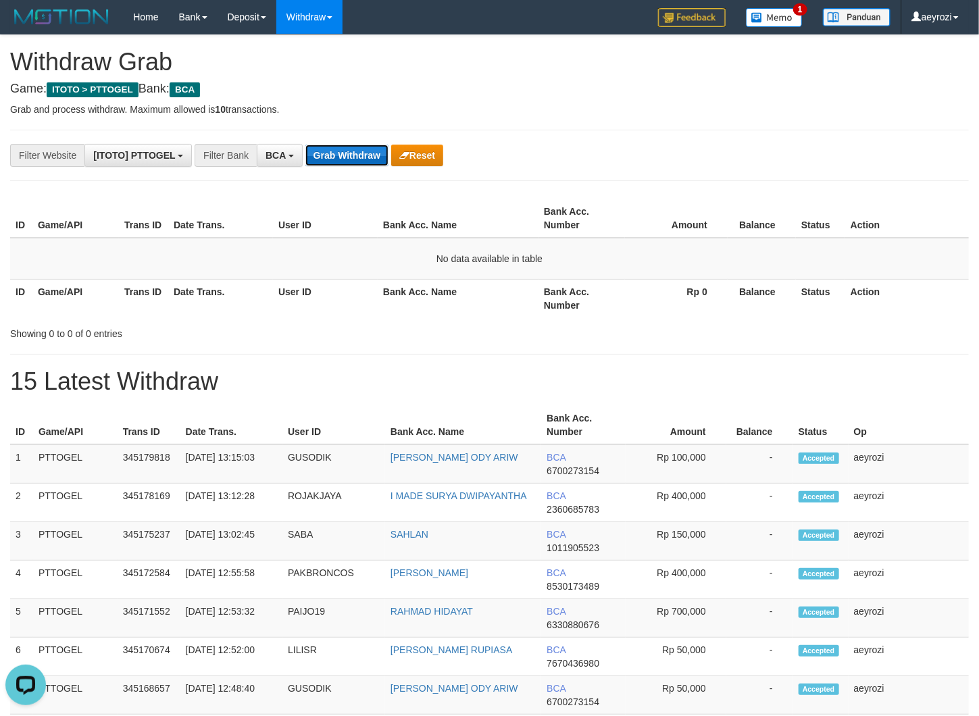
click at [345, 159] on button "Grab Withdraw" at bounding box center [346, 156] width 83 height 22
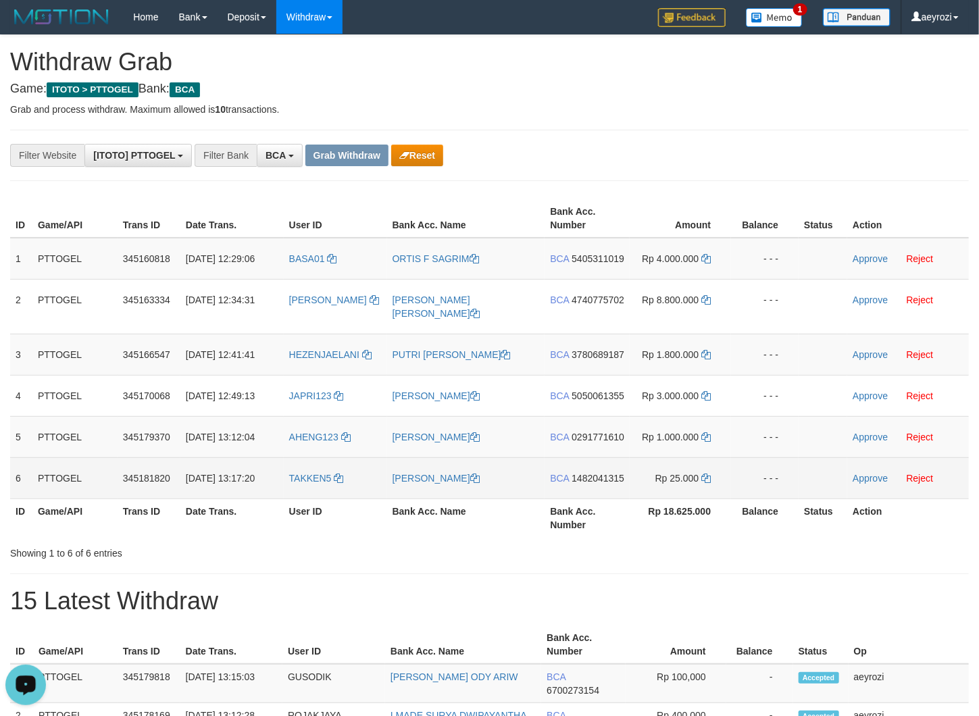
drag, startPoint x: 377, startPoint y: 284, endPoint x: 322, endPoint y: 114, distance: 178.2
click at [672, 499] on tbody "1 PTTOGEL 345160818 01/10/2025 12:29:06 BASA01 ORTIS F SAGRIM BCA 5405311019 Rp…" at bounding box center [489, 368] width 959 height 261
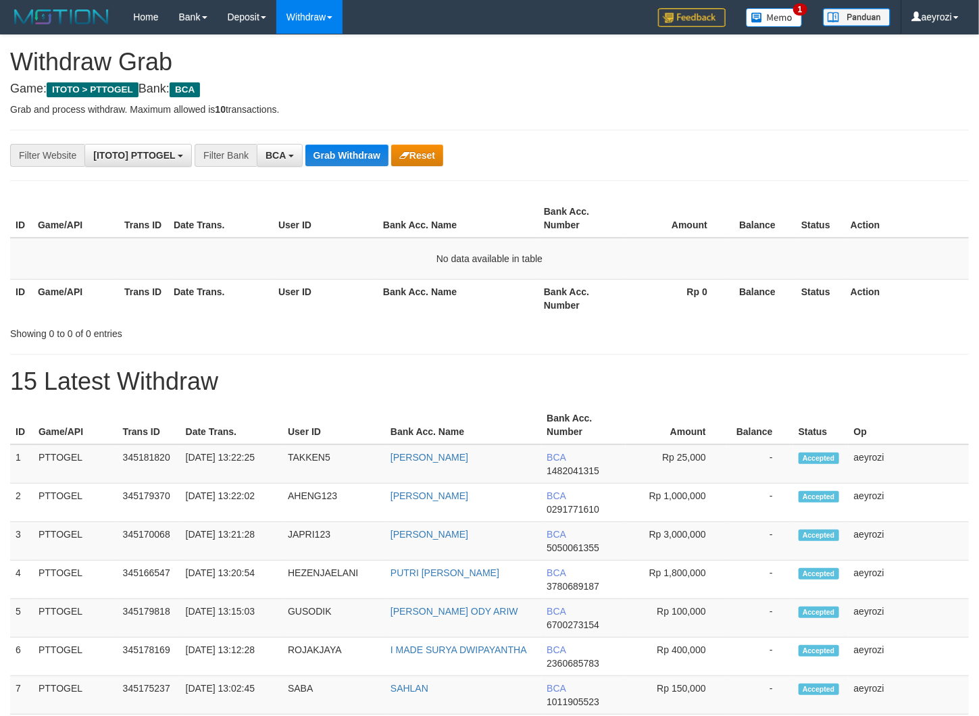
click at [347, 156] on button "Grab Withdraw" at bounding box center [346, 156] width 83 height 22
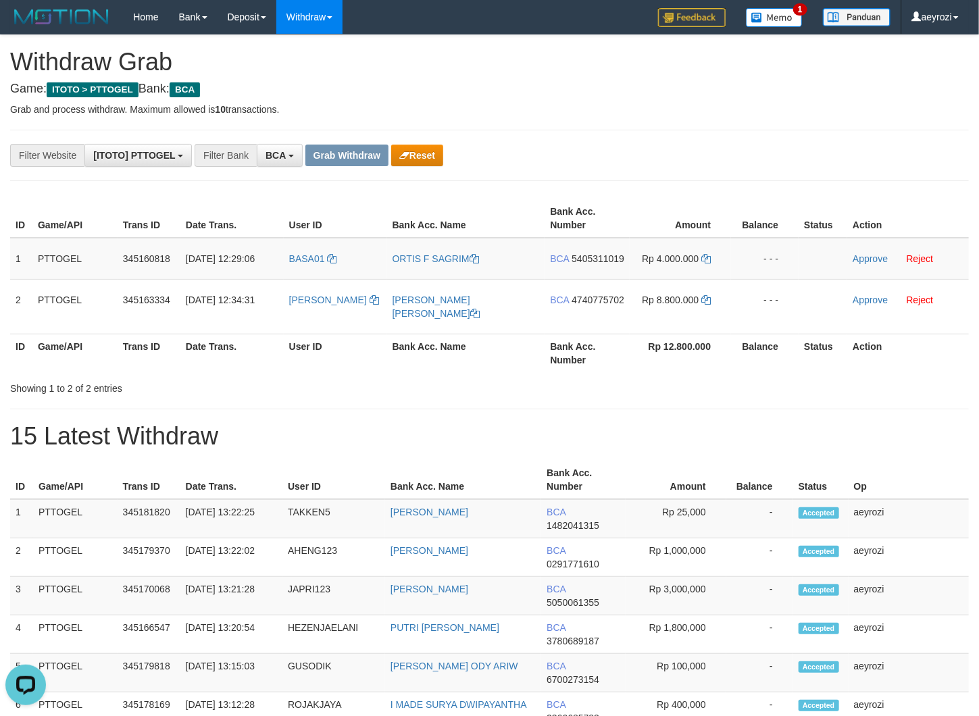
click at [622, 112] on p "Grab and process withdraw. Maximum allowed is 10 transactions." at bounding box center [489, 110] width 959 height 14
click at [578, 260] on span "5405311019" at bounding box center [598, 258] width 53 height 11
click at [705, 261] on icon at bounding box center [705, 258] width 9 height 9
click at [705, 263] on icon at bounding box center [705, 258] width 9 height 9
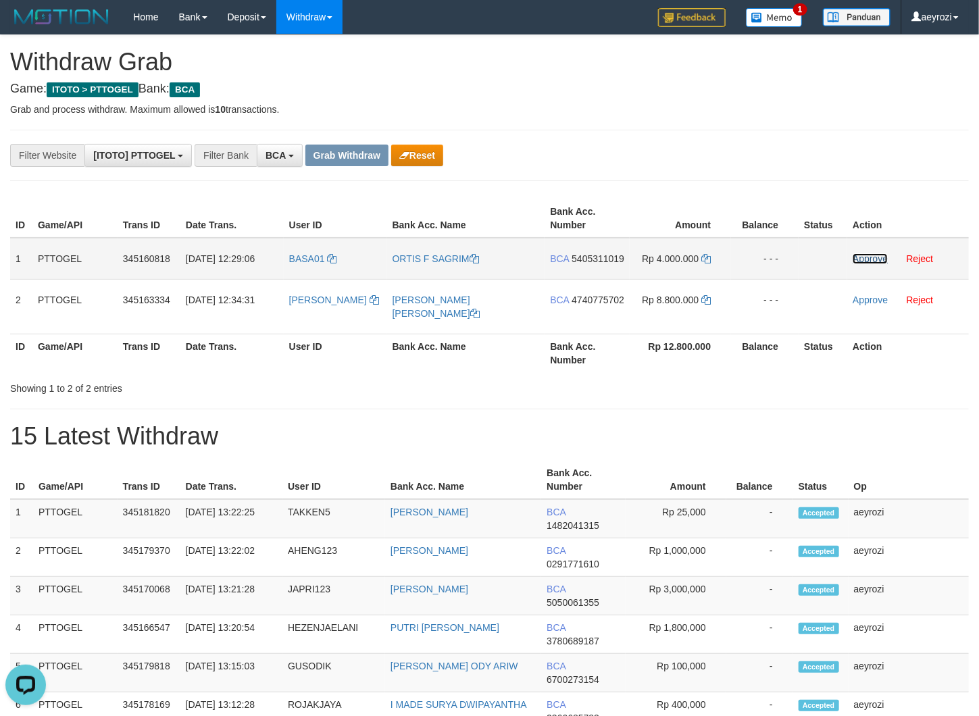
click at [868, 259] on link "Approve" at bounding box center [870, 258] width 35 height 11
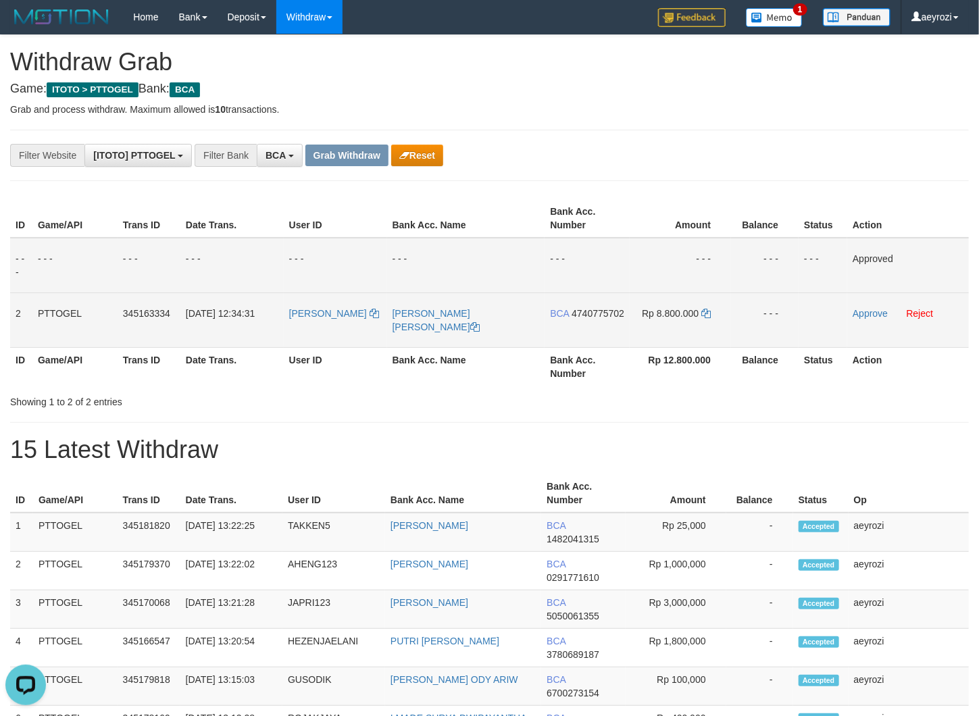
click at [572, 319] on span "4740775702" at bounding box center [598, 313] width 53 height 11
click at [577, 320] on td "BCA 4740775702" at bounding box center [587, 320] width 85 height 55
click at [577, 318] on td "BCA 4740775702" at bounding box center [587, 320] width 85 height 55
click at [577, 319] on span "4740775702" at bounding box center [598, 313] width 53 height 11
click at [584, 319] on span "4740775702" at bounding box center [598, 313] width 53 height 11
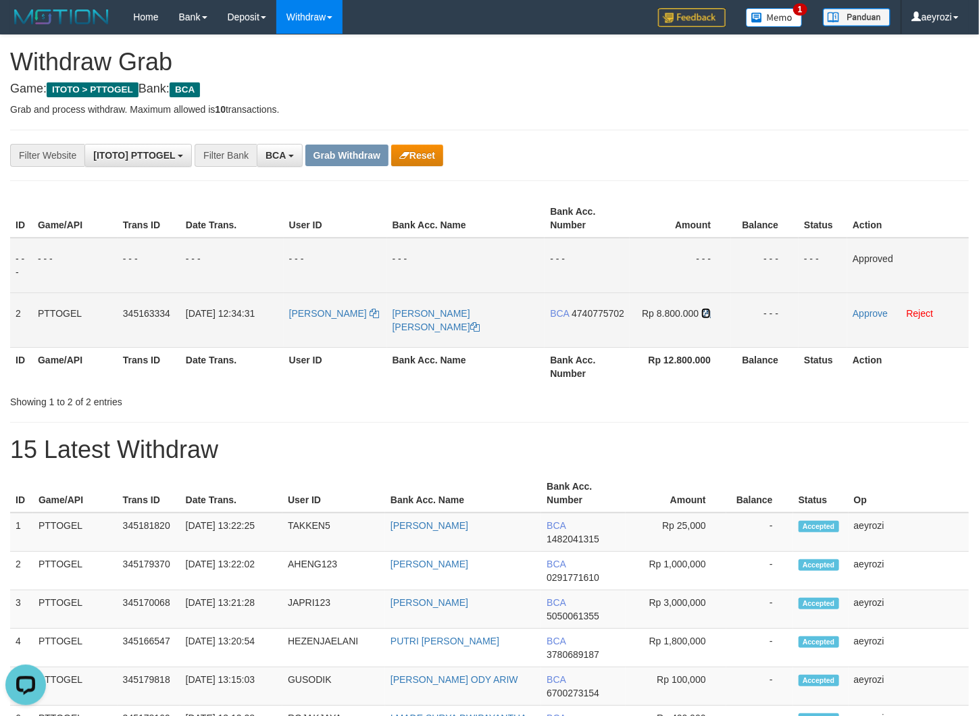
click at [705, 313] on icon at bounding box center [705, 313] width 9 height 9
click at [854, 315] on link "Approve" at bounding box center [870, 313] width 35 height 11
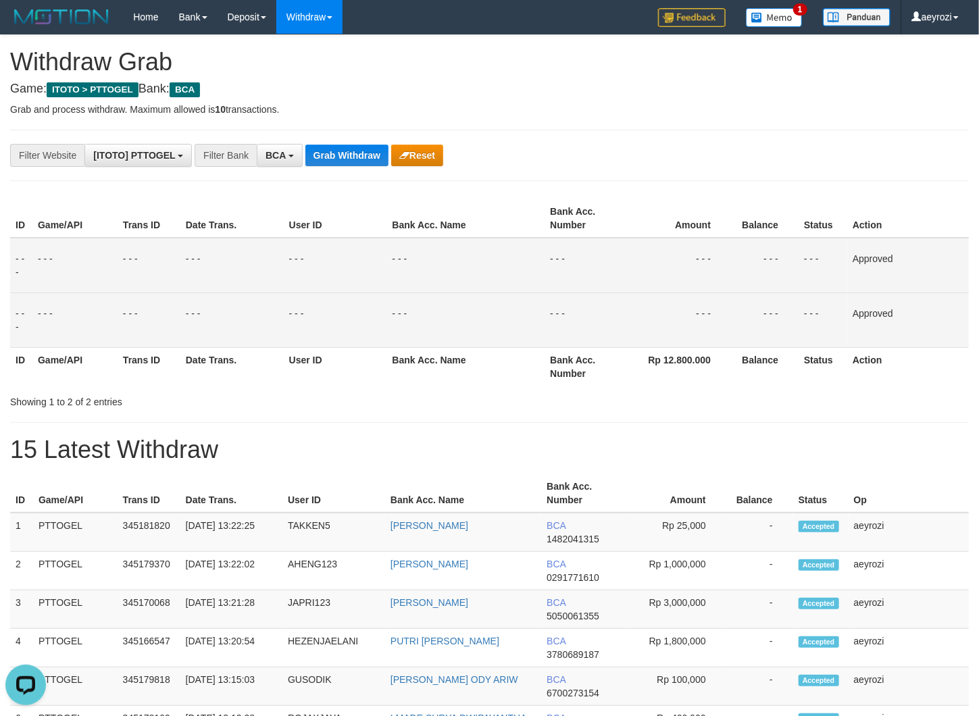
click at [137, 357] on th "Trans ID" at bounding box center [149, 366] width 63 height 39
click at [357, 148] on button "Grab Withdraw" at bounding box center [346, 156] width 83 height 22
click at [357, 149] on button "Grab Withdraw" at bounding box center [346, 156] width 83 height 22
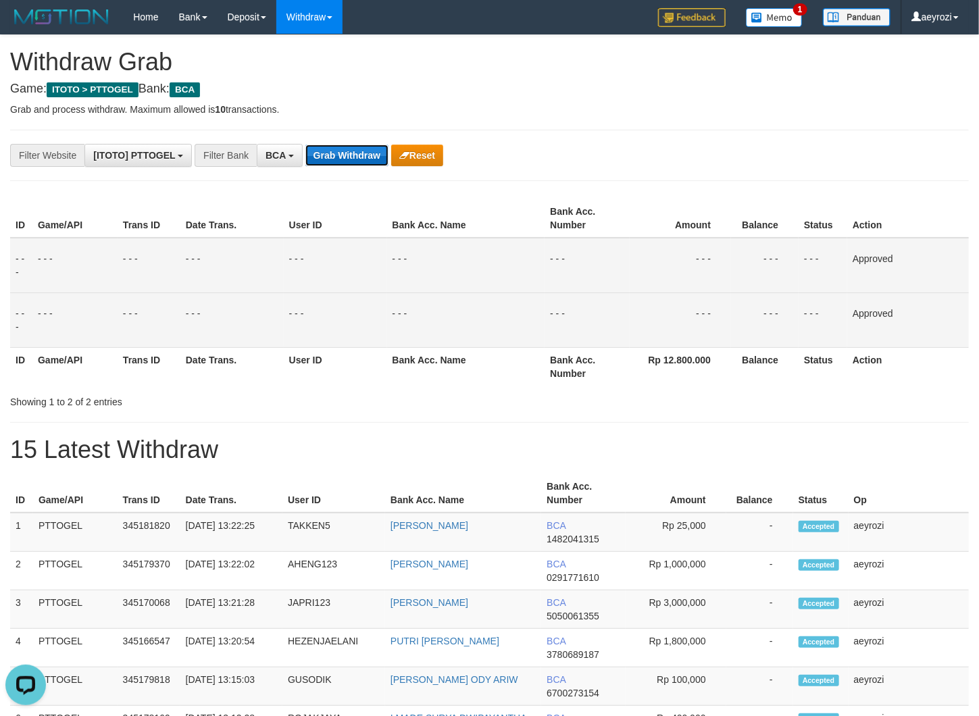
click at [357, 149] on button "Grab Withdraw" at bounding box center [346, 156] width 83 height 22
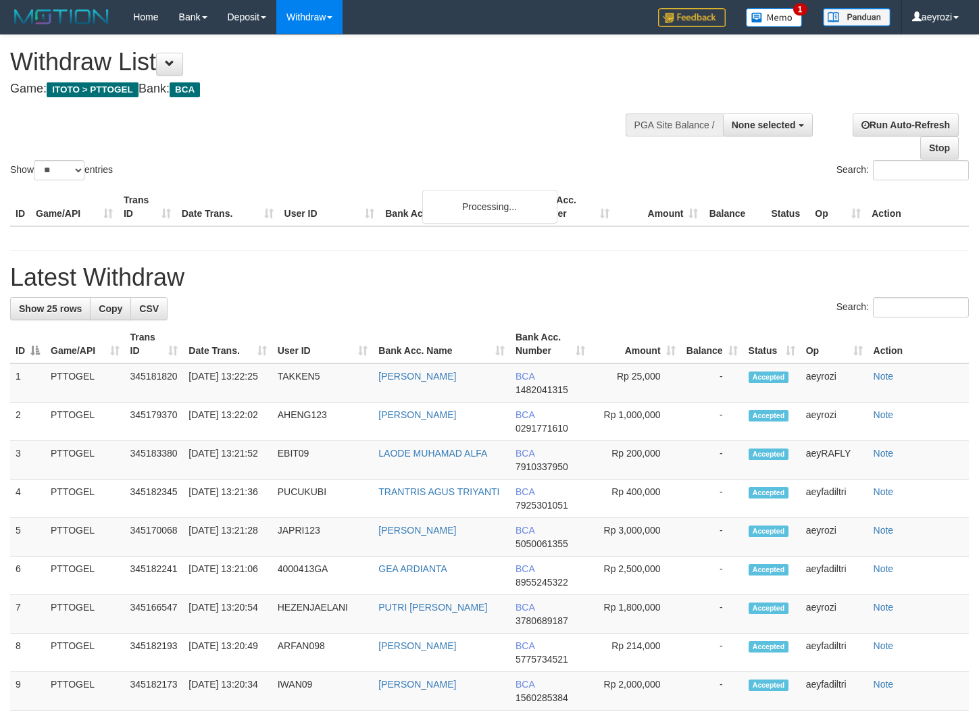
select select
select select "**"
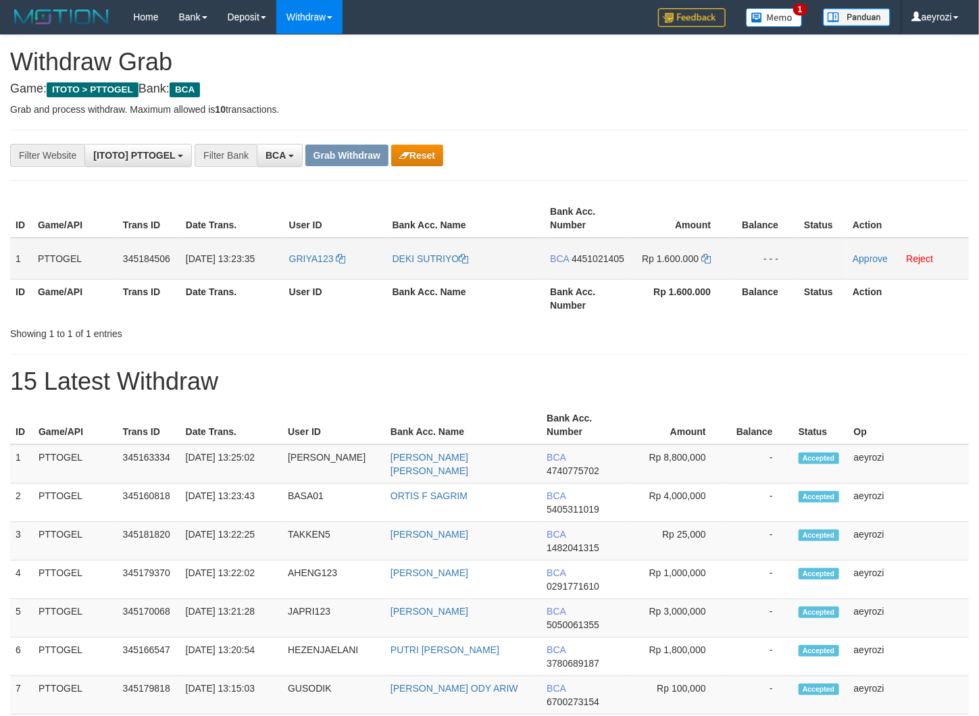
scroll to position [25, 0]
click at [419, 145] on button "Reset" at bounding box center [417, 156] width 52 height 22
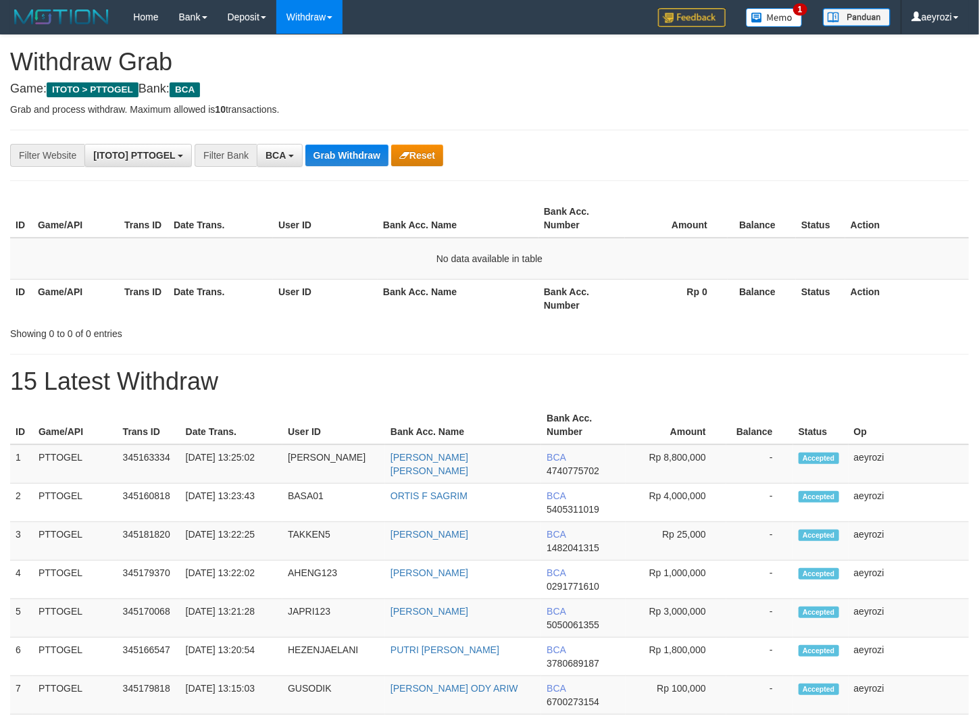
click at [345, 163] on button "Grab Withdraw" at bounding box center [346, 156] width 83 height 22
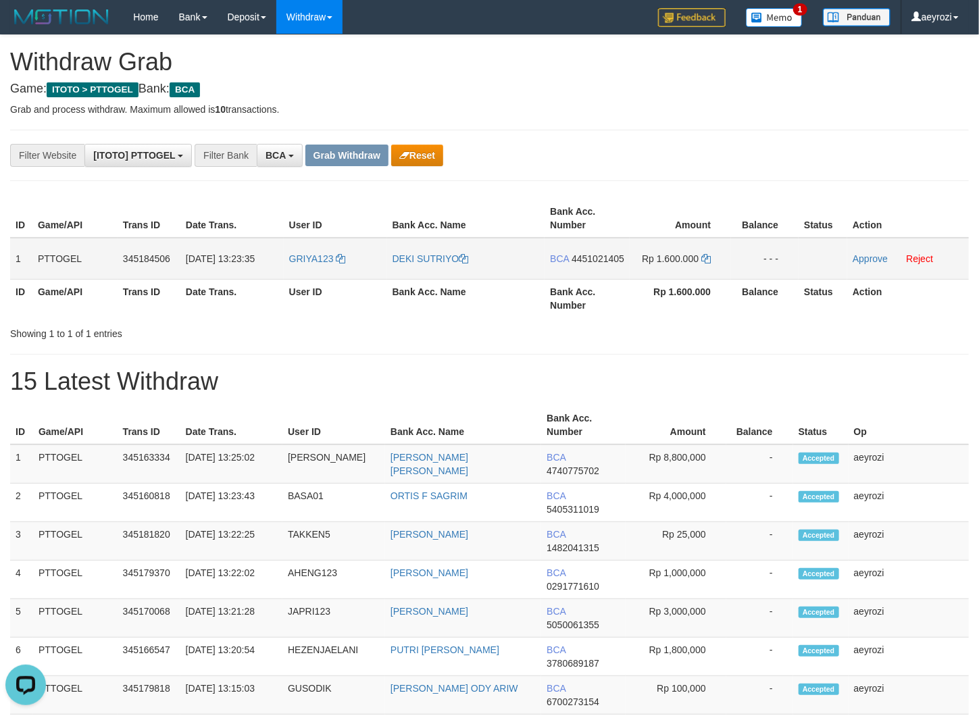
drag, startPoint x: 357, startPoint y: 269, endPoint x: 473, endPoint y: 263, distance: 115.6
click at [659, 270] on tr "1 PTTOGEL 345184506 [DATE] 13:23:35 GRIYA123 DEKI SUTRIYO BCA 4451021405 Rp 1.6…" at bounding box center [489, 259] width 959 height 42
click at [584, 264] on span "4451021405" at bounding box center [598, 258] width 53 height 11
click at [572, 264] on span "4451021405" at bounding box center [598, 258] width 53 height 11
click at [600, 264] on span "4451021405" at bounding box center [598, 258] width 53 height 11
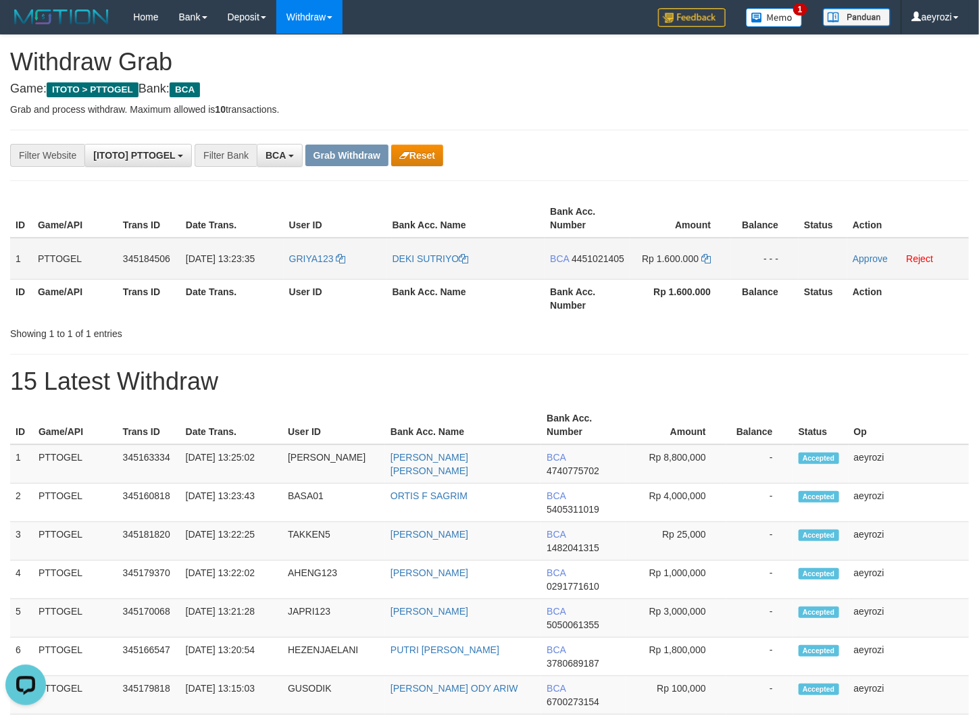
click at [574, 264] on span "4451021405" at bounding box center [598, 258] width 53 height 11
click at [588, 264] on span "4451021405" at bounding box center [598, 258] width 53 height 11
click at [592, 264] on span "4451021405" at bounding box center [598, 258] width 53 height 11
click at [702, 255] on td "Rp 1.600.000" at bounding box center [680, 259] width 101 height 42
click at [703, 256] on icon at bounding box center [705, 258] width 9 height 9
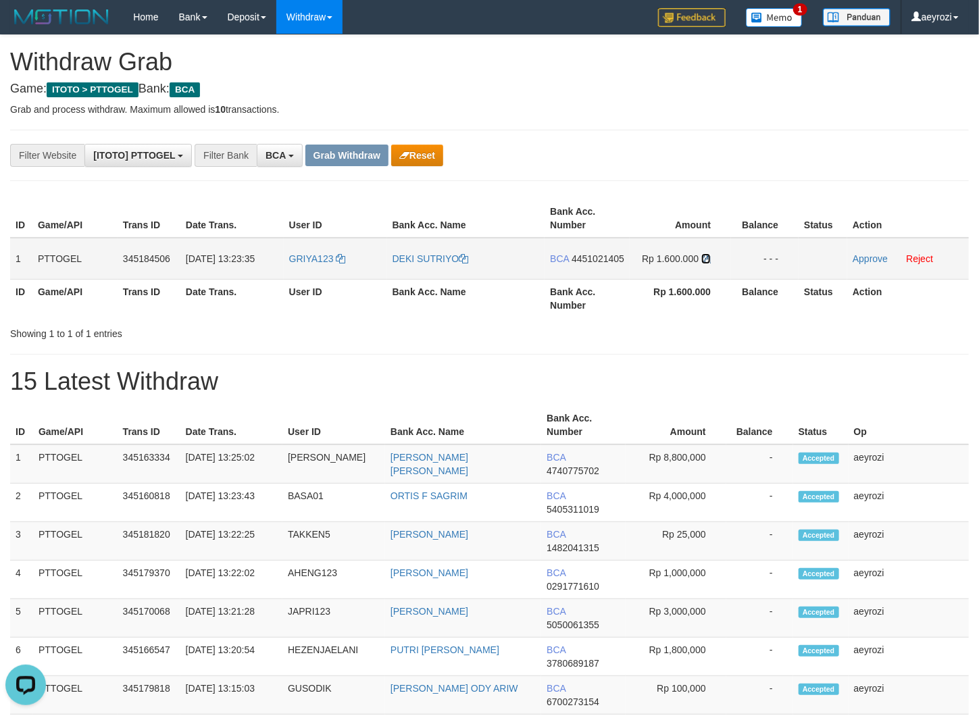
click at [703, 256] on icon at bounding box center [705, 258] width 9 height 9
click at [861, 261] on link "Approve" at bounding box center [870, 258] width 35 height 11
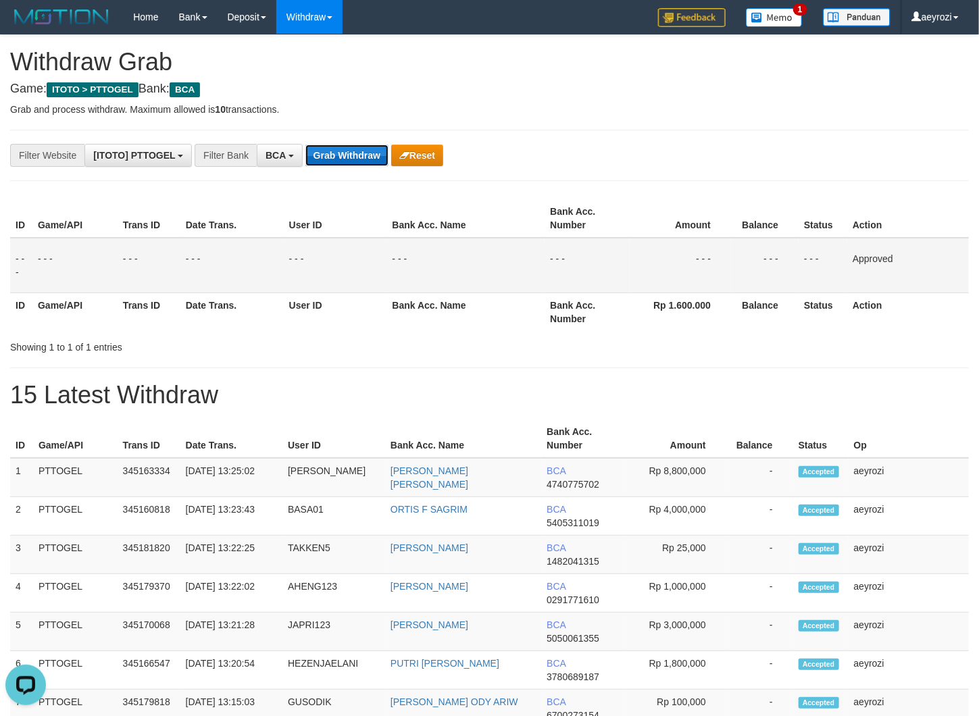
click at [368, 149] on button "Grab Withdraw" at bounding box center [346, 156] width 83 height 22
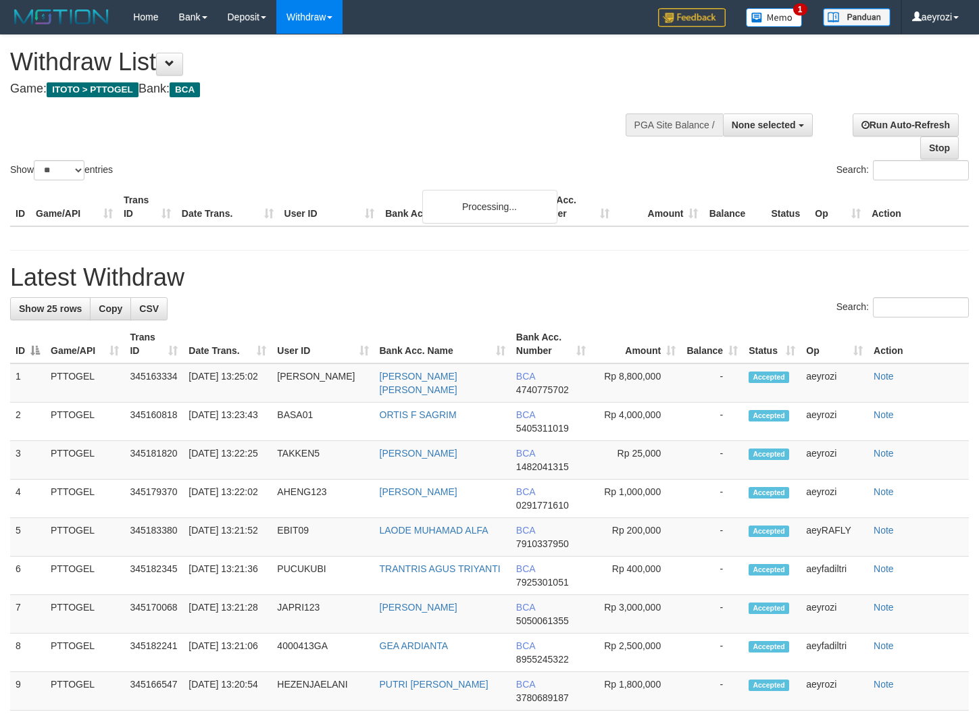
select select
select select "**"
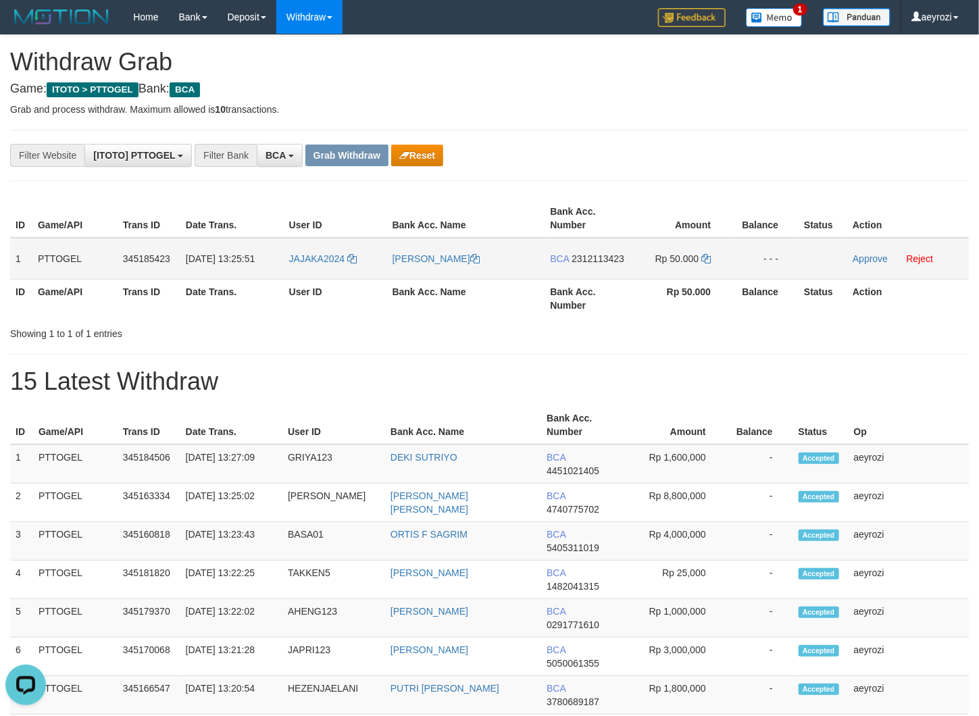
drag, startPoint x: 368, startPoint y: 256, endPoint x: 709, endPoint y: 270, distance: 341.5
click at [709, 270] on tr "1 PTTOGEL 345185423 [DATE] 13:25:51 JAJAKA2024 [PERSON_NAME] BCA 2312113423 Rp …" at bounding box center [489, 259] width 959 height 42
click at [604, 261] on span "2312113423" at bounding box center [598, 258] width 53 height 11
click at [707, 259] on icon at bounding box center [705, 258] width 9 height 9
click at [880, 255] on link "Approve" at bounding box center [870, 258] width 35 height 11
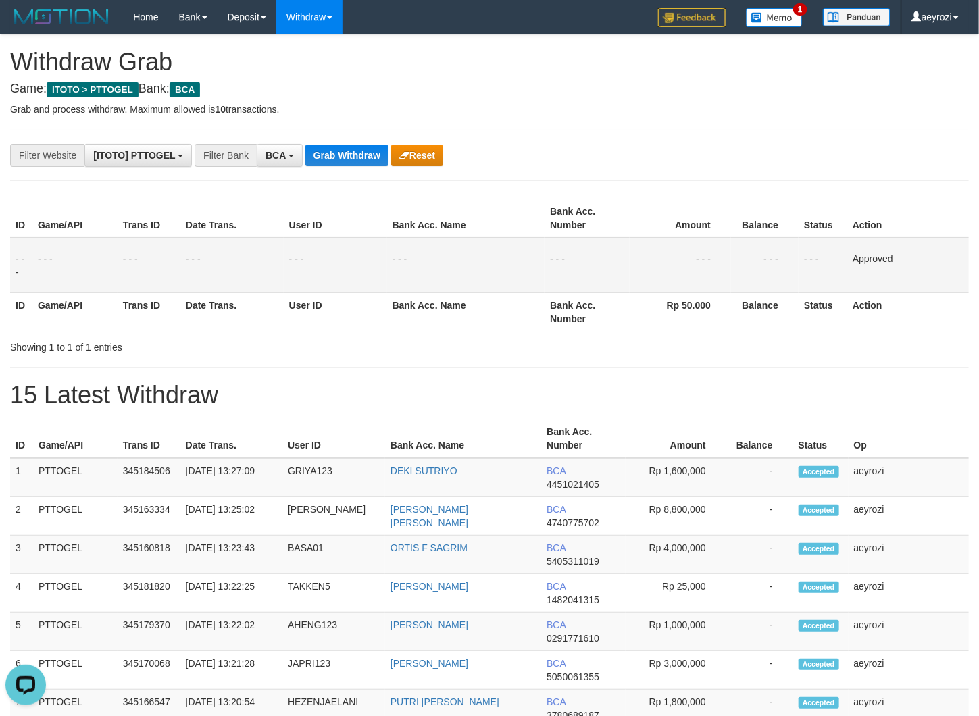
click at [226, 324] on th "Date Trans." at bounding box center [231, 312] width 103 height 39
click at [372, 153] on button "Grab Withdraw" at bounding box center [346, 156] width 83 height 22
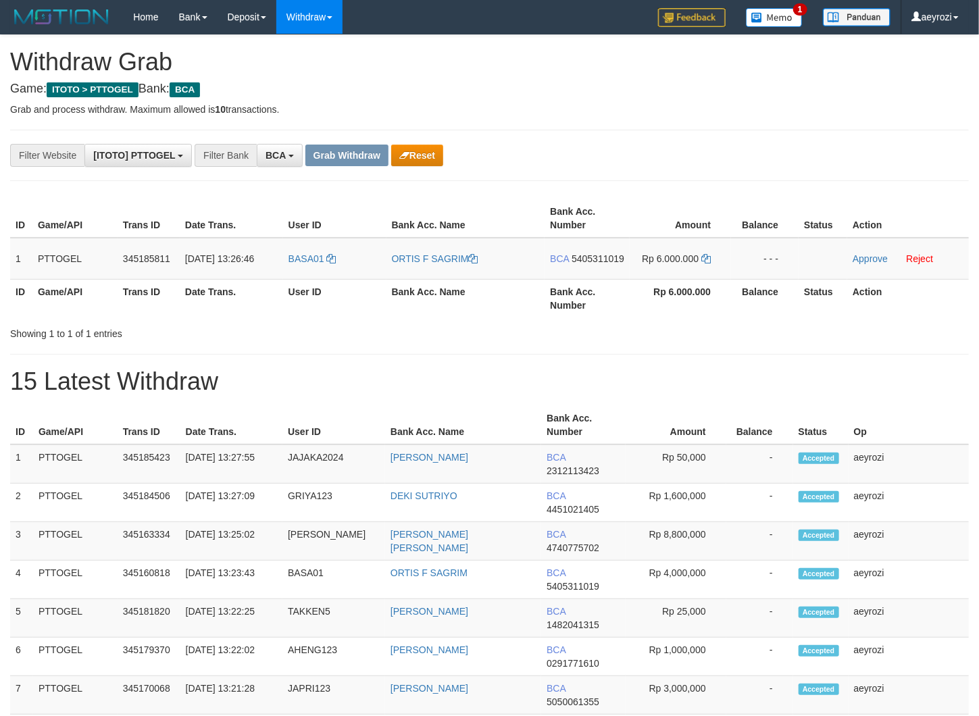
scroll to position [25, 0]
drag, startPoint x: 511, startPoint y: 272, endPoint x: 478, endPoint y: 261, distance: 34.8
click at [512, 271] on td "ORTIS F SAGRIM" at bounding box center [465, 259] width 159 height 42
drag, startPoint x: 358, startPoint y: 253, endPoint x: 666, endPoint y: 263, distance: 308.2
click at [666, 263] on tr "1 PTTOGEL 345185811 [DATE] 13:26:46 BASA01 [PERSON_NAME] F SAGRIM BCA 540531101…" at bounding box center [489, 259] width 959 height 42
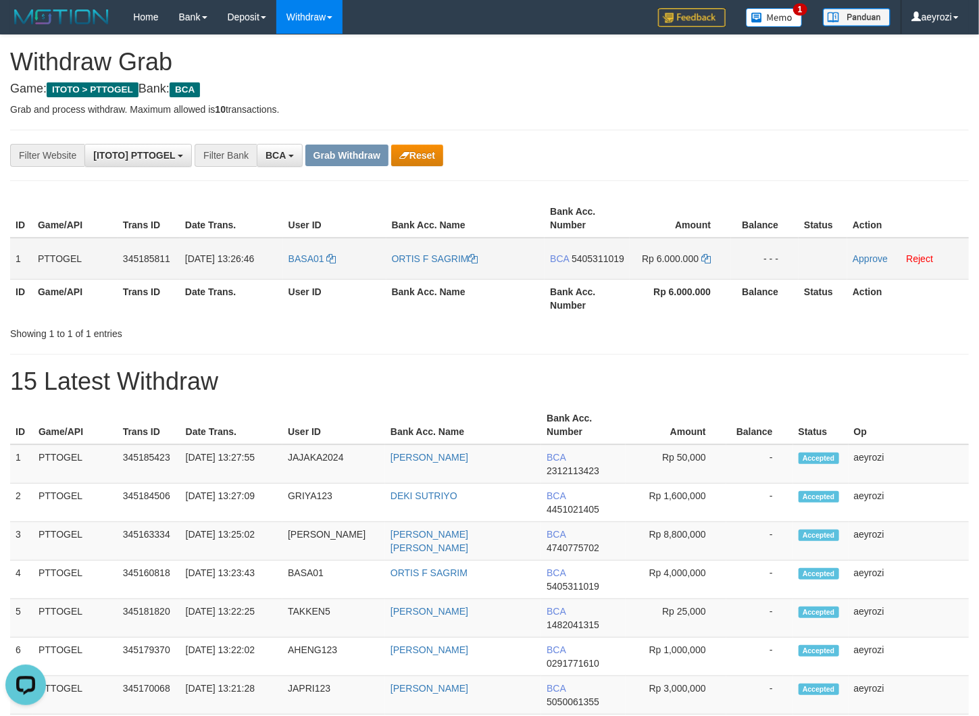
scroll to position [0, 0]
click at [591, 259] on span "5405311019" at bounding box center [598, 258] width 53 height 11
click at [707, 259] on icon at bounding box center [705, 258] width 9 height 9
click at [874, 256] on link "Approve" at bounding box center [870, 258] width 35 height 11
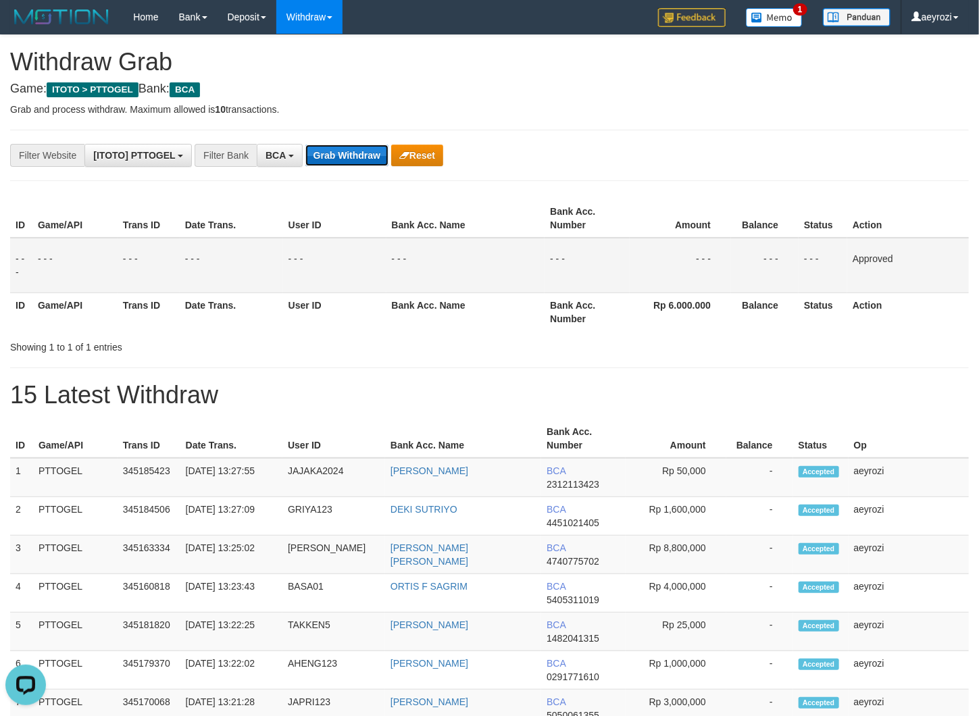
click at [367, 157] on button "Grab Withdraw" at bounding box center [346, 156] width 83 height 22
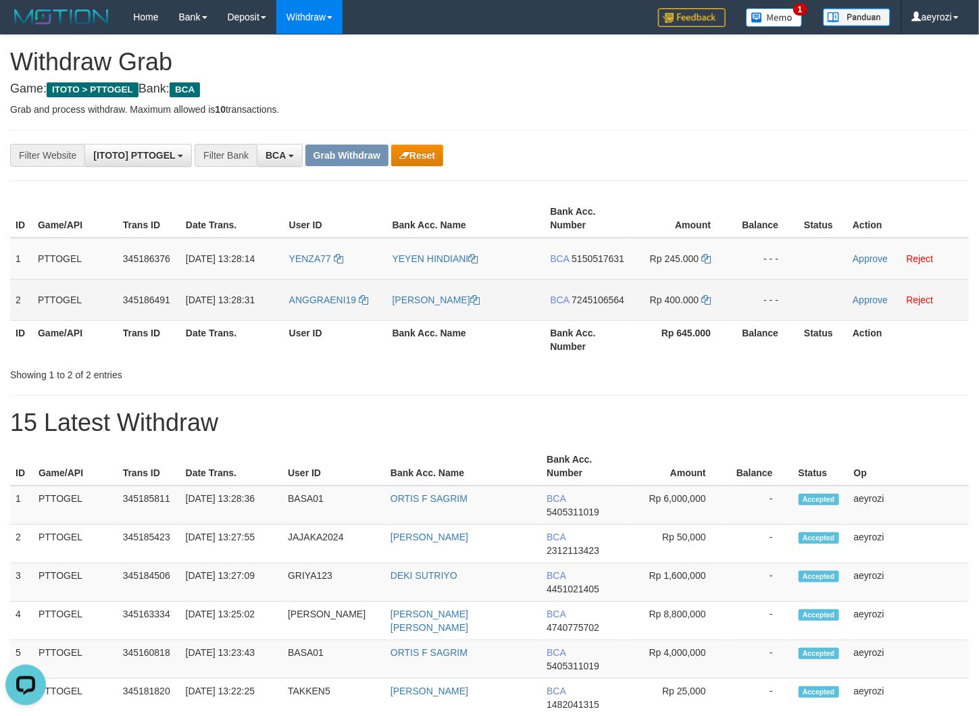
drag, startPoint x: 372, startPoint y: 276, endPoint x: 551, endPoint y: 325, distance: 184.9
click at [712, 321] on tbody "1 PTTOGEL 345186376 01/10/2025 13:28:14 YENZA77 YEYEN HINDIANI BCA 5150517631 R…" at bounding box center [489, 279] width 959 height 83
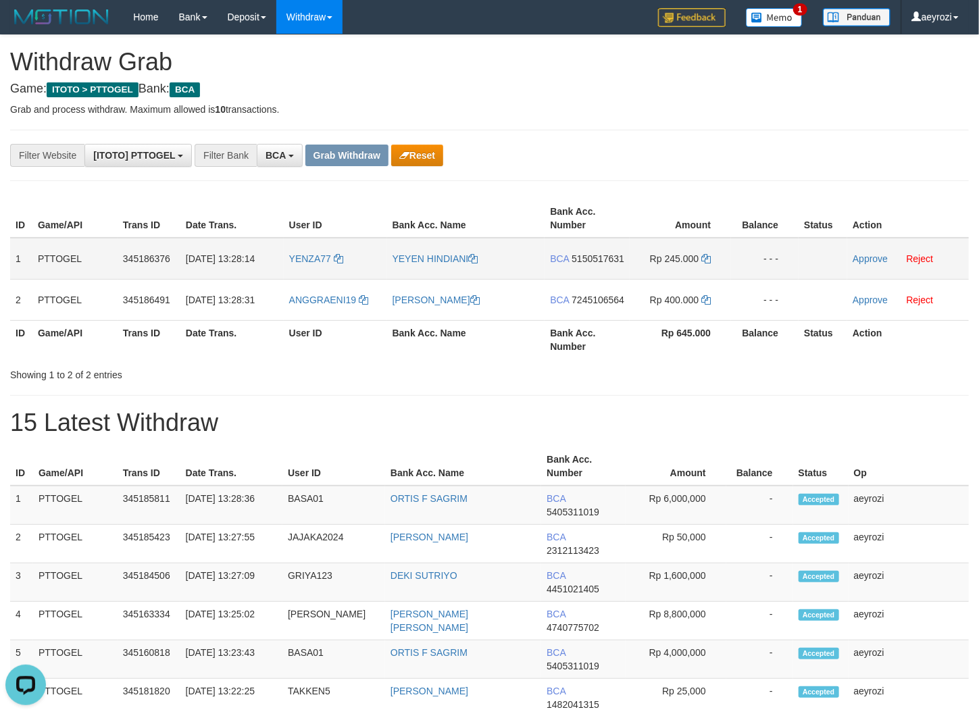
click at [580, 264] on span "5150517631" at bounding box center [598, 258] width 53 height 11
click at [577, 264] on span "5150517631" at bounding box center [598, 258] width 53 height 11
click at [573, 266] on td "BCA 5150517631" at bounding box center [587, 259] width 85 height 42
click at [572, 264] on span "5150517631" at bounding box center [598, 258] width 53 height 11
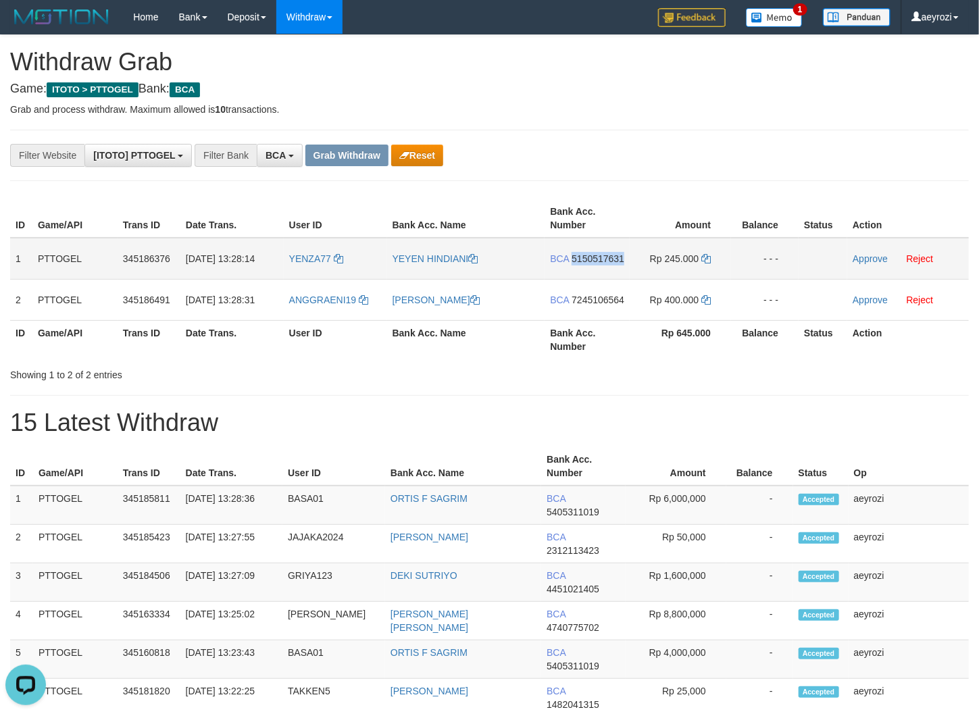
copy span "5150517631"
click at [572, 264] on span "5150517631" at bounding box center [598, 258] width 53 height 11
click at [581, 264] on span "5150517631" at bounding box center [598, 258] width 53 height 11
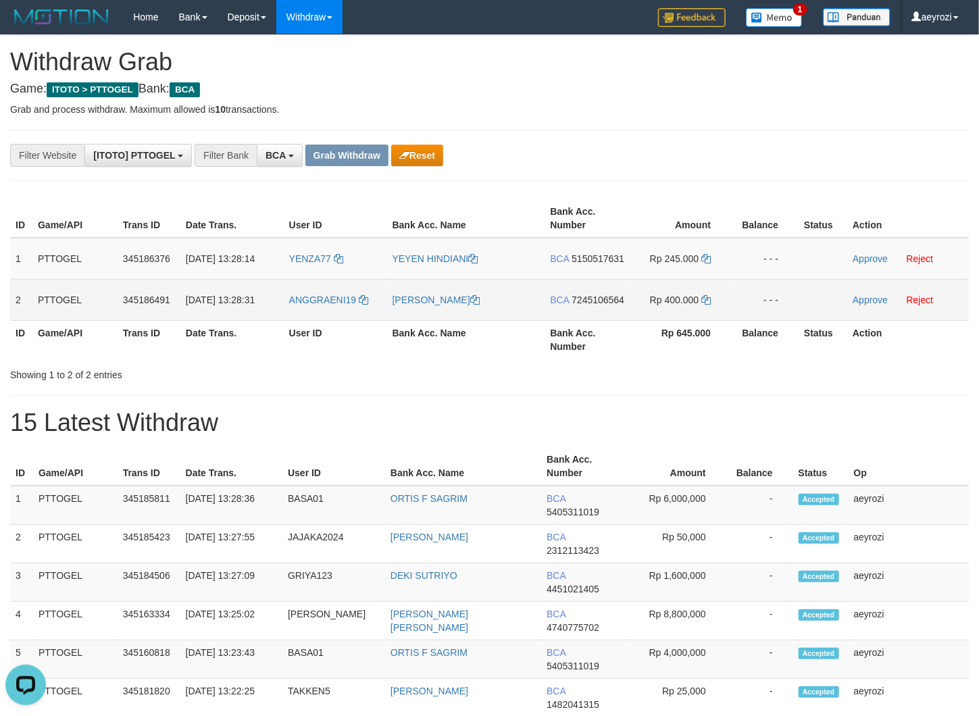
click at [572, 305] on span "7245106564" at bounding box center [598, 300] width 53 height 11
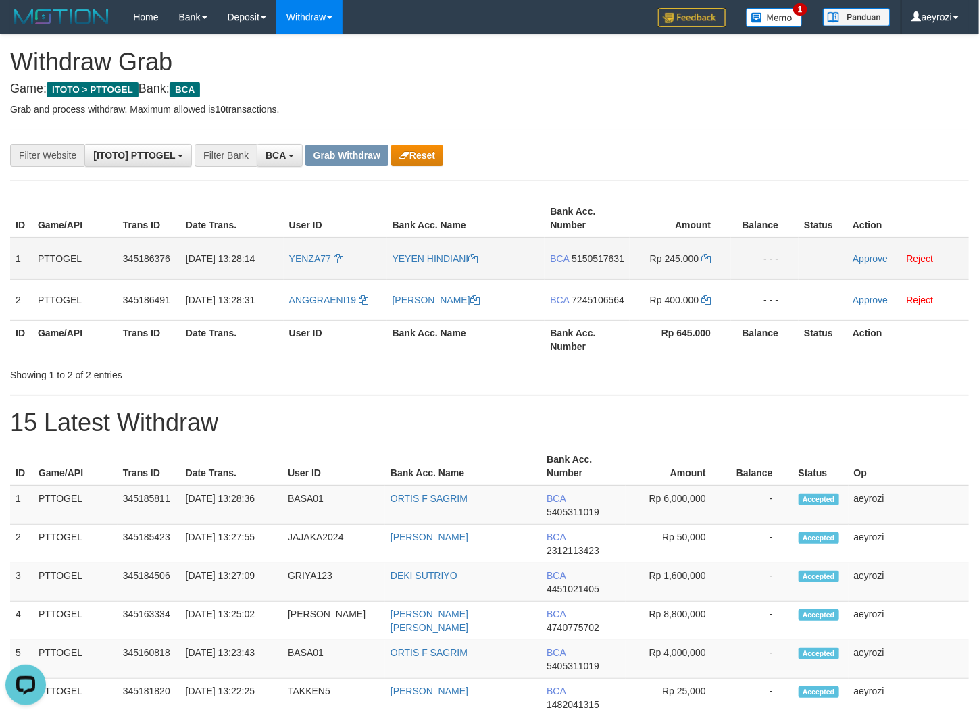
click at [578, 264] on span "5150517631" at bounding box center [598, 258] width 53 height 11
click at [572, 264] on span "5150517631" at bounding box center [598, 258] width 53 height 11
click at [707, 254] on icon at bounding box center [705, 258] width 9 height 9
click at [866, 257] on link "Approve" at bounding box center [870, 258] width 35 height 11
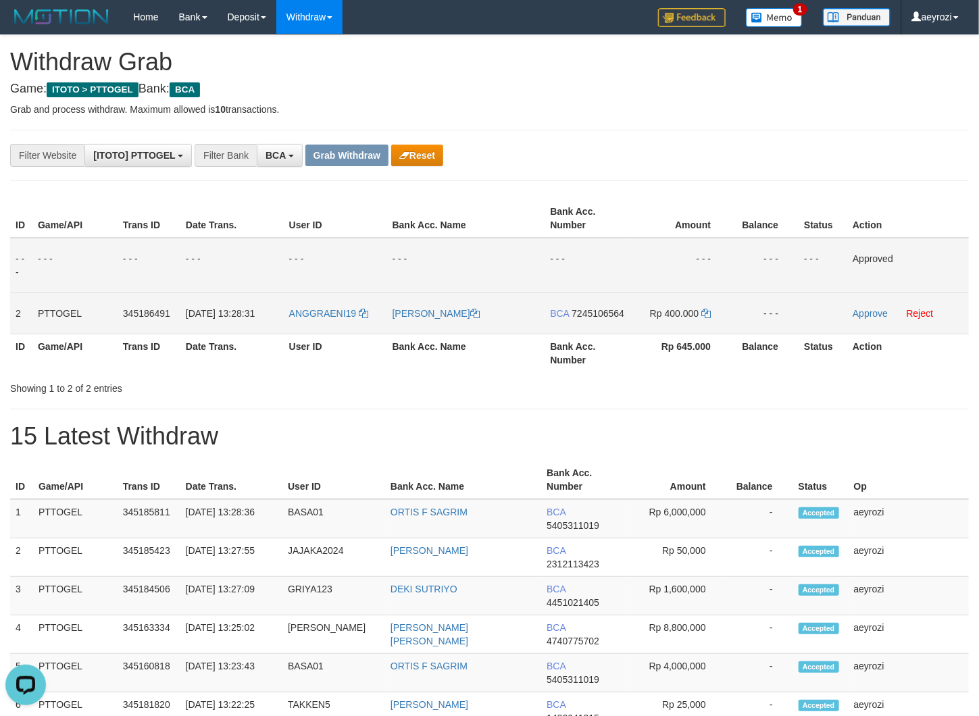
click at [572, 319] on span "7245106564" at bounding box center [598, 313] width 53 height 11
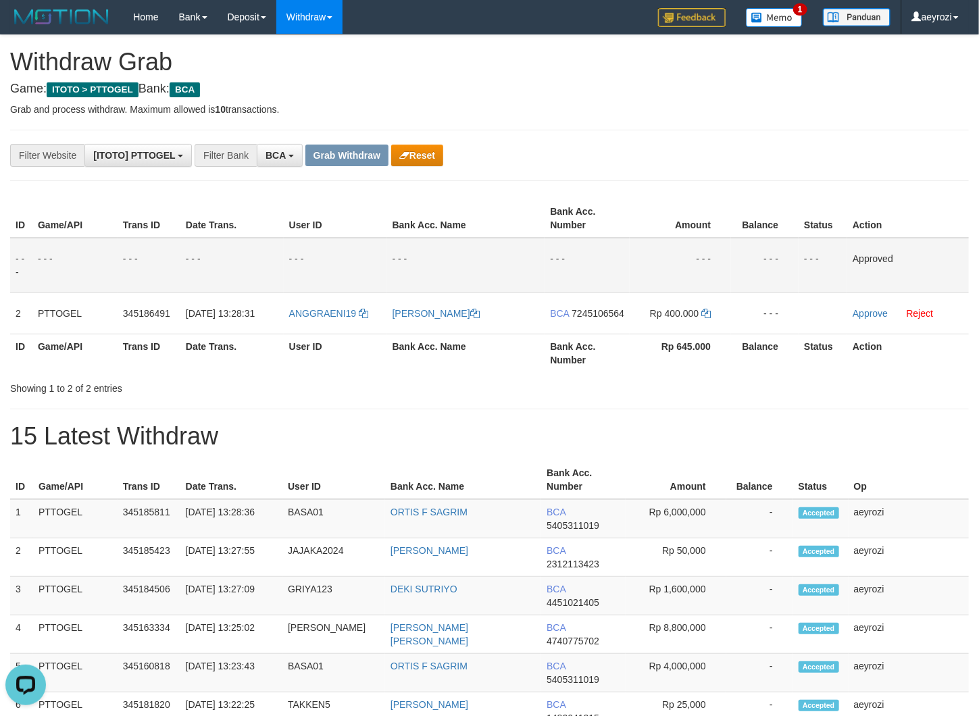
click at [222, 218] on th "Date Trans." at bounding box center [231, 218] width 103 height 39
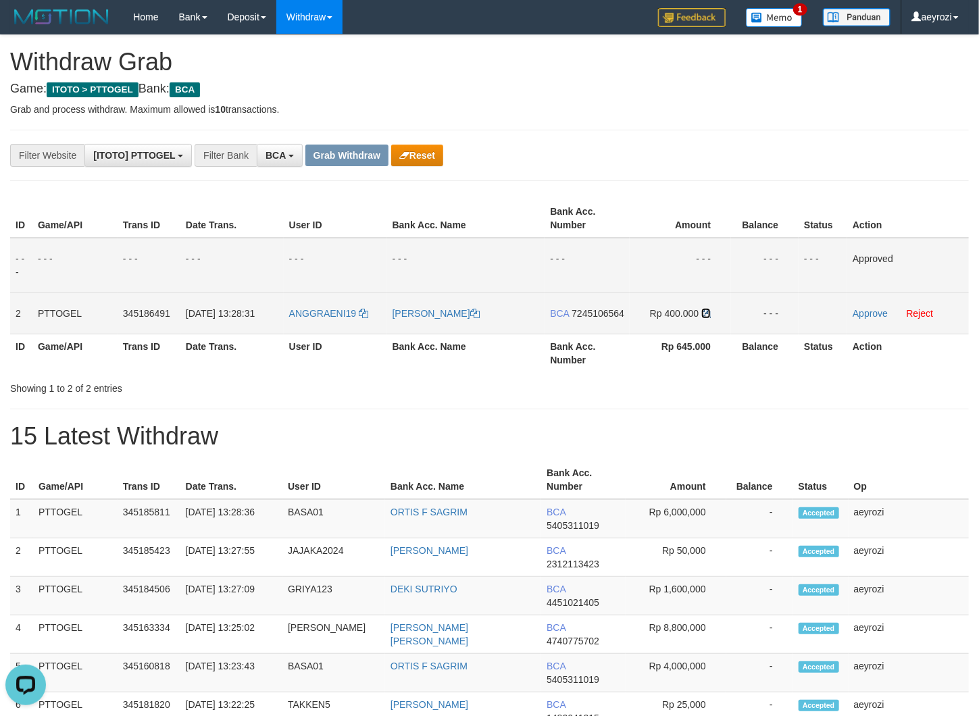
click at [709, 309] on icon at bounding box center [705, 313] width 9 height 9
click at [878, 310] on link "Approve" at bounding box center [870, 313] width 35 height 11
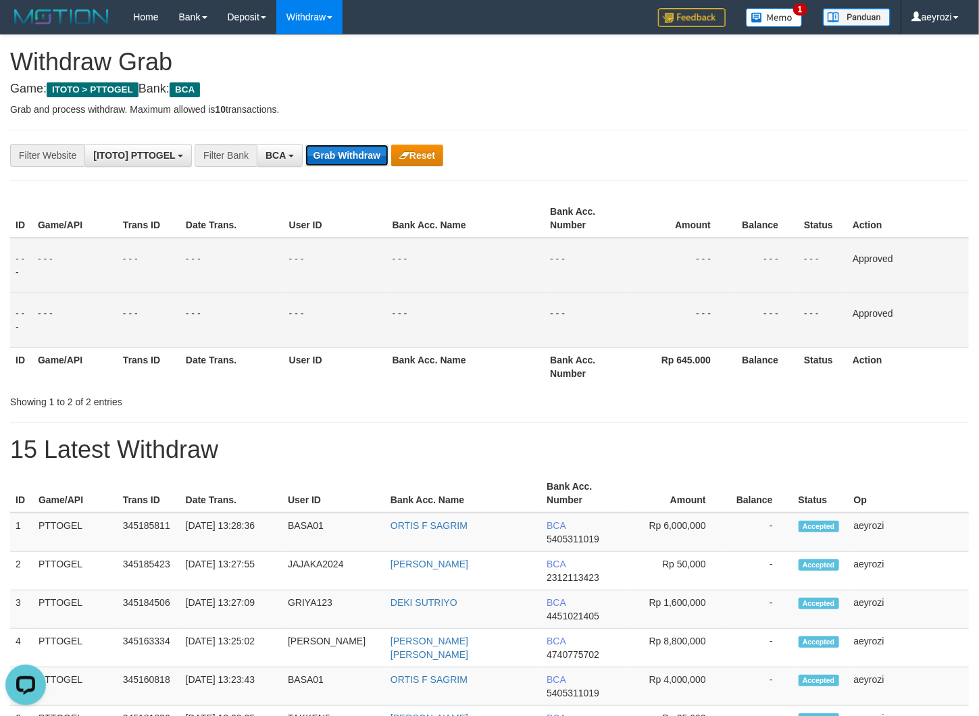
click at [363, 157] on button "Grab Withdraw" at bounding box center [346, 156] width 83 height 22
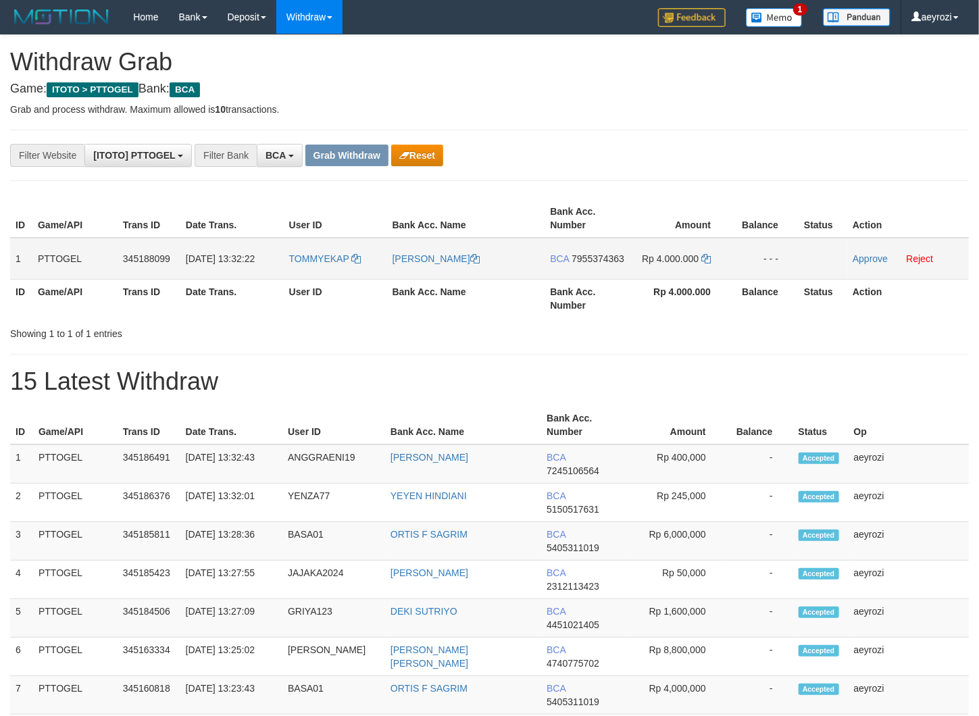
scroll to position [25, 0]
click at [535, 280] on td "TOMMY EKA PRATAMA" at bounding box center [466, 259] width 158 height 42
drag, startPoint x: 365, startPoint y: 282, endPoint x: 626, endPoint y: 265, distance: 261.9
click at [701, 271] on tr "1 PTTOGEL 345188099 01/10/2025 13:32:22 TOMMYEKAP TOMMY EKA PRATAMA BCA 7955374…" at bounding box center [489, 259] width 959 height 42
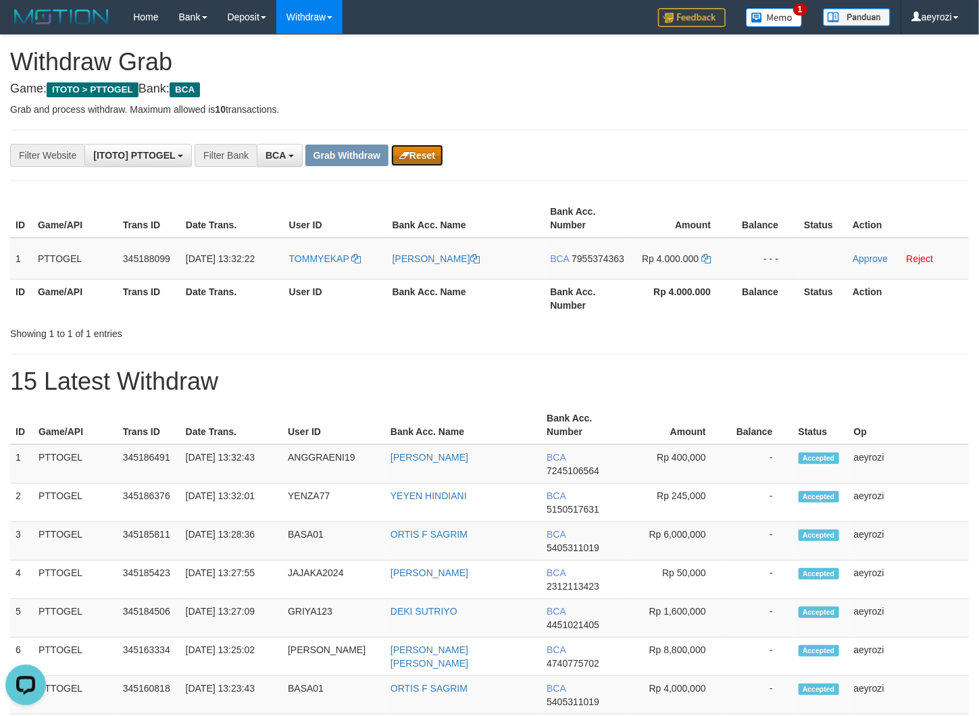
click at [431, 150] on button "Reset" at bounding box center [417, 156] width 52 height 22
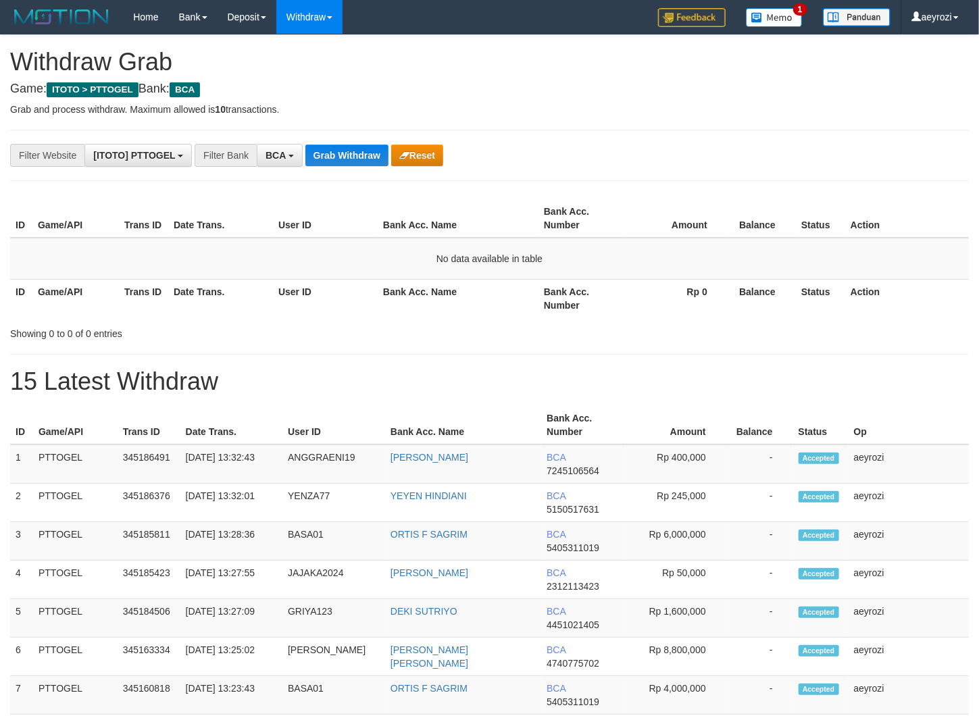
scroll to position [25, 0]
click at [366, 155] on button "Grab Withdraw" at bounding box center [346, 156] width 83 height 22
click at [366, 151] on button "Grab Withdraw" at bounding box center [346, 156] width 83 height 22
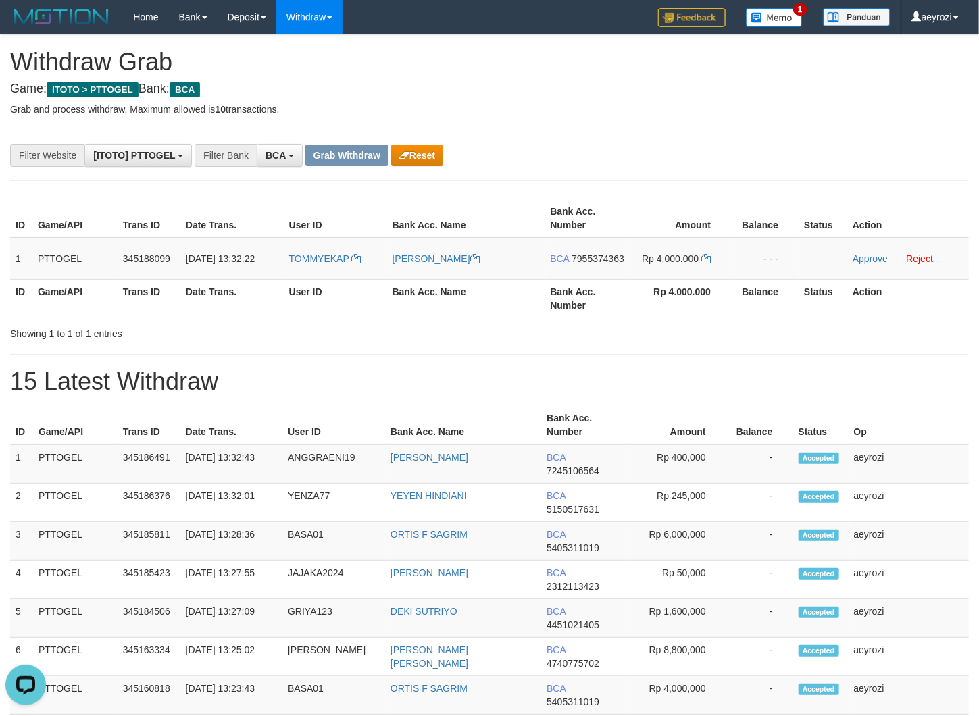
drag, startPoint x: 315, startPoint y: 278, endPoint x: 660, endPoint y: 278, distance: 344.5
click at [660, 278] on tr "1 PTTOGEL 345188099 01/10/2025 13:32:22 TOMMYEKAP TOMMY EKA PRATAMA BCA 7955374…" at bounding box center [489, 259] width 959 height 42
copy tr
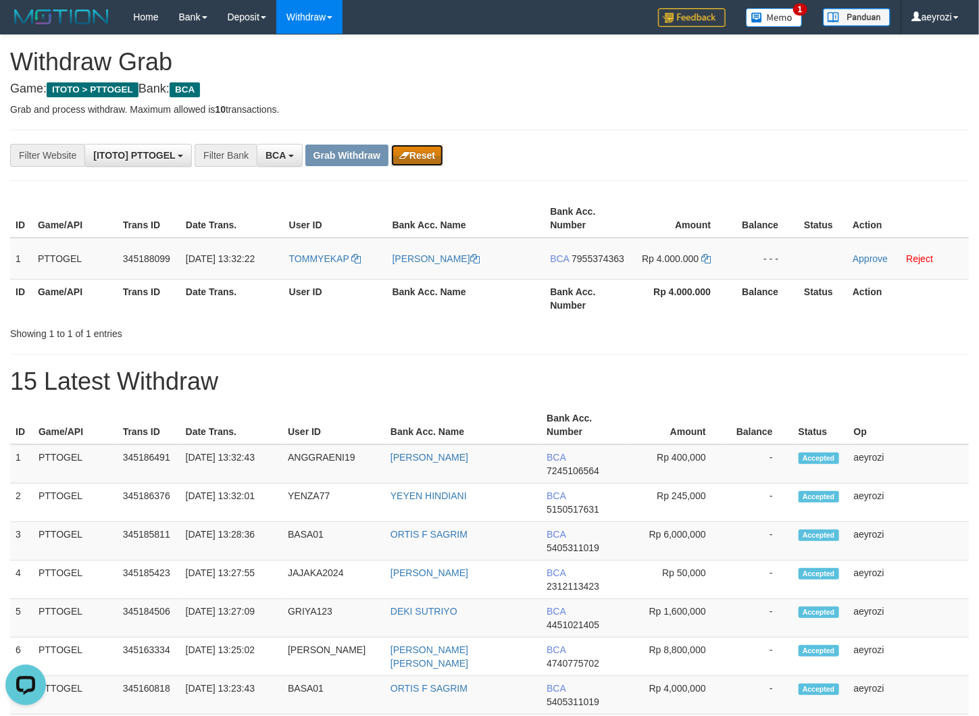
click at [405, 156] on icon "button" at bounding box center [404, 155] width 10 height 9
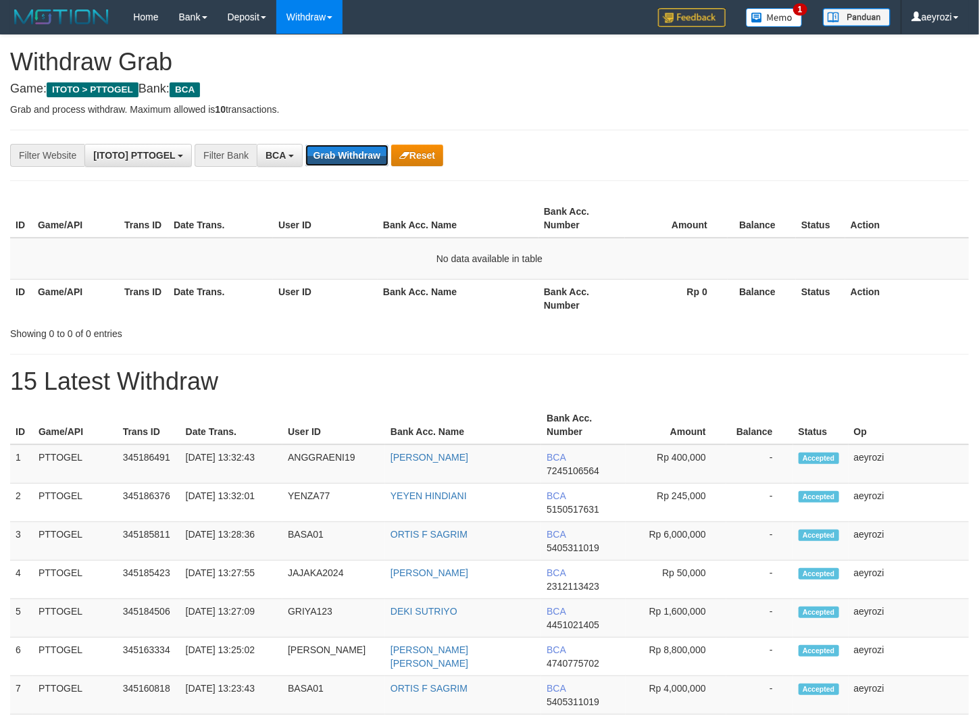
scroll to position [25, 0]
click at [362, 151] on button "Grab Withdraw" at bounding box center [346, 156] width 83 height 22
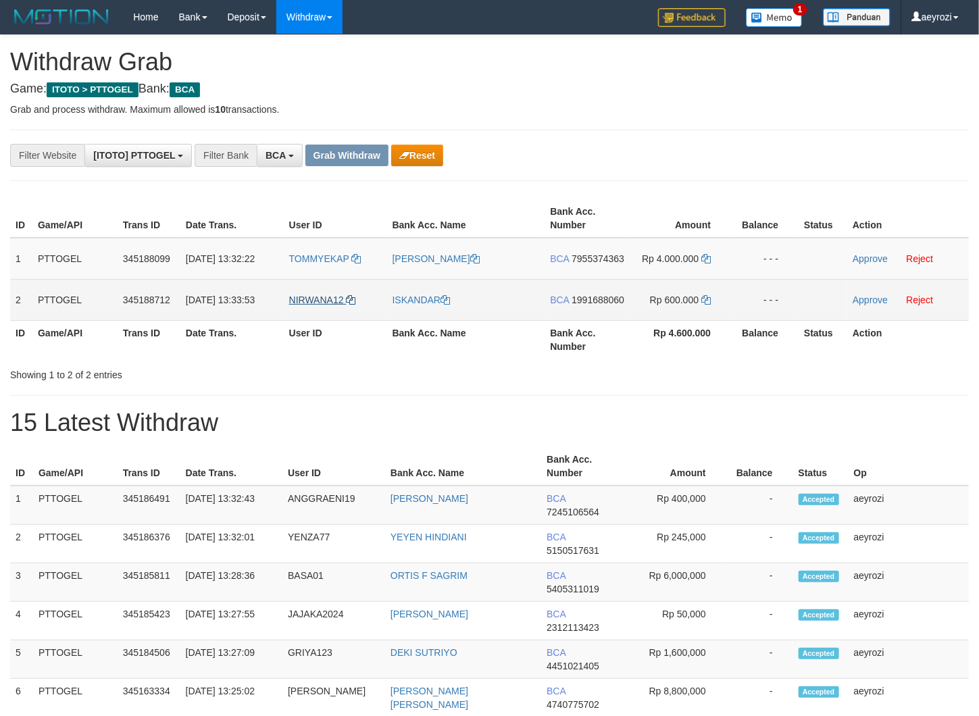
scroll to position [25, 0]
drag, startPoint x: 332, startPoint y: 330, endPoint x: 198, endPoint y: 343, distance: 135.0
click at [653, 320] on tr "2 PTTOGEL 345188712 01/10/2025 13:33:53 NIRWANA12 ISKANDAR BCA 1991688060 Rp 60…" at bounding box center [489, 299] width 959 height 41
click at [588, 305] on span "1991688060" at bounding box center [598, 300] width 53 height 11
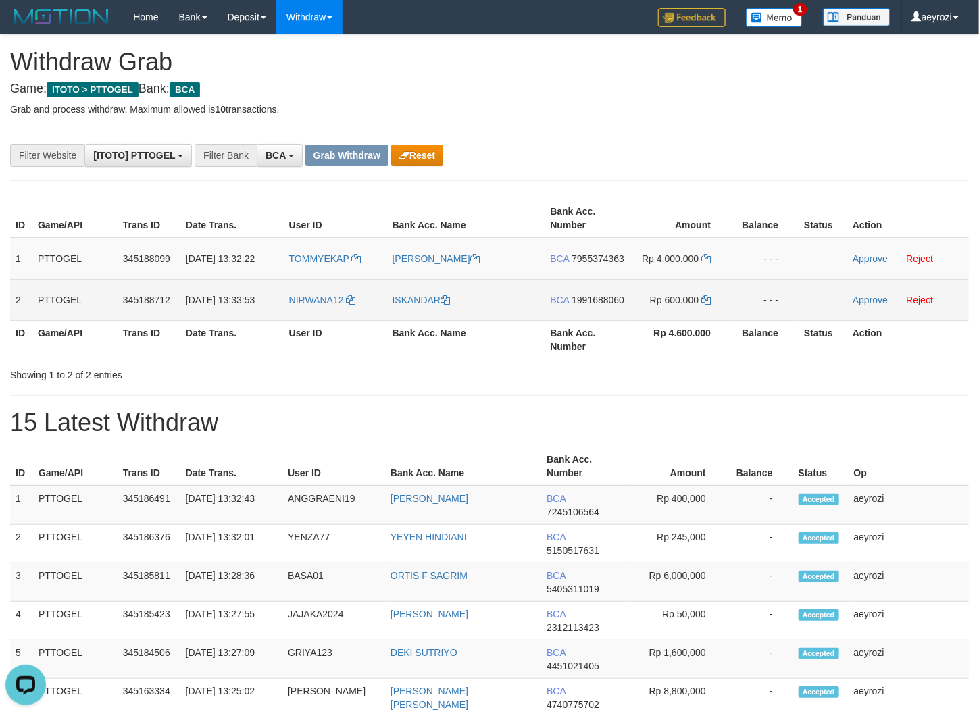
click at [597, 305] on span "1991688060" at bounding box center [598, 300] width 53 height 11
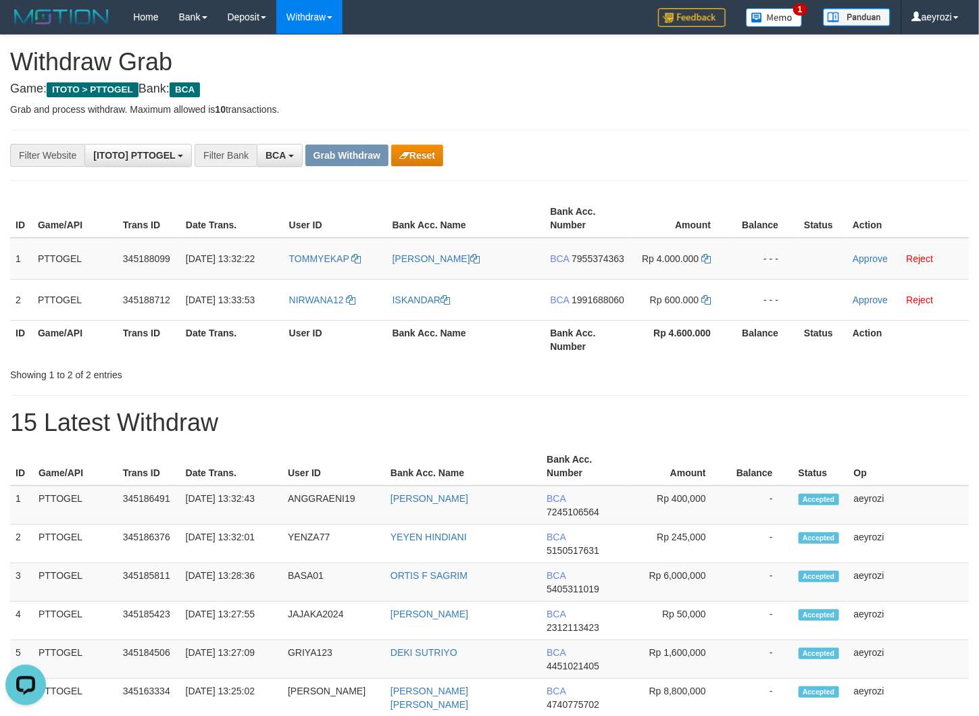
click at [169, 382] on div "Showing 1 to 2 of 2 entries" at bounding box center [204, 372] width 388 height 19
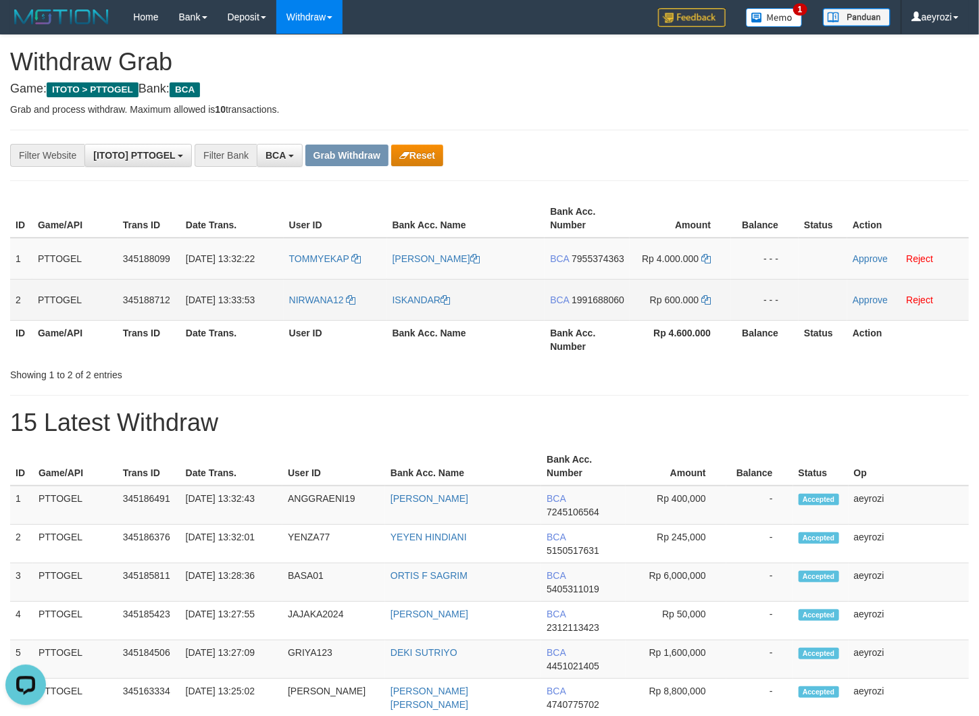
click at [572, 305] on span "1991688060" at bounding box center [598, 300] width 53 height 11
click at [710, 312] on td "Rp 600.000" at bounding box center [680, 299] width 101 height 41
click at [709, 305] on icon at bounding box center [705, 299] width 9 height 9
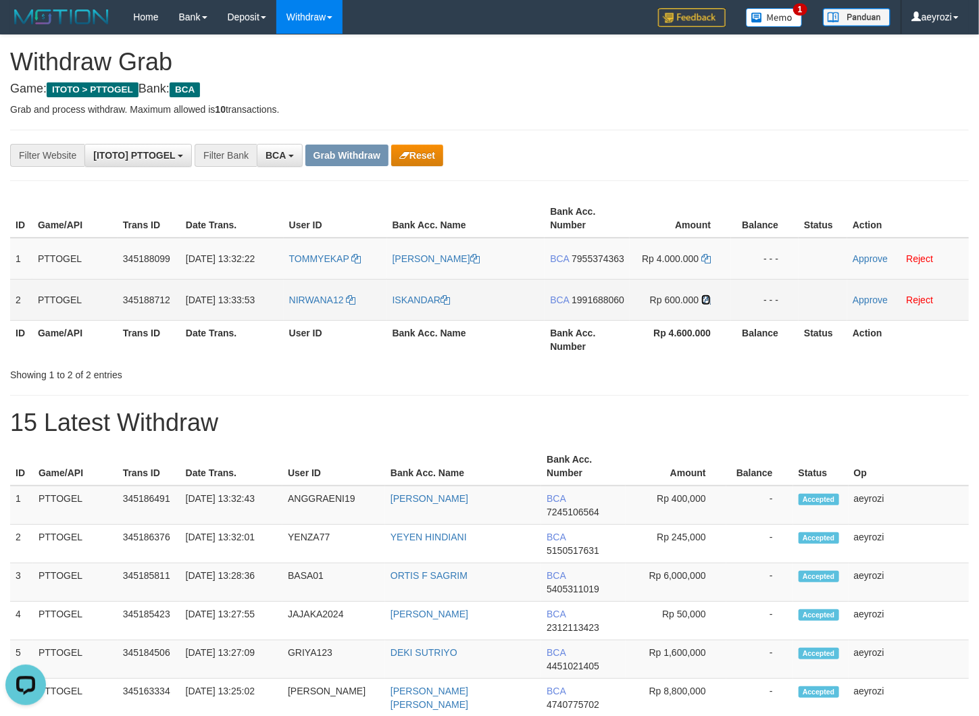
click at [709, 305] on icon at bounding box center [705, 299] width 9 height 9
click at [877, 305] on link "Approve" at bounding box center [870, 300] width 35 height 11
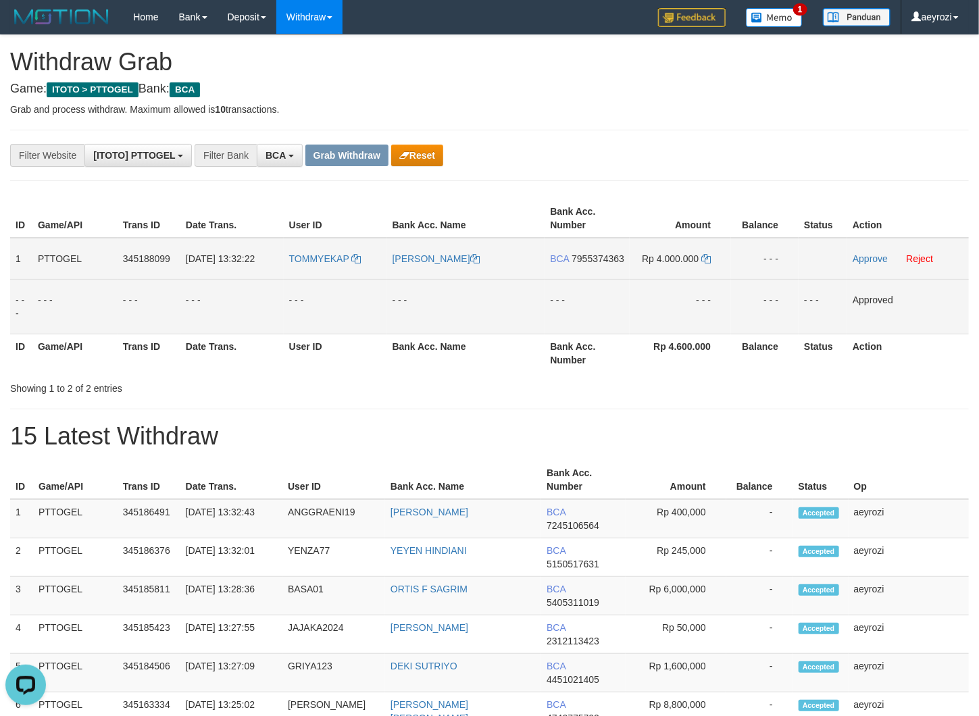
click at [588, 264] on span "7955374363" at bounding box center [598, 258] width 53 height 11
click at [592, 264] on span "7955374363" at bounding box center [598, 258] width 53 height 11
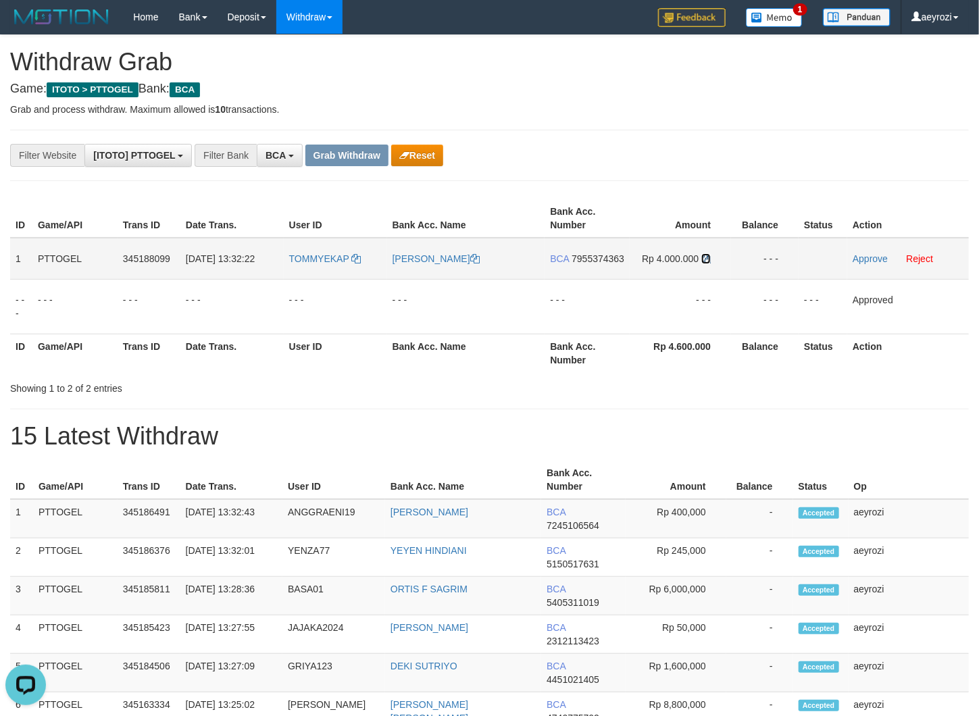
click at [706, 256] on icon at bounding box center [705, 258] width 9 height 9
click at [881, 253] on td "Approve Reject" at bounding box center [908, 259] width 122 height 42
click at [876, 254] on link "Approve" at bounding box center [870, 258] width 35 height 11
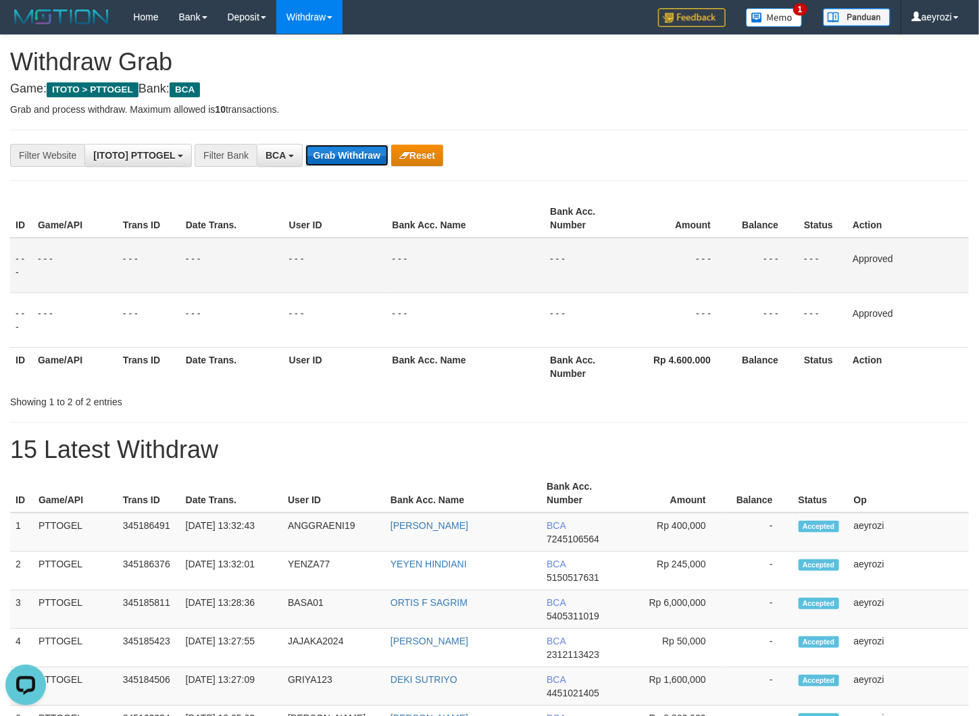
click at [334, 153] on button "Grab Withdraw" at bounding box center [346, 156] width 83 height 22
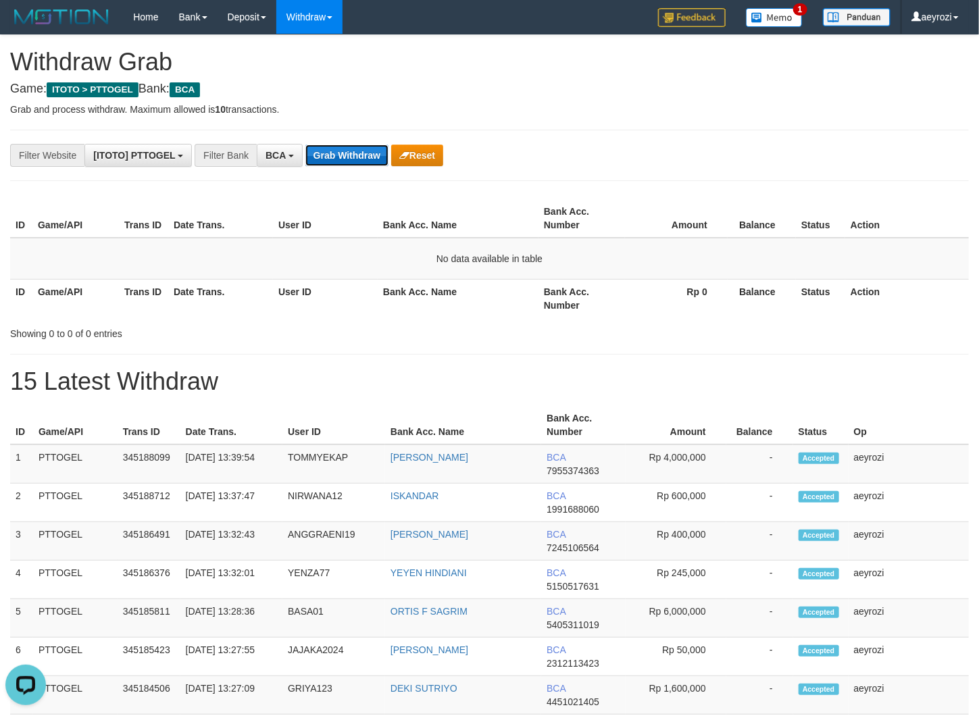
click at [337, 162] on button "Grab Withdraw" at bounding box center [346, 156] width 83 height 22
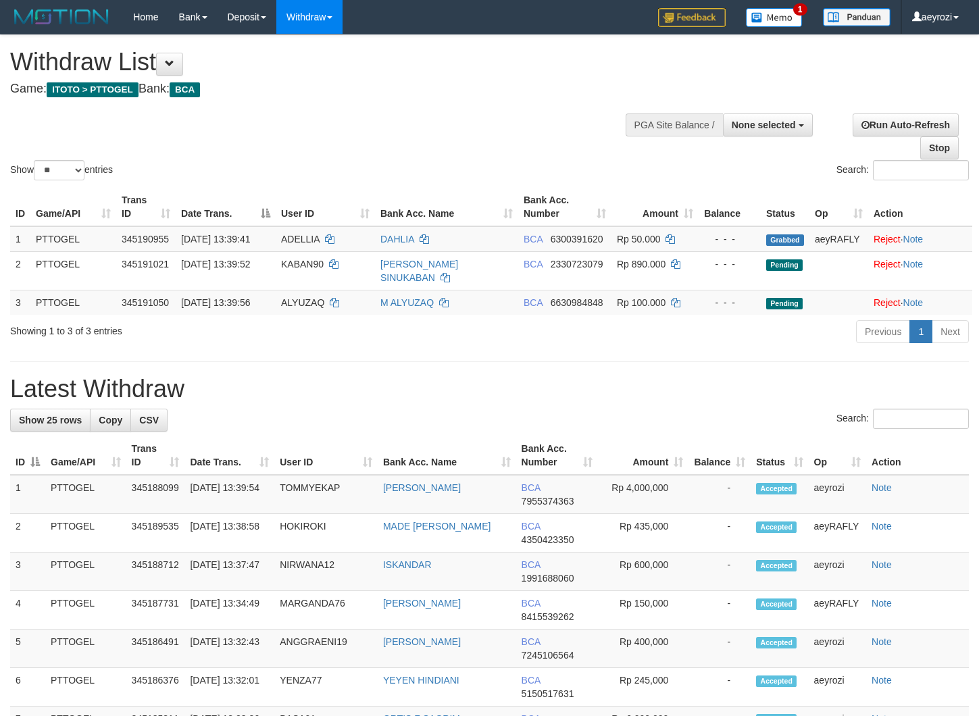
select select
select select "**"
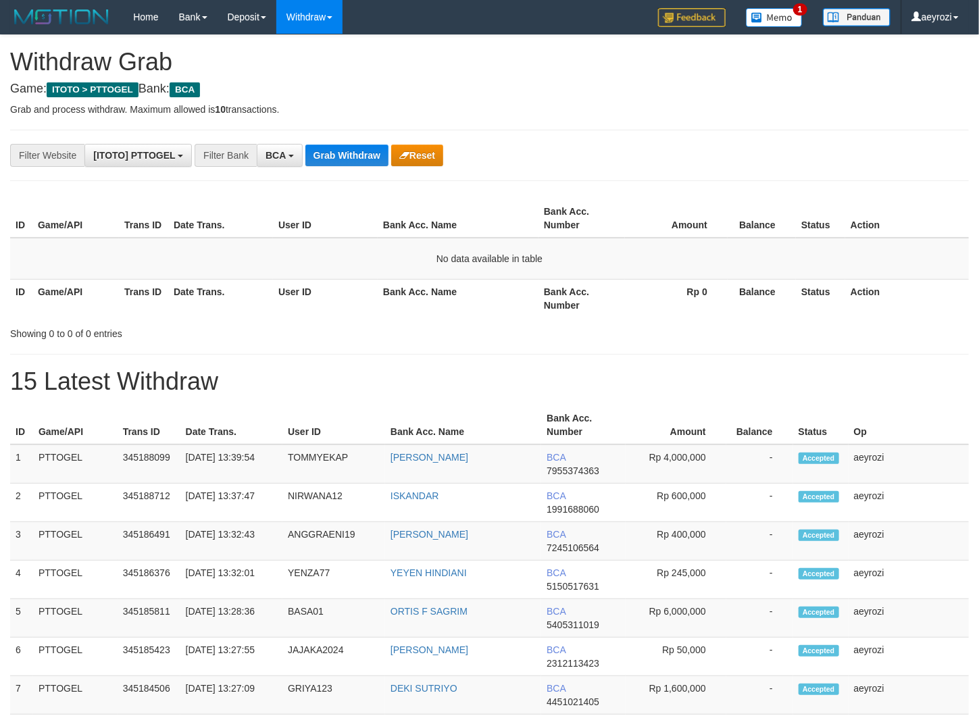
scroll to position [25, 0]
click at [323, 160] on button "Grab Withdraw" at bounding box center [346, 156] width 83 height 22
click at [252, 267] on td "No data available in table" at bounding box center [489, 259] width 959 height 42
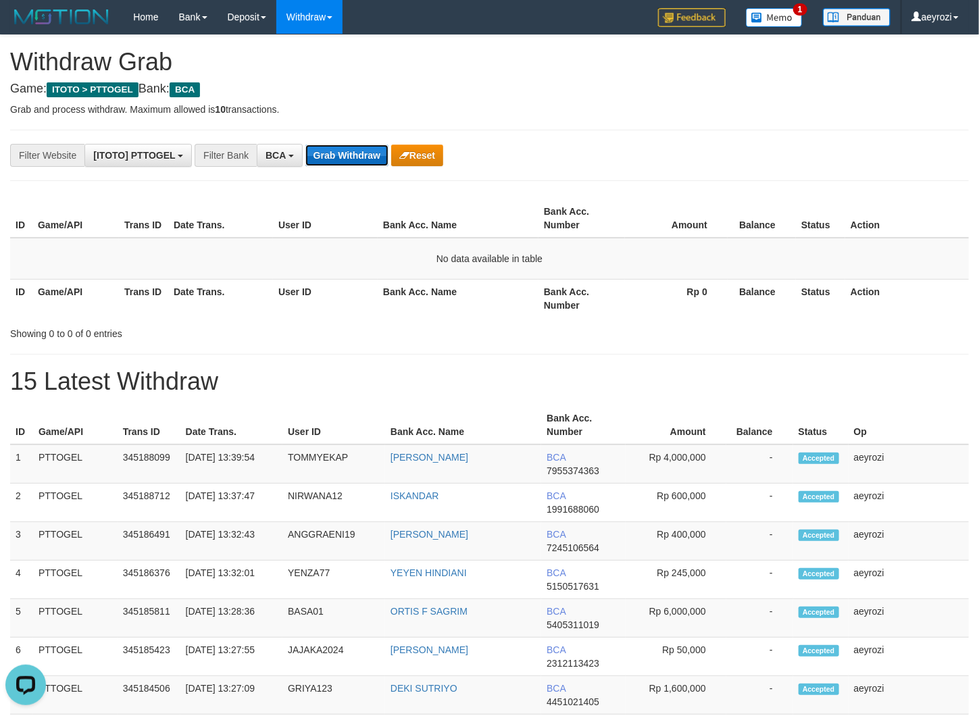
click at [344, 153] on button "Grab Withdraw" at bounding box center [346, 156] width 83 height 22
click at [345, 154] on button "Grab Withdraw" at bounding box center [346, 156] width 83 height 22
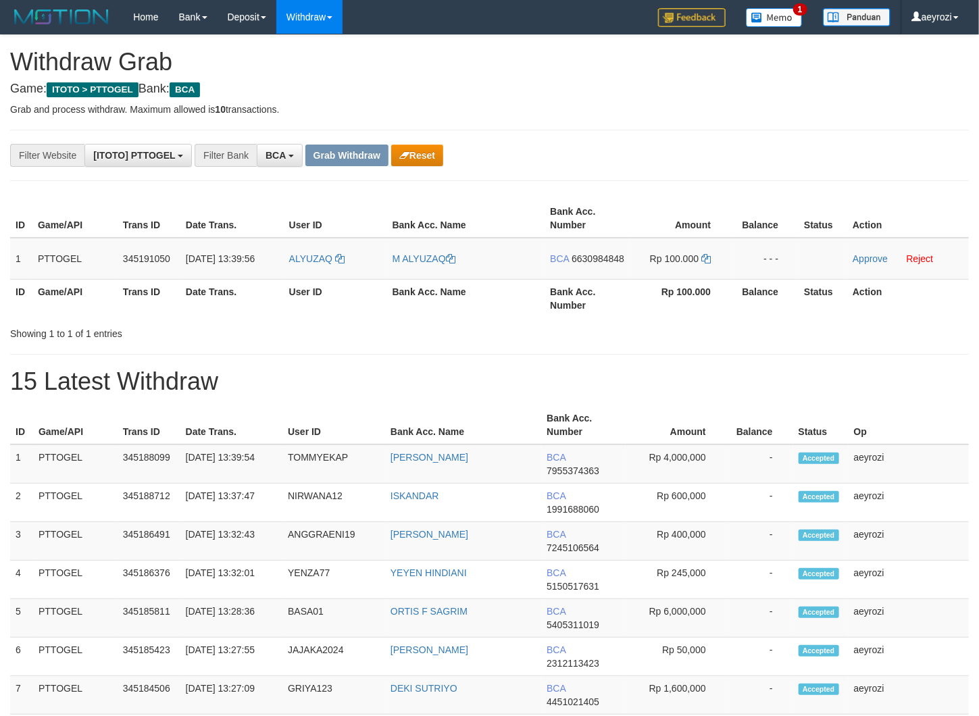
scroll to position [25, 0]
click at [426, 157] on button "Reset" at bounding box center [417, 156] width 52 height 22
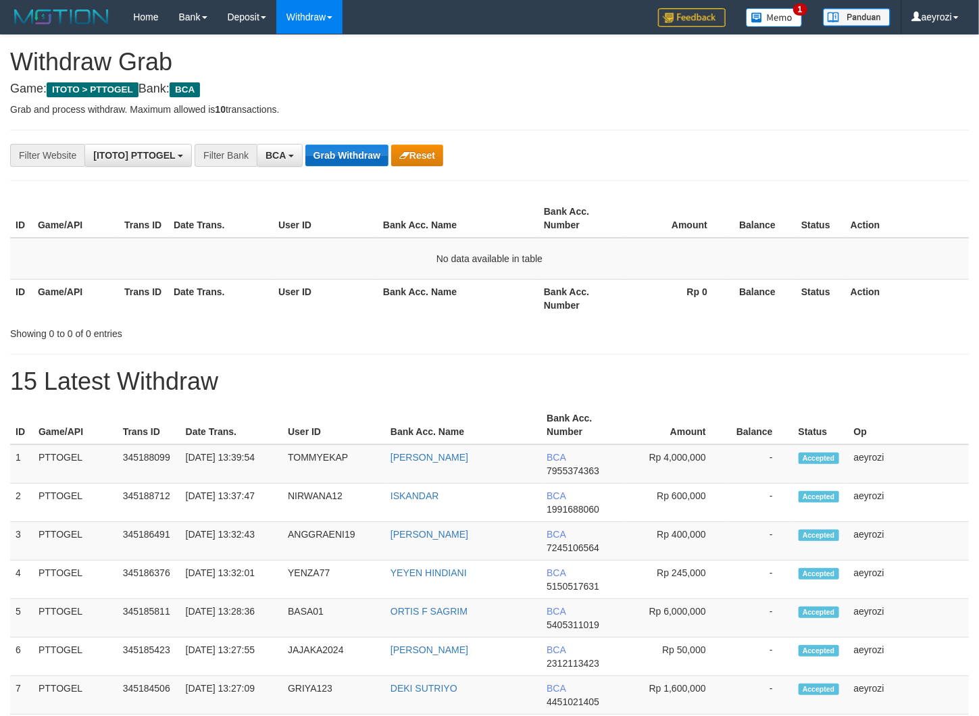
scroll to position [25, 0]
click at [369, 164] on button "Grab Withdraw" at bounding box center [346, 156] width 83 height 22
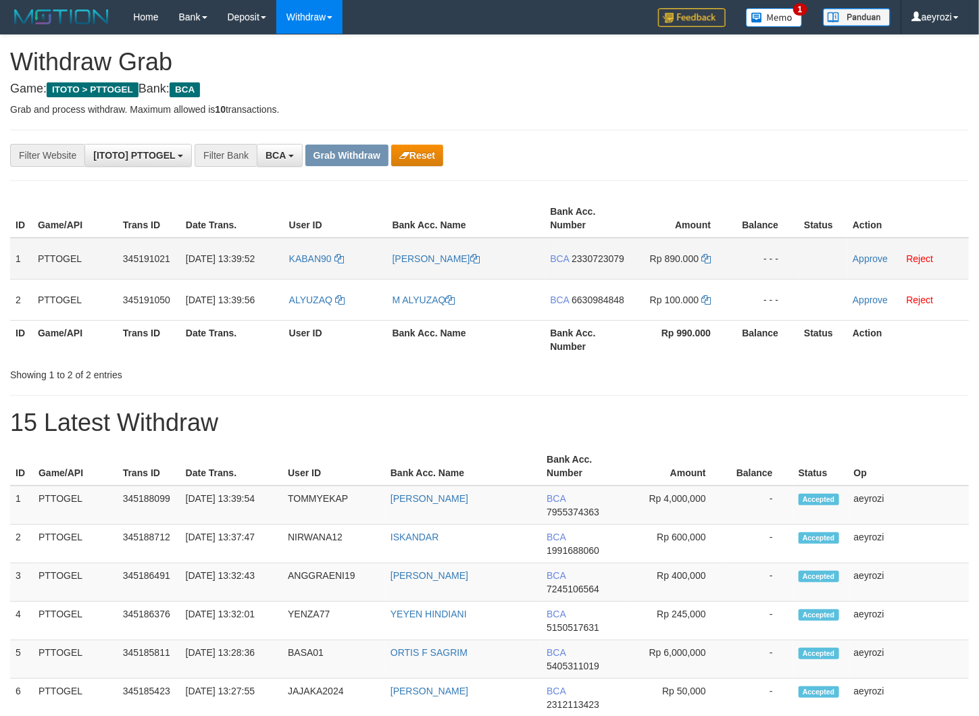
scroll to position [25, 0]
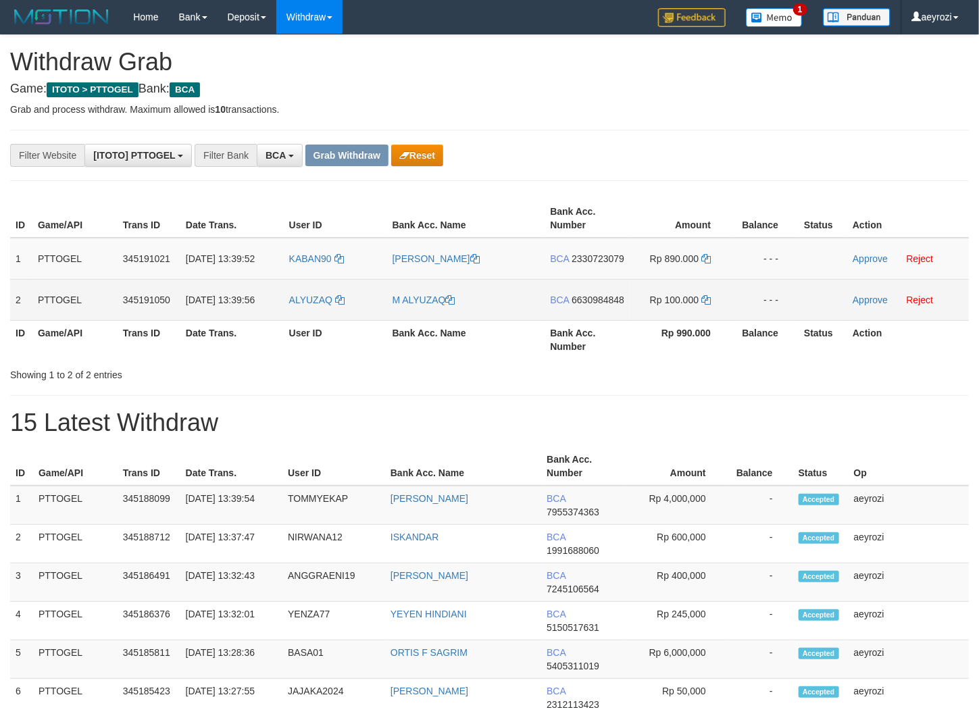
drag, startPoint x: 380, startPoint y: 289, endPoint x: 667, endPoint y: 315, distance: 288.3
click at [667, 315] on tbody "1 PTTOGEL 345191021 [DATE] 13:39:52 KABAN90 [PERSON_NAME] BCA 2330723079 Rp 890…" at bounding box center [489, 279] width 959 height 83
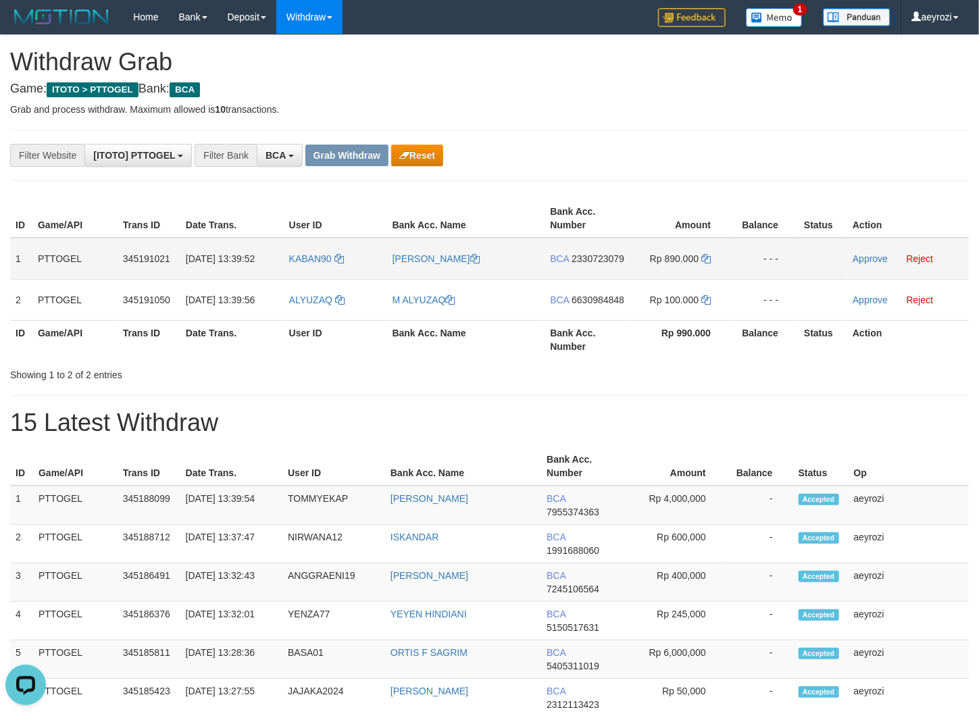
scroll to position [0, 0]
click at [572, 264] on span "2330723079" at bounding box center [598, 258] width 53 height 11
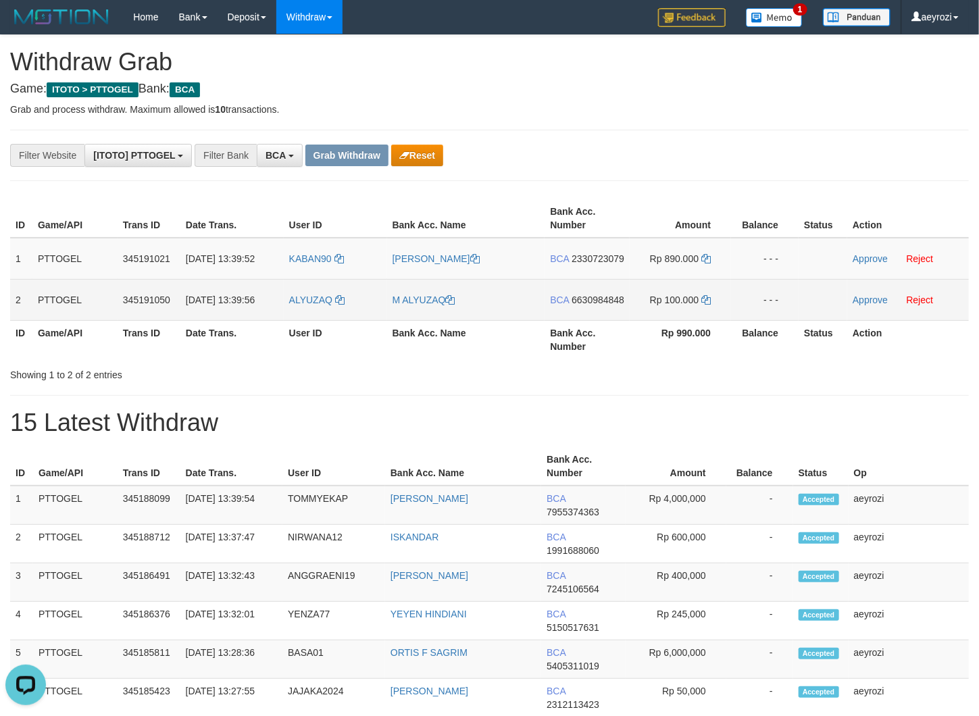
click at [575, 305] on span "6630984848" at bounding box center [598, 300] width 53 height 11
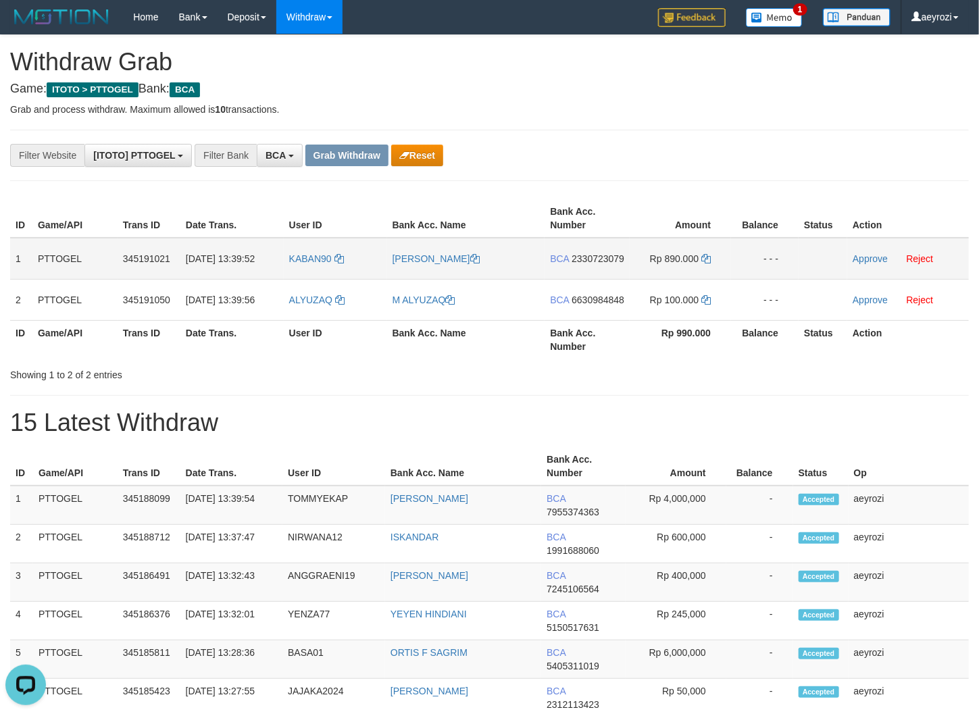
click at [574, 264] on span "2330723079" at bounding box center [598, 258] width 53 height 11
click at [580, 264] on span "2330723079" at bounding box center [598, 258] width 53 height 11
click at [710, 251] on td "Rp 890.000" at bounding box center [680, 259] width 101 height 42
click at [709, 254] on icon at bounding box center [705, 258] width 9 height 9
click at [886, 253] on link "Approve" at bounding box center [870, 258] width 35 height 11
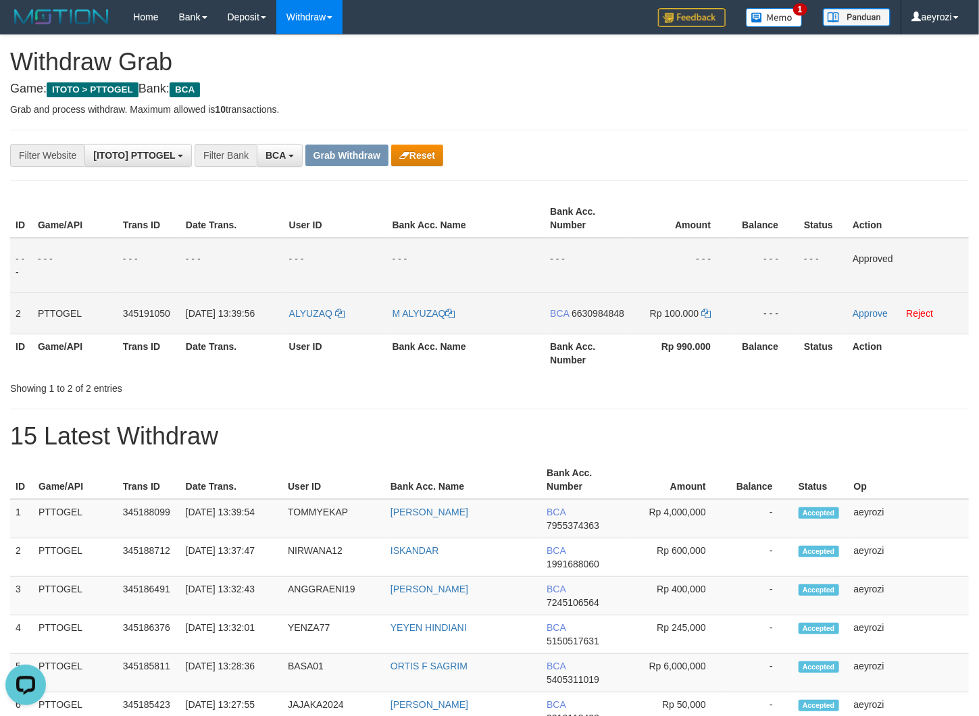
click at [593, 319] on span "6630984848" at bounding box center [598, 313] width 53 height 11
click at [713, 311] on td "Rp 100.000" at bounding box center [680, 313] width 101 height 41
click at [709, 311] on icon at bounding box center [705, 313] width 9 height 9
click at [870, 305] on td "Approve Reject" at bounding box center [908, 313] width 122 height 41
click at [867, 308] on td "Approve Reject" at bounding box center [908, 313] width 122 height 41
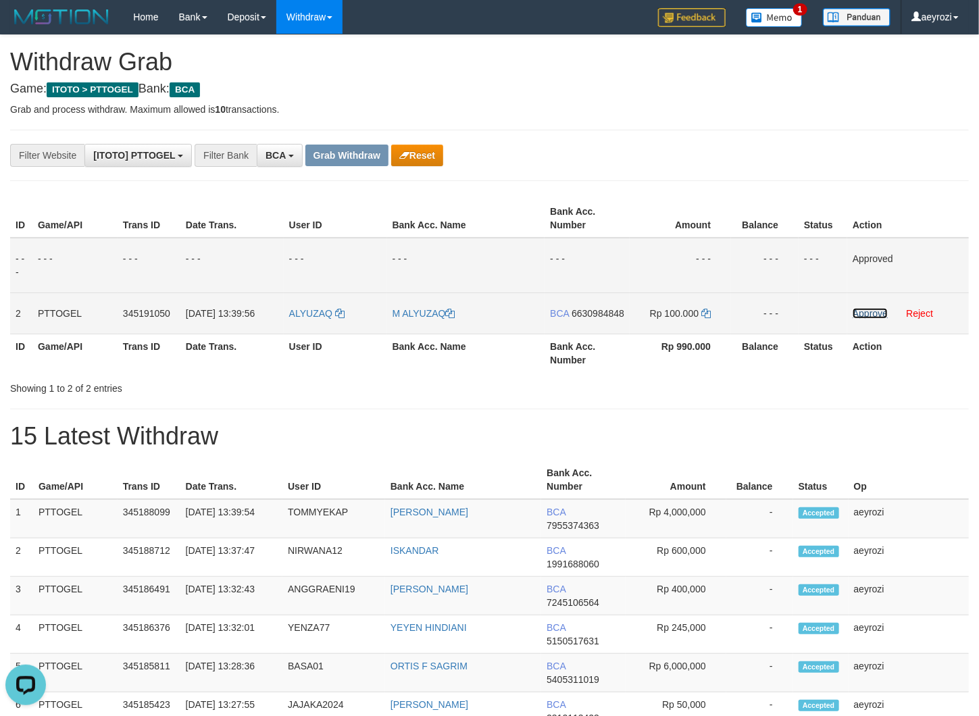
click at [868, 309] on link "Approve" at bounding box center [870, 313] width 35 height 11
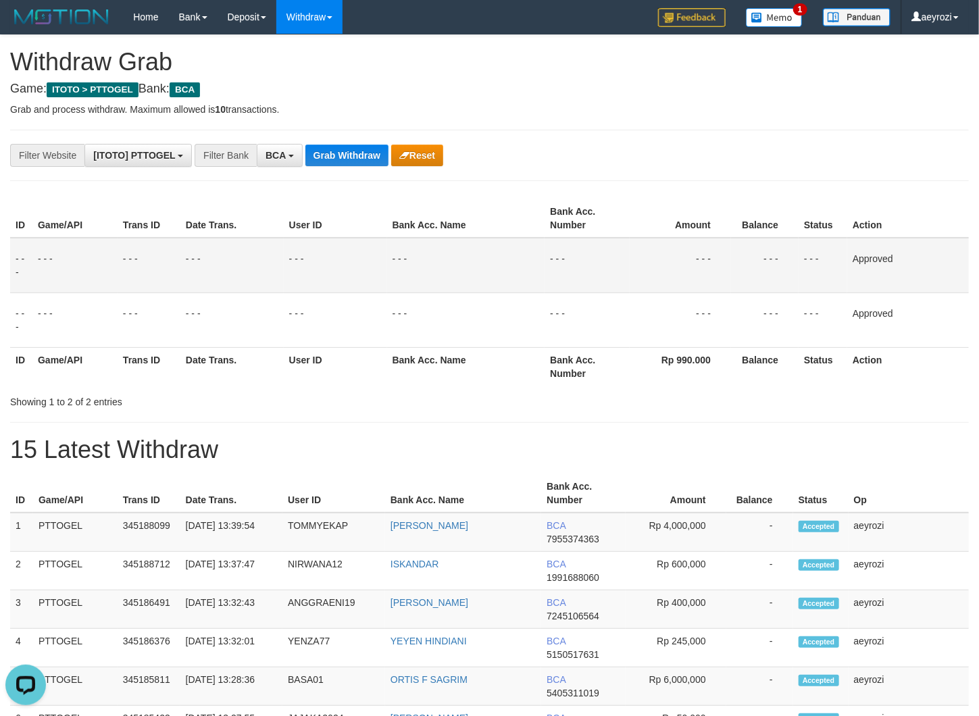
drag, startPoint x: 193, startPoint y: 310, endPoint x: 228, endPoint y: 273, distance: 50.7
click at [201, 300] on td "- - -" at bounding box center [231, 320] width 103 height 55
click at [356, 151] on button "Grab Withdraw" at bounding box center [346, 156] width 83 height 22
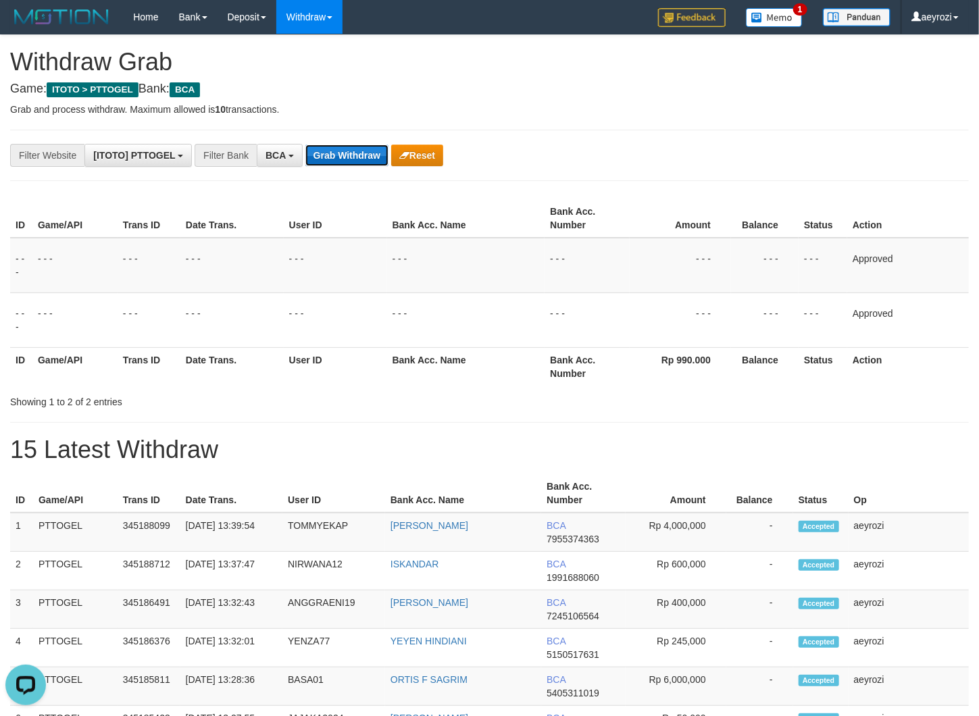
click at [356, 151] on button "Grab Withdraw" at bounding box center [346, 156] width 83 height 22
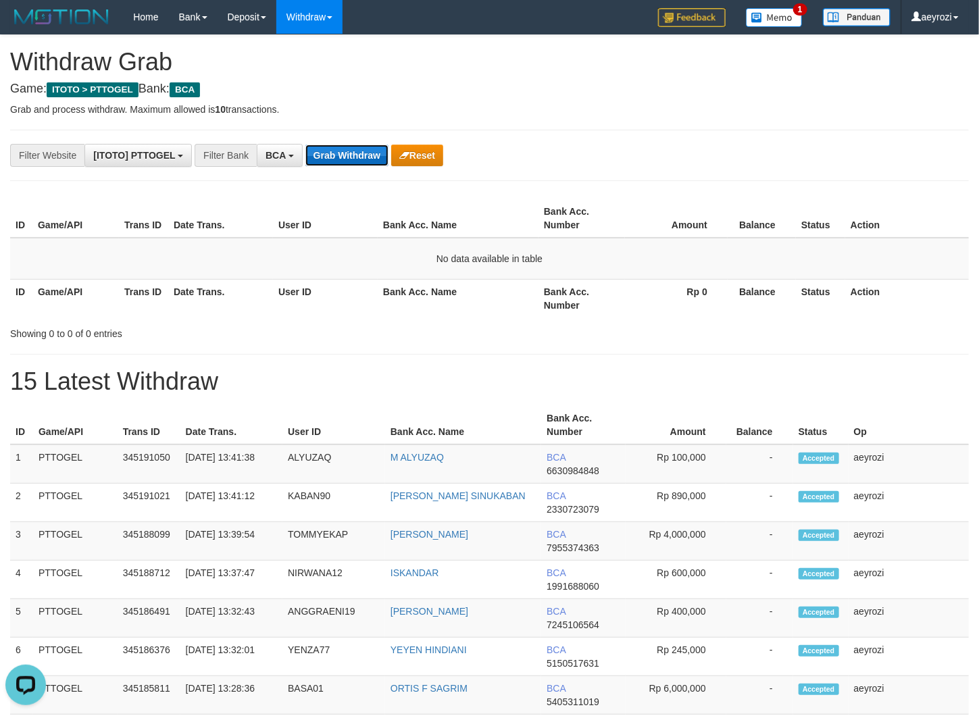
click at [343, 159] on button "Grab Withdraw" at bounding box center [346, 156] width 83 height 22
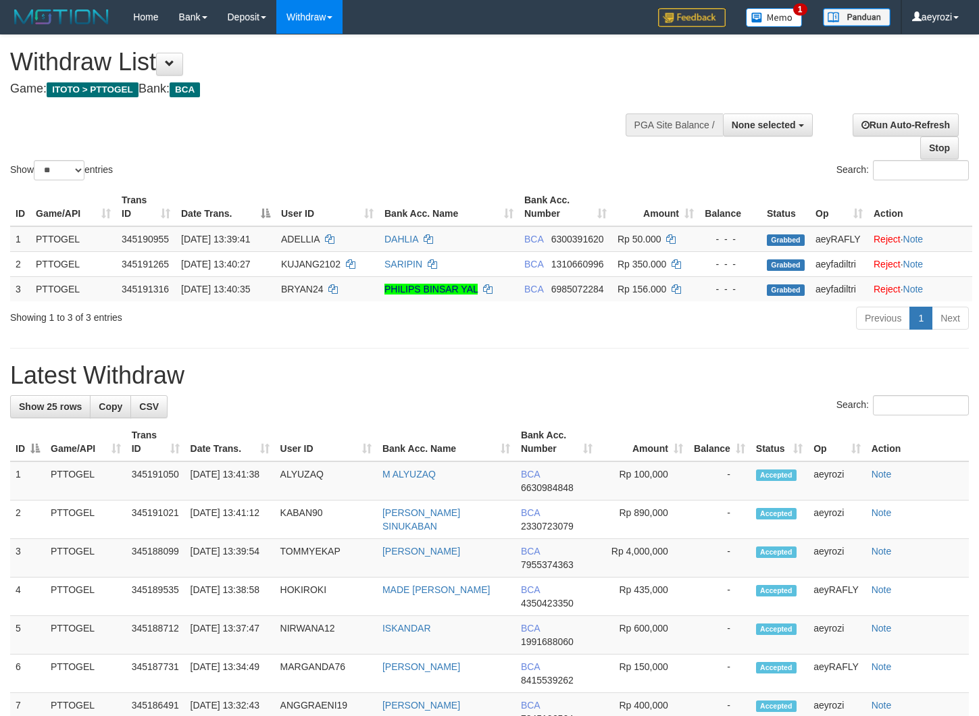
select select
select select "**"
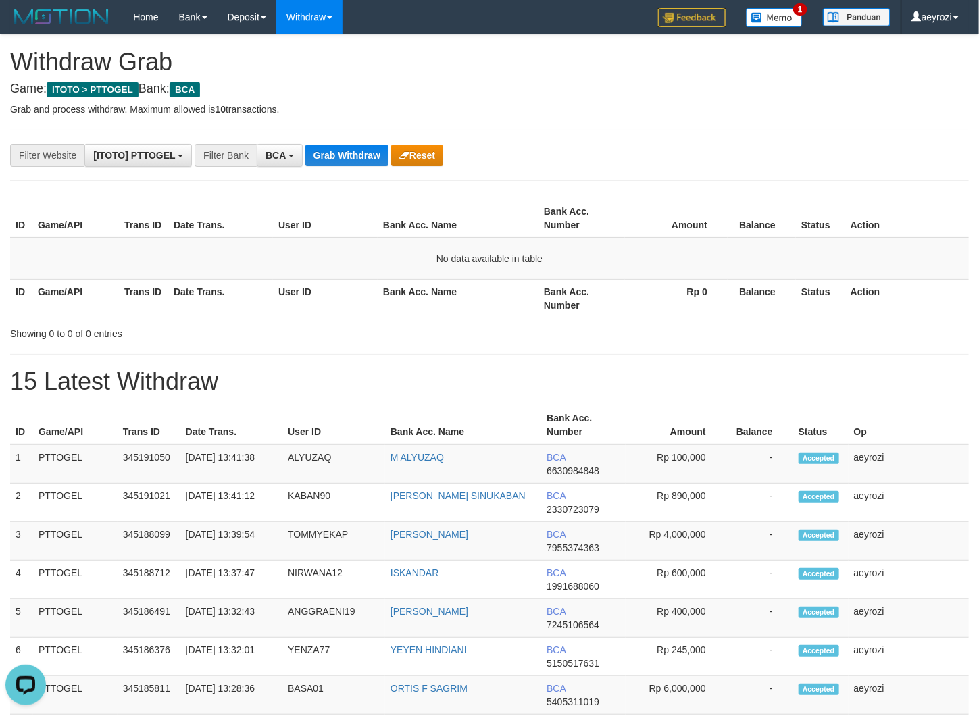
click at [263, 295] on th "Date Trans." at bounding box center [220, 298] width 105 height 39
click at [338, 161] on button "Grab Withdraw" at bounding box center [346, 156] width 83 height 22
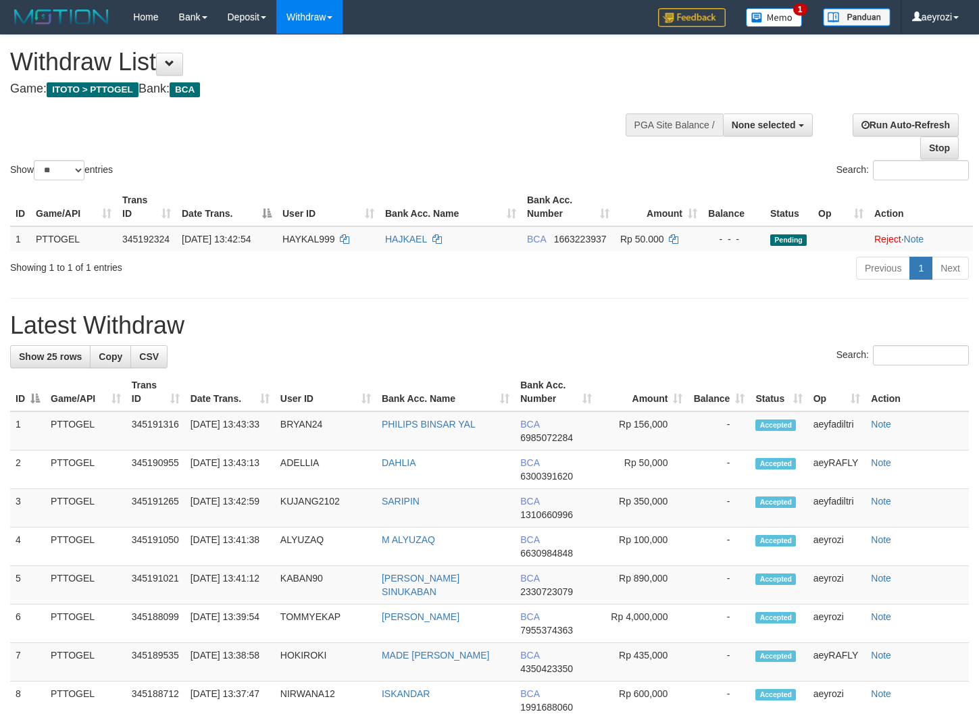
select select
select select "**"
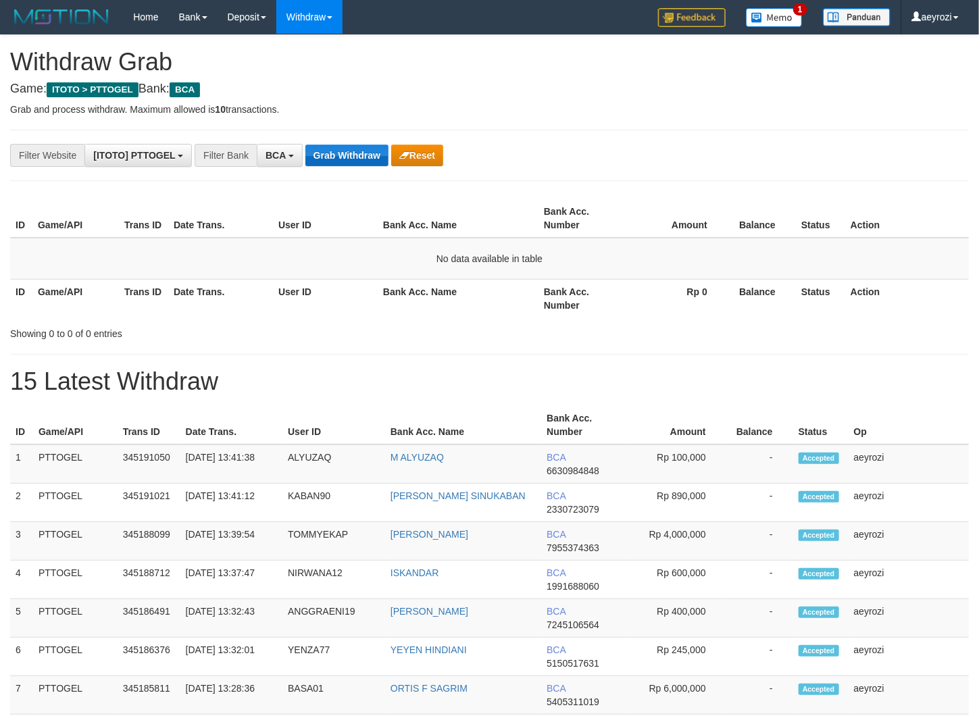
scroll to position [25, 0]
click at [351, 159] on button "Grab Withdraw" at bounding box center [346, 156] width 83 height 22
click at [351, 157] on button "Grab Withdraw" at bounding box center [346, 156] width 83 height 22
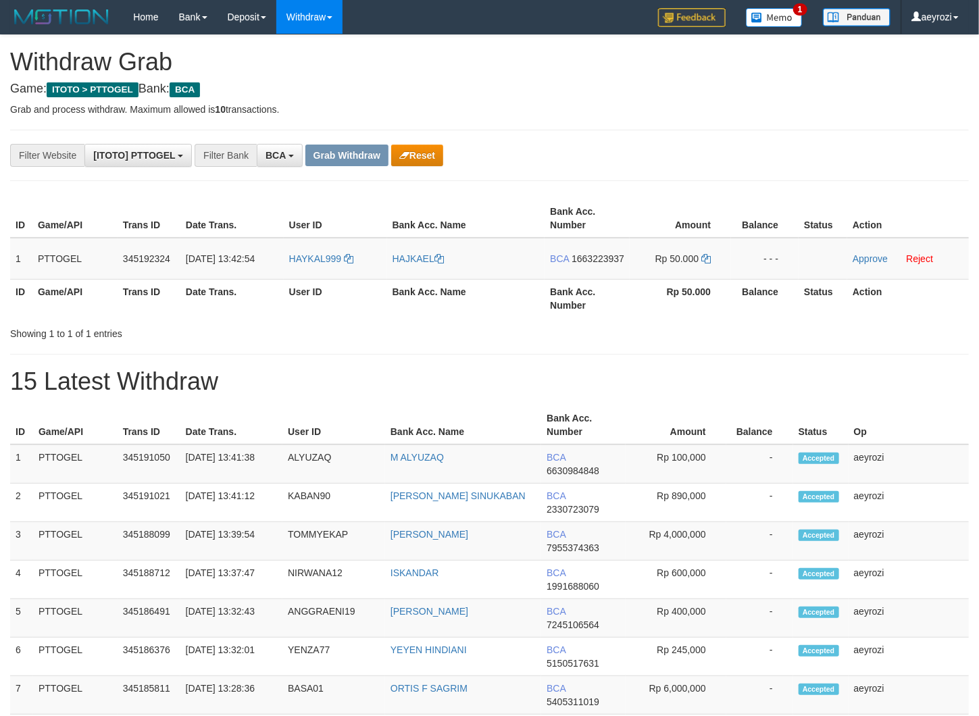
scroll to position [25, 0]
drag, startPoint x: 474, startPoint y: 253, endPoint x: 614, endPoint y: 220, distance: 143.7
click at [684, 257] on tr "1 PTTOGEL 345192324 [DATE] 13:42:54 HAYKAL999 [GEOGRAPHIC_DATA] BCA 1663223937 …" at bounding box center [489, 259] width 959 height 42
click at [572, 264] on span "1663223937" at bounding box center [598, 258] width 53 height 11
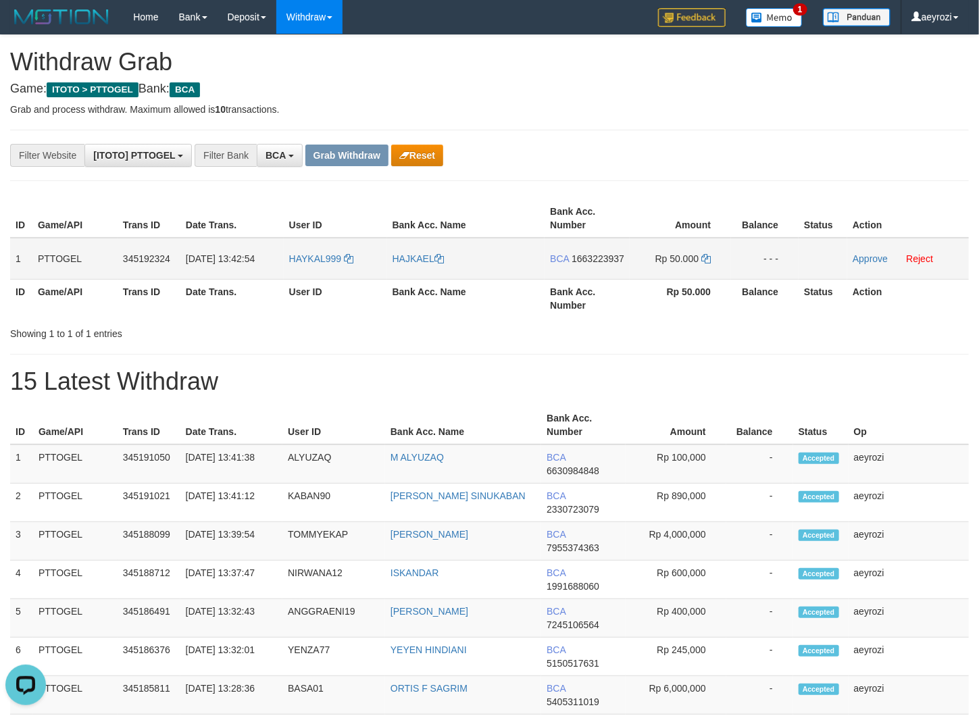
click at [578, 264] on span "1663223937" at bounding box center [598, 258] width 53 height 11
click at [705, 260] on icon at bounding box center [705, 258] width 9 height 9
drag, startPoint x: 705, startPoint y: 260, endPoint x: 8, endPoint y: 286, distance: 697.0
click at [696, 259] on td "Rp 50.000" at bounding box center [680, 259] width 101 height 42
click at [866, 258] on link "Approve" at bounding box center [870, 258] width 35 height 11
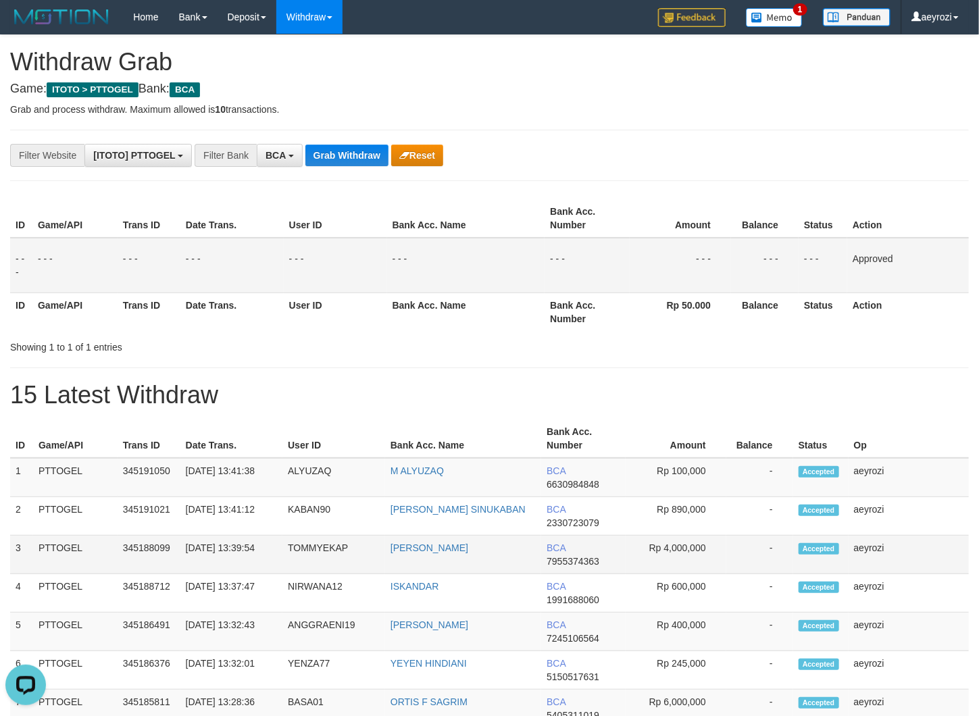
click at [657, 563] on td "Rp 4,000,000" at bounding box center [676, 555] width 101 height 39
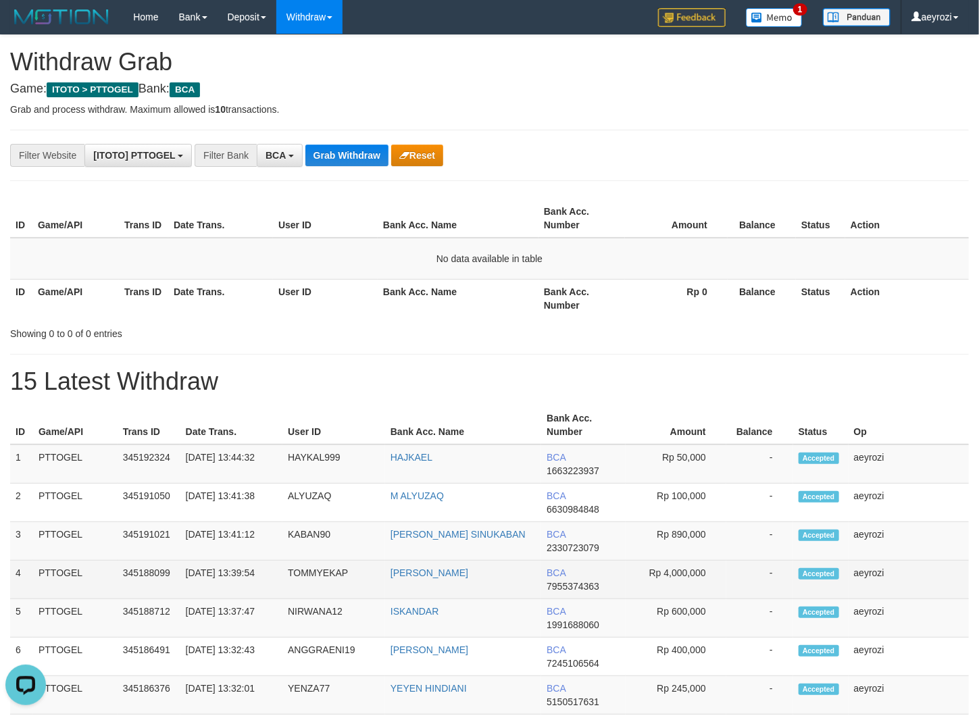
click at [310, 568] on td "TOMMYEKAP" at bounding box center [333, 580] width 103 height 39
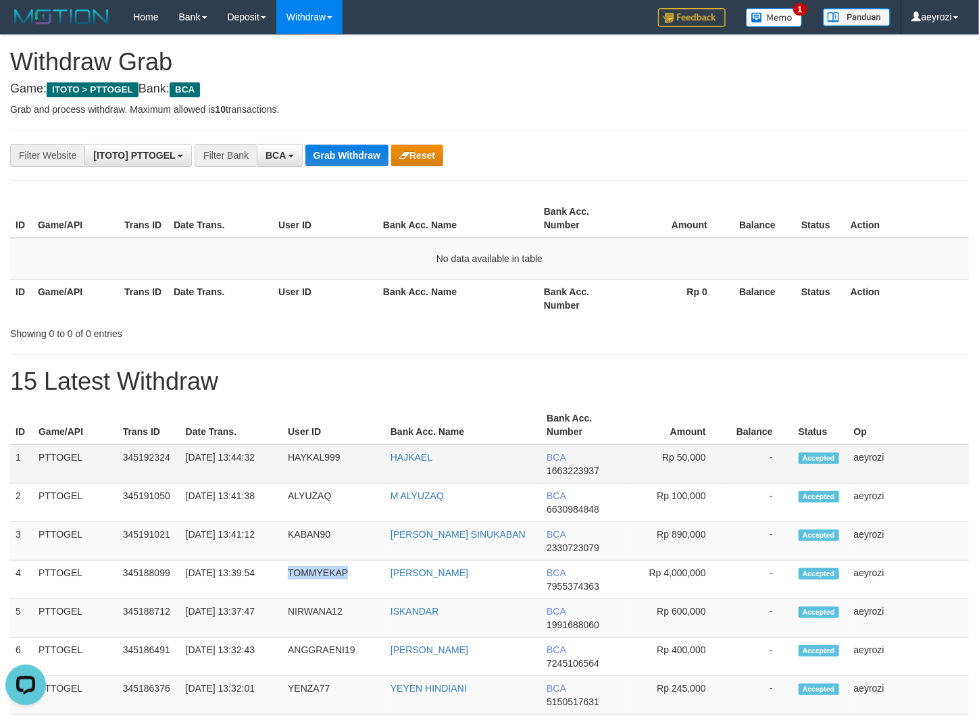
copy td "TOMMYEKAP"
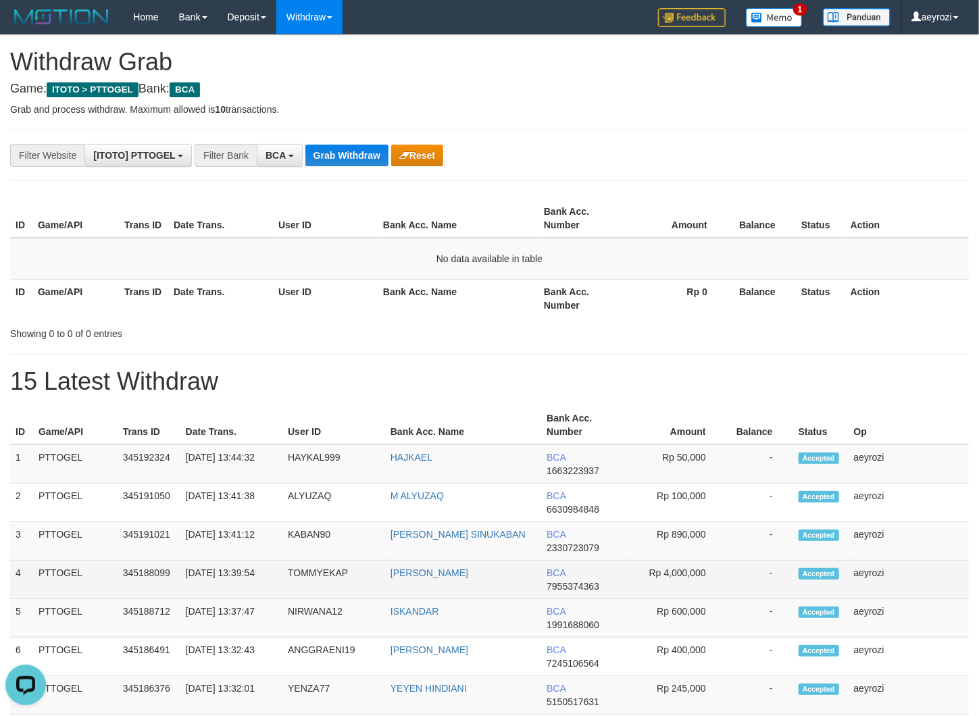
click at [418, 582] on td "[PERSON_NAME]" at bounding box center [463, 580] width 156 height 39
drag, startPoint x: 418, startPoint y: 582, endPoint x: 473, endPoint y: 590, distance: 55.3
click at [418, 582] on td "[PERSON_NAME]" at bounding box center [463, 580] width 156 height 39
click at [491, 596] on td "[PERSON_NAME]" at bounding box center [463, 580] width 156 height 39
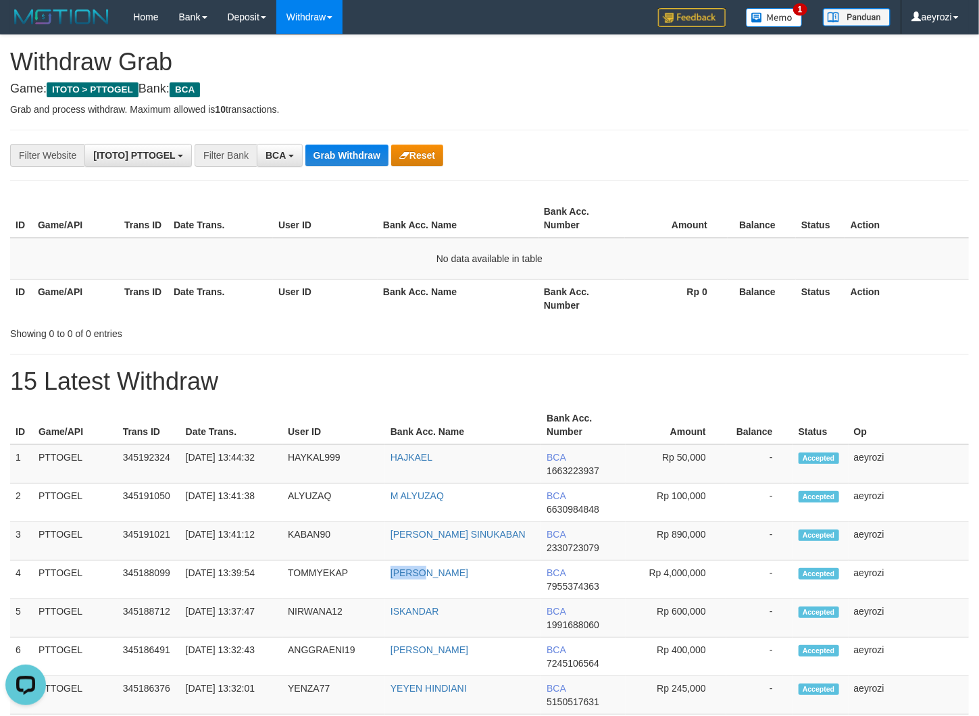
copy link "[PERSON_NAME]"
click at [334, 161] on button "Grab Withdraw" at bounding box center [346, 156] width 83 height 22
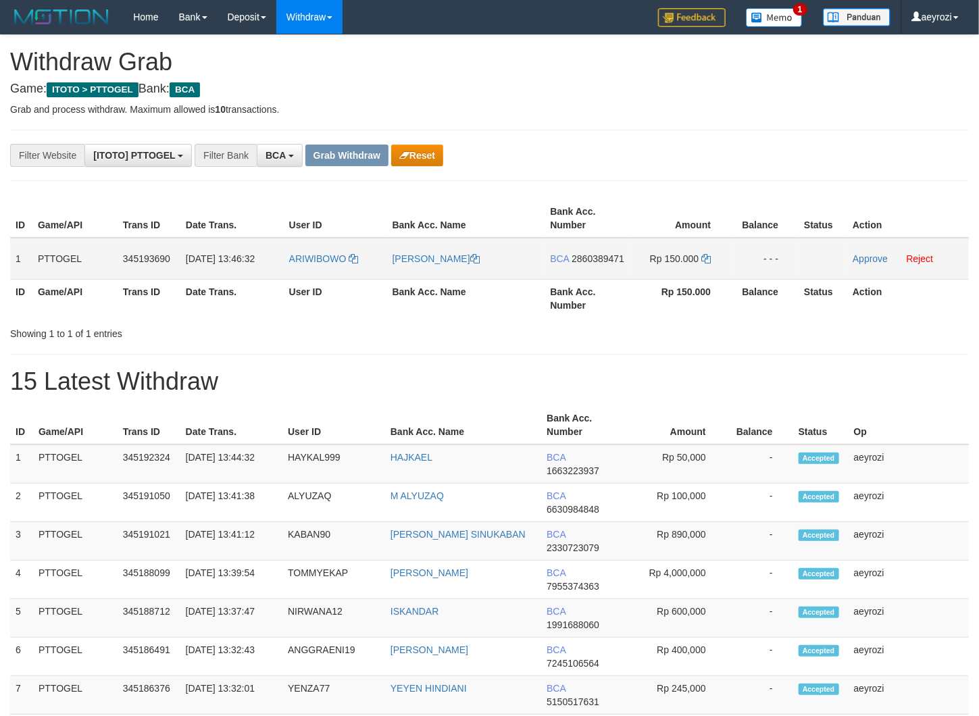
scroll to position [25, 0]
drag, startPoint x: 340, startPoint y: 282, endPoint x: 651, endPoint y: 277, distance: 310.8
click at [651, 277] on tr "1 PTTOGEL 345193690 01/10/2025 13:46:32 ARIWIBOWO ARI WIBOWO BCA 2860389471 Rp …" at bounding box center [489, 259] width 959 height 42
click at [572, 264] on span "2860389471" at bounding box center [598, 258] width 53 height 11
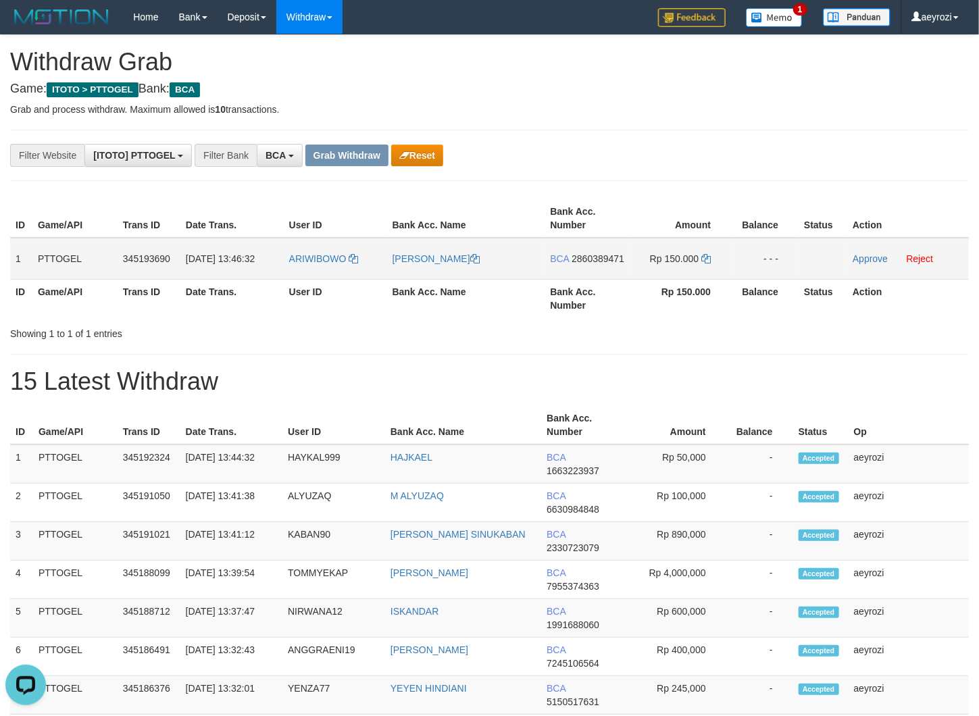
click at [702, 261] on td "Rp 150.000" at bounding box center [680, 259] width 101 height 42
click at [704, 250] on td "Rp 150.000" at bounding box center [680, 259] width 101 height 42
click at [707, 254] on icon at bounding box center [705, 258] width 9 height 9
click at [867, 256] on link "Approve" at bounding box center [870, 258] width 35 height 11
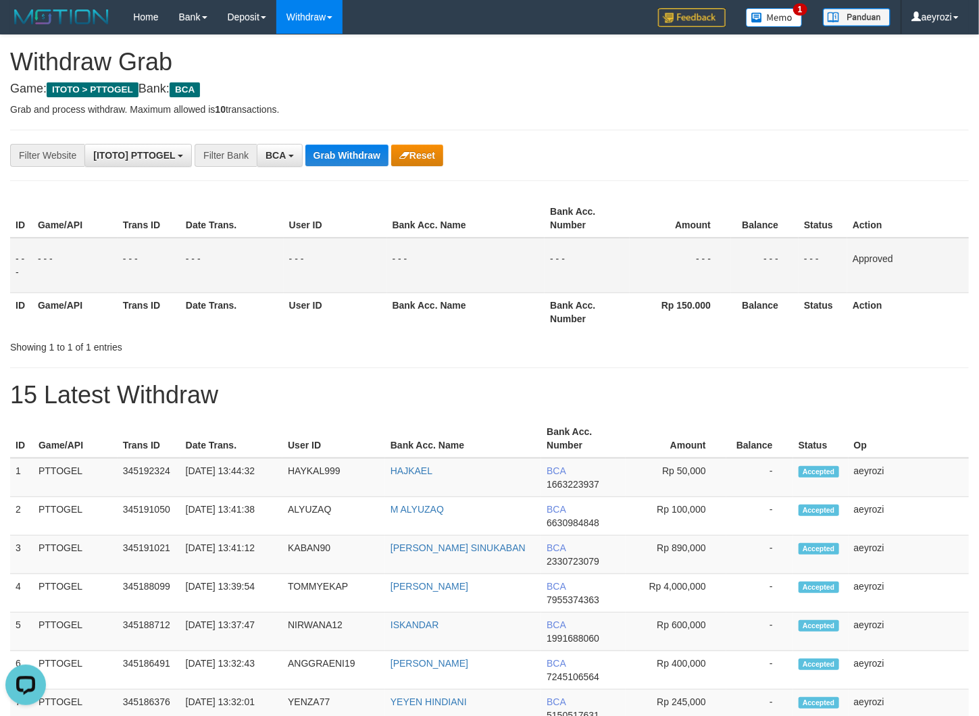
click at [185, 328] on th "Date Trans." at bounding box center [231, 312] width 103 height 39
click at [359, 154] on button "Grab Withdraw" at bounding box center [346, 156] width 83 height 22
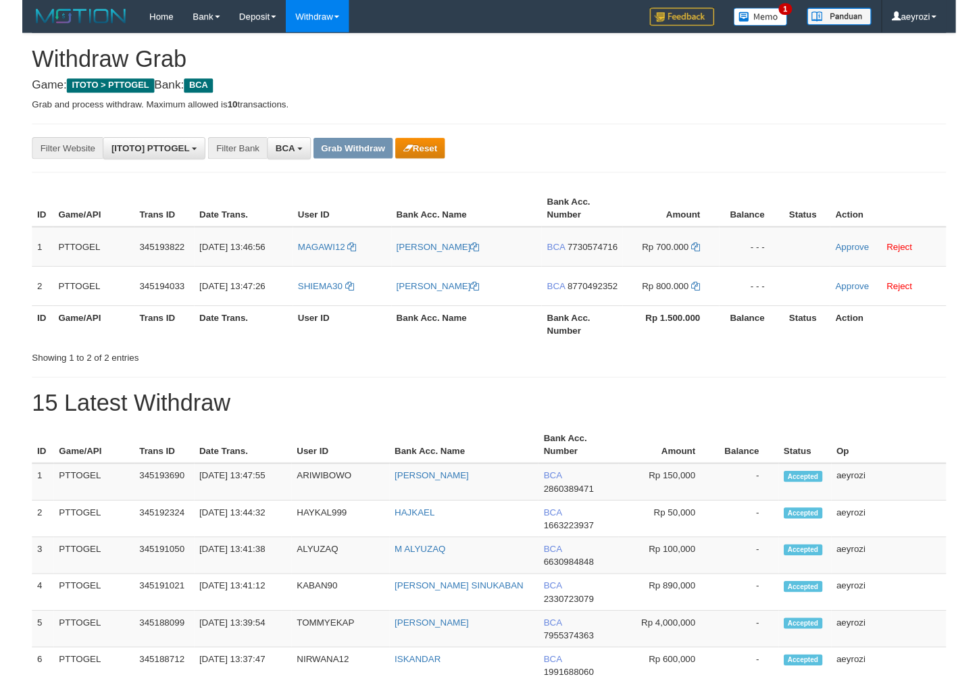
scroll to position [25, 0]
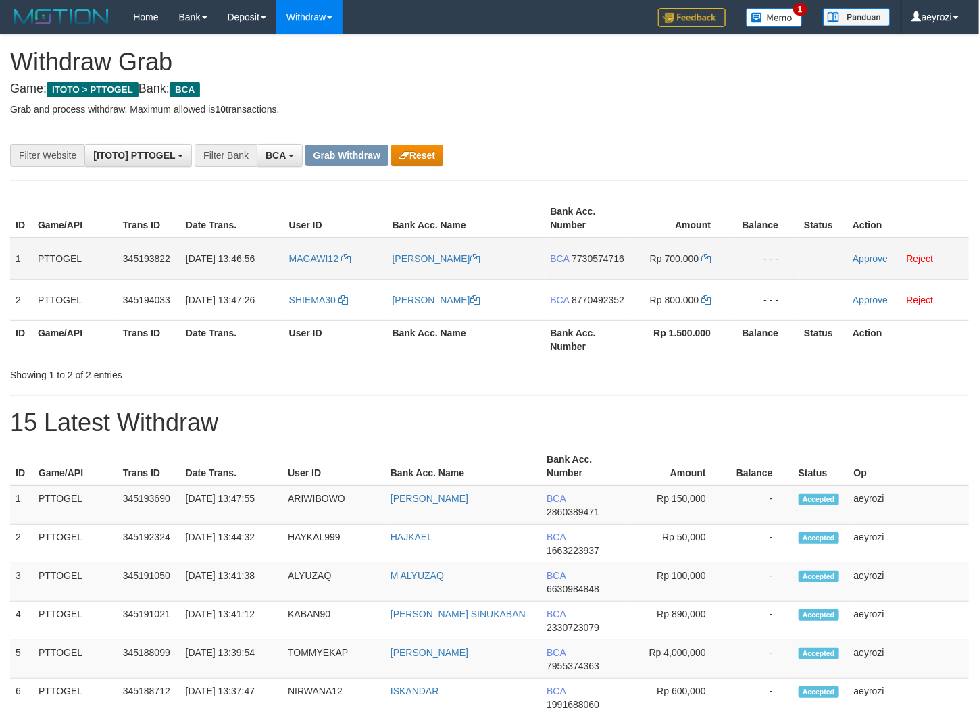
drag, startPoint x: 355, startPoint y: 254, endPoint x: 640, endPoint y: 292, distance: 288.3
click at [640, 280] on tr "1 PTTOGEL 345193822 [DATE] 13:46:56 MAGAWI12 DIDIMUS UMBU MAGAWI BCA 7730574716…" at bounding box center [489, 259] width 959 height 42
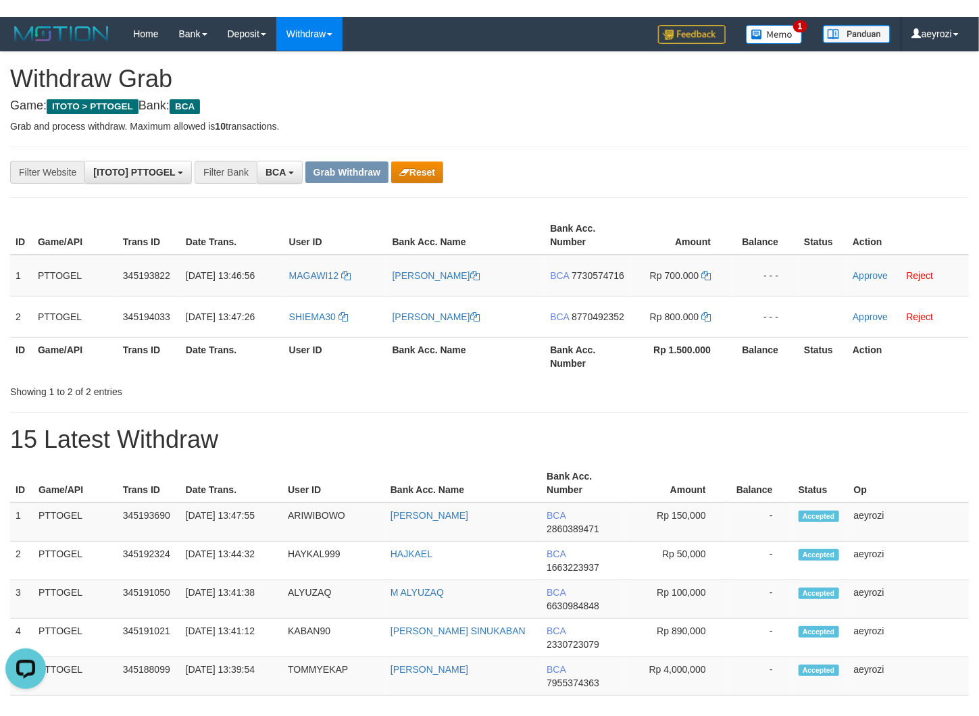
scroll to position [0, 0]
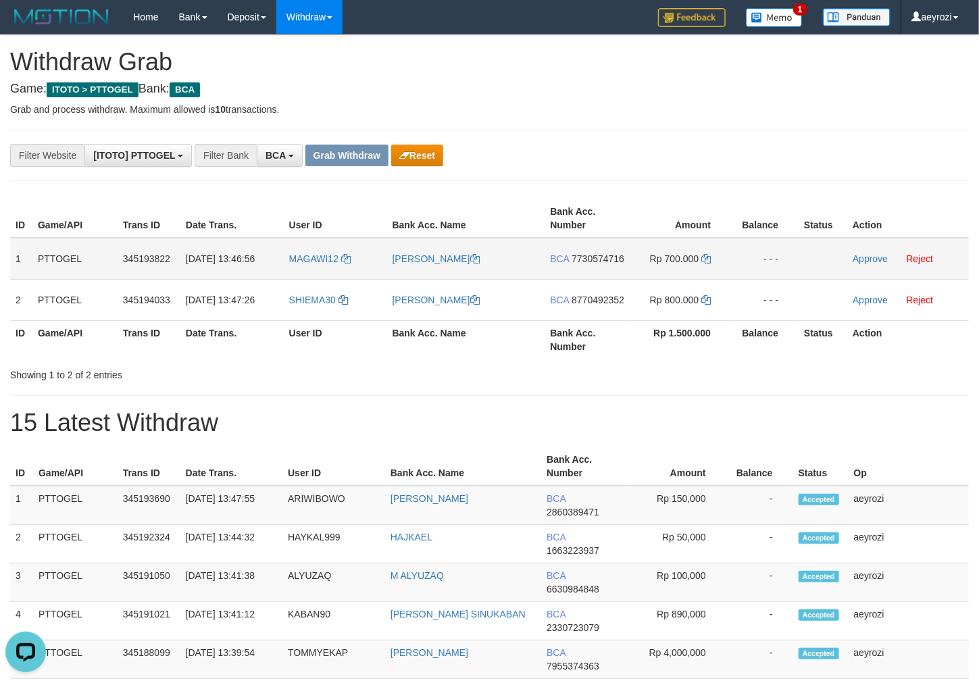
drag, startPoint x: 397, startPoint y: 252, endPoint x: 399, endPoint y: 274, distance: 21.7
click at [397, 274] on td "[PERSON_NAME]" at bounding box center [466, 259] width 158 height 42
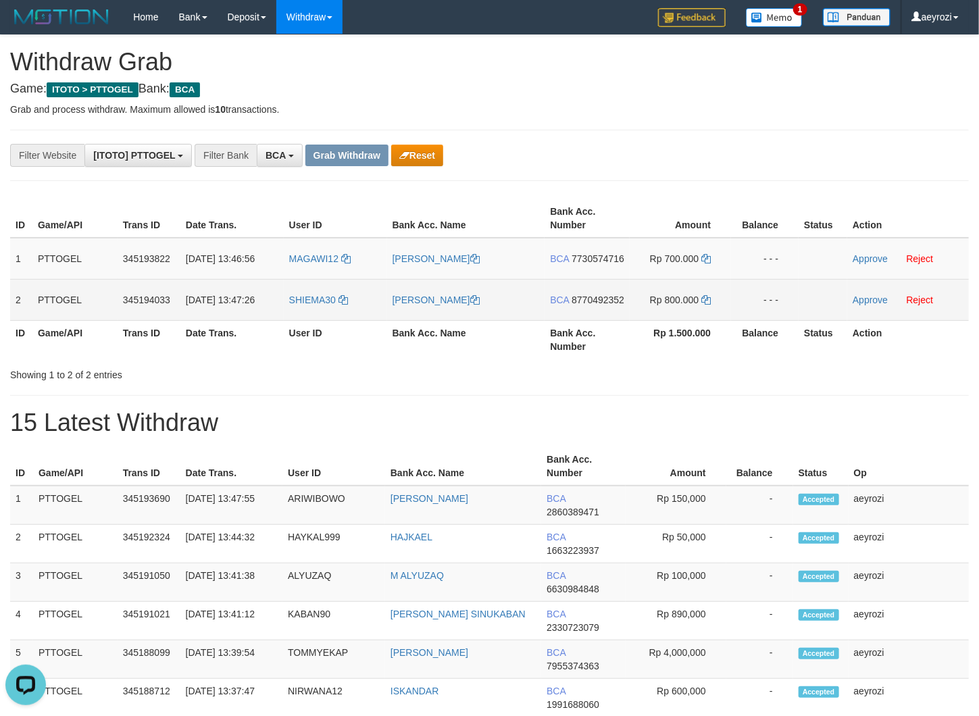
drag, startPoint x: 367, startPoint y: 273, endPoint x: 458, endPoint y: 272, distance: 91.2
click at [692, 321] on tbody "1 PTTOGEL 345193822 [DATE] 13:46:56 MAGAWI12 DIDIMUS UMBU MAGAWI BCA 7730574716…" at bounding box center [489, 279] width 959 height 83
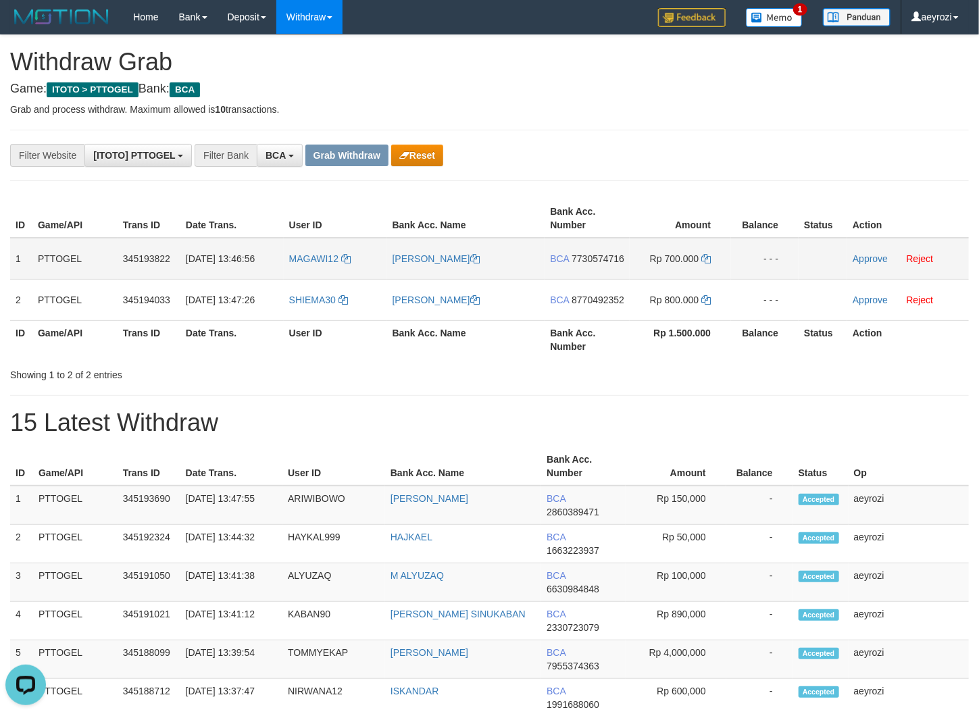
click at [580, 264] on span "7730574716" at bounding box center [598, 258] width 53 height 11
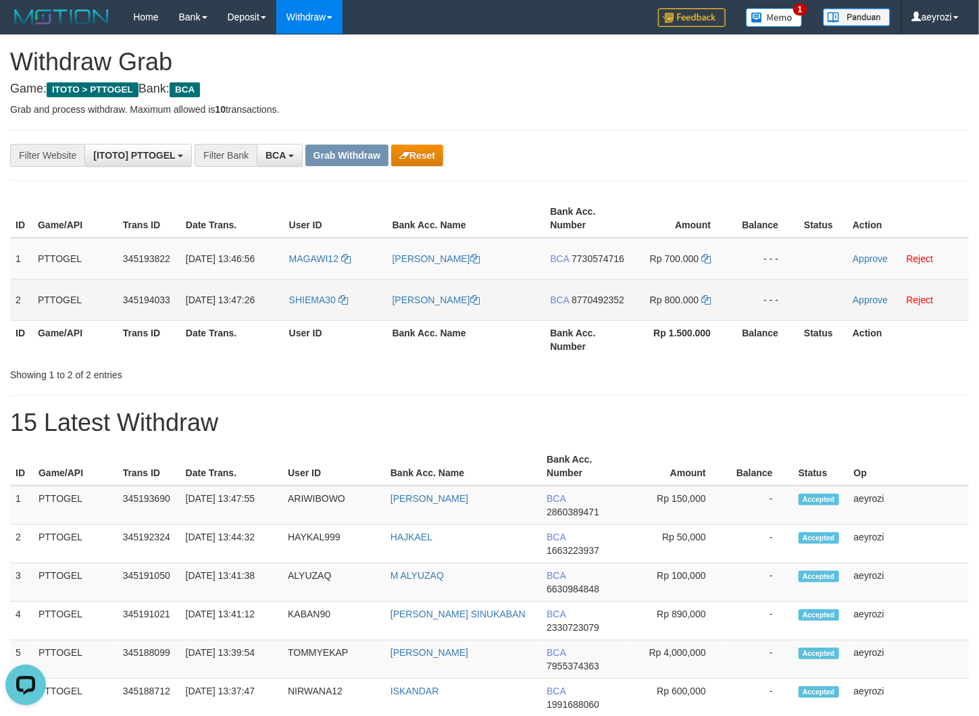
click at [589, 320] on td "BCA 8770492352" at bounding box center [587, 299] width 85 height 41
click at [589, 305] on span "8770492352" at bounding box center [598, 300] width 53 height 11
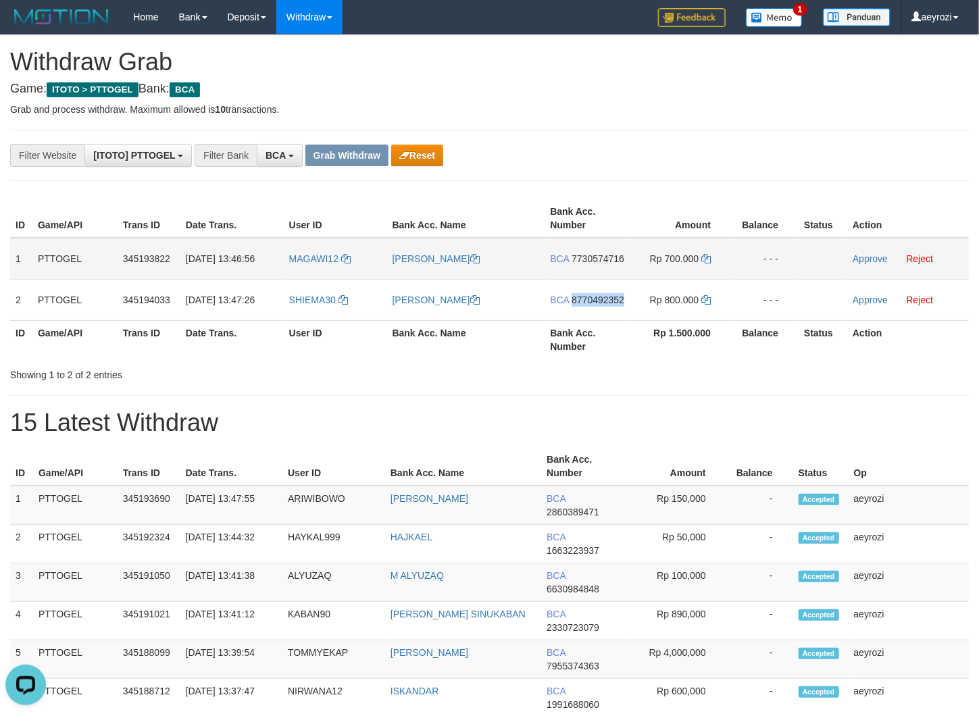
drag, startPoint x: 589, startPoint y: 324, endPoint x: 136, endPoint y: 264, distance: 456.5
click at [588, 305] on span "8770492352" at bounding box center [598, 300] width 53 height 11
copy span "8770492352"
drag, startPoint x: 571, startPoint y: 265, endPoint x: 461, endPoint y: 293, distance: 112.9
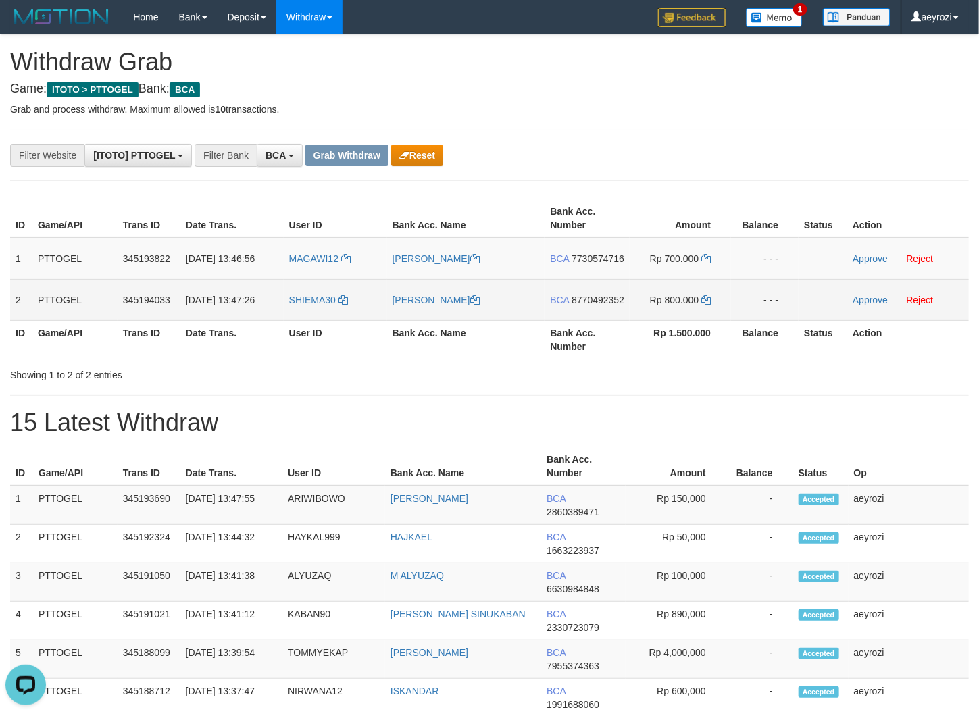
click at [570, 264] on td "BCA 7730574716" at bounding box center [587, 259] width 85 height 42
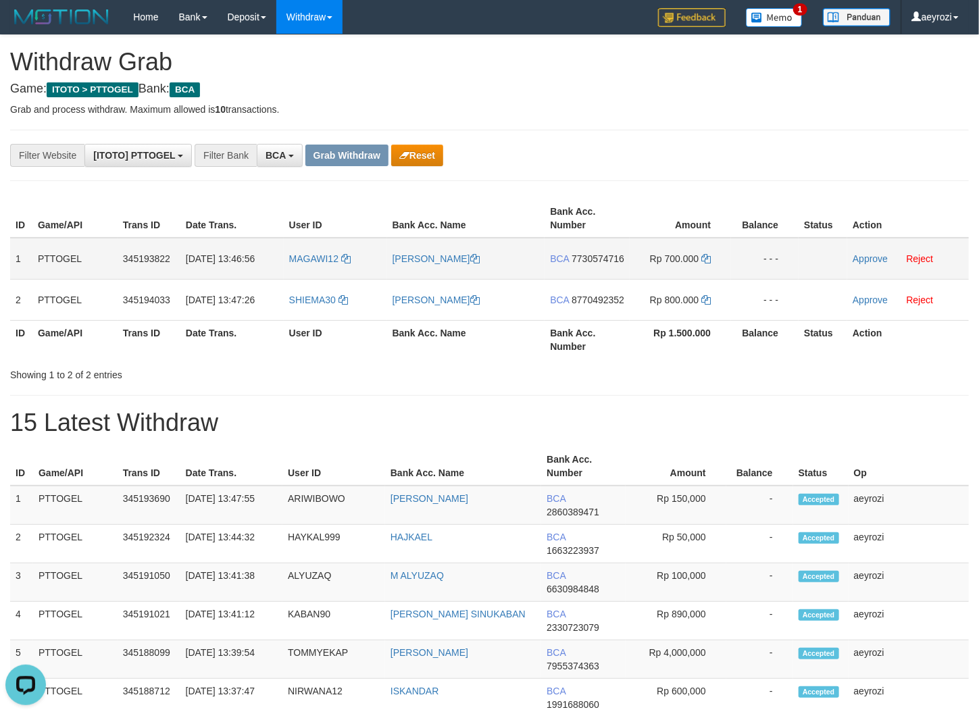
click at [578, 264] on span "7730574716" at bounding box center [598, 258] width 53 height 11
click at [706, 263] on icon at bounding box center [705, 258] width 9 height 9
click at [861, 257] on link "Approve" at bounding box center [870, 258] width 35 height 11
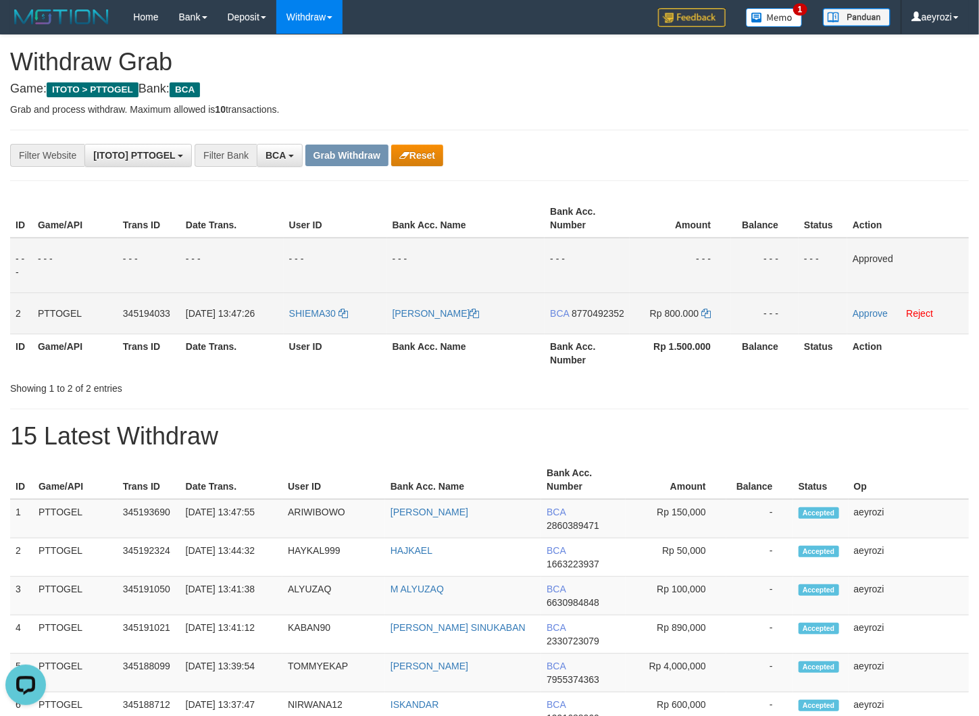
click at [597, 319] on span "8770492352" at bounding box center [598, 313] width 53 height 11
click at [711, 312] on icon at bounding box center [705, 313] width 9 height 9
drag, startPoint x: 711, startPoint y: 312, endPoint x: 590, endPoint y: 312, distance: 120.9
click at [710, 312] on icon at bounding box center [705, 313] width 9 height 9
click at [865, 309] on link "Approve" at bounding box center [870, 313] width 35 height 11
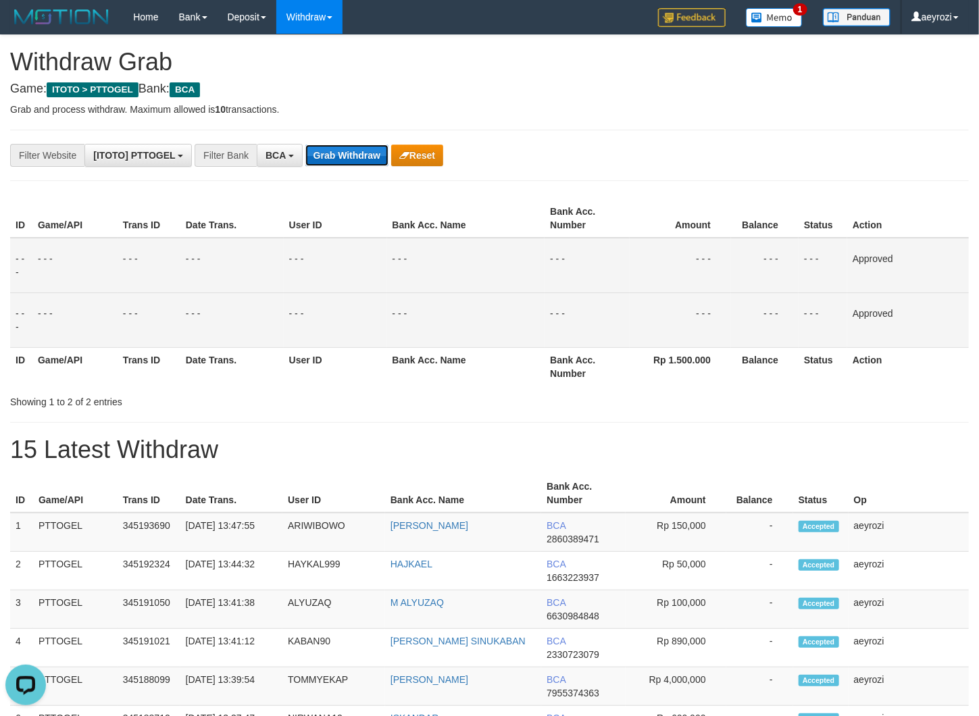
click at [361, 157] on button "Grab Withdraw" at bounding box center [346, 156] width 83 height 22
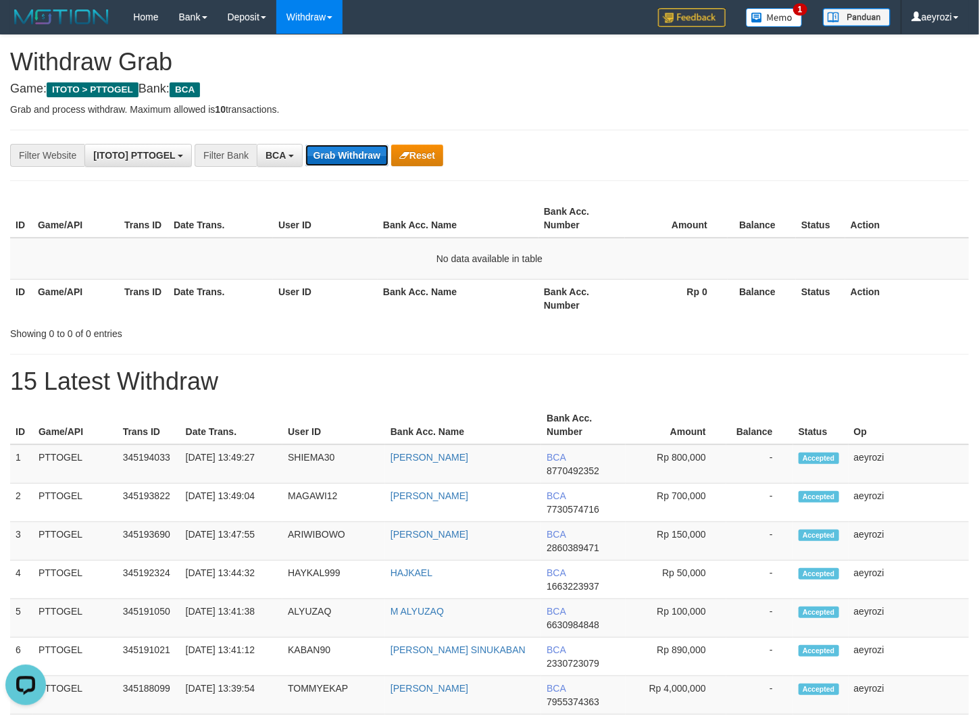
click at [362, 147] on button "Grab Withdraw" at bounding box center [346, 156] width 83 height 22
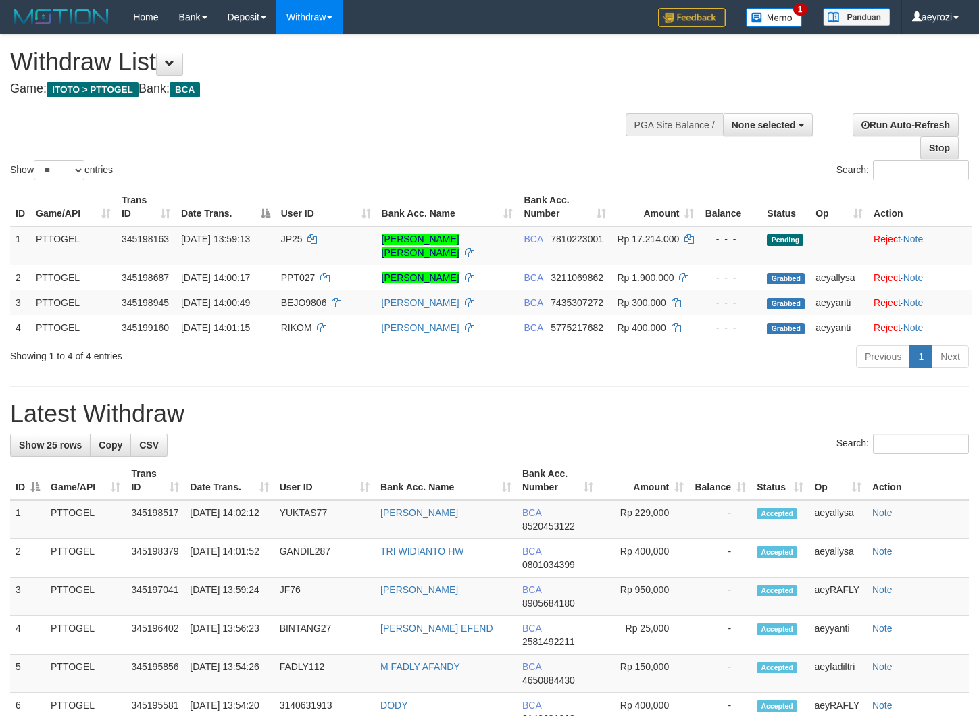
select select
select select "**"
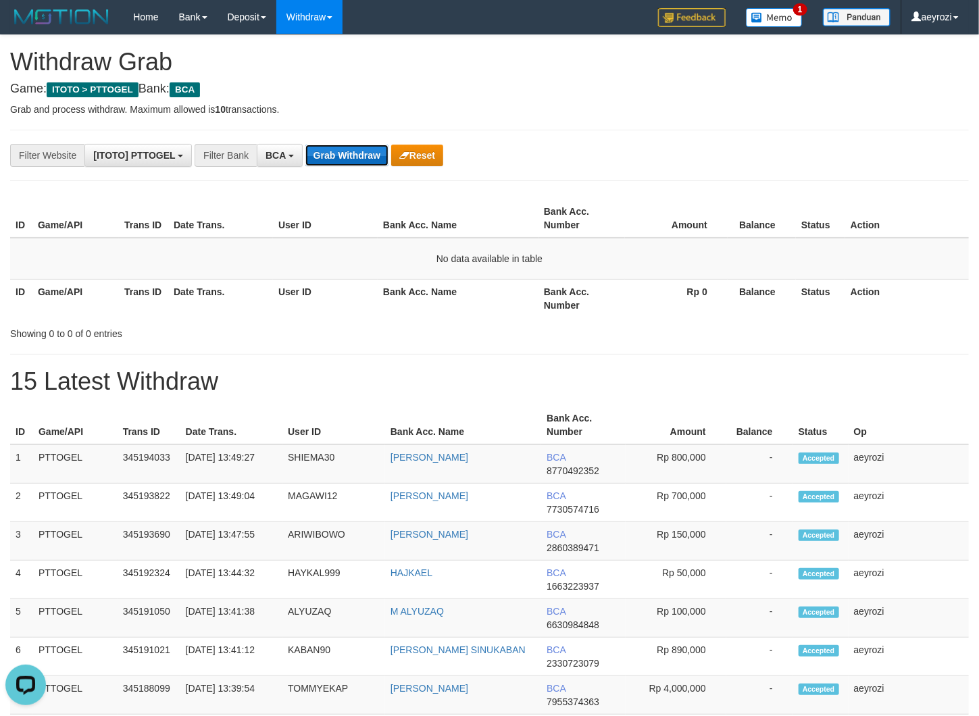
click at [330, 159] on button "Grab Withdraw" at bounding box center [346, 156] width 83 height 22
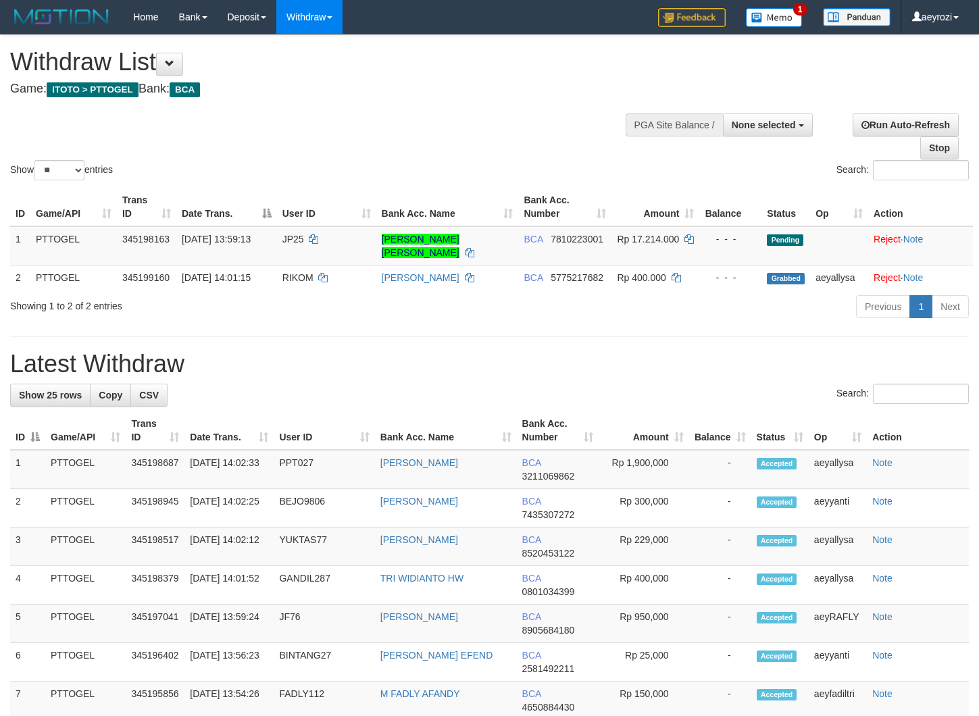
select select
select select "**"
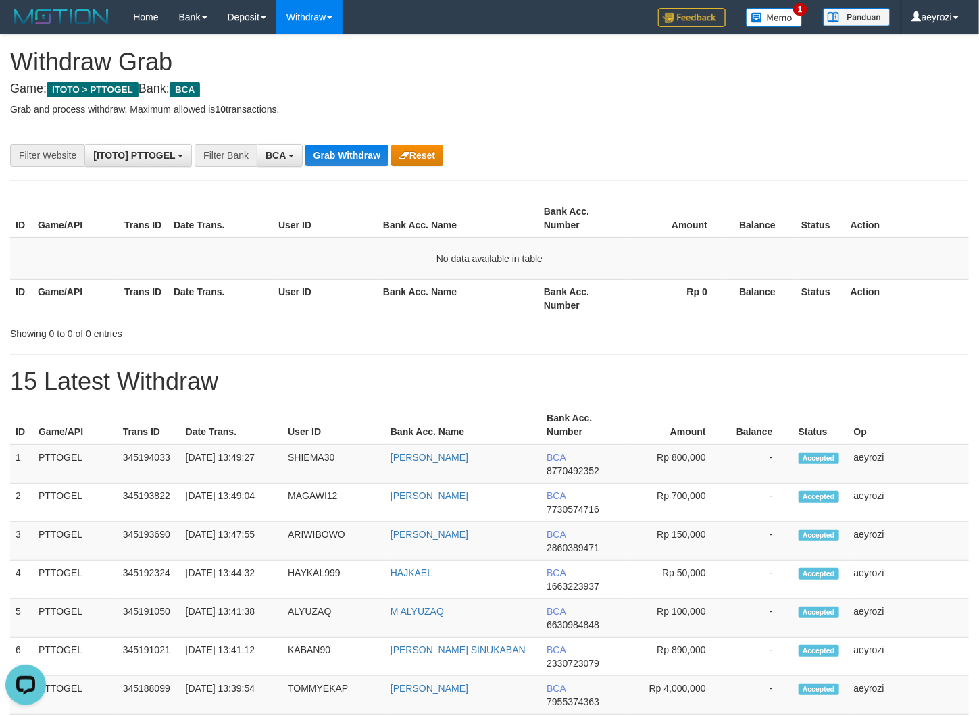
click at [270, 384] on h1 "15 Latest Withdraw" at bounding box center [489, 381] width 959 height 27
click at [360, 156] on button "Grab Withdraw" at bounding box center [346, 156] width 83 height 22
click at [265, 317] on th "Date Trans." at bounding box center [220, 298] width 105 height 39
click at [170, 297] on th "Date Trans." at bounding box center [220, 298] width 105 height 39
click at [349, 150] on button "Grab Withdraw" at bounding box center [346, 156] width 83 height 22
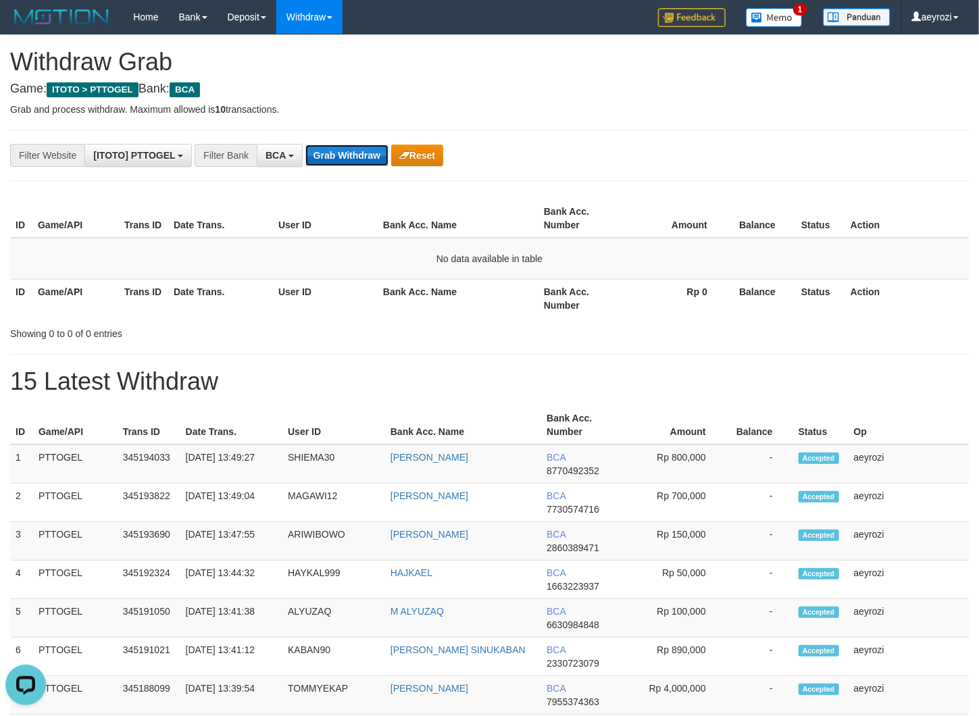
click at [348, 150] on button "Grab Withdraw" at bounding box center [346, 156] width 83 height 22
click at [347, 151] on button "Grab Withdraw" at bounding box center [346, 156] width 83 height 22
click at [368, 149] on button "Grab Withdraw" at bounding box center [346, 156] width 83 height 22
click at [351, 154] on button "Grab Withdraw" at bounding box center [346, 156] width 83 height 22
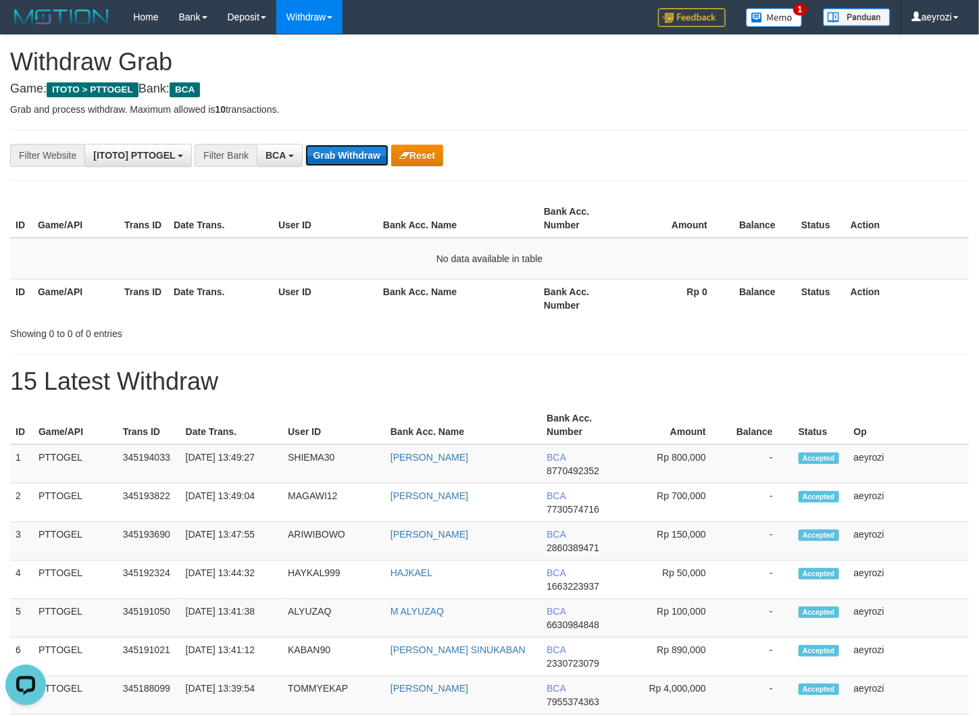
click at [351, 154] on button "Grab Withdraw" at bounding box center [346, 156] width 83 height 22
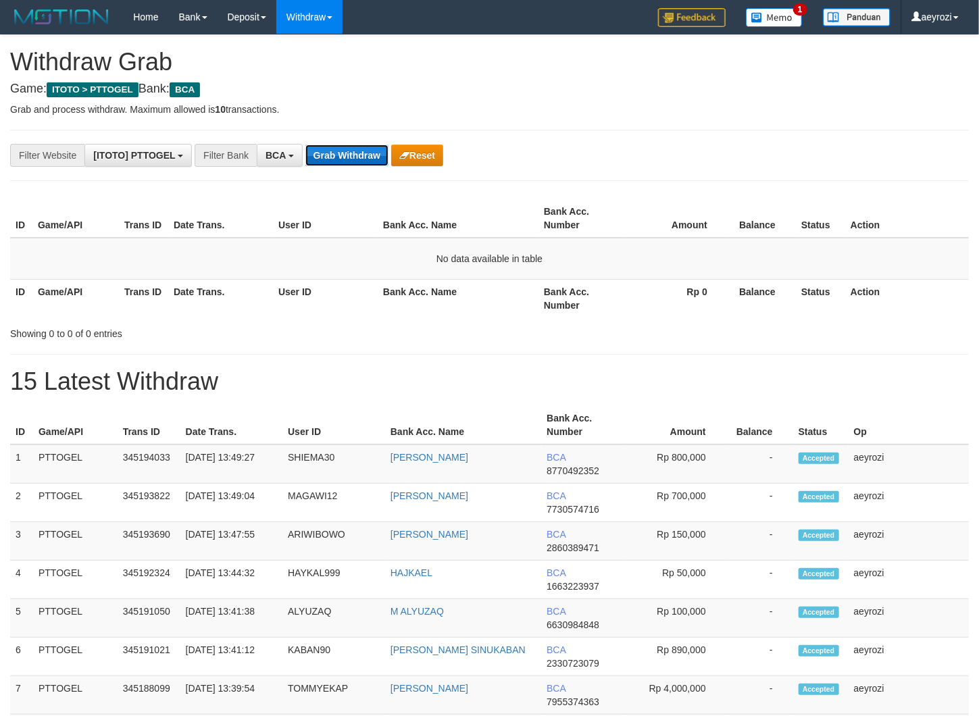
click at [343, 147] on button "Grab Withdraw" at bounding box center [346, 156] width 83 height 22
click at [343, 148] on button "Grab Withdraw" at bounding box center [346, 156] width 83 height 22
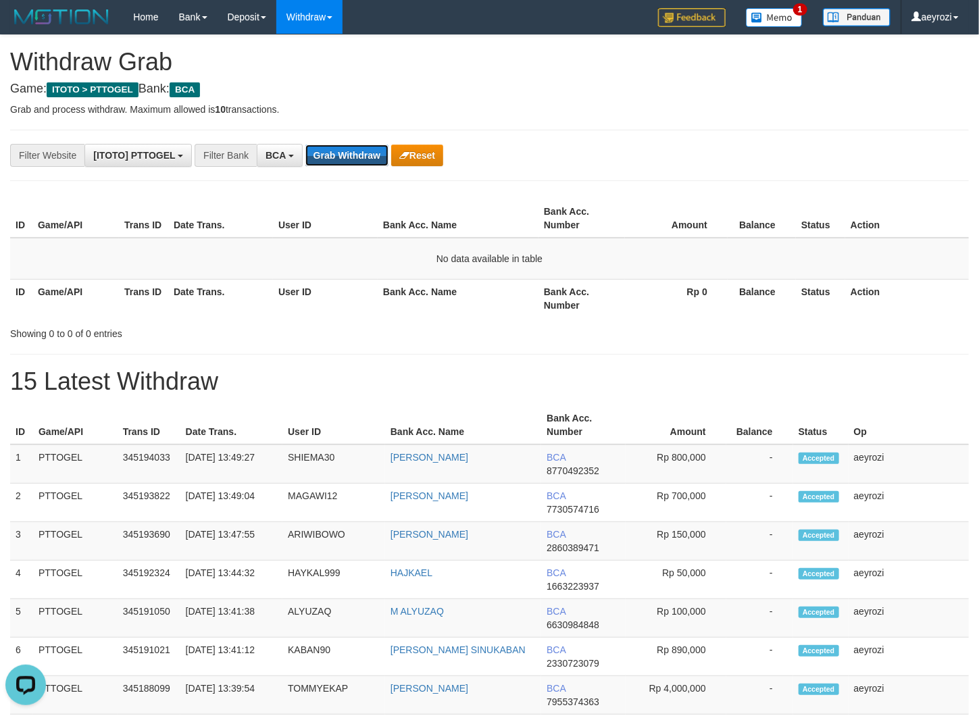
scroll to position [0, 0]
click at [237, 305] on th "Date Trans." at bounding box center [220, 298] width 105 height 39
click at [334, 153] on button "Grab Withdraw" at bounding box center [346, 156] width 83 height 22
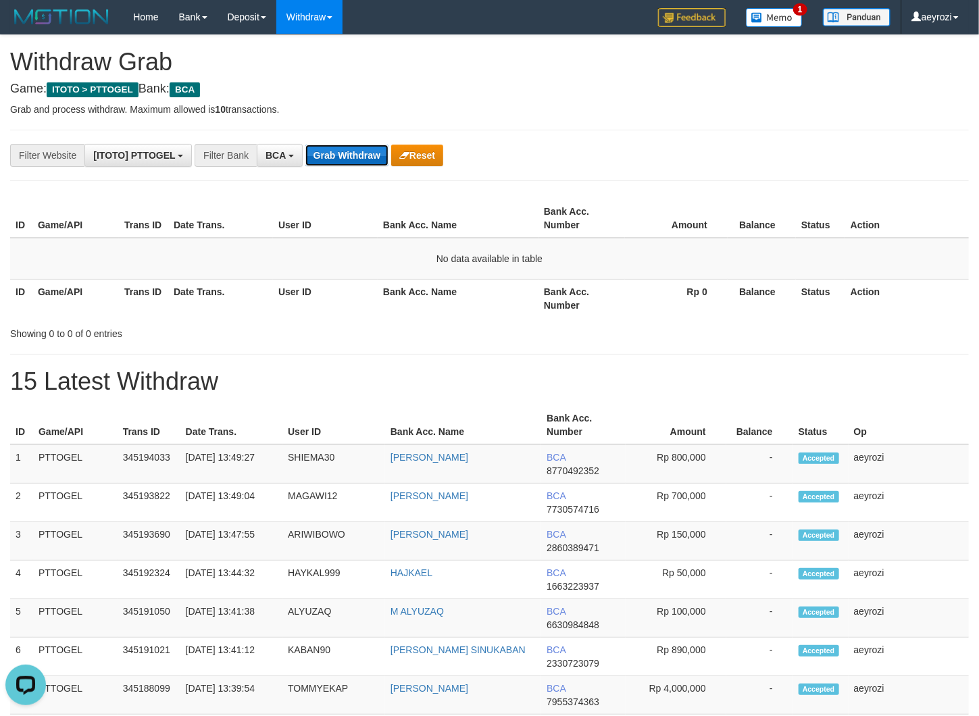
click at [334, 153] on button "Grab Withdraw" at bounding box center [346, 156] width 83 height 22
click at [345, 155] on button "Grab Withdraw" at bounding box center [346, 156] width 83 height 22
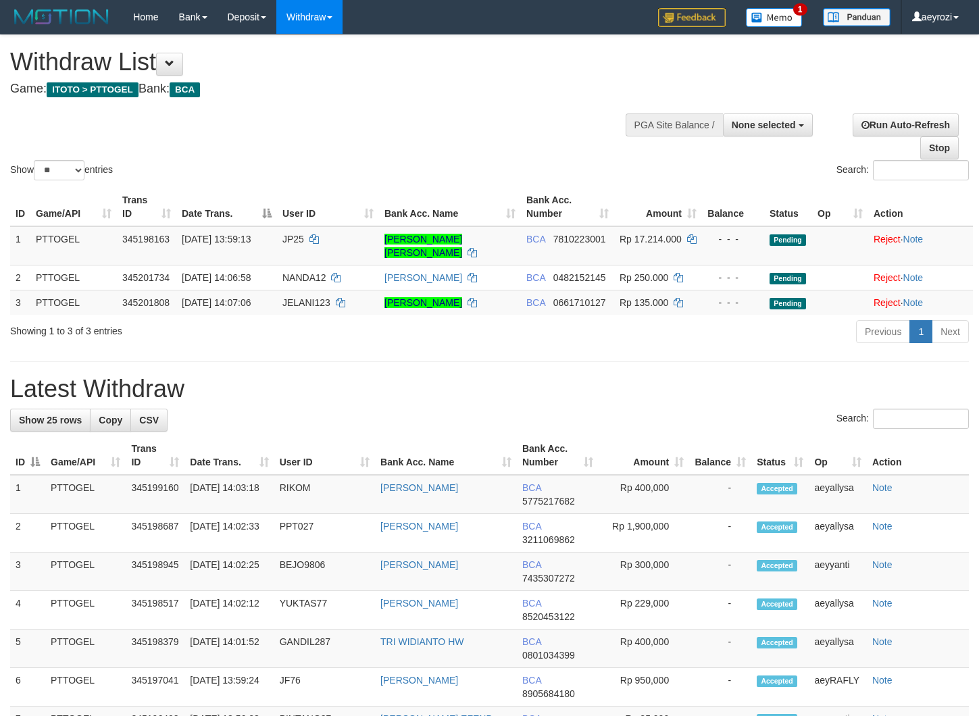
select select
select select "**"
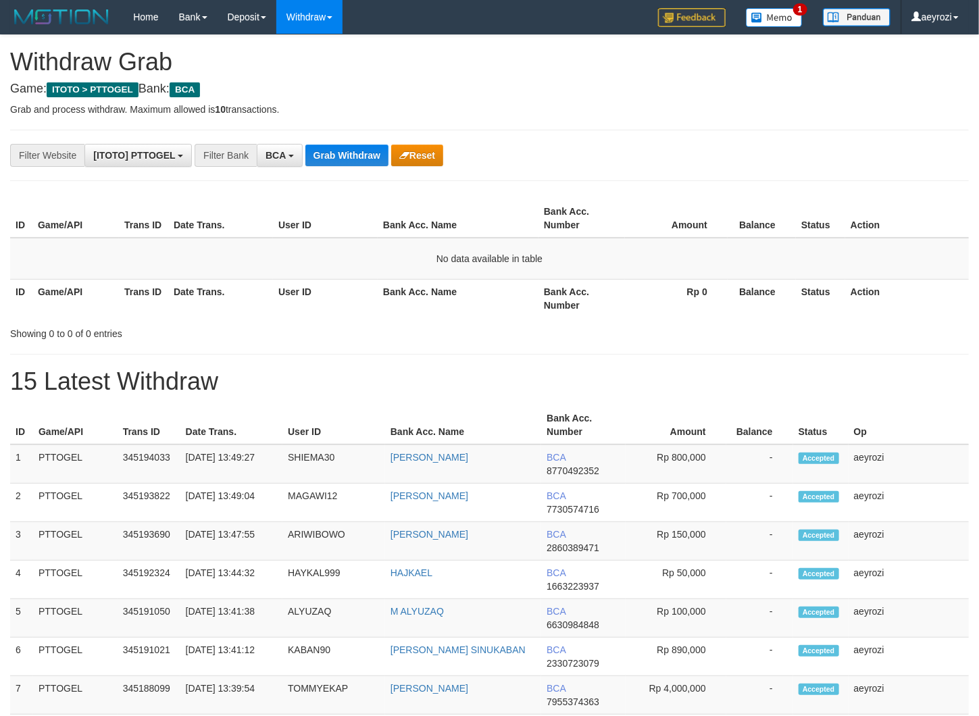
scroll to position [25, 0]
click at [345, 144] on div "**********" at bounding box center [408, 155] width 816 height 23
click at [347, 164] on button "Grab Withdraw" at bounding box center [346, 156] width 83 height 22
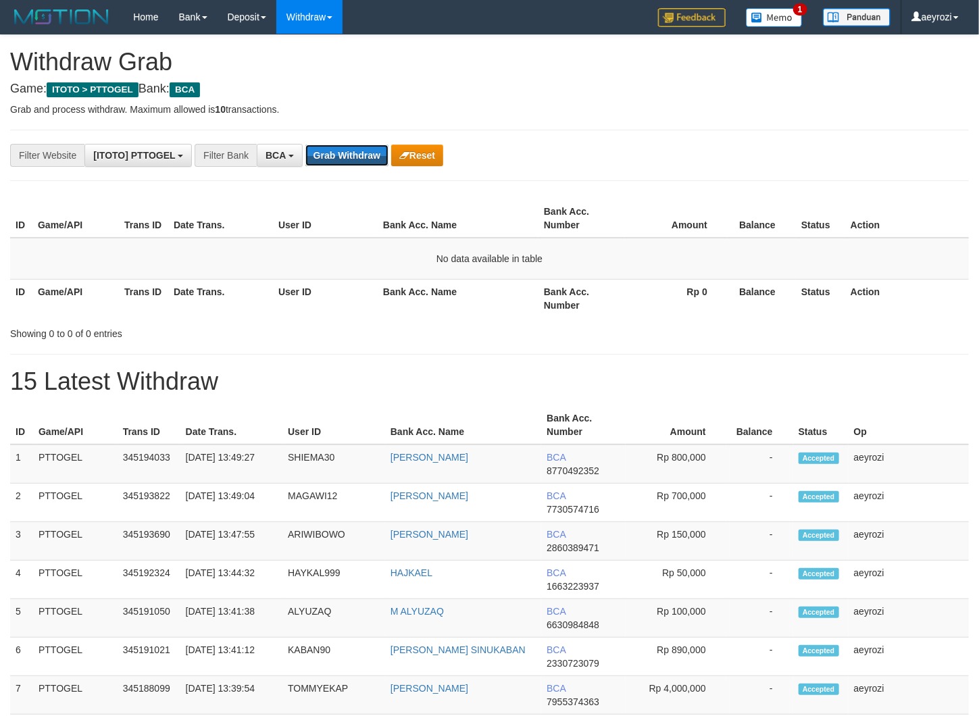
click at [347, 164] on button "Grab Withdraw" at bounding box center [346, 156] width 83 height 22
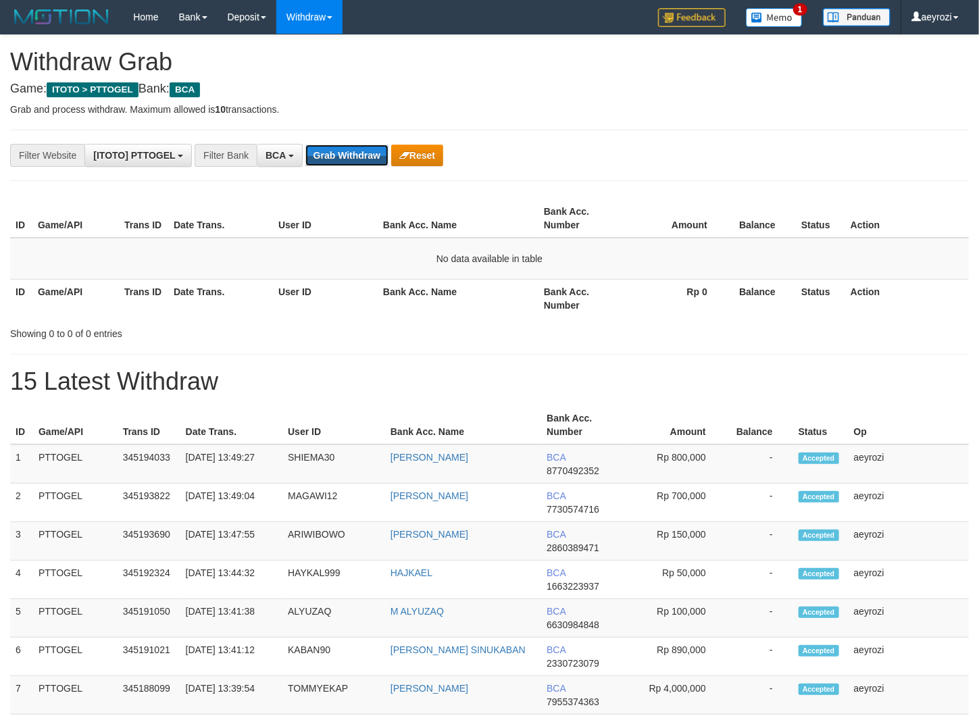
click at [347, 164] on button "Grab Withdraw" at bounding box center [346, 156] width 83 height 22
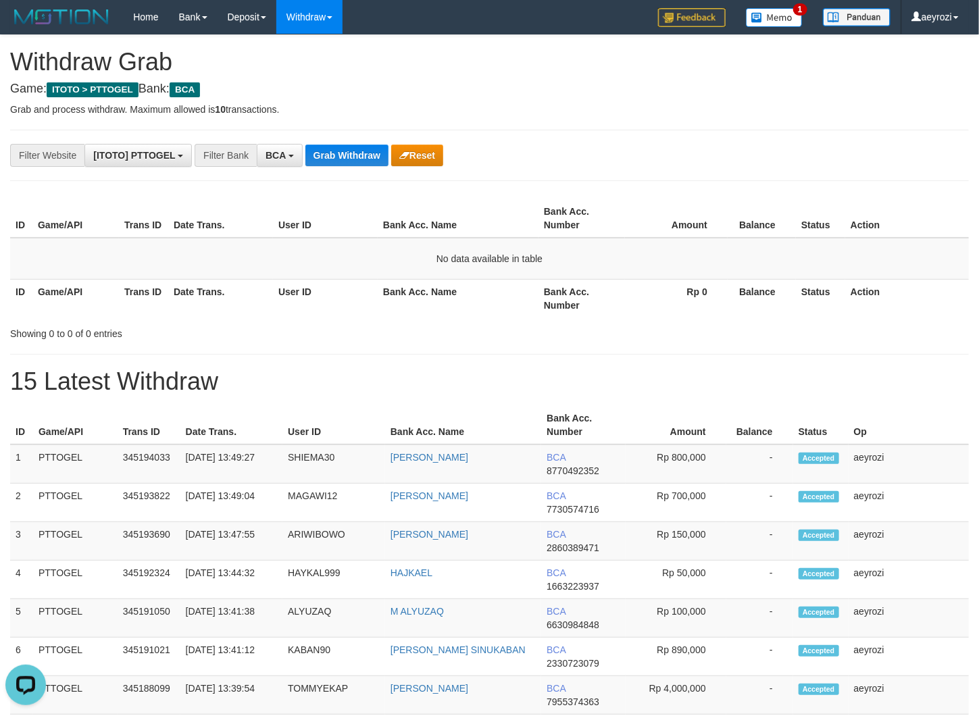
click at [336, 157] on button "Grab Withdraw" at bounding box center [346, 156] width 83 height 22
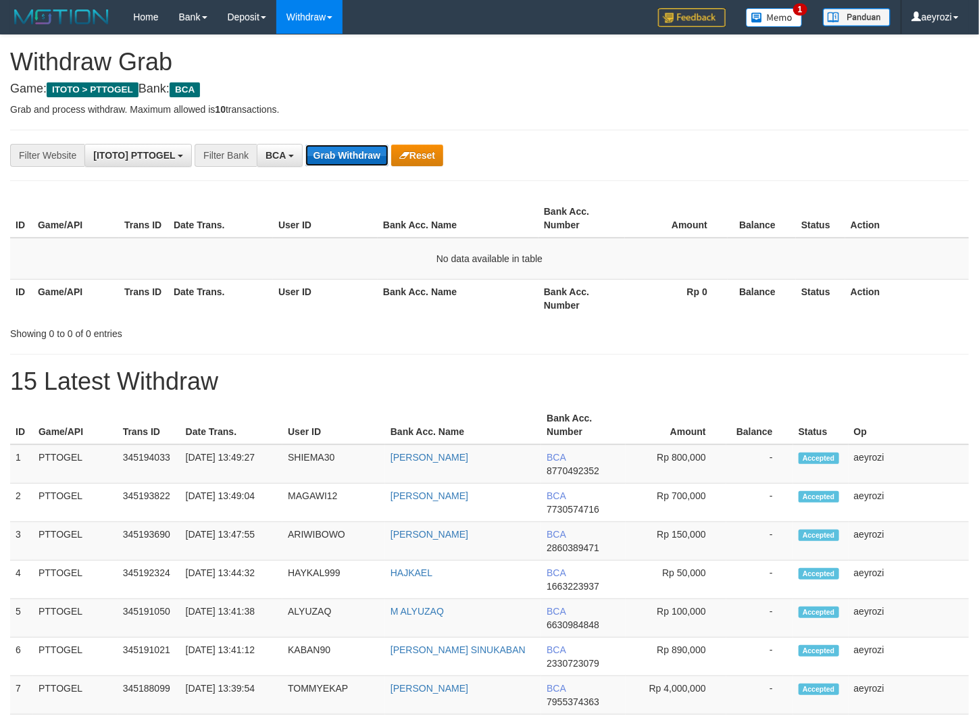
click at [351, 148] on button "Grab Withdraw" at bounding box center [346, 156] width 83 height 22
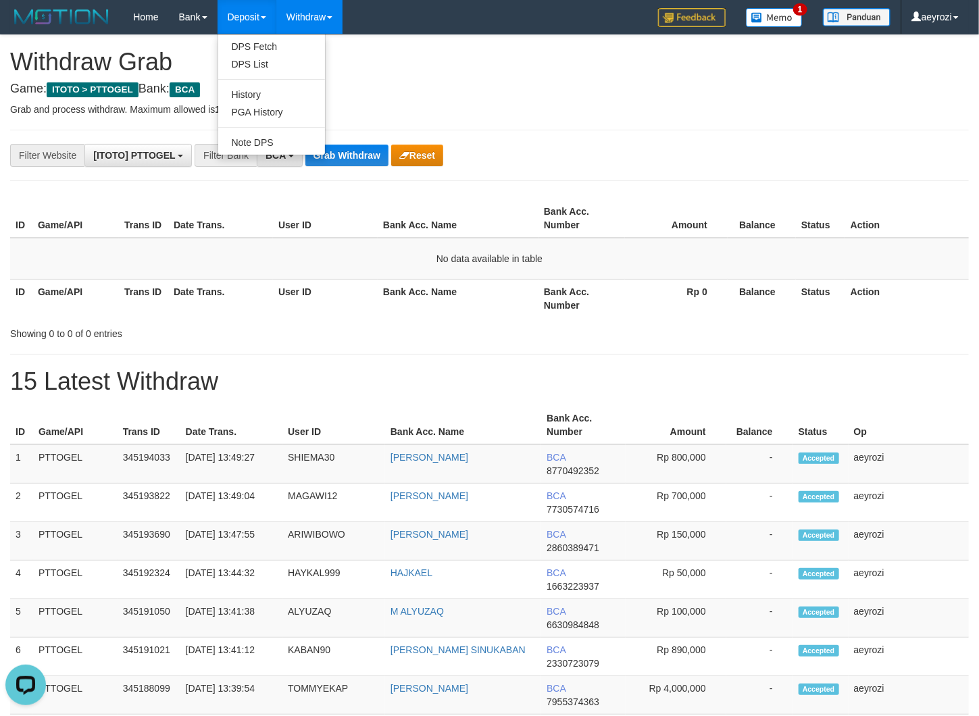
click at [326, 148] on ul "DPS Fetch DPS List History PGA History Note DPS" at bounding box center [272, 95] width 108 height 122
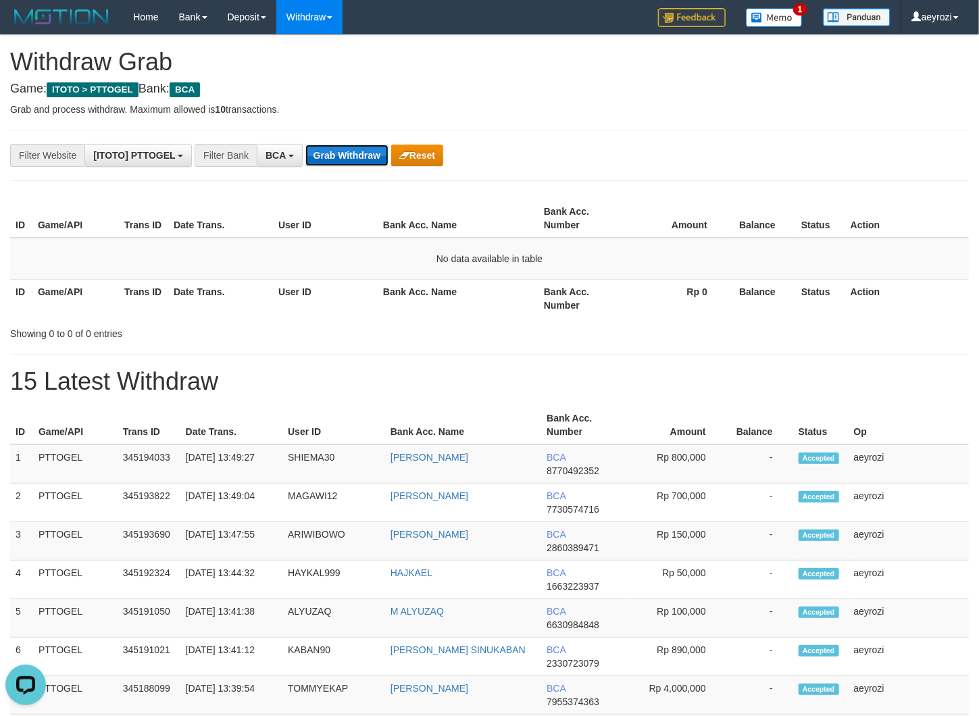
click at [331, 150] on button "Grab Withdraw" at bounding box center [346, 156] width 83 height 22
click at [331, 153] on button "Grab Withdraw" at bounding box center [346, 156] width 83 height 22
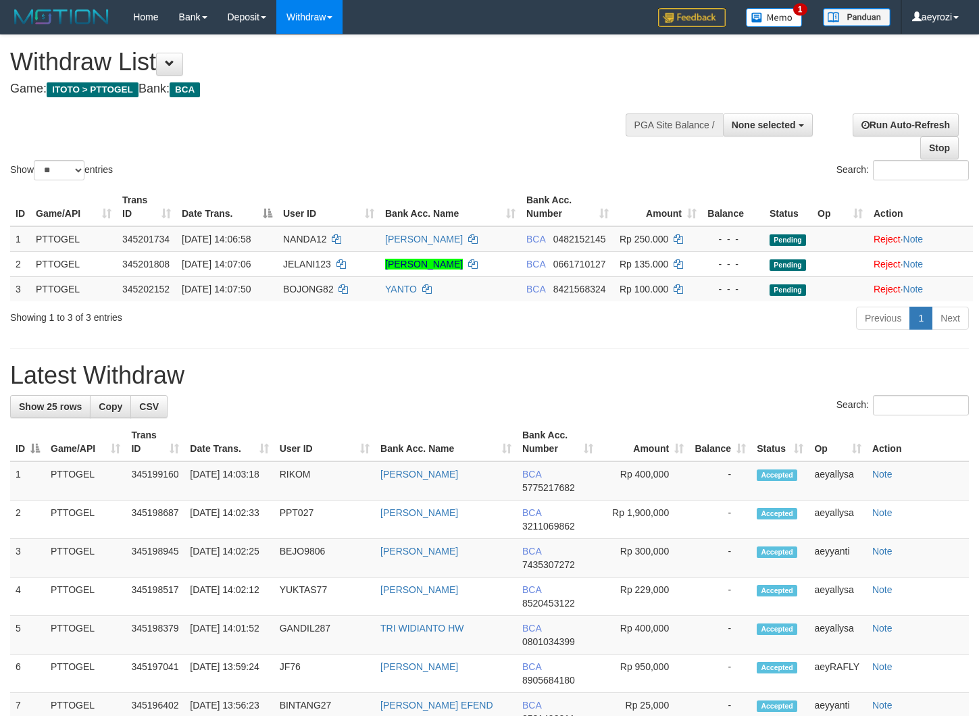
select select
select select "**"
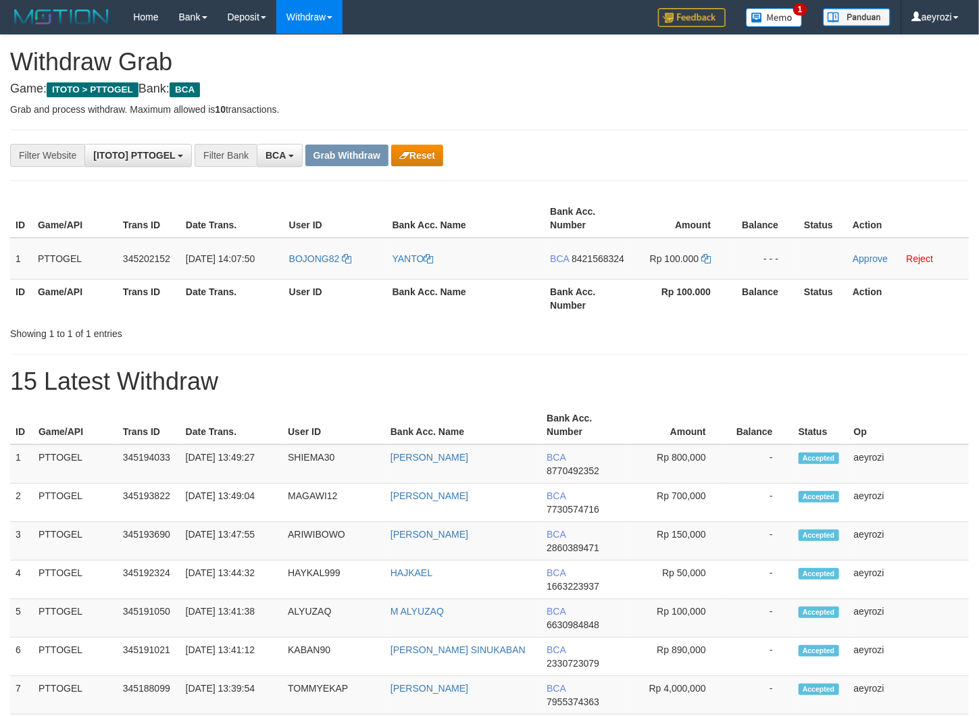
scroll to position [25, 0]
click at [403, 155] on icon "button" at bounding box center [404, 155] width 10 height 9
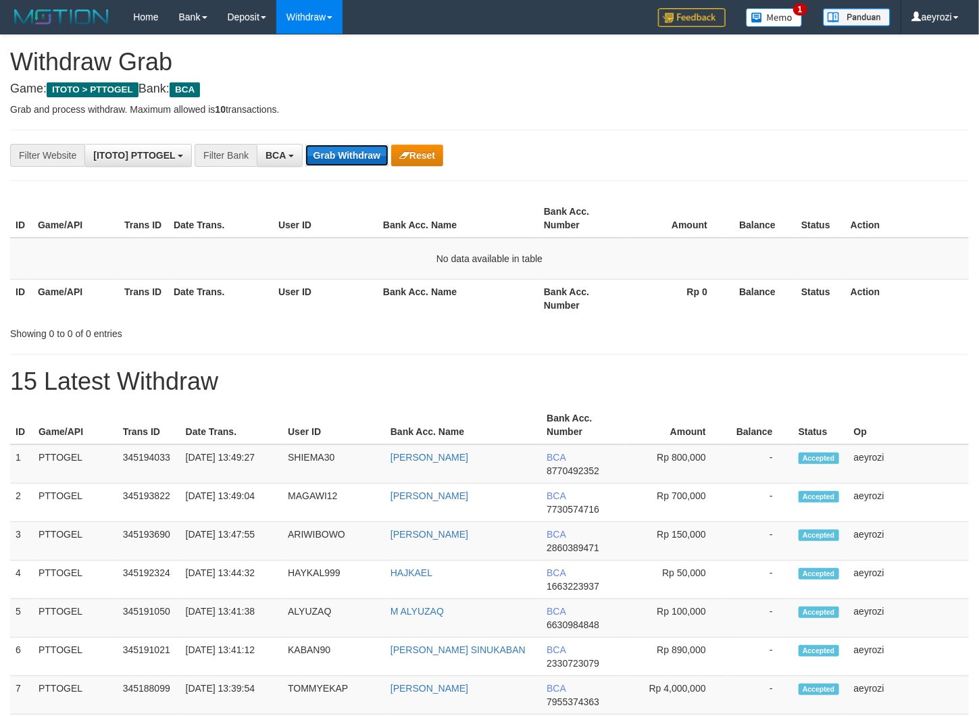
scroll to position [25, 0]
click at [355, 149] on button "Grab Withdraw" at bounding box center [346, 156] width 83 height 22
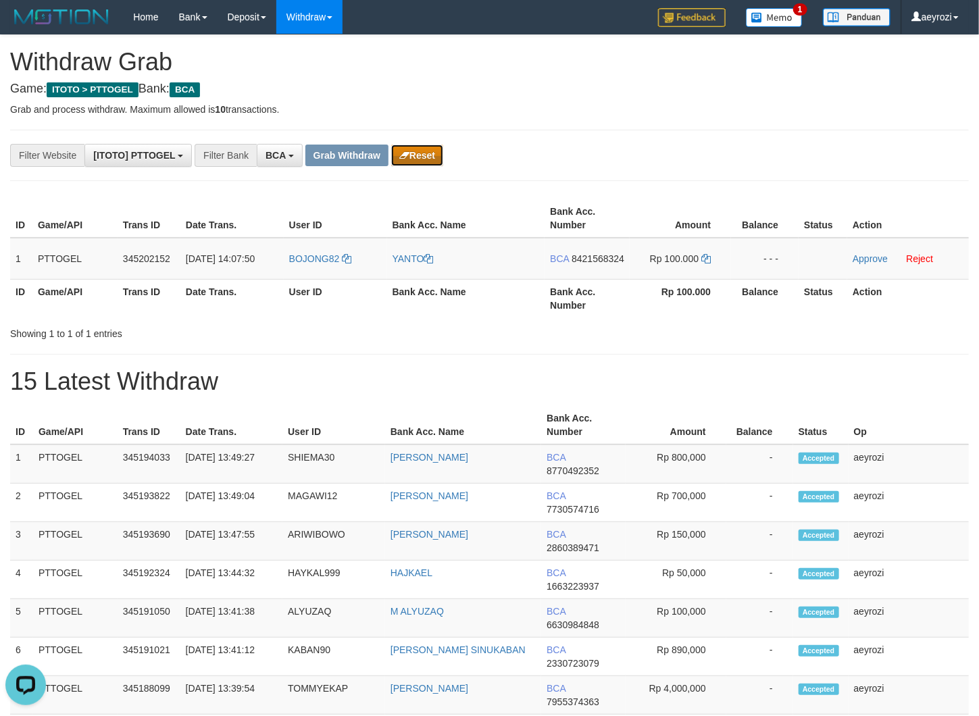
click at [397, 156] on button "Reset" at bounding box center [417, 156] width 52 height 22
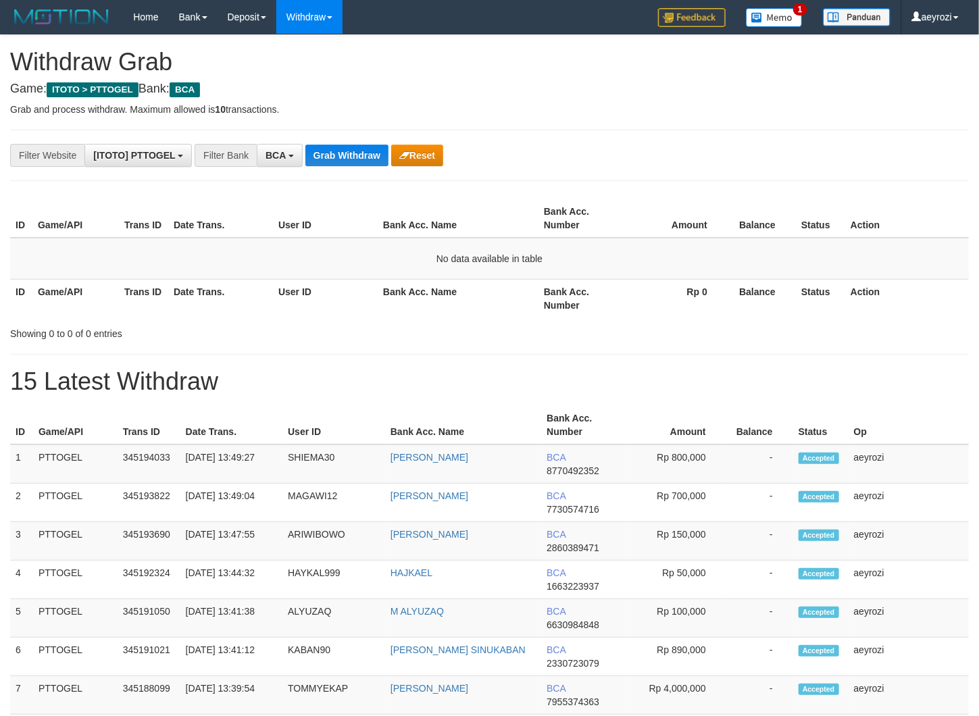
click at [338, 153] on button "Grab Withdraw" at bounding box center [346, 156] width 83 height 22
drag, startPoint x: 0, startPoint y: 0, endPoint x: 338, endPoint y: 151, distance: 370.1
click at [338, 151] on button "Grab Withdraw" at bounding box center [346, 156] width 83 height 22
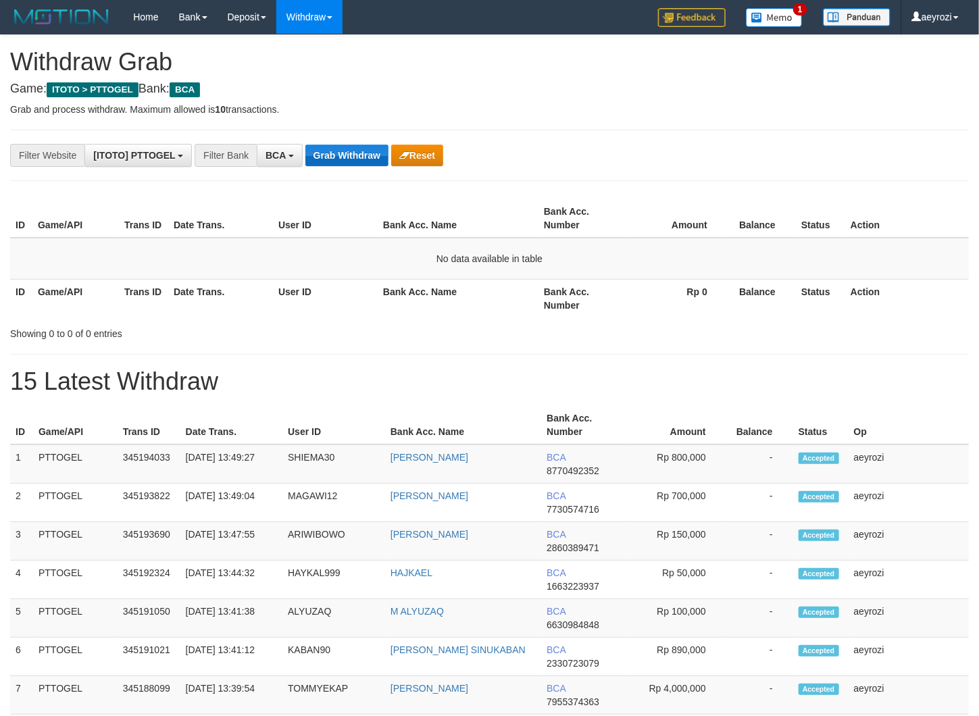
click at [338, 148] on button "Grab Withdraw" at bounding box center [346, 156] width 83 height 22
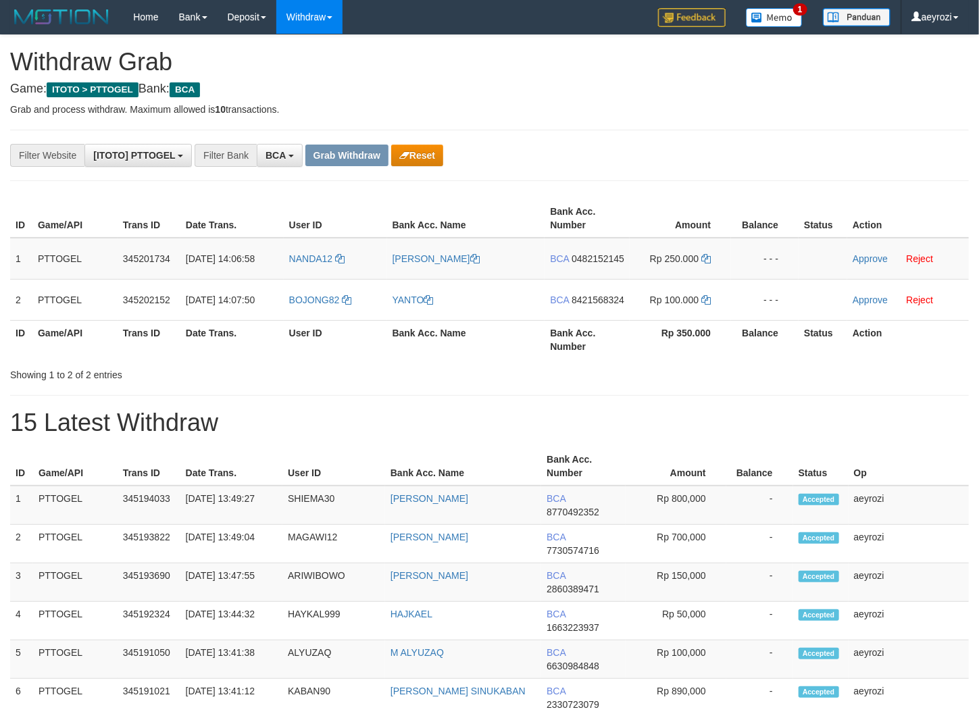
scroll to position [25, 0]
click at [420, 159] on button "Reset" at bounding box center [417, 156] width 52 height 22
